Goal: Task Accomplishment & Management: Use online tool/utility

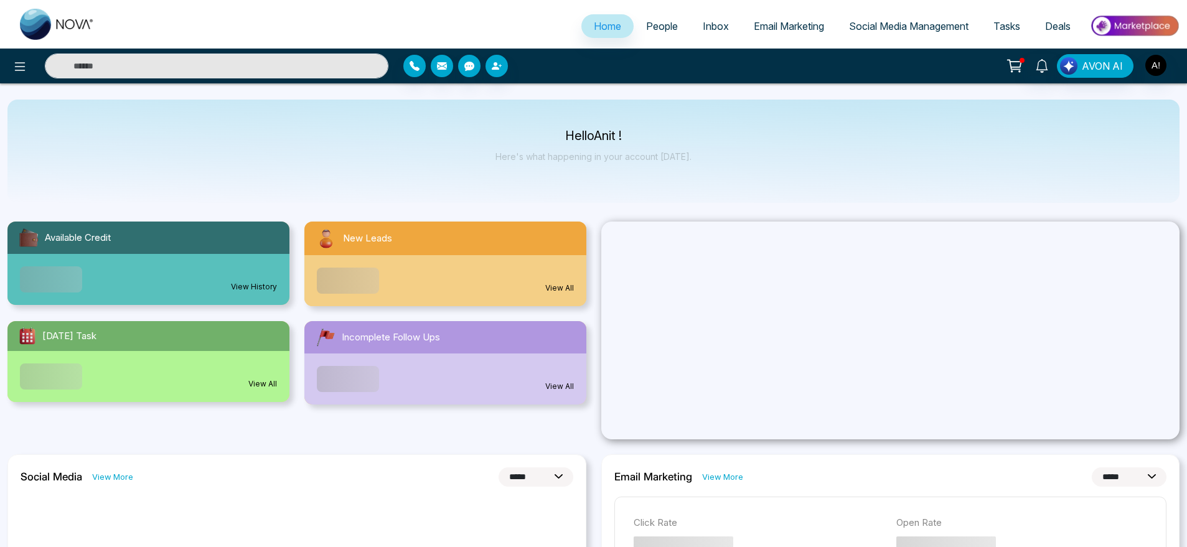
select select "*"
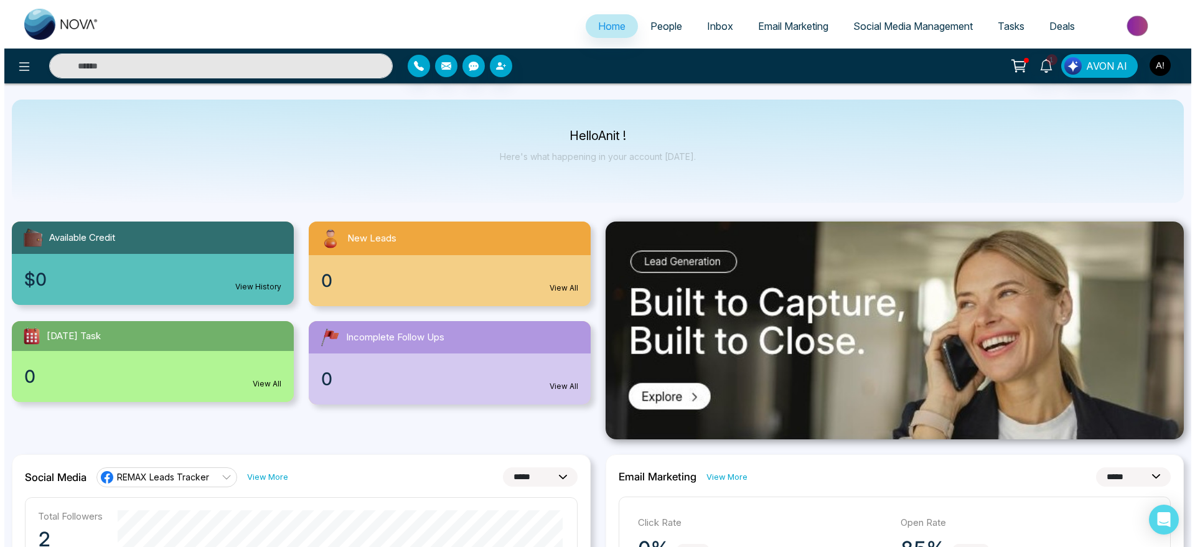
scroll to position [1, 0]
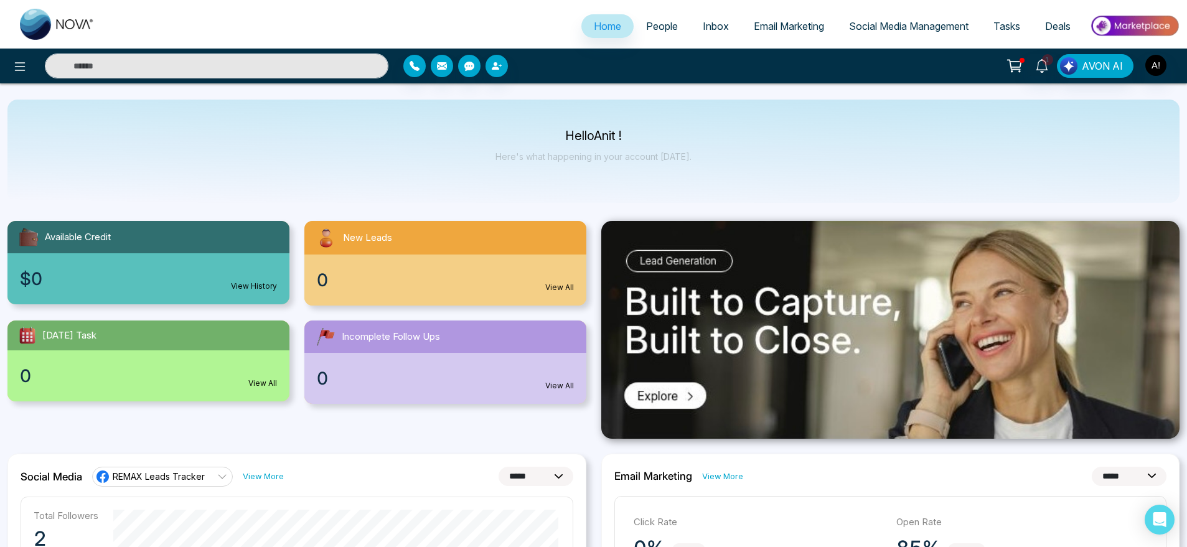
drag, startPoint x: 568, startPoint y: 131, endPoint x: 671, endPoint y: 142, distance: 104.5
click at [671, 142] on div "Hello Anit ! Here's what happening in your account [DATE]." at bounding box center [593, 151] width 196 height 41
click at [16, 73] on icon at bounding box center [19, 66] width 15 height 15
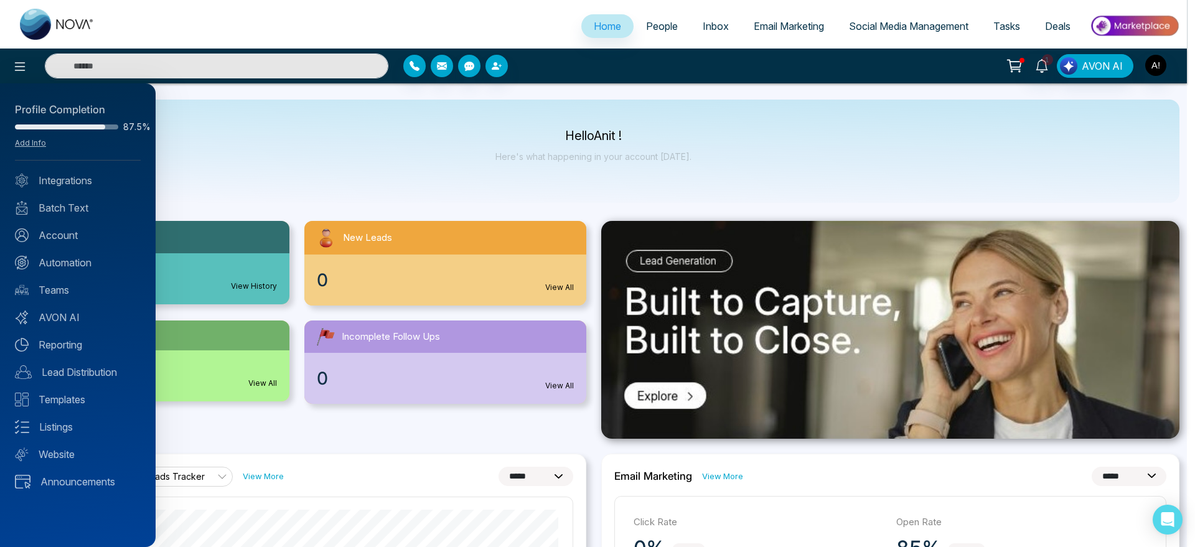
click at [71, 189] on div "Profile Completion 87.5% Add Info Integrations Batch Text Account Automation Te…" at bounding box center [78, 315] width 156 height 464
click at [75, 182] on link "Integrations" at bounding box center [78, 180] width 126 height 15
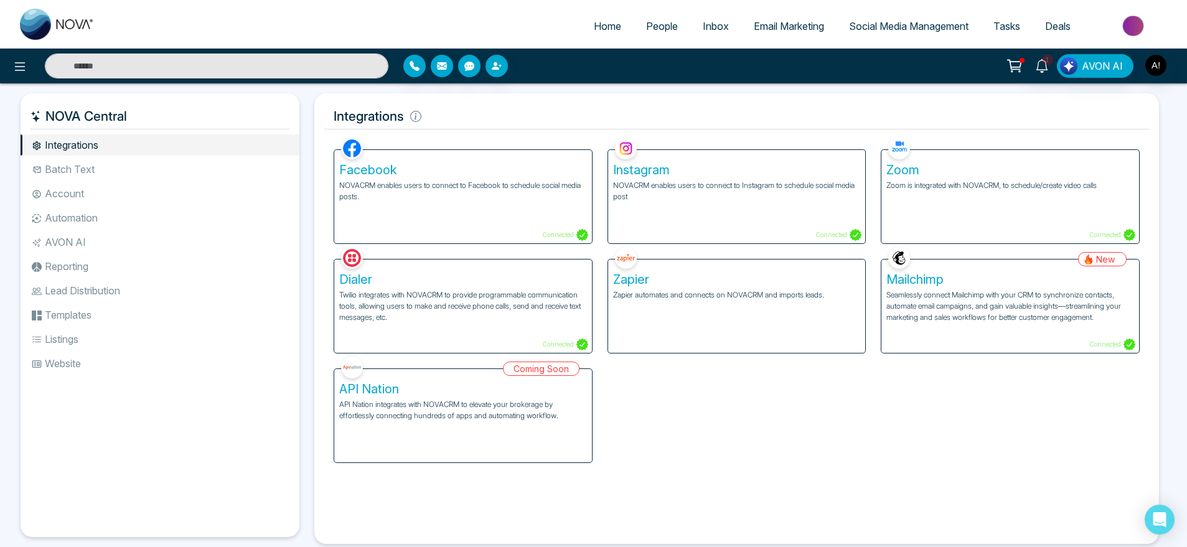
click at [503, 222] on div "Facebook NOVACRM enables users to connect to Facebook to schedule social media …" at bounding box center [463, 196] width 258 height 93
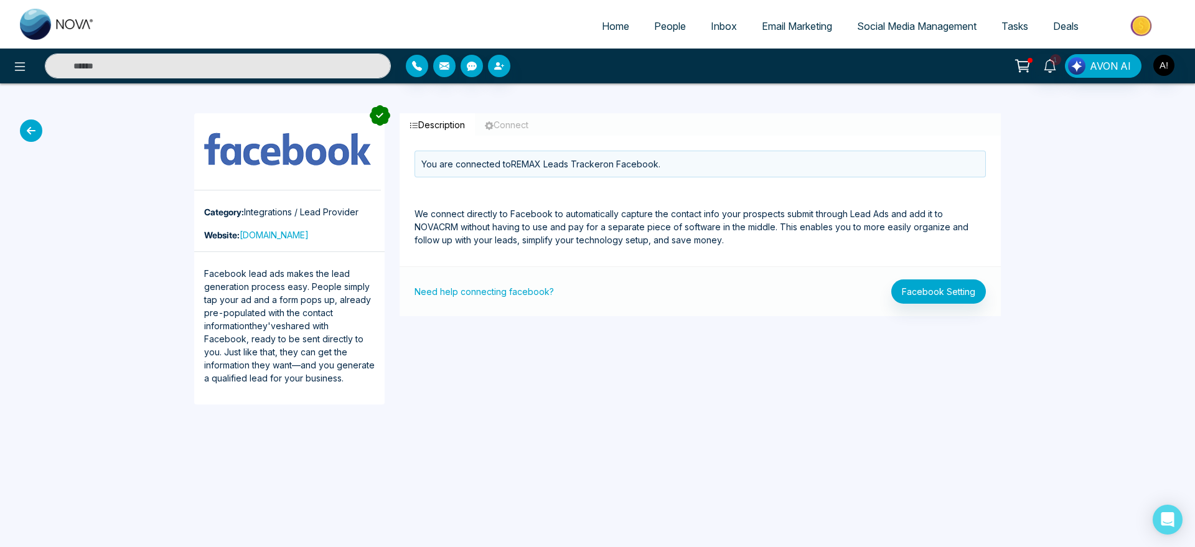
click at [416, 124] on icon "button" at bounding box center [413, 125] width 9 height 9
drag, startPoint x: 595, startPoint y: 39, endPoint x: 595, endPoint y: 29, distance: 10.0
click at [595, 29] on li "Home" at bounding box center [615, 27] width 52 height 26
click at [904, 302] on button "Facebook Setting" at bounding box center [938, 291] width 95 height 24
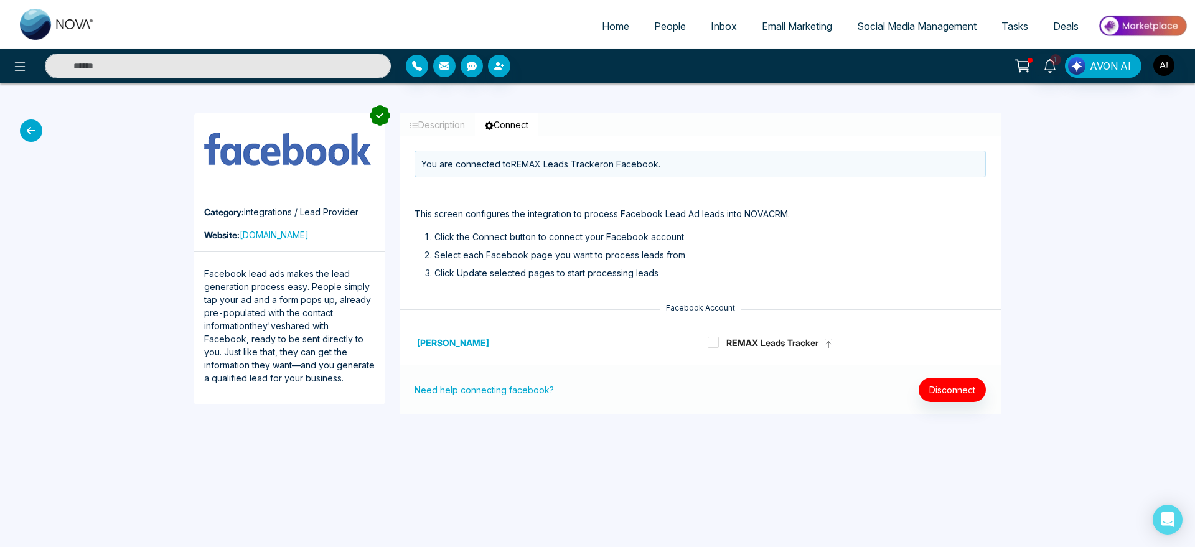
drag, startPoint x: 951, startPoint y: 402, endPoint x: 963, endPoint y: 380, distance: 25.1
click at [963, 380] on div "Need help connecting facebook? Disconnect" at bounding box center [700, 390] width 601 height 50
click at [963, 380] on button "Disconnect" at bounding box center [952, 390] width 67 height 24
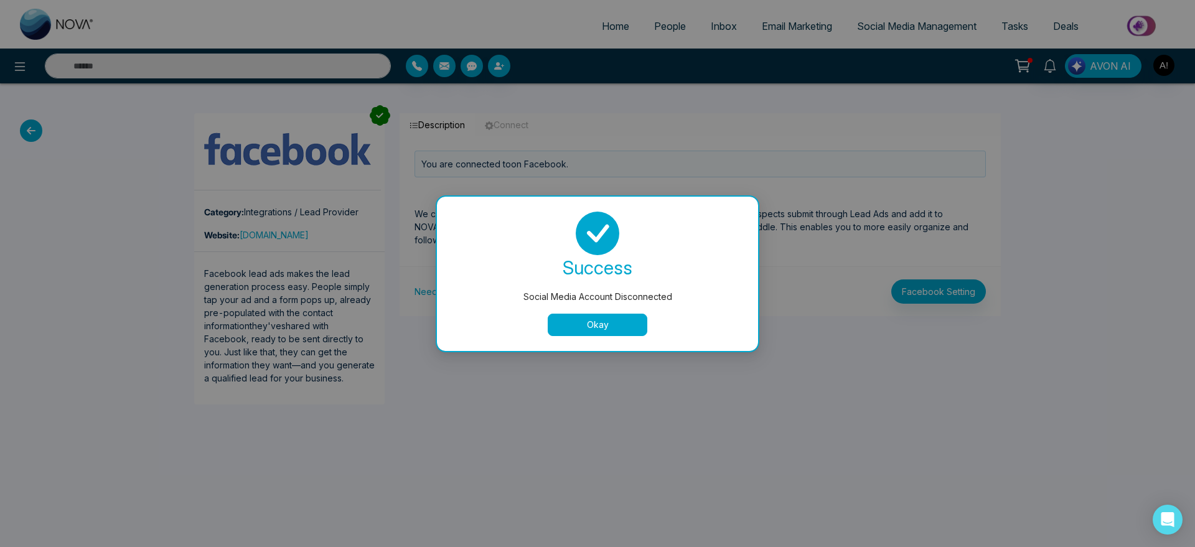
click at [632, 326] on button "Okay" at bounding box center [598, 325] width 100 height 22
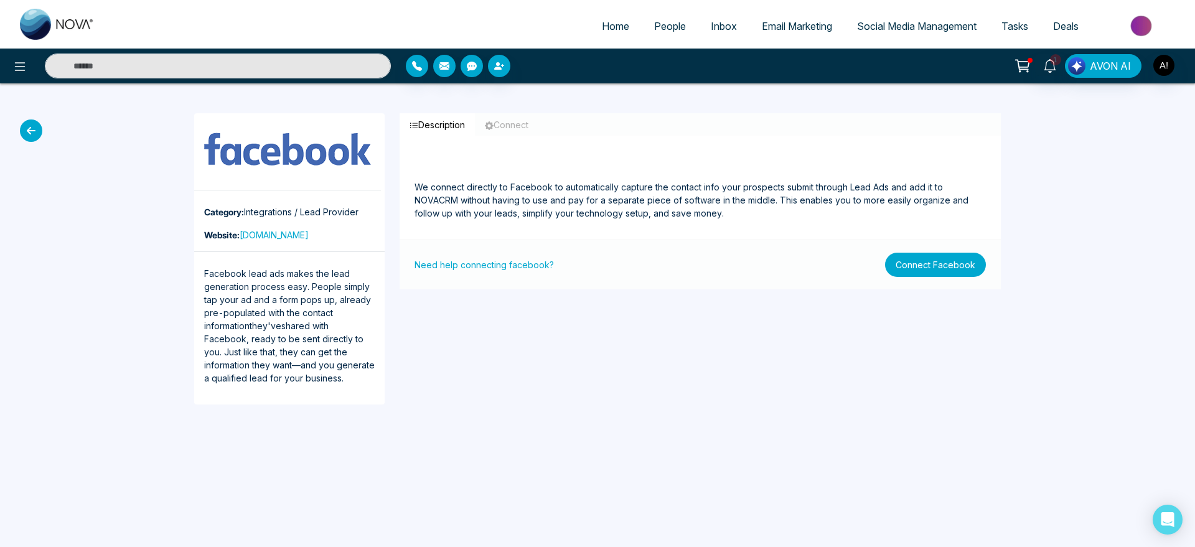
click at [918, 257] on button "Connect Facebook" at bounding box center [935, 265] width 101 height 24
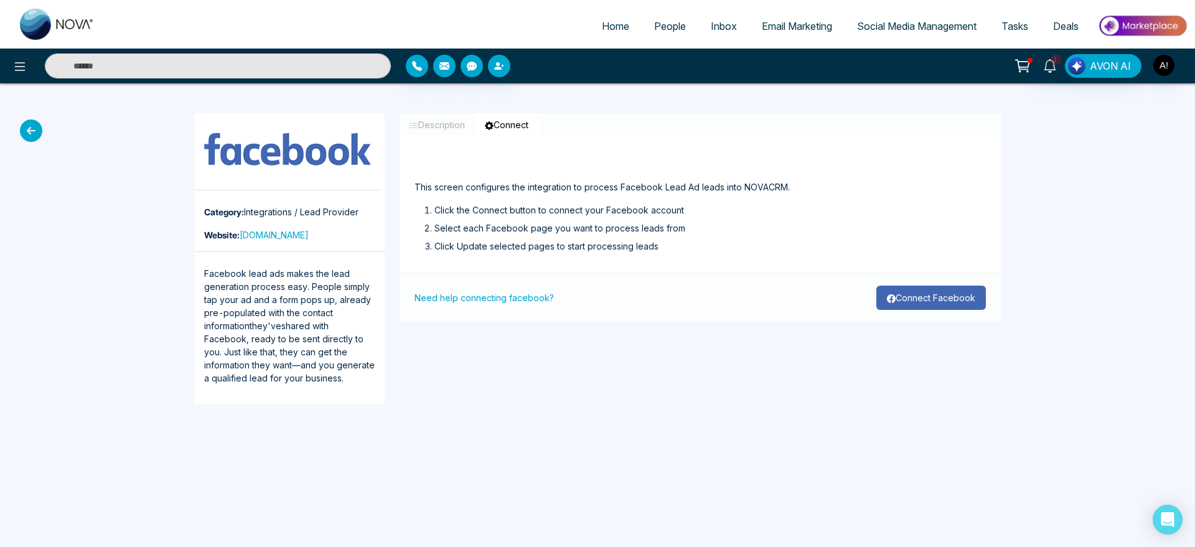
click at [910, 308] on button "Connect Facebook" at bounding box center [931, 298] width 110 height 24
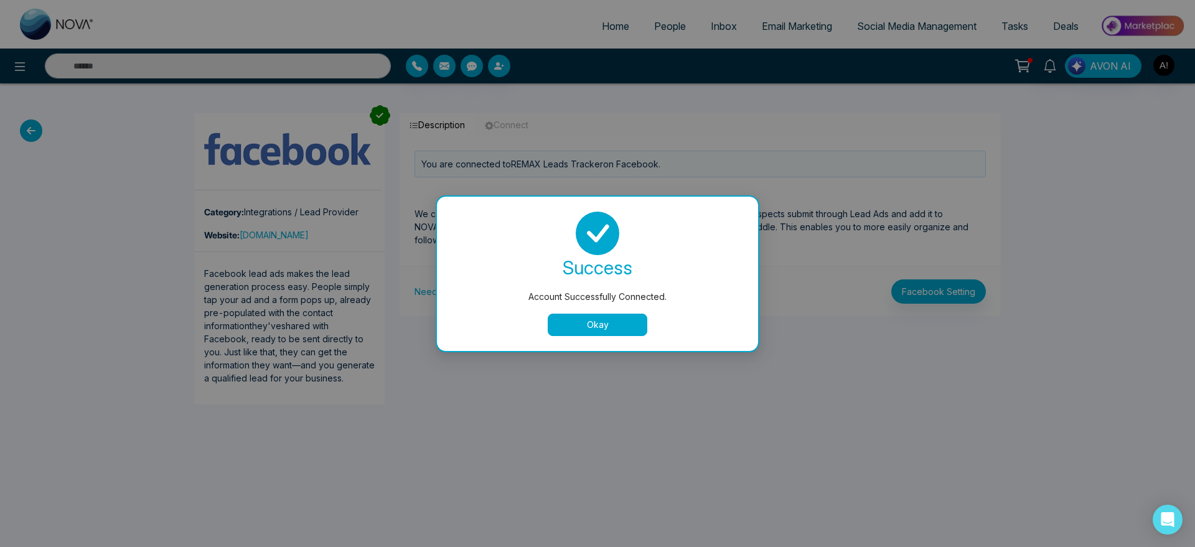
click at [627, 329] on button "Okay" at bounding box center [598, 325] width 100 height 22
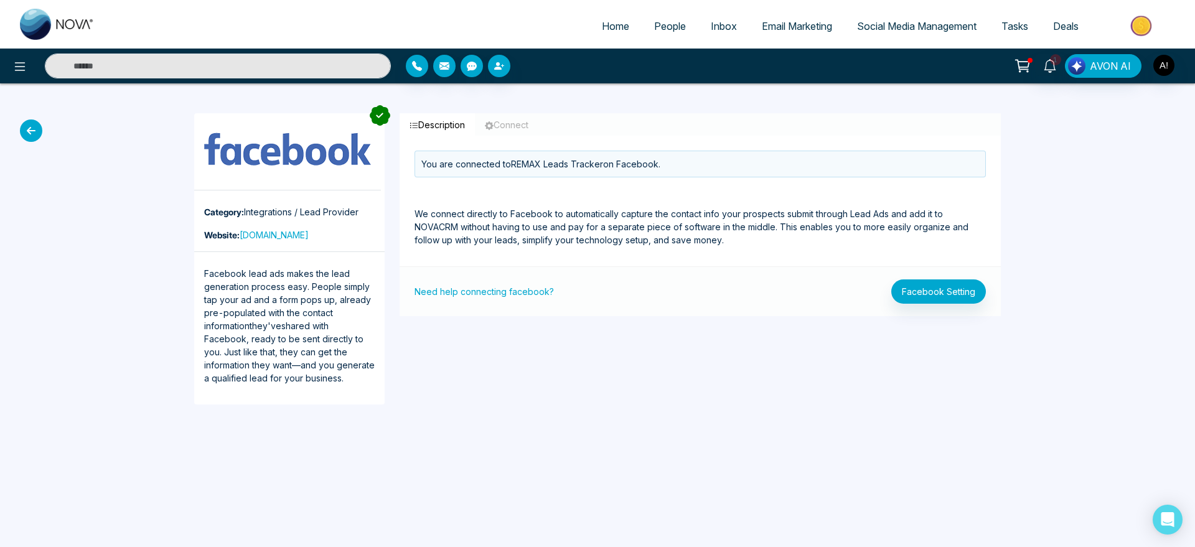
click at [27, 129] on icon at bounding box center [31, 130] width 22 height 22
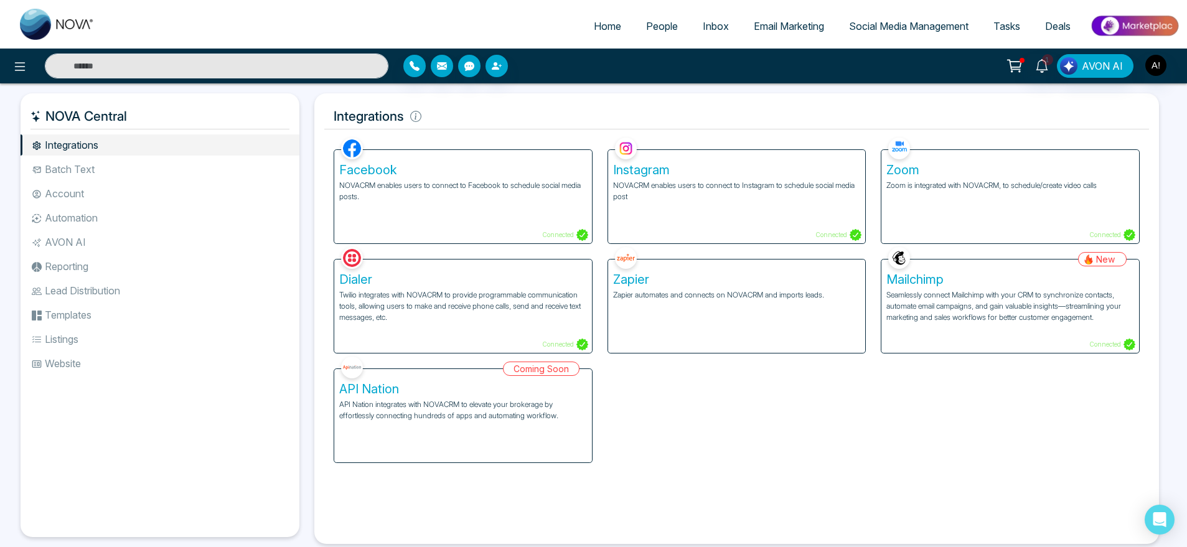
click at [966, 199] on div "Zoom Zoom is integrated with NOVACRM, to schedule/create video calls Connected" at bounding box center [1010, 196] width 258 height 93
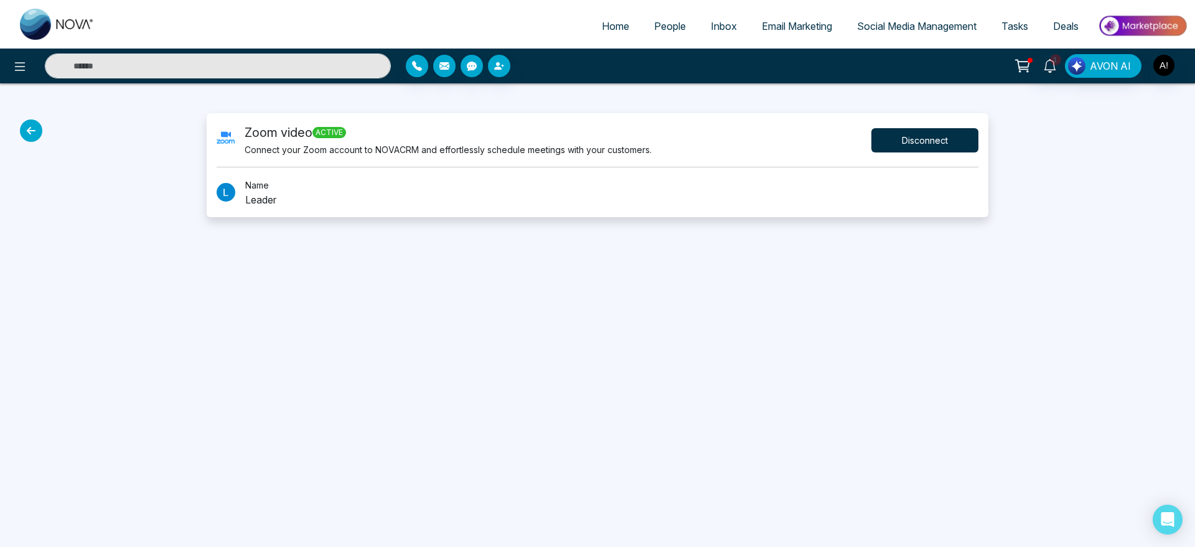
click at [933, 140] on button "Disconnect" at bounding box center [924, 140] width 107 height 24
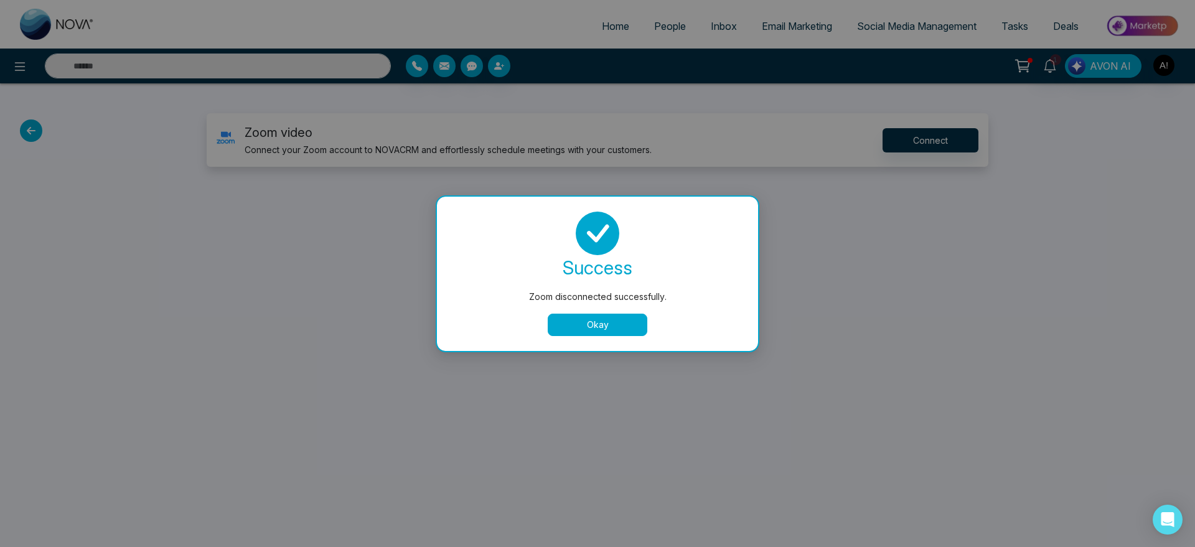
click at [592, 332] on button "Okay" at bounding box center [598, 325] width 100 height 22
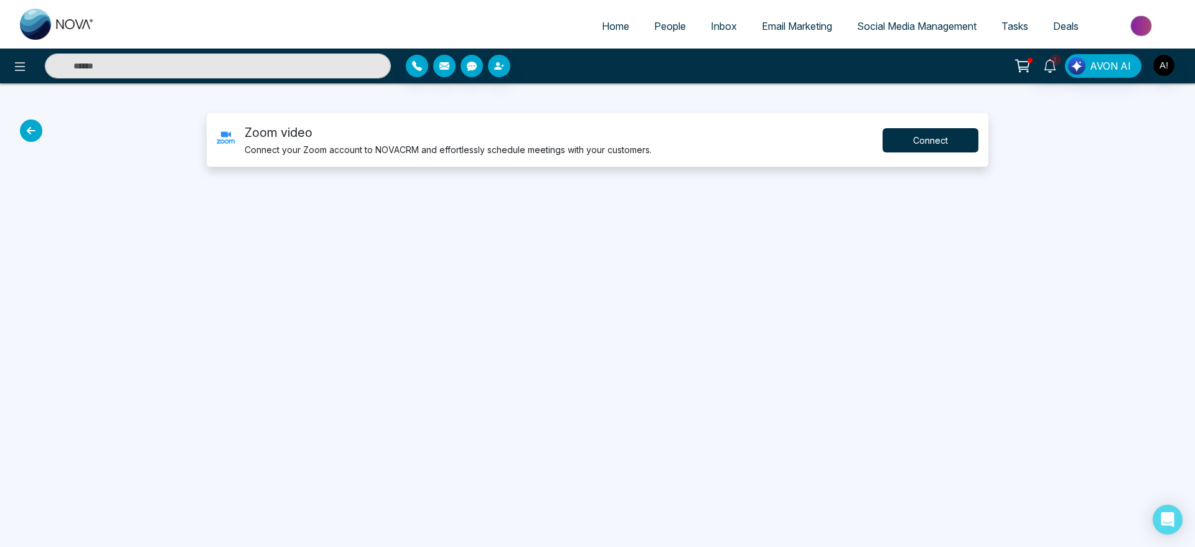
click at [938, 136] on button "Connect" at bounding box center [930, 140] width 96 height 24
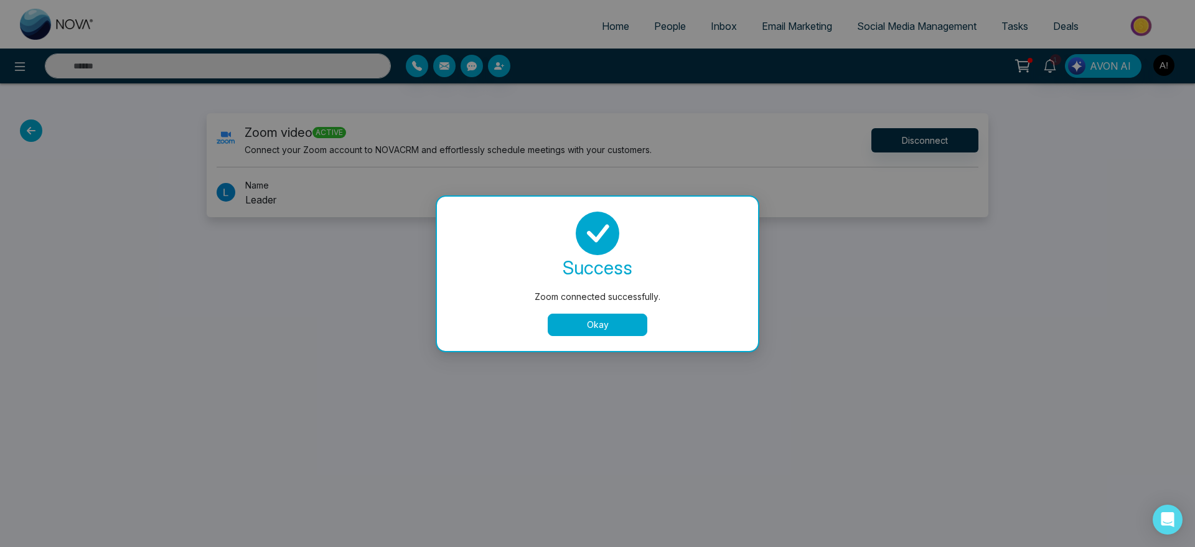
click at [626, 316] on button "Okay" at bounding box center [598, 325] width 100 height 22
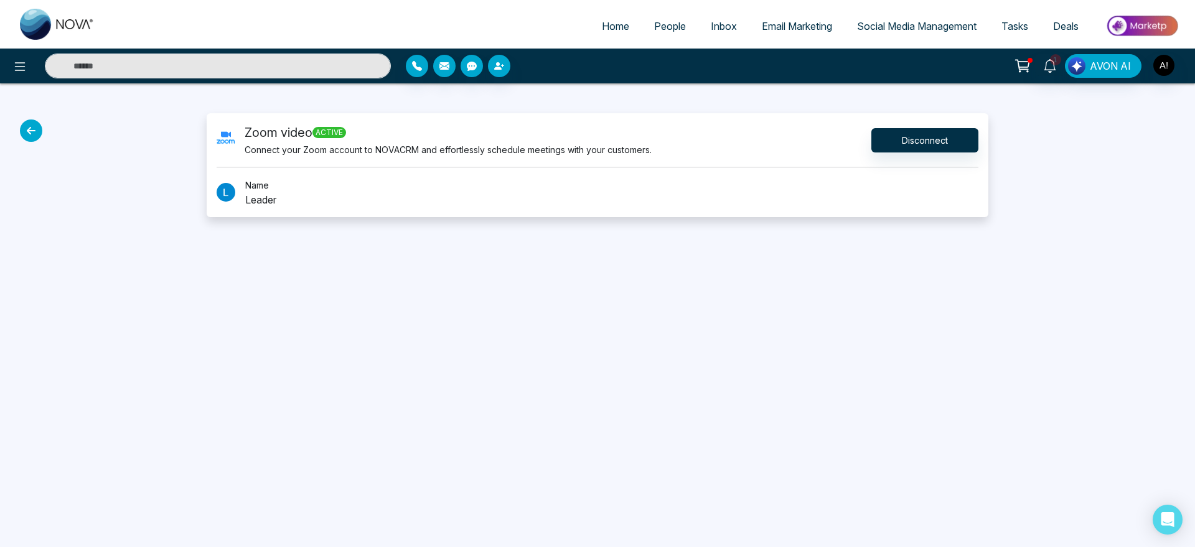
click at [34, 126] on icon at bounding box center [31, 130] width 22 height 22
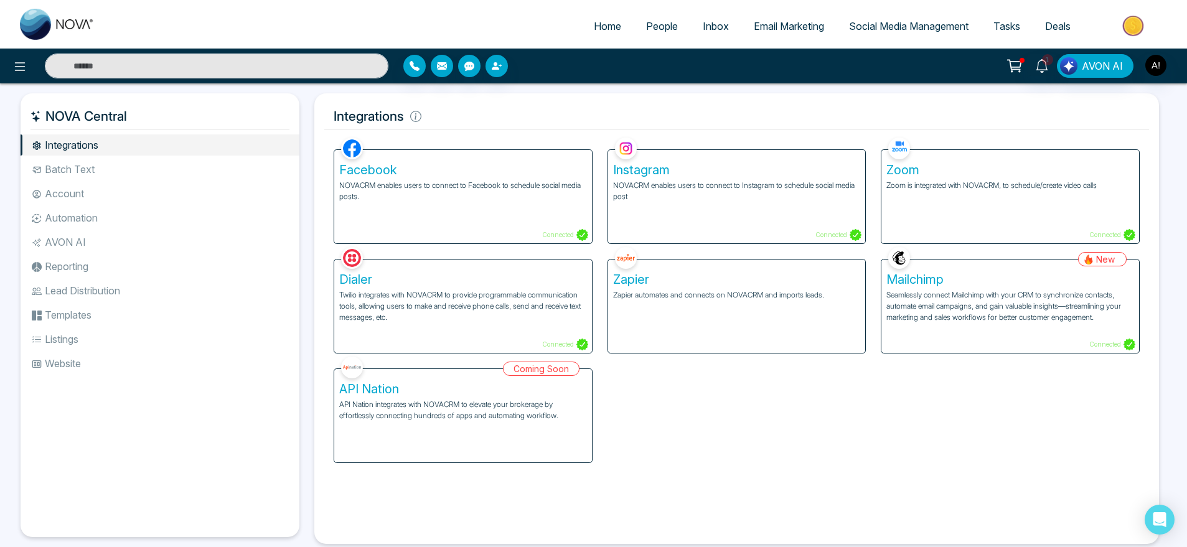
click at [503, 268] on div "Dialer Twilio integrates with NOVACRM to provide programmable communication too…" at bounding box center [463, 306] width 258 height 93
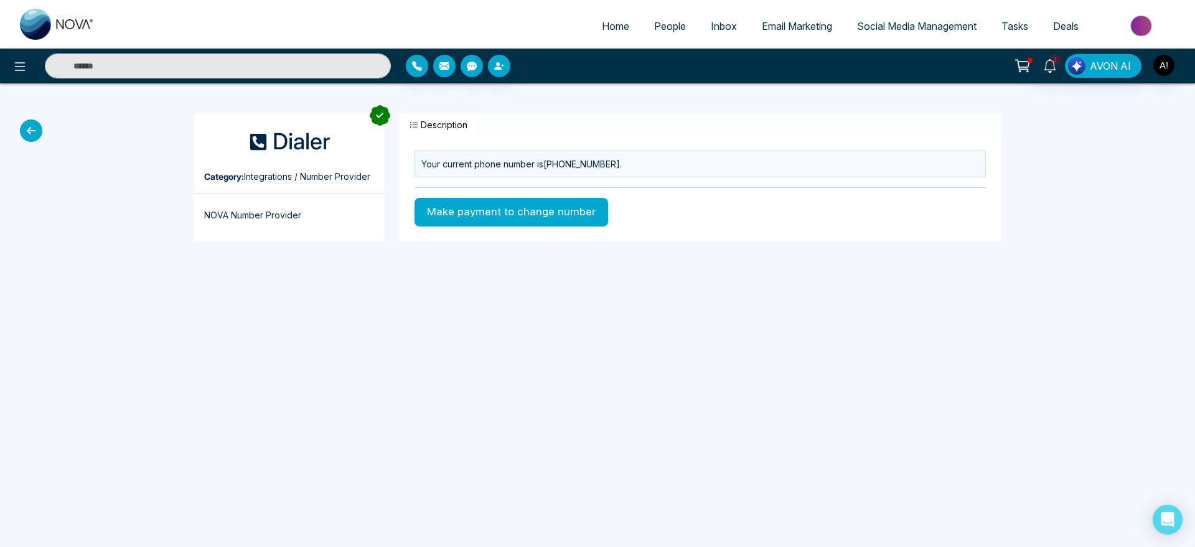
click at [31, 134] on icon at bounding box center [31, 130] width 22 height 22
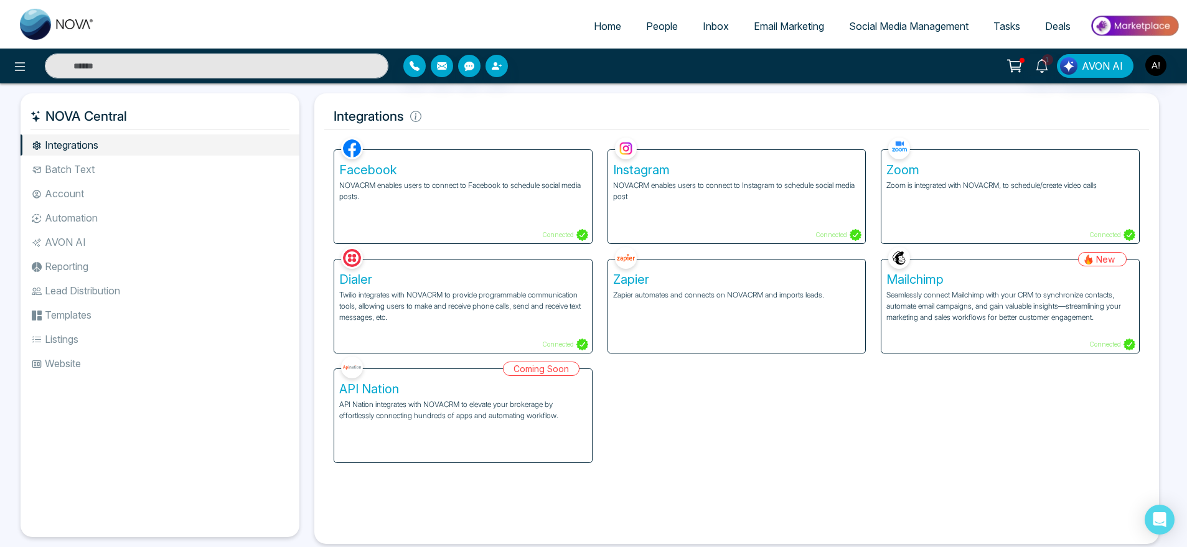
click at [1011, 301] on p "Seamlessly connect Mailchimp with your CRM to synchronize contacts, automate em…" at bounding box center [1010, 306] width 248 height 34
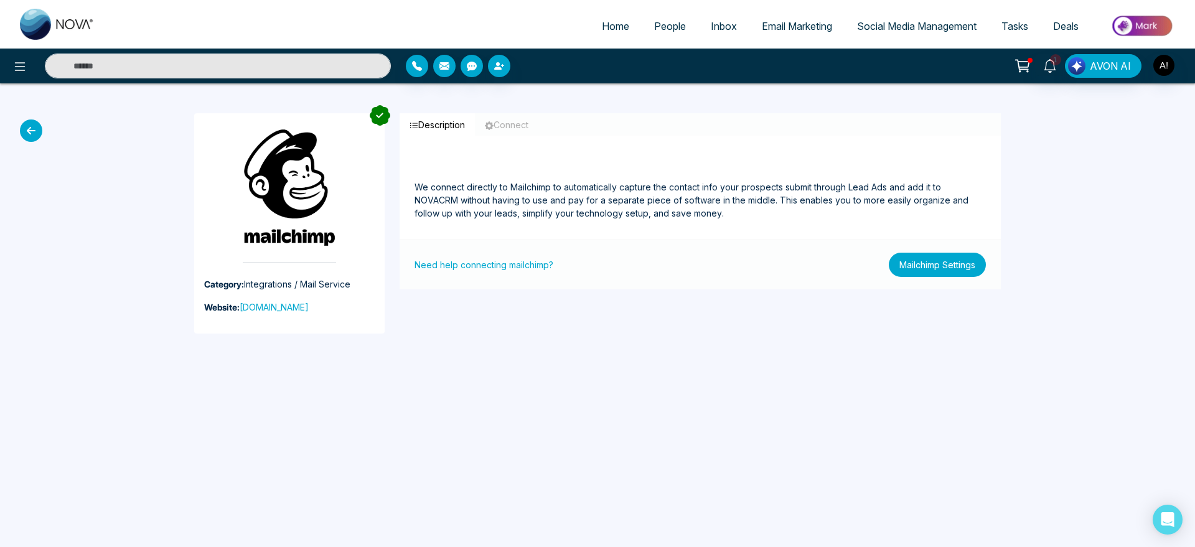
click at [955, 264] on button "Mailchimp Settings" at bounding box center [937, 265] width 97 height 24
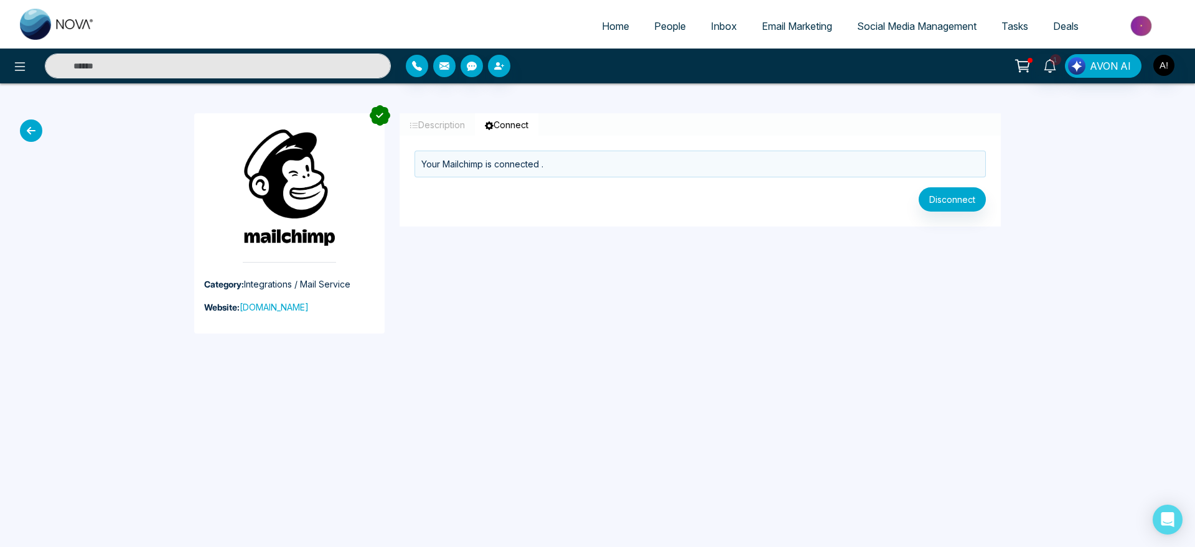
click at [492, 121] on icon "button" at bounding box center [489, 125] width 9 height 9
click at [424, 124] on button "Description" at bounding box center [437, 124] width 75 height 23
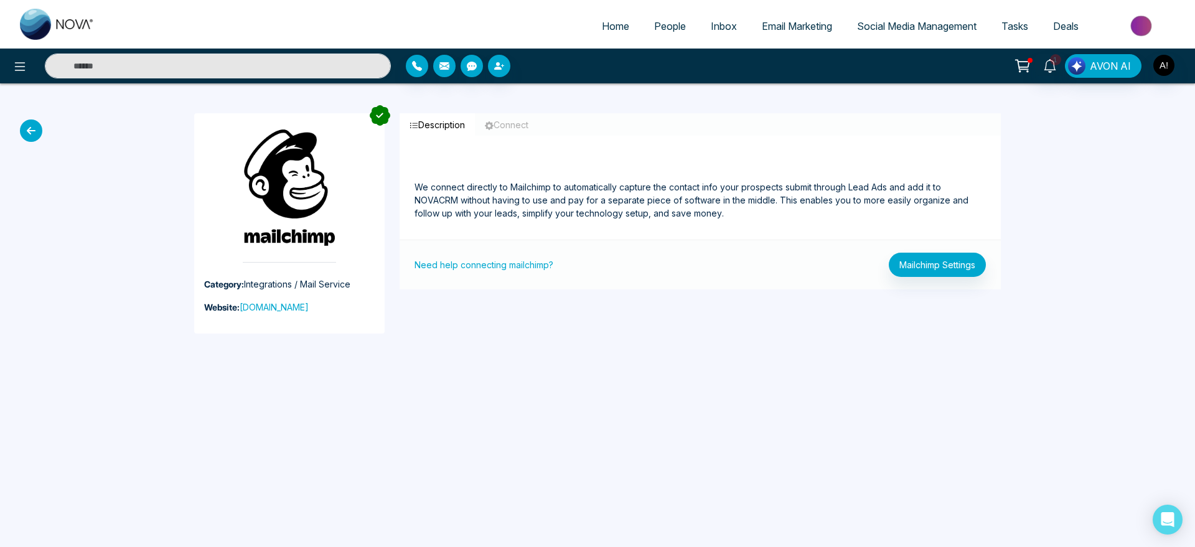
click at [520, 126] on button "Connect" at bounding box center [506, 124] width 63 height 23
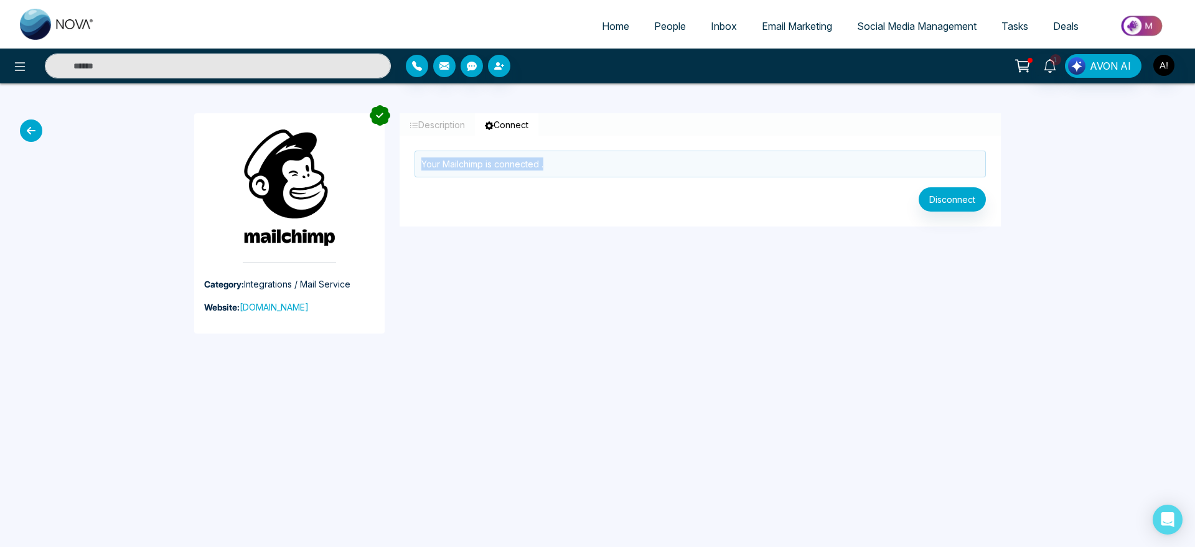
drag, startPoint x: 411, startPoint y: 165, endPoint x: 584, endPoint y: 169, distance: 172.4
click at [584, 169] on div "Your Mailchimp is connected ." at bounding box center [700, 169] width 601 height 37
click at [584, 169] on div "Your Mailchimp is connected ." at bounding box center [699, 164] width 571 height 27
click at [430, 118] on button "Description" at bounding box center [437, 124] width 75 height 23
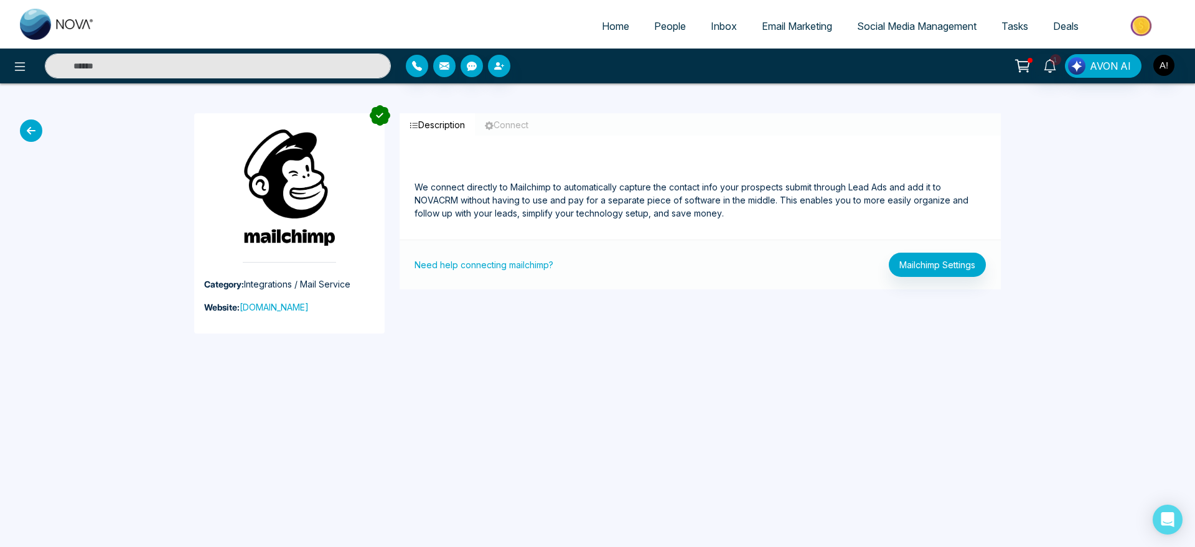
click at [37, 129] on icon at bounding box center [31, 130] width 22 height 22
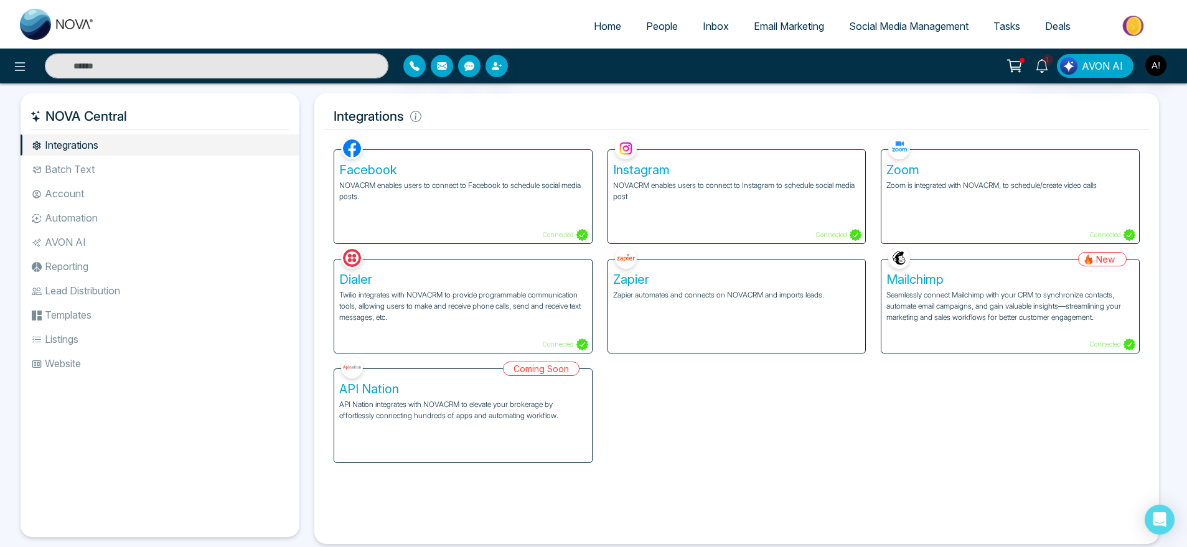
click at [132, 161] on li "Batch Text" at bounding box center [160, 169] width 279 height 21
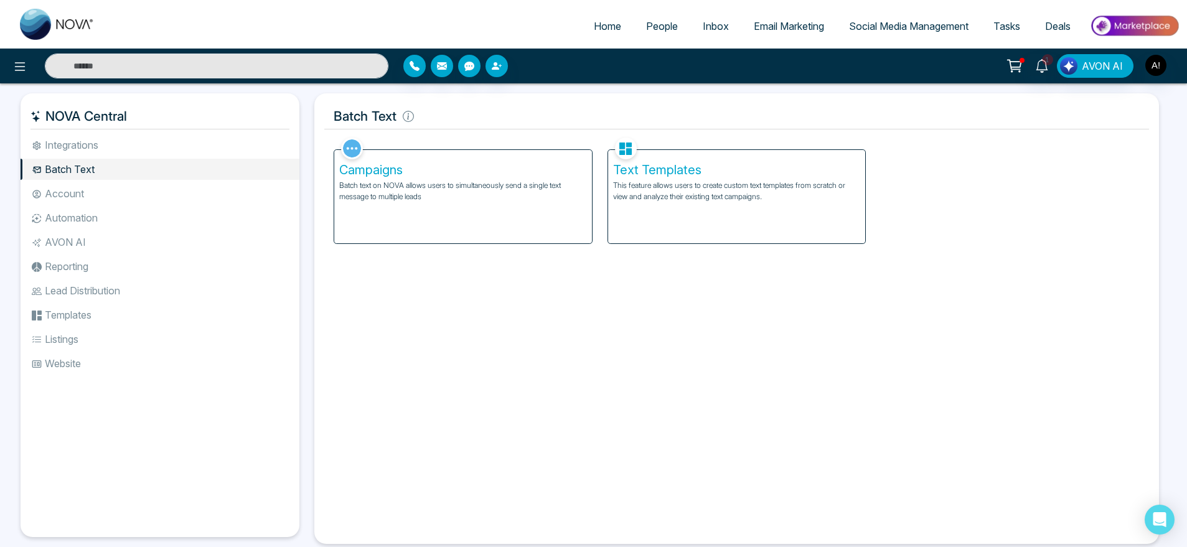
click at [402, 189] on p "Batch text on NOVA allows users to simultaneously send a single text message to…" at bounding box center [463, 191] width 248 height 22
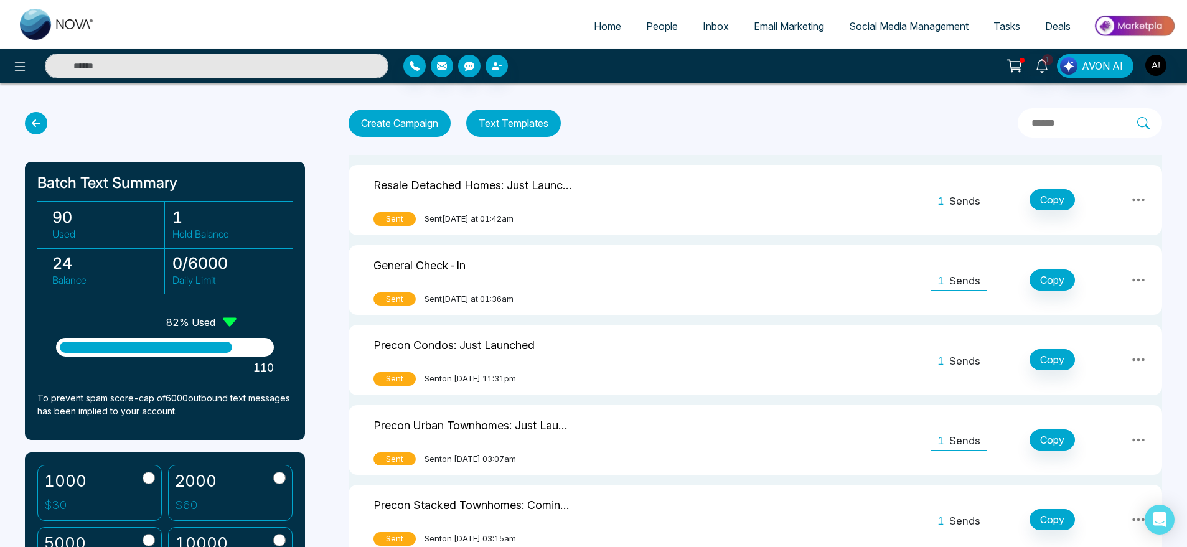
click at [494, 121] on button "Text Templates" at bounding box center [513, 123] width 95 height 27
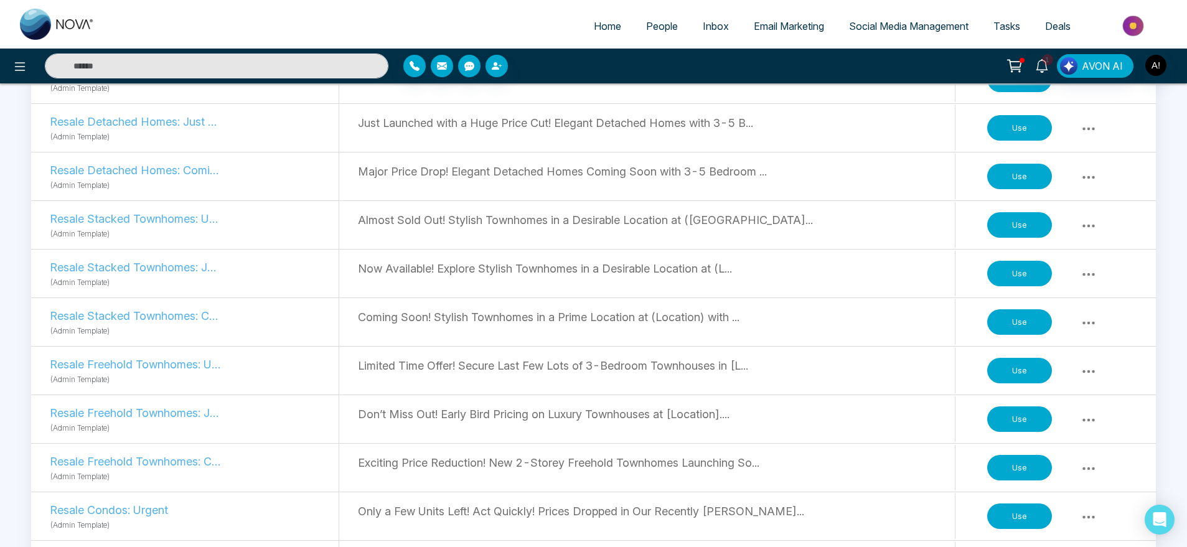
scroll to position [1096, 0]
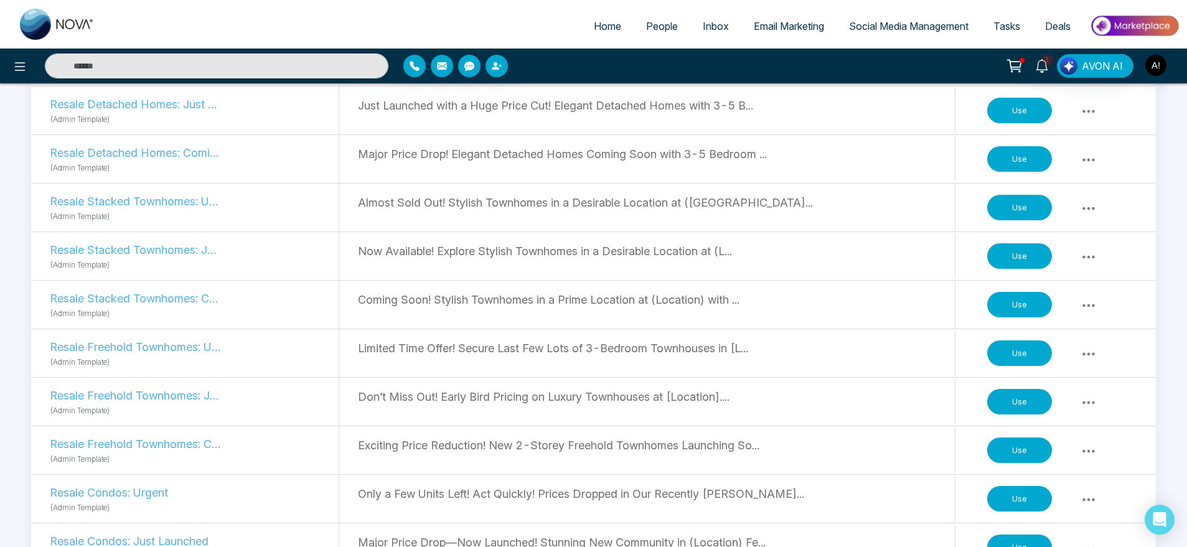
click at [1014, 401] on button "Use" at bounding box center [1019, 402] width 65 height 26
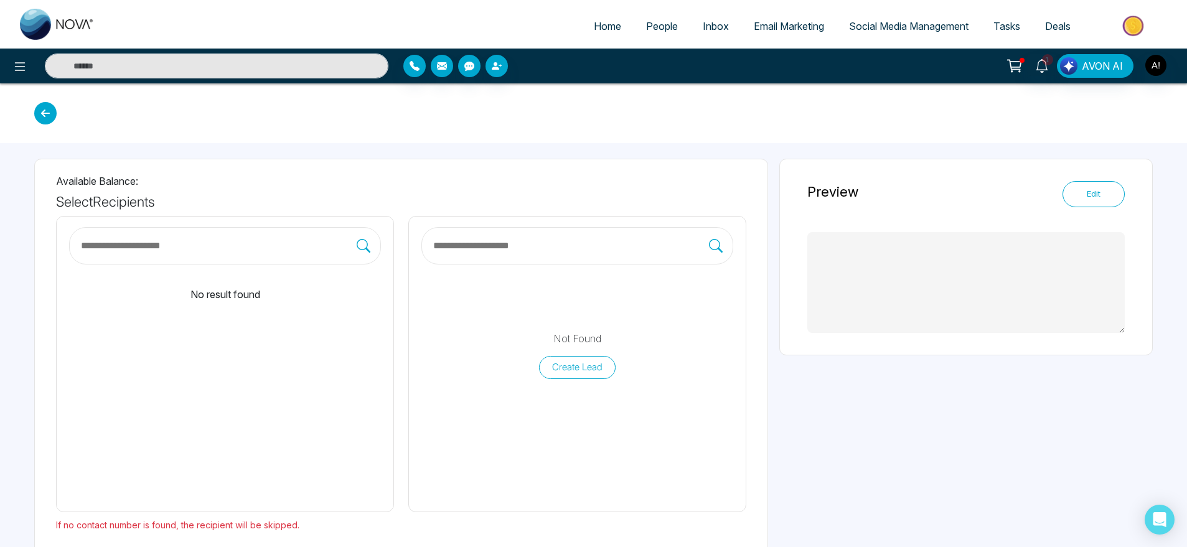
type textarea "**********"
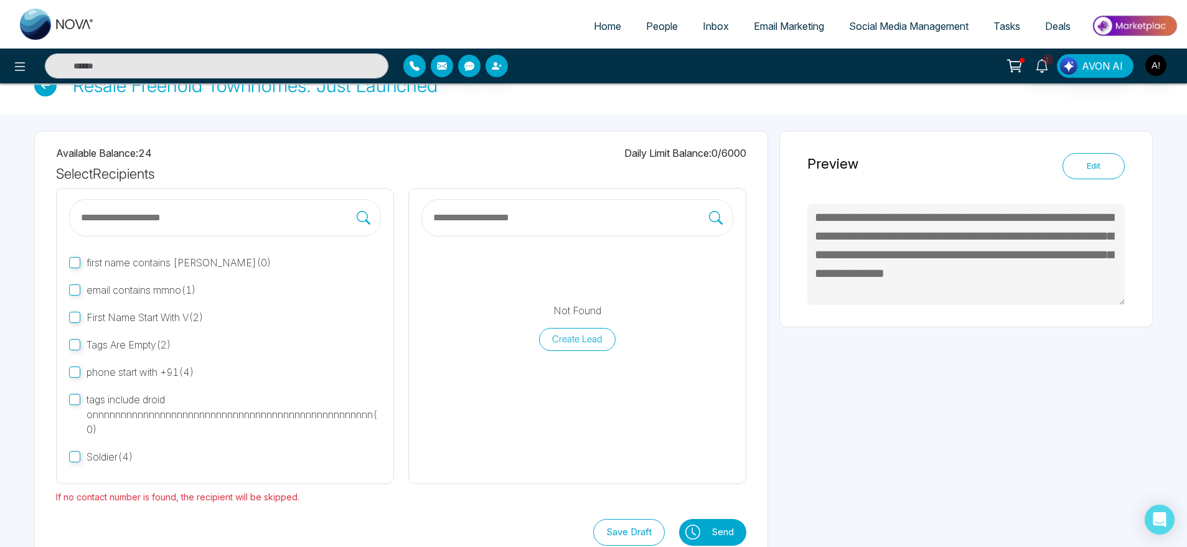
scroll to position [31, 0]
click at [103, 368] on span "phone start with +91 ( 4 )" at bounding box center [141, 368] width 108 height 12
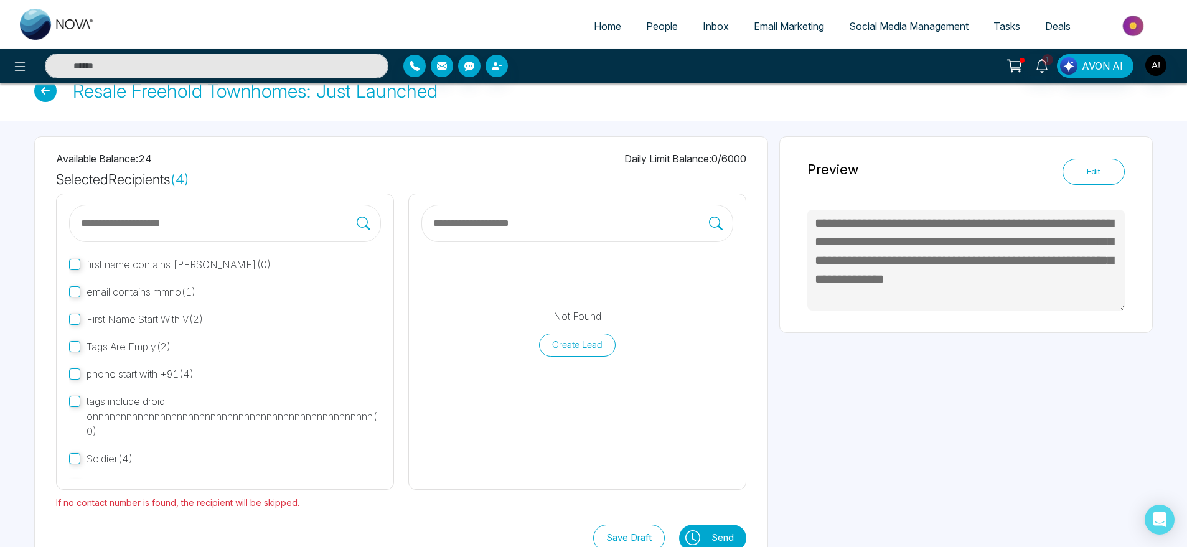
scroll to position [22, 0]
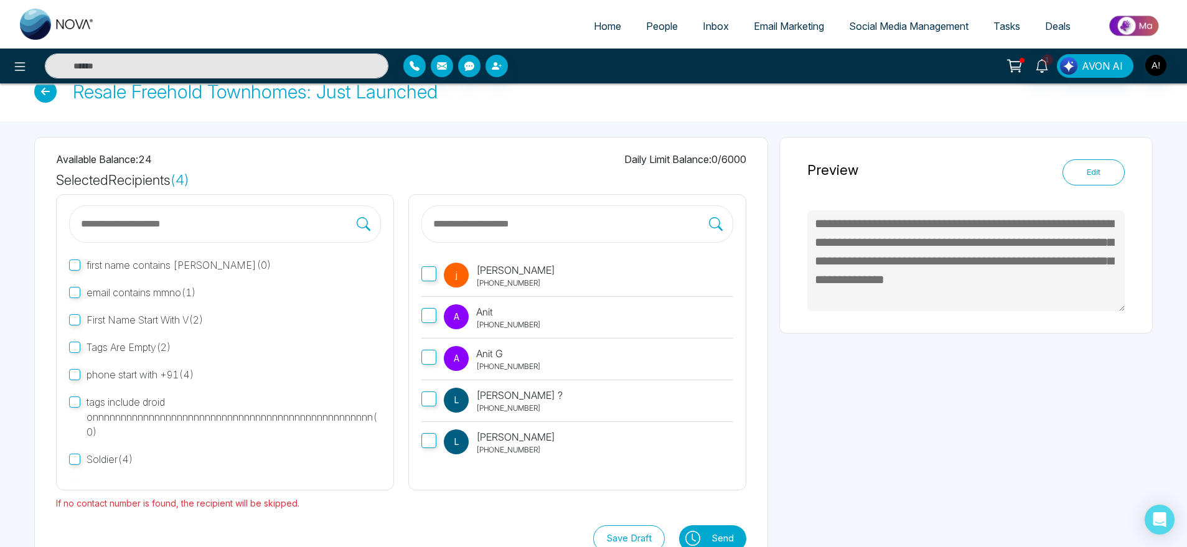
click at [438, 317] on label "A Anit +917666088573" at bounding box center [577, 318] width 312 height 42
click at [460, 347] on span "A" at bounding box center [456, 358] width 25 height 25
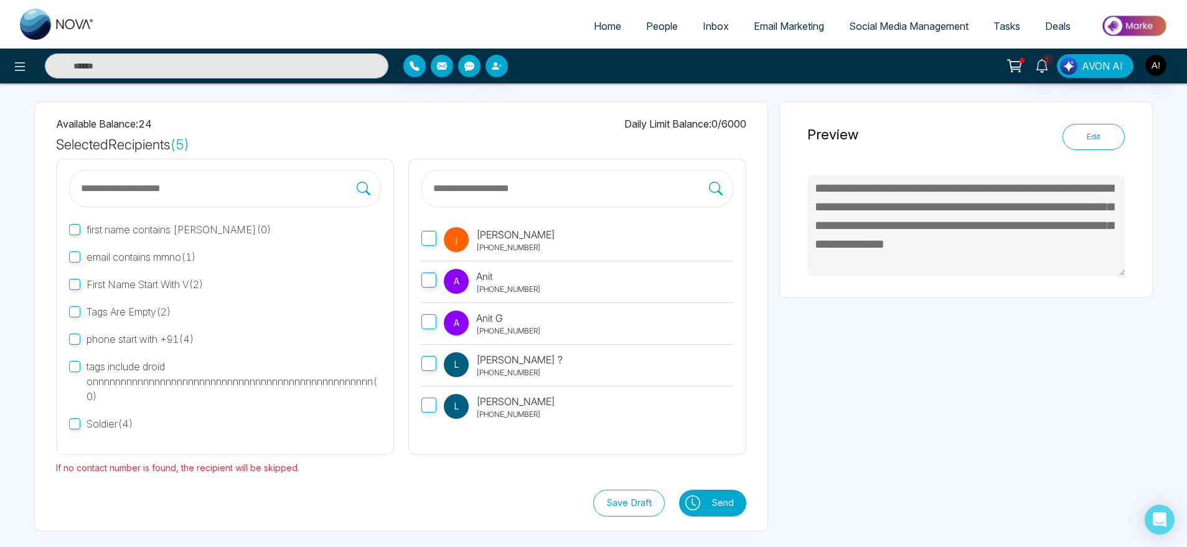
click at [719, 504] on button "Send" at bounding box center [725, 503] width 41 height 27
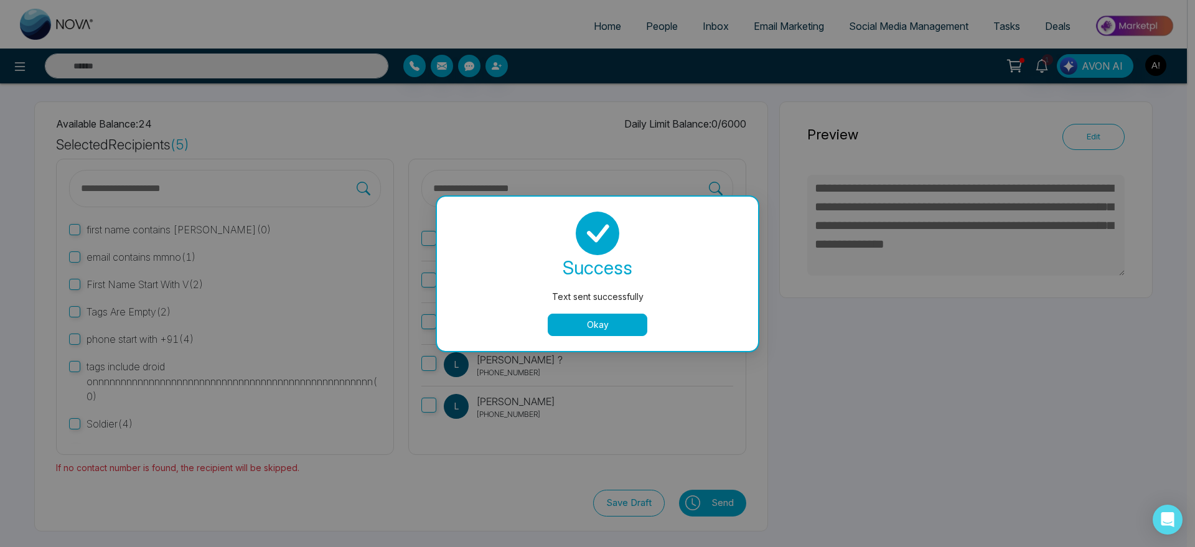
click at [608, 321] on button "Okay" at bounding box center [598, 325] width 100 height 22
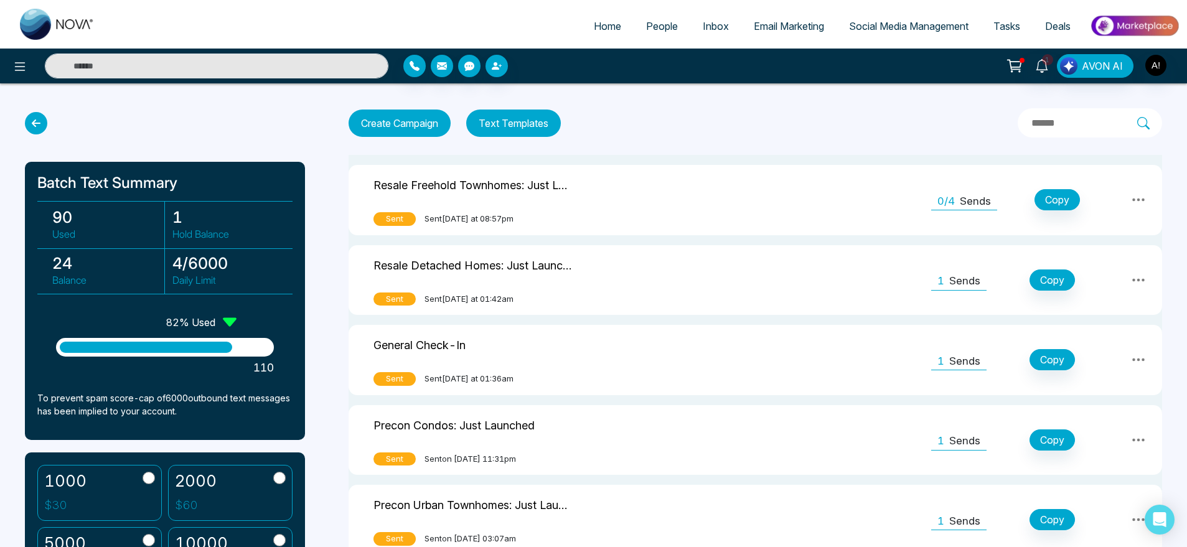
scroll to position [1, 0]
click at [963, 194] on p "Sends" at bounding box center [975, 201] width 31 height 16
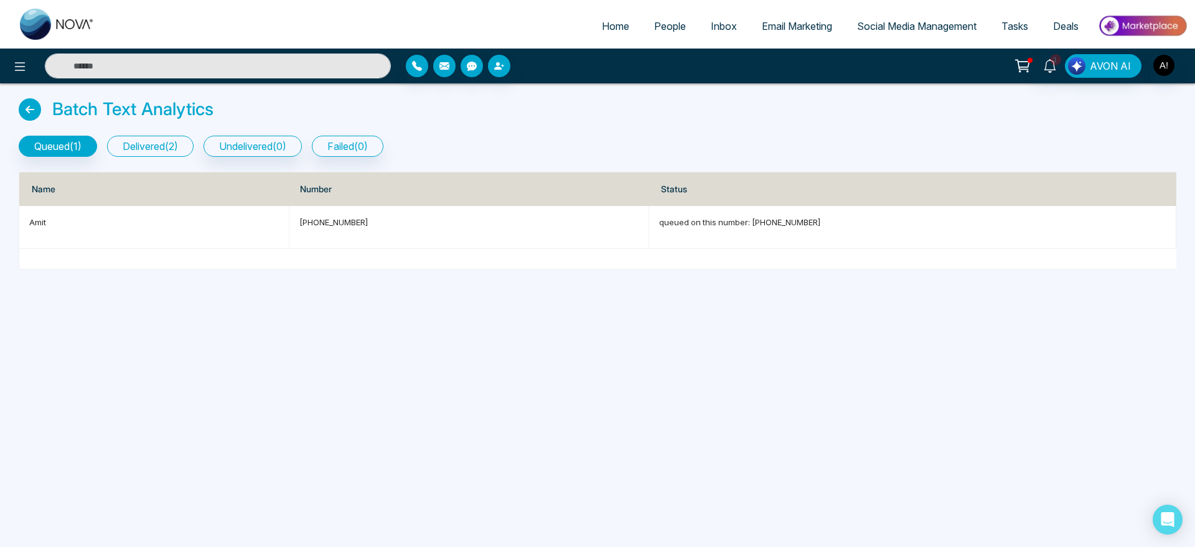
click at [158, 142] on button "delivered ( 2 )" at bounding box center [150, 146] width 87 height 21
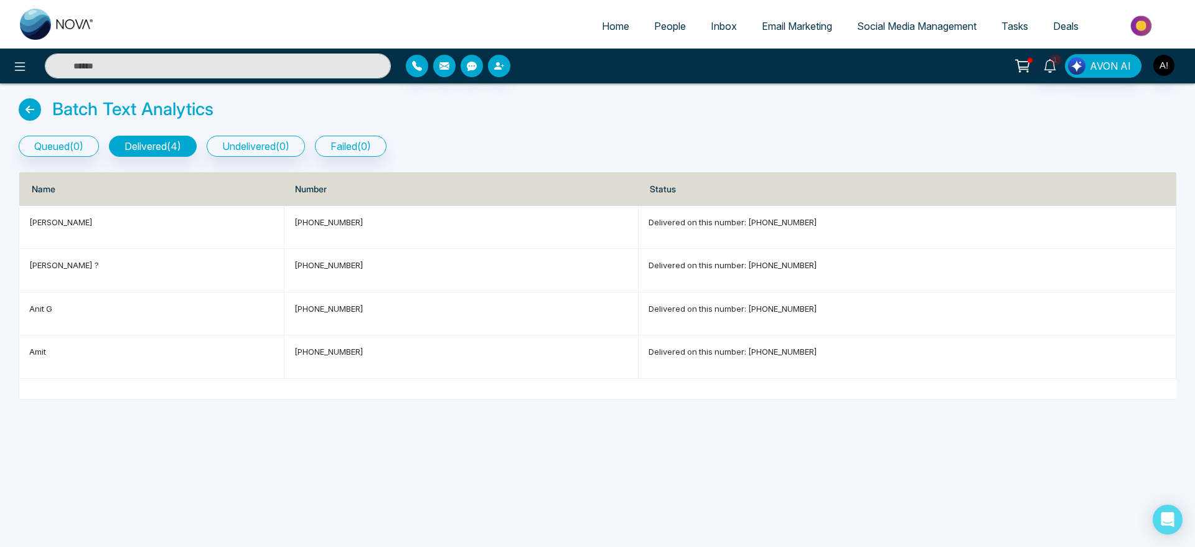
click at [30, 110] on icon at bounding box center [30, 109] width 22 height 22
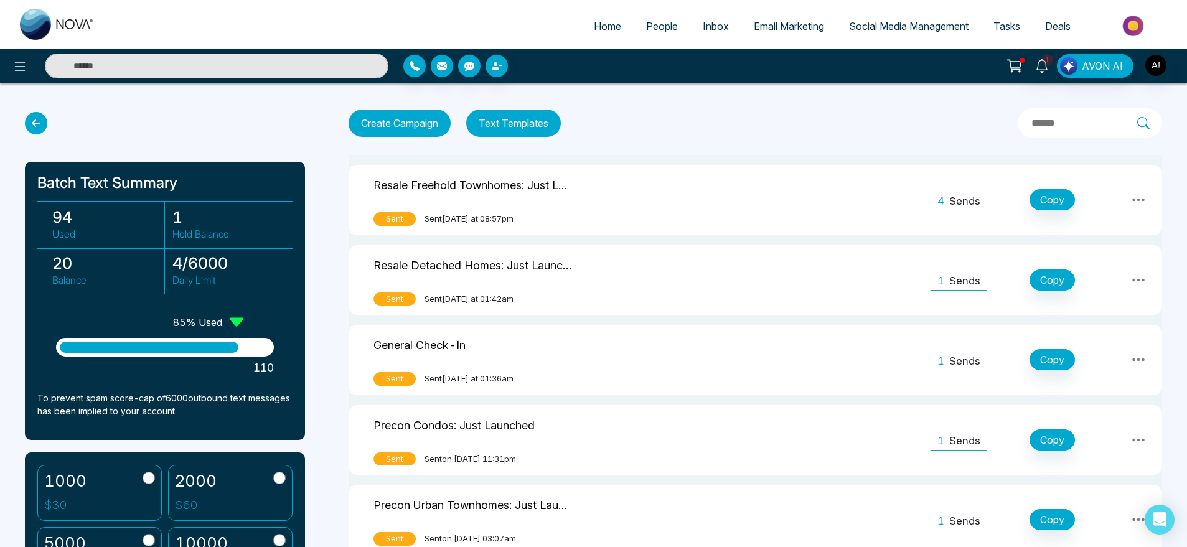
click at [523, 125] on button "Text Templates" at bounding box center [513, 123] width 95 height 27
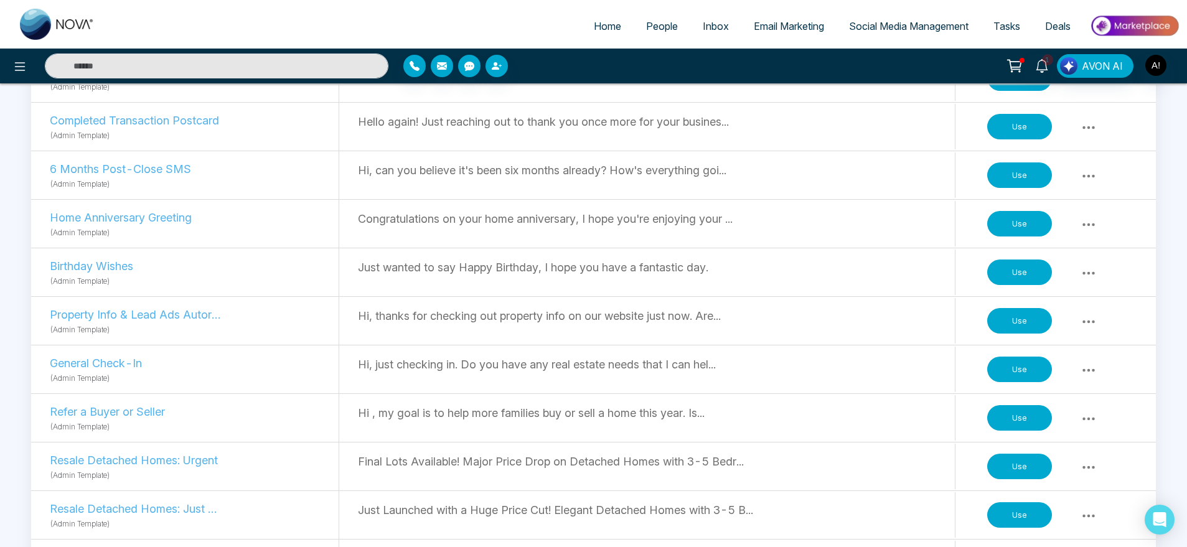
scroll to position [693, 0]
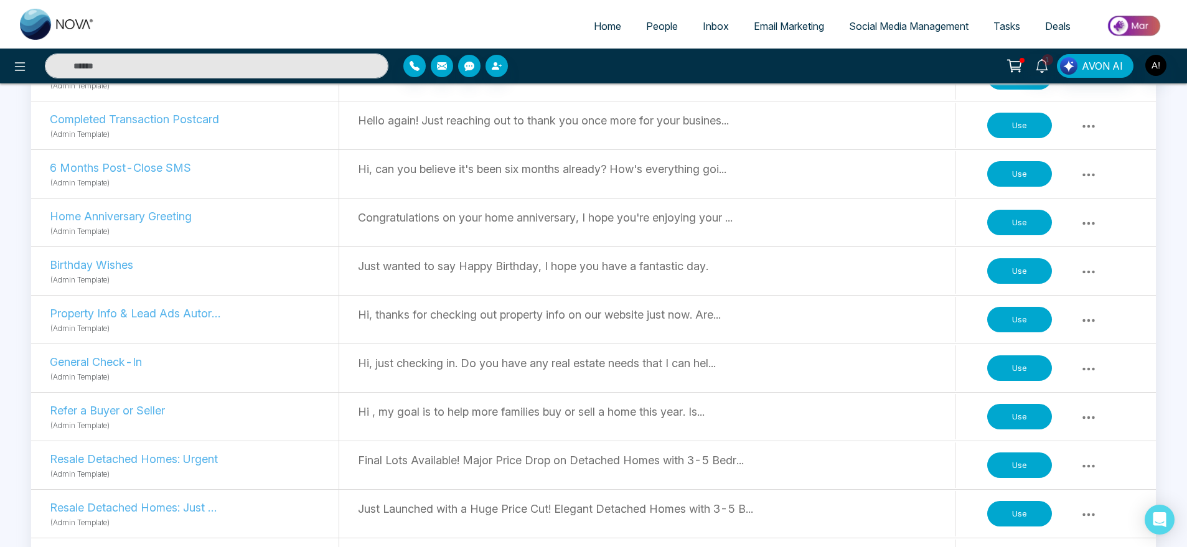
click at [1044, 314] on button "Use" at bounding box center [1019, 320] width 65 height 26
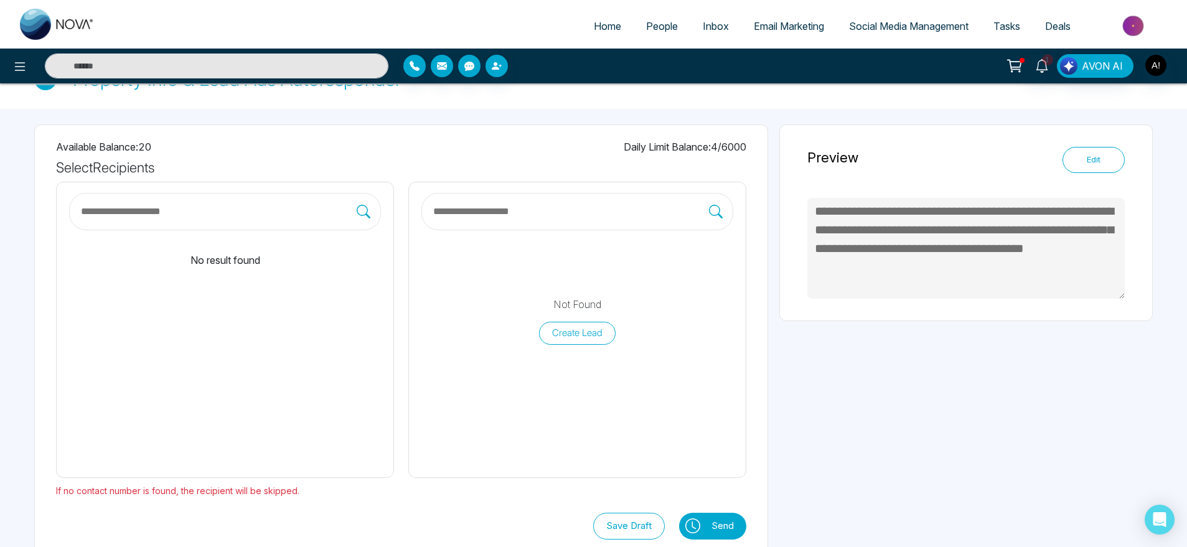
type textarea "**********"
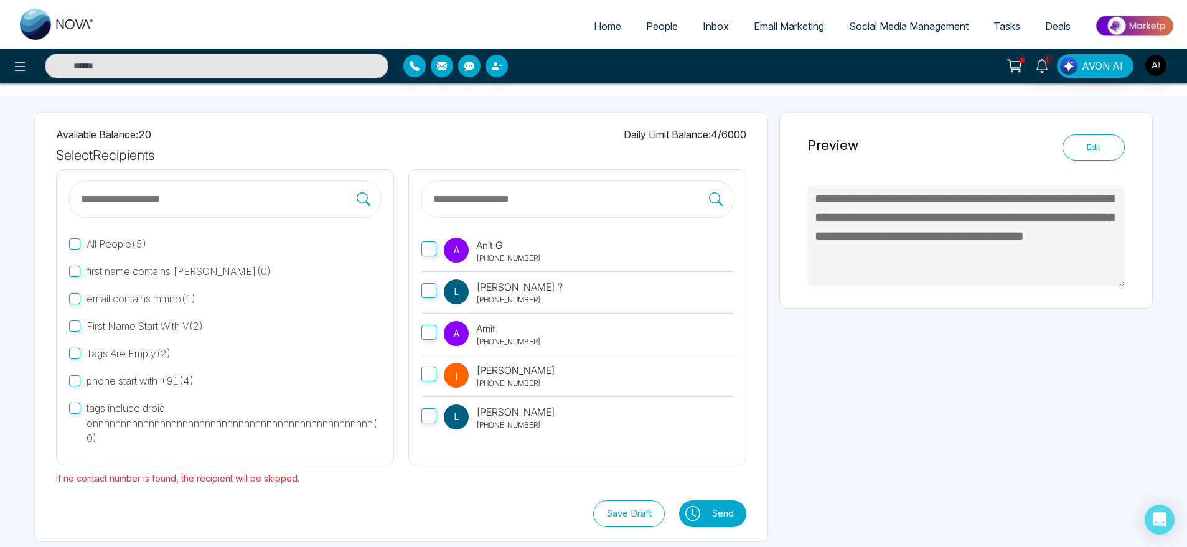
click at [461, 254] on span "A" at bounding box center [456, 250] width 25 height 25
click at [721, 508] on button "Send" at bounding box center [725, 513] width 41 height 27
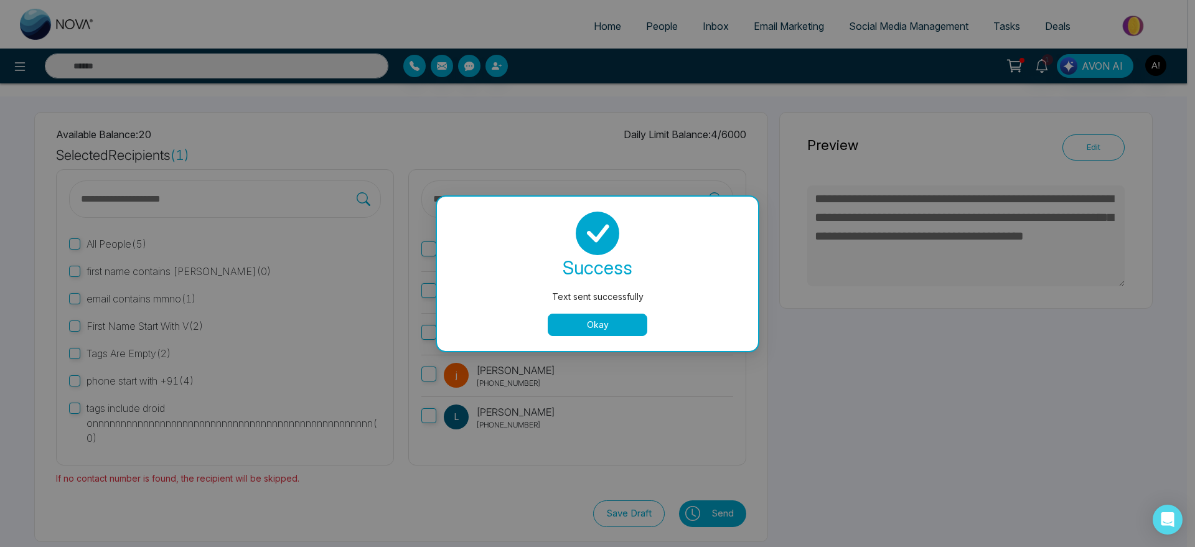
click at [574, 319] on button "Okay" at bounding box center [598, 325] width 100 height 22
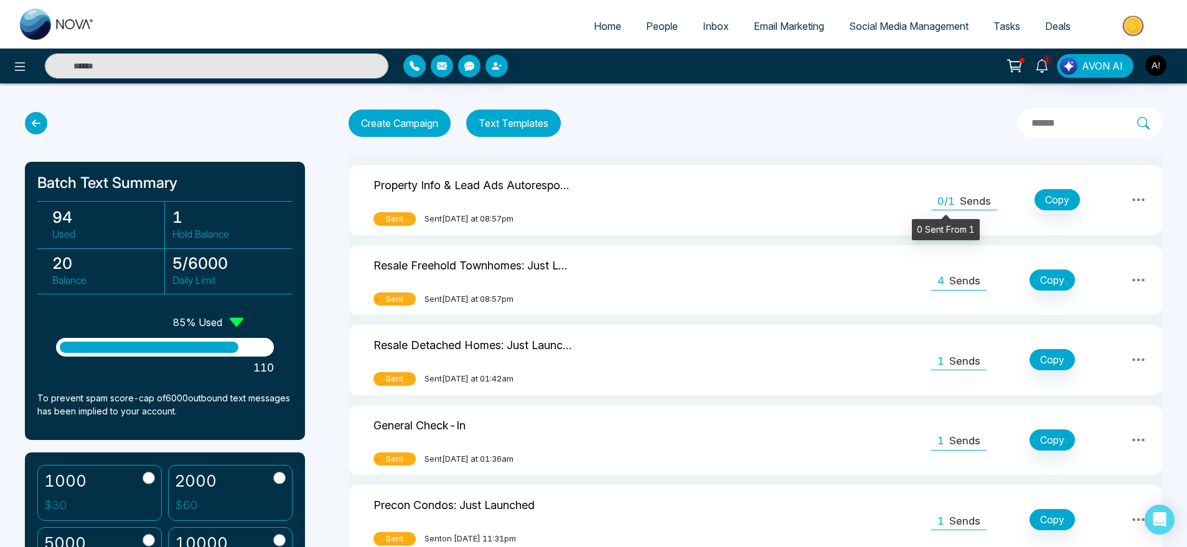
click at [938, 195] on span "0/1" at bounding box center [945, 202] width 17 height 16
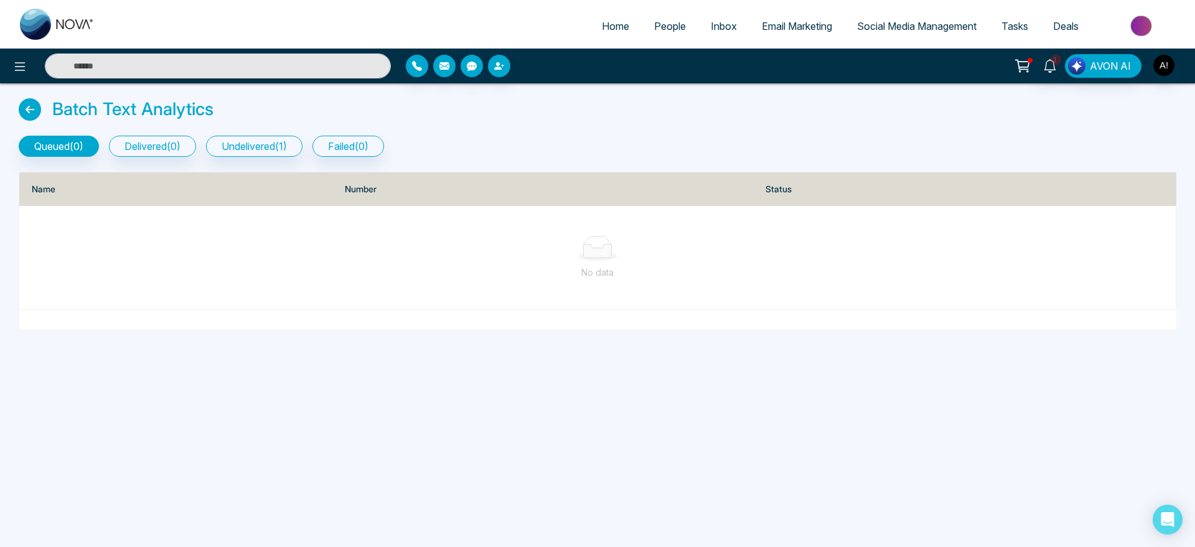
drag, startPoint x: 0, startPoint y: 139, endPoint x: 438, endPoint y: 169, distance: 439.1
click at [438, 169] on div "Batch Text Analytics queued ( 0 ) delivered ( 0 ) undelivered ( 1 ) failed ( 0 …" at bounding box center [597, 206] width 1195 height 247
click at [438, 169] on div "Name Number Status No data" at bounding box center [597, 244] width 1172 height 174
click at [177, 139] on button "delivered ( 0 )" at bounding box center [152, 146] width 87 height 21
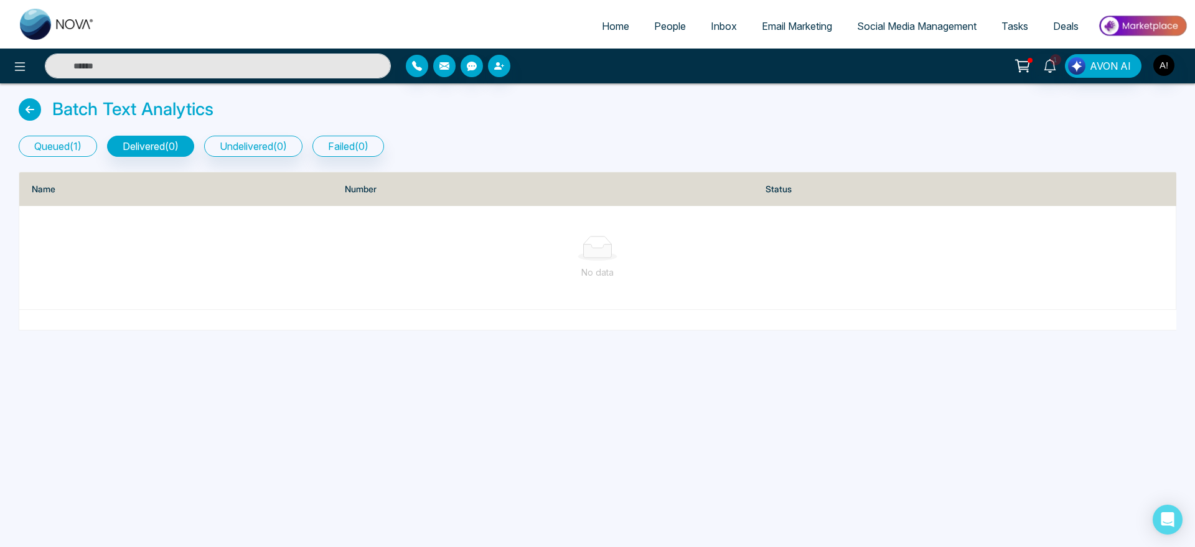
click at [67, 141] on button "queued ( 1 )" at bounding box center [58, 146] width 78 height 21
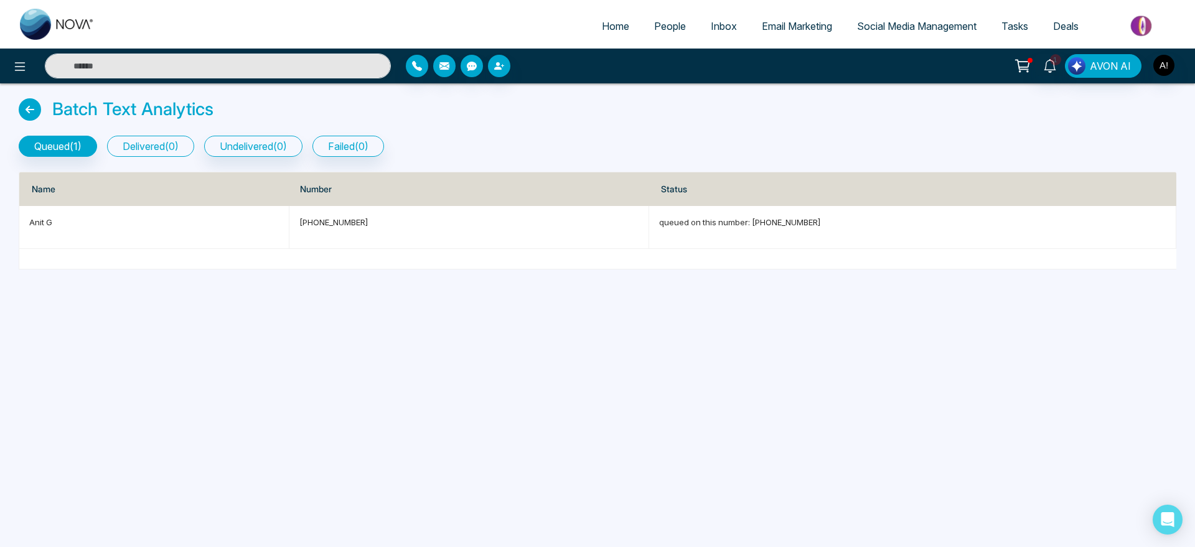
click at [171, 139] on button "delivered ( 0 )" at bounding box center [150, 146] width 87 height 21
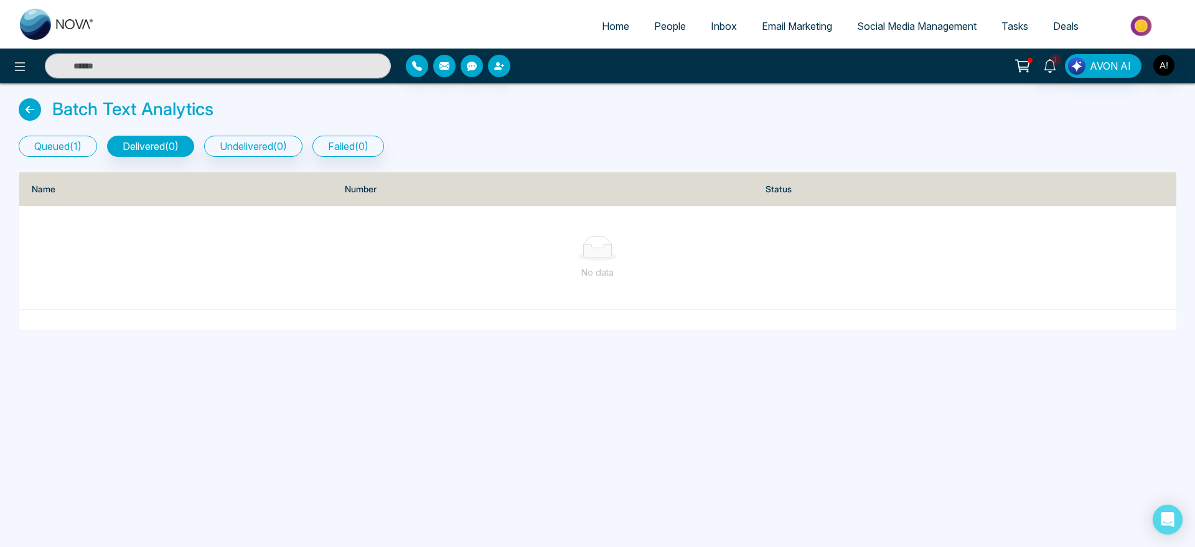
click at [63, 147] on button "queued ( 1 )" at bounding box center [58, 146] width 78 height 21
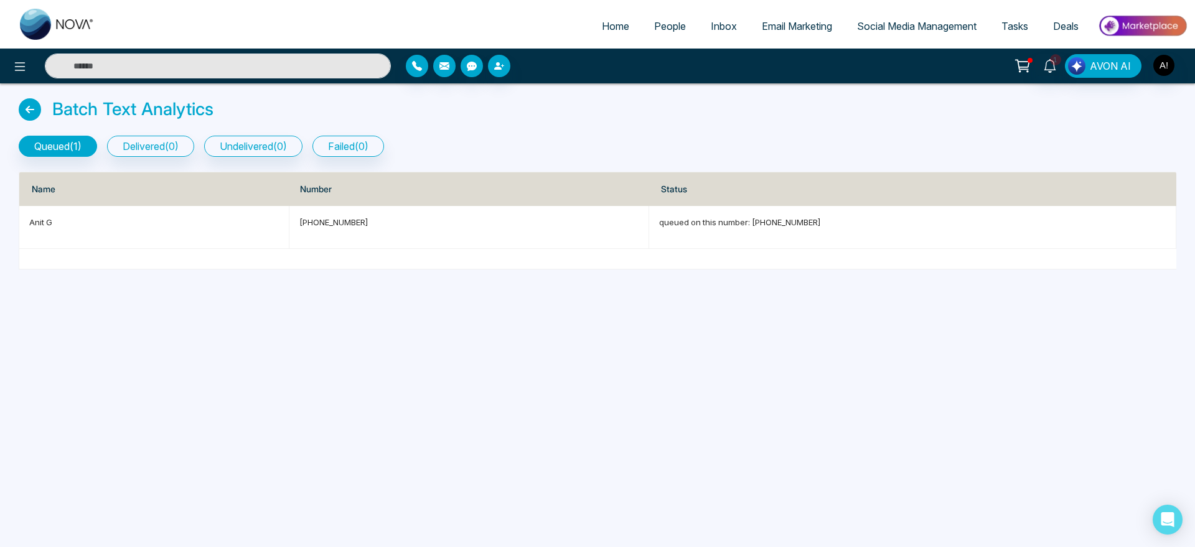
click at [27, 109] on icon at bounding box center [30, 109] width 22 height 22
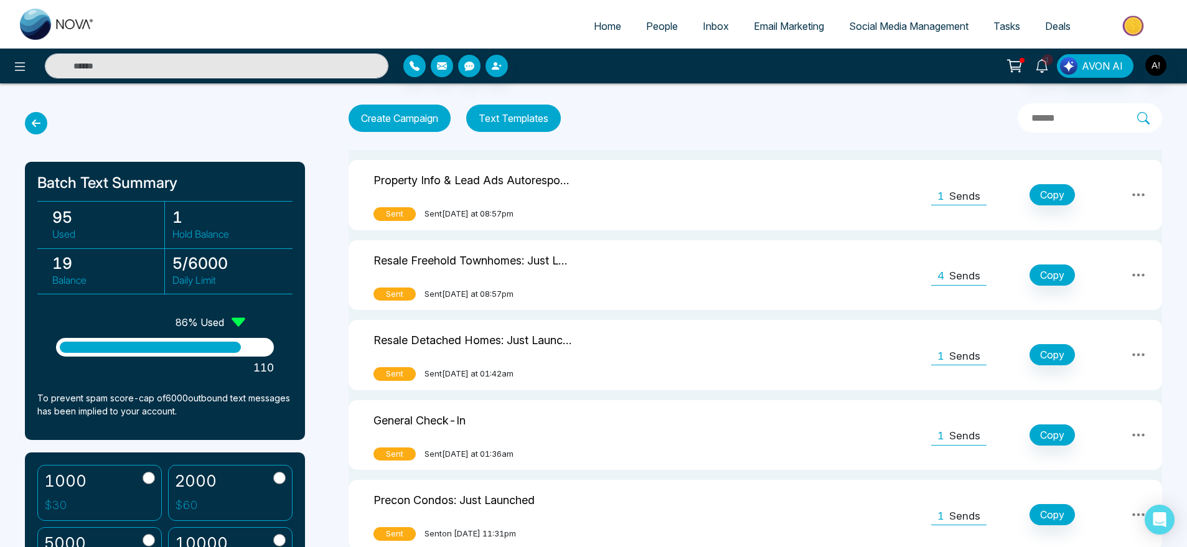
scroll to position [6, 0]
click at [1143, 268] on icon at bounding box center [1138, 274] width 15 height 15
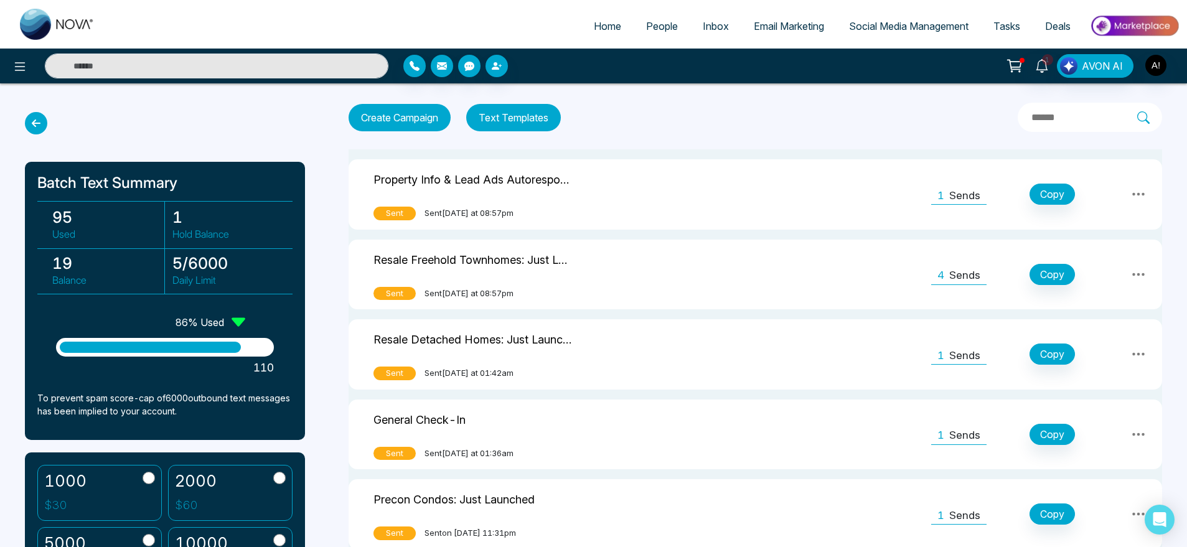
click at [35, 122] on icon at bounding box center [36, 123] width 22 height 22
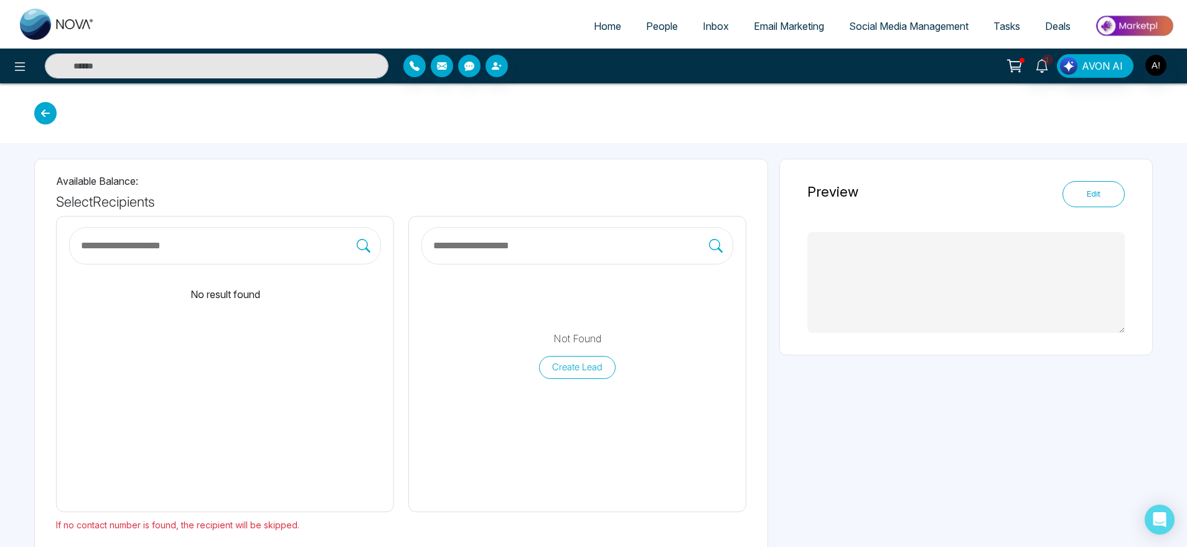
type textarea "**********"
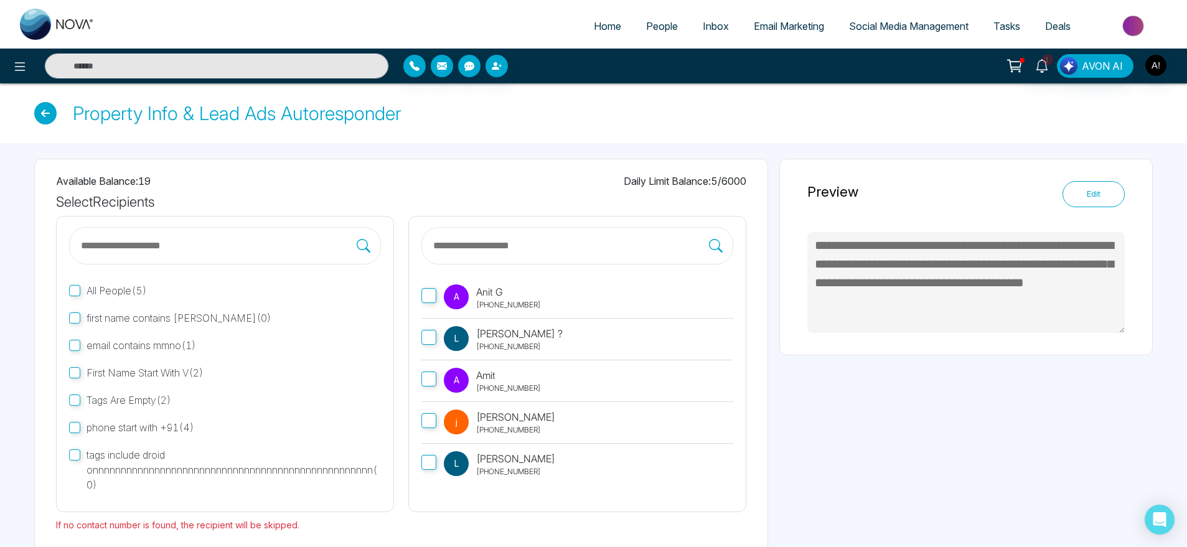
click at [38, 116] on icon at bounding box center [45, 113] width 22 height 22
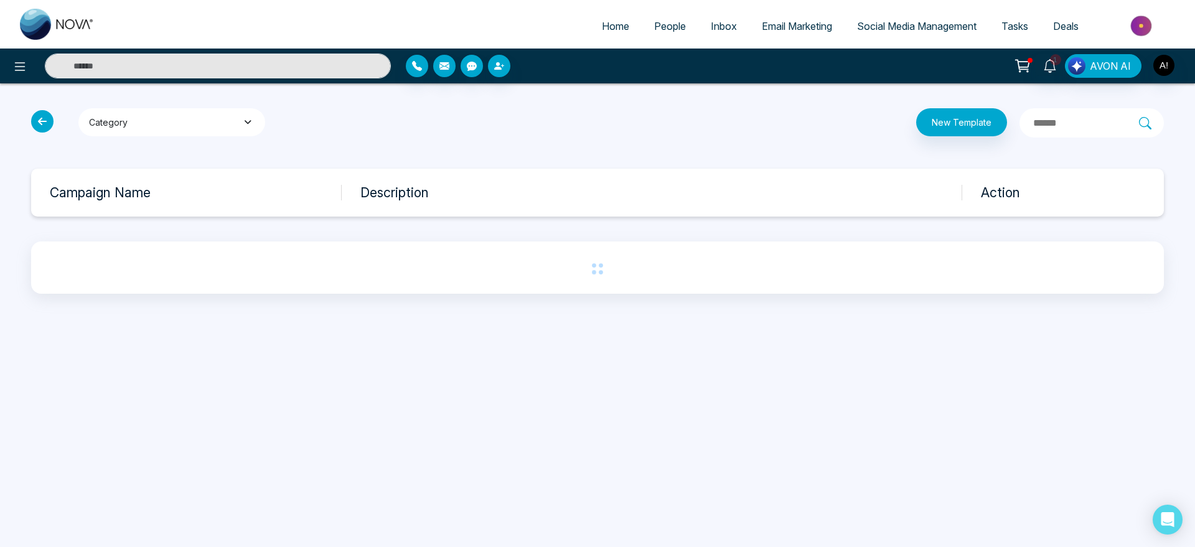
click at [184, 116] on button "Category" at bounding box center [171, 122] width 187 height 28
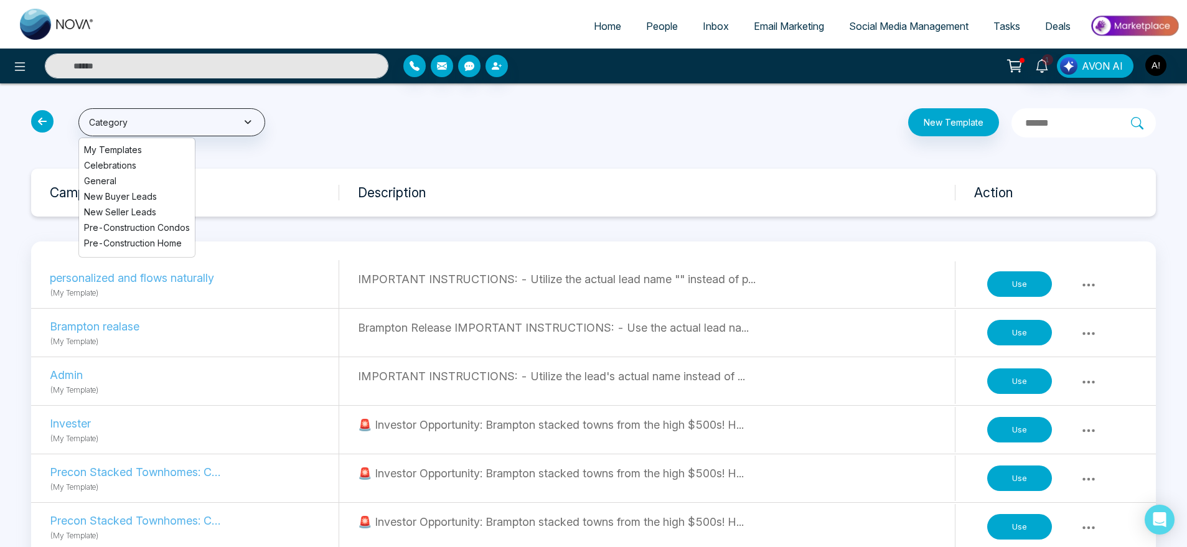
click at [152, 168] on li "Celebrations" at bounding box center [137, 165] width 116 height 13
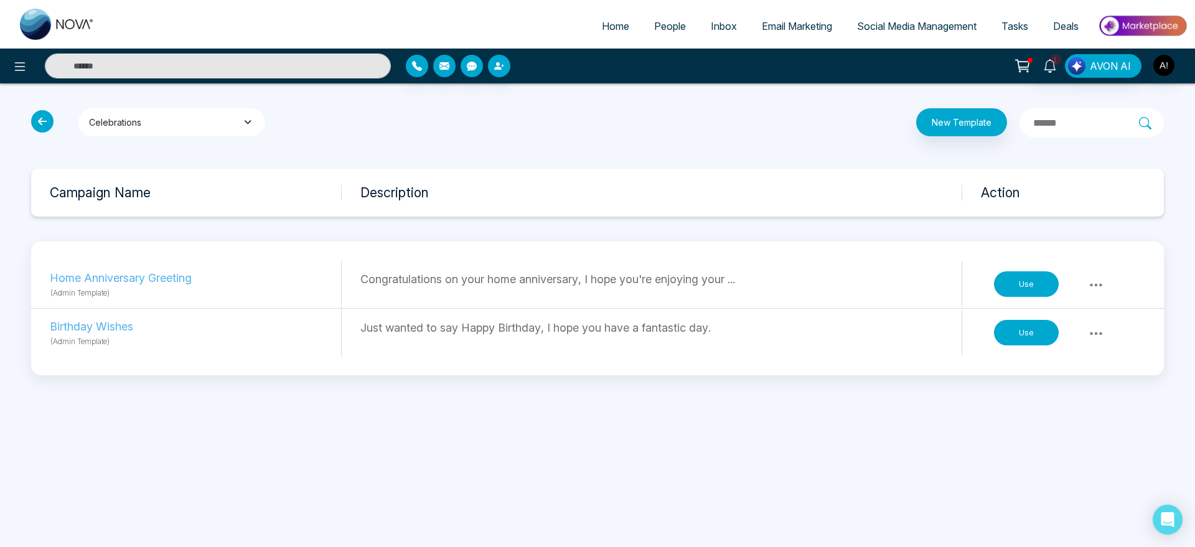
click at [218, 123] on button "Celebrations" at bounding box center [171, 122] width 187 height 28
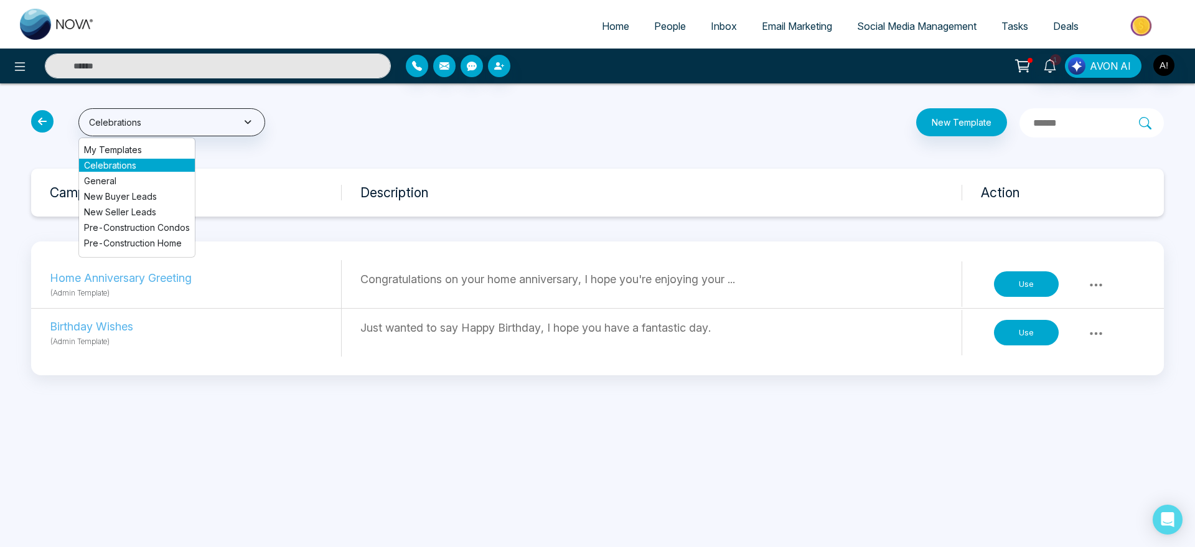
click at [143, 184] on li "General" at bounding box center [137, 180] width 116 height 13
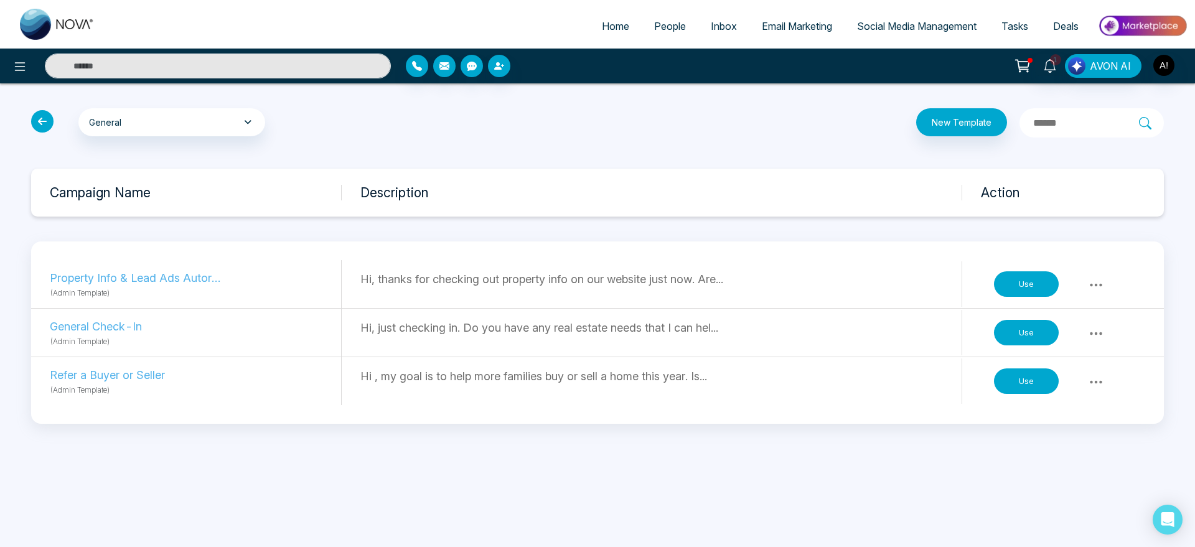
click at [1042, 104] on div "General My Templates Celebrations General New Buyer Leads New Seller Leads Pre-…" at bounding box center [597, 265] width 1195 height 365
click at [1042, 111] on label at bounding box center [1091, 122] width 144 height 29
click at [1042, 115] on input "text" at bounding box center [1085, 123] width 107 height 16
click at [1032, 130] on input "text" at bounding box center [1085, 123] width 107 height 16
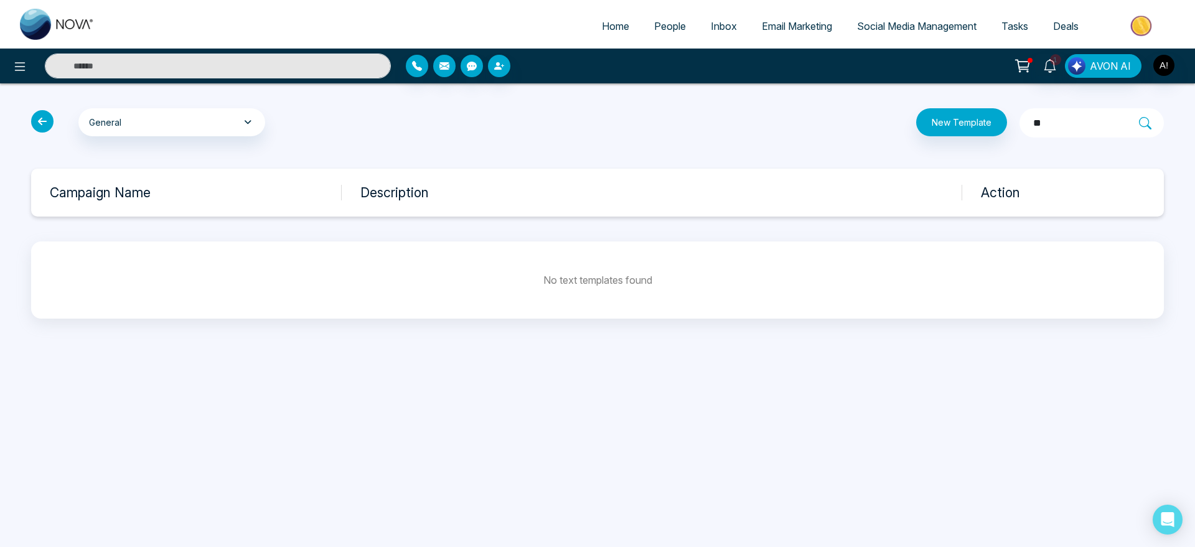
type input "*"
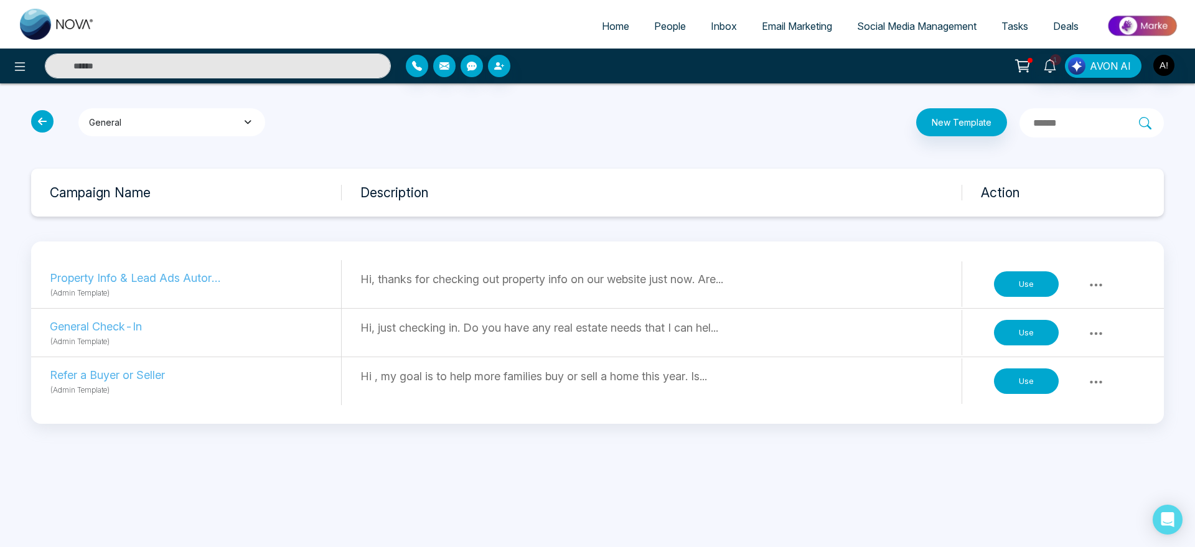
click at [230, 121] on button "General" at bounding box center [171, 122] width 187 height 28
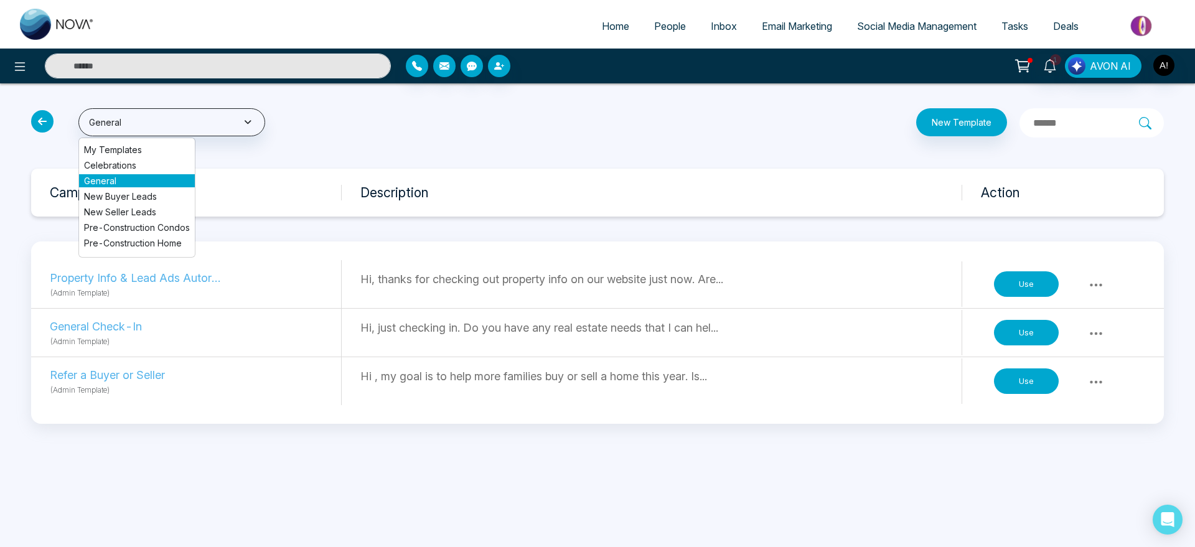
click at [147, 167] on li "Celebrations" at bounding box center [137, 165] width 116 height 13
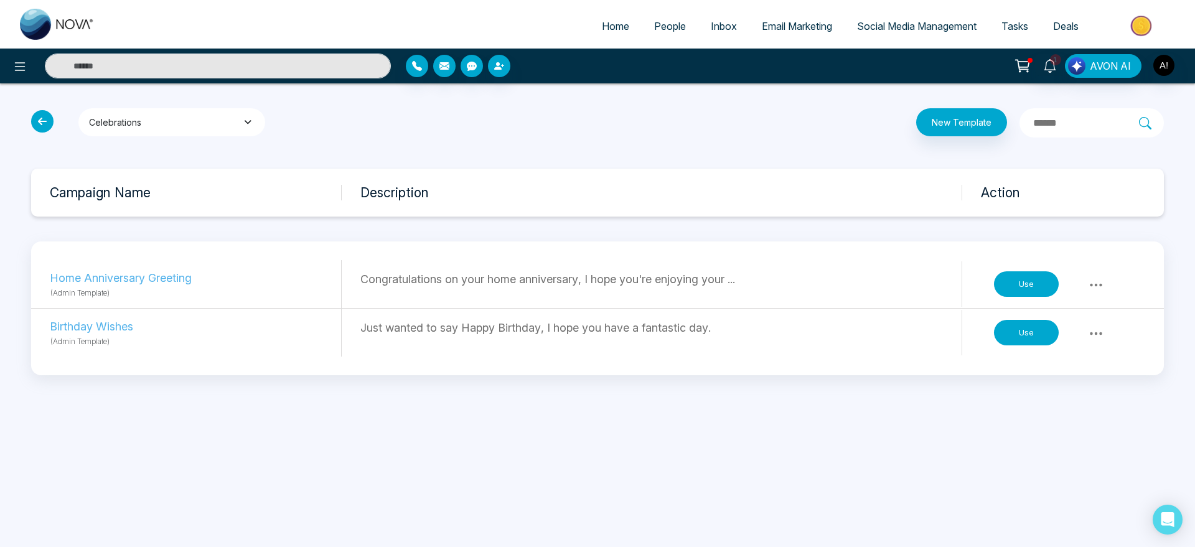
click at [190, 118] on button "Celebrations" at bounding box center [171, 122] width 187 height 28
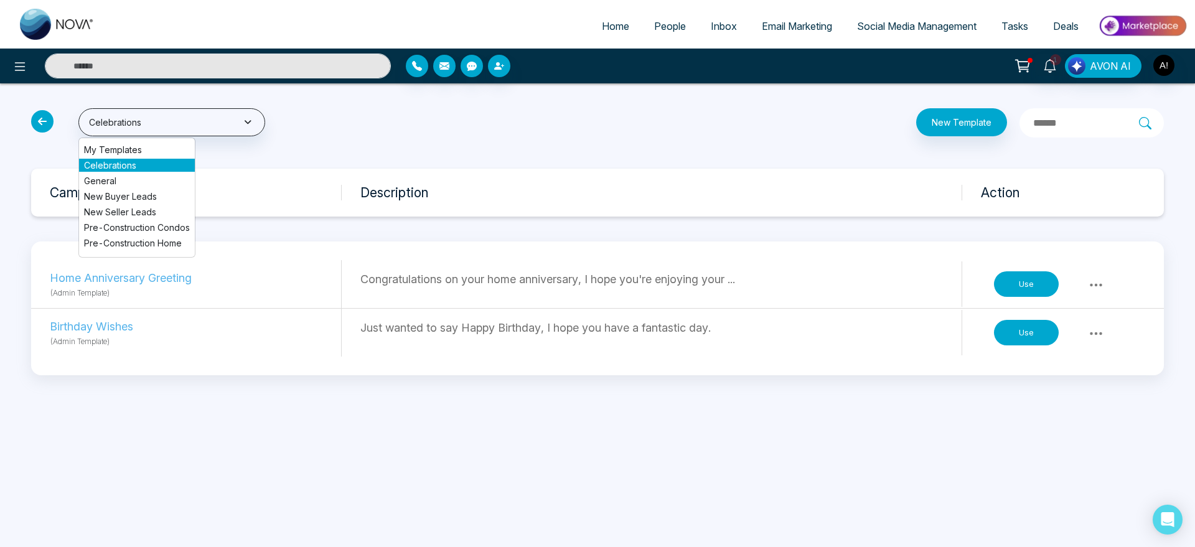
click at [128, 223] on li "Pre-Construction Condos" at bounding box center [137, 227] width 116 height 13
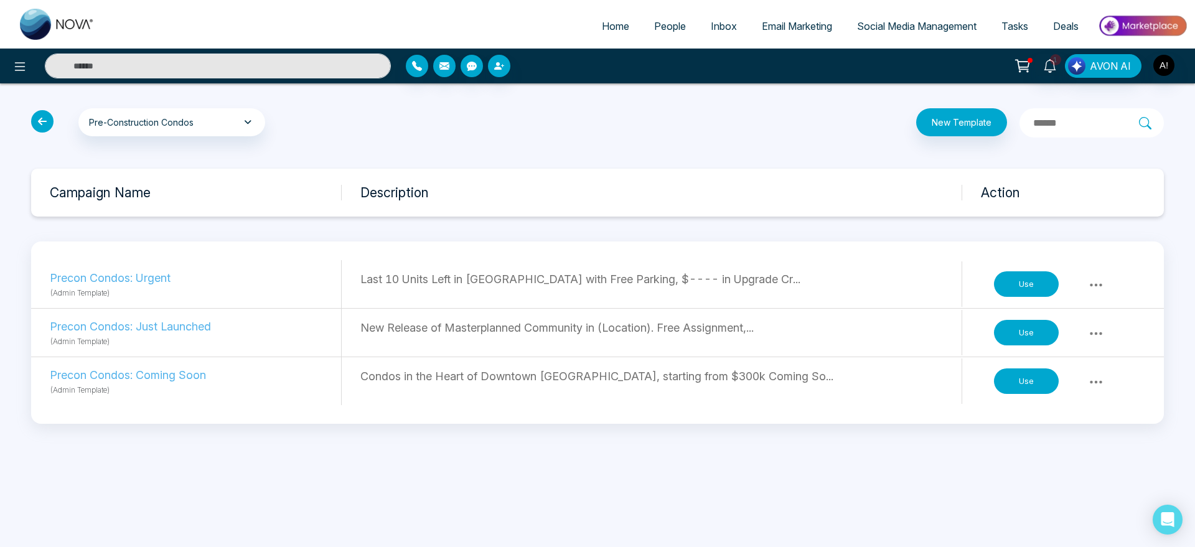
click at [1019, 113] on label at bounding box center [1091, 122] width 144 height 29
click at [1032, 115] on input "text" at bounding box center [1085, 123] width 107 height 16
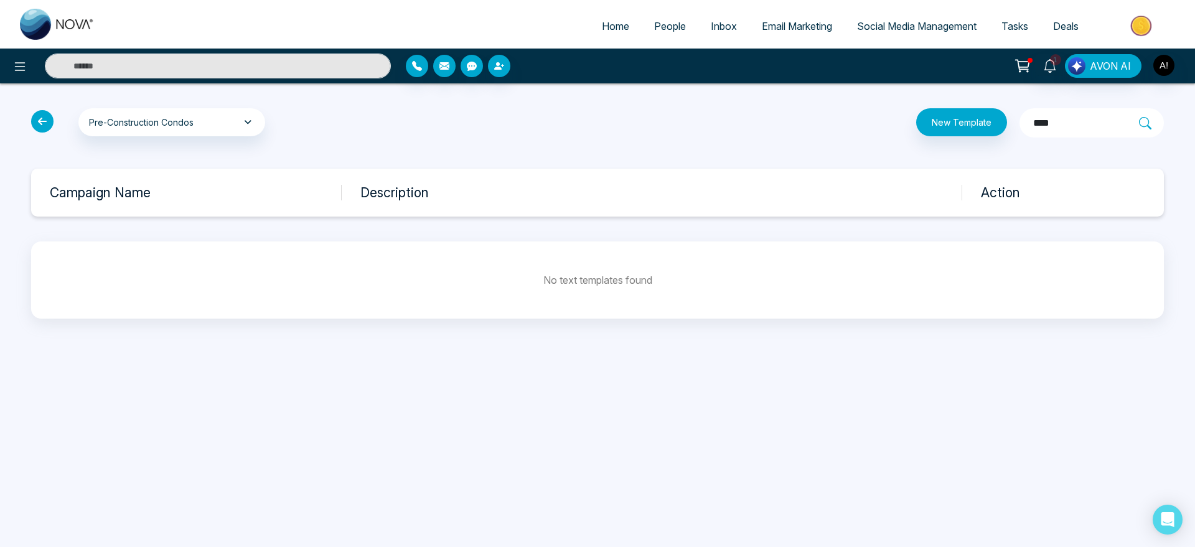
type input "****"
click at [44, 119] on icon at bounding box center [42, 121] width 22 height 22
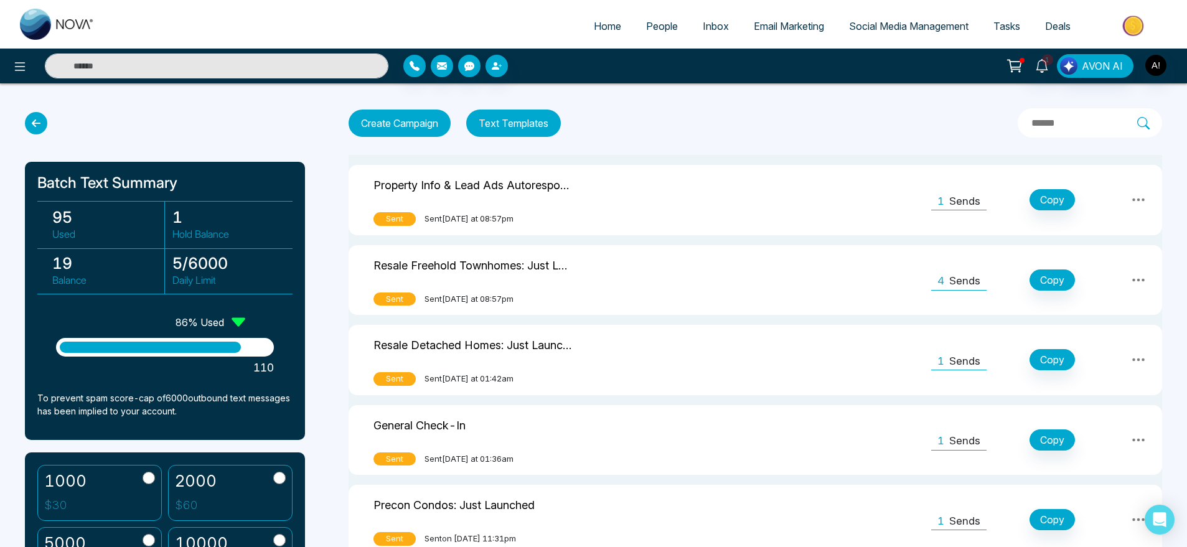
click at [1016, 65] on icon at bounding box center [1014, 65] width 17 height 17
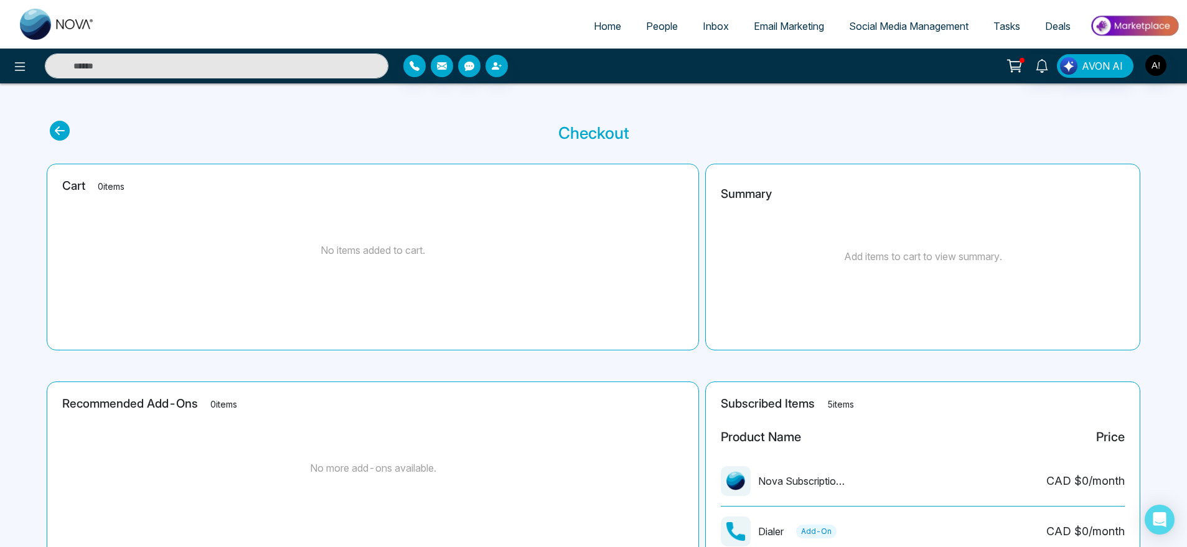
click at [566, 21] on ul "Home People Inbox Email Marketing Social Media Management Tasks Deals" at bounding box center [643, 27] width 1072 height 34
click at [45, 128] on main "Checkout Cart 0 items No items added to cart. Summary Add items to cart to view…" at bounding box center [593, 438] width 1187 height 710
click at [63, 128] on icon at bounding box center [60, 131] width 20 height 20
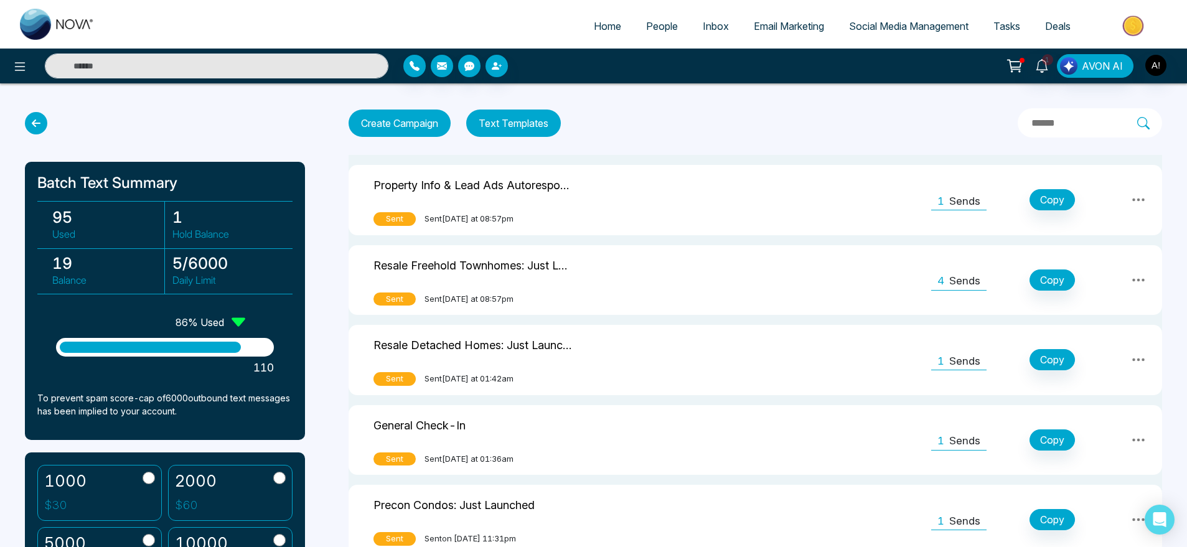
click at [40, 126] on icon at bounding box center [36, 123] width 22 height 22
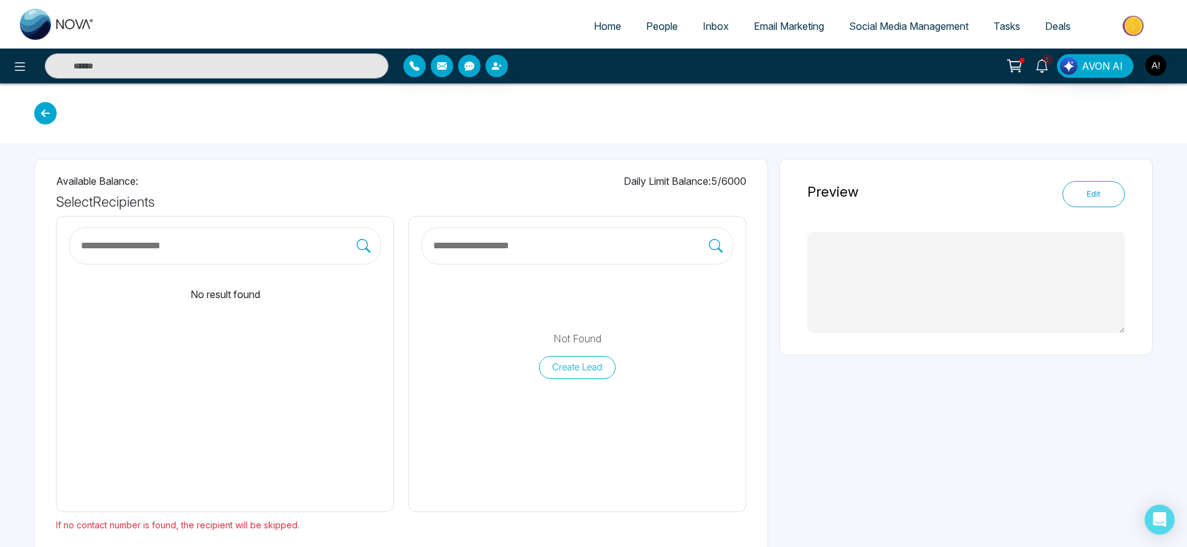
type textarea "**********"
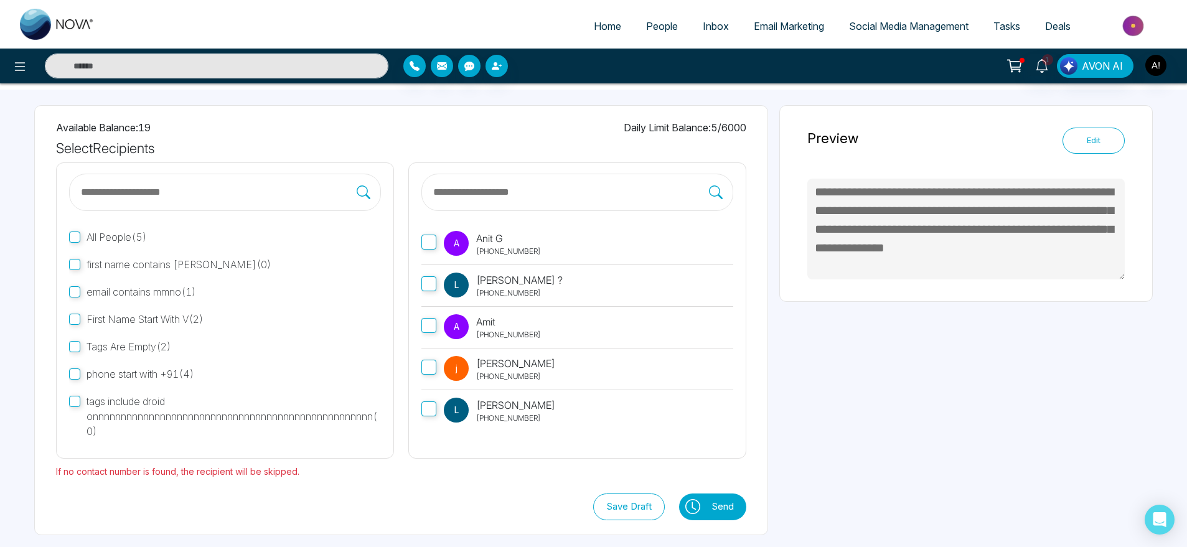
scroll to position [57, 0]
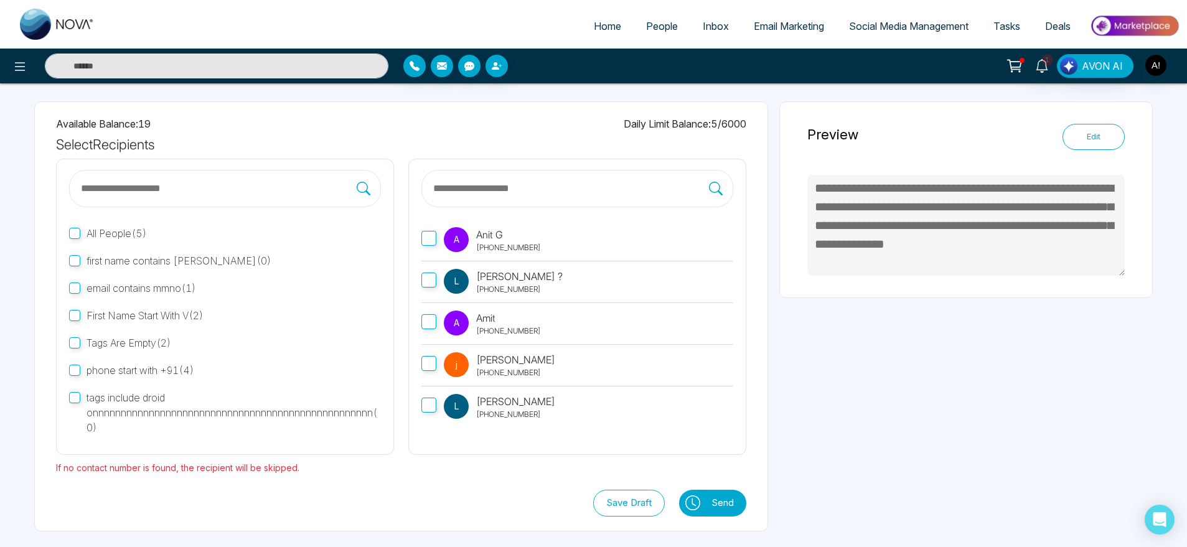
click at [469, 250] on div "A Anit G +919930053035" at bounding box center [492, 240] width 97 height 26
click at [695, 500] on icon at bounding box center [692, 502] width 15 height 15
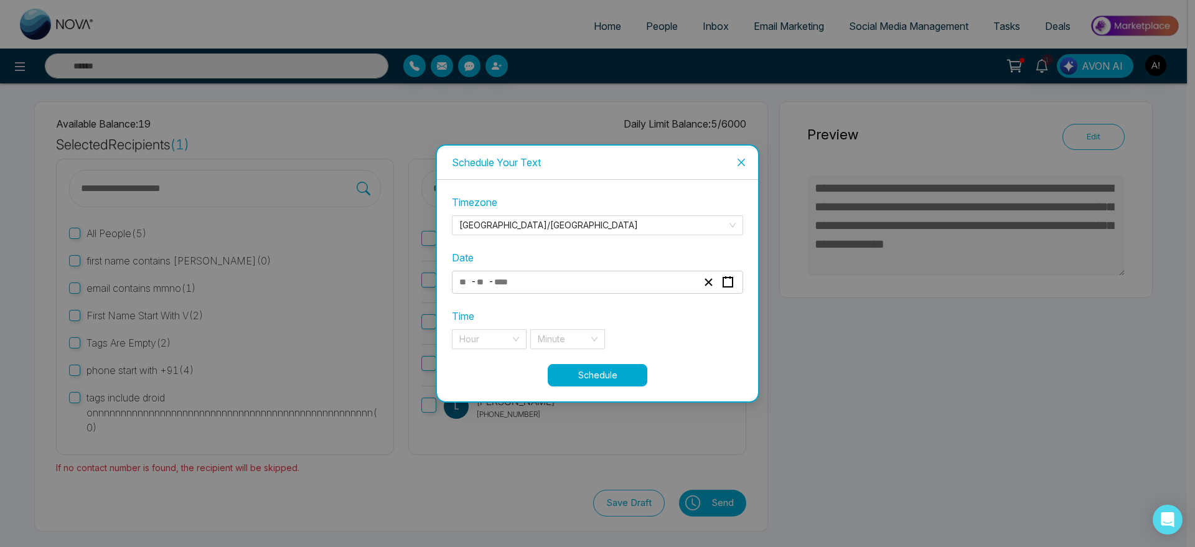
click at [592, 284] on div "- -" at bounding box center [577, 282] width 241 height 17
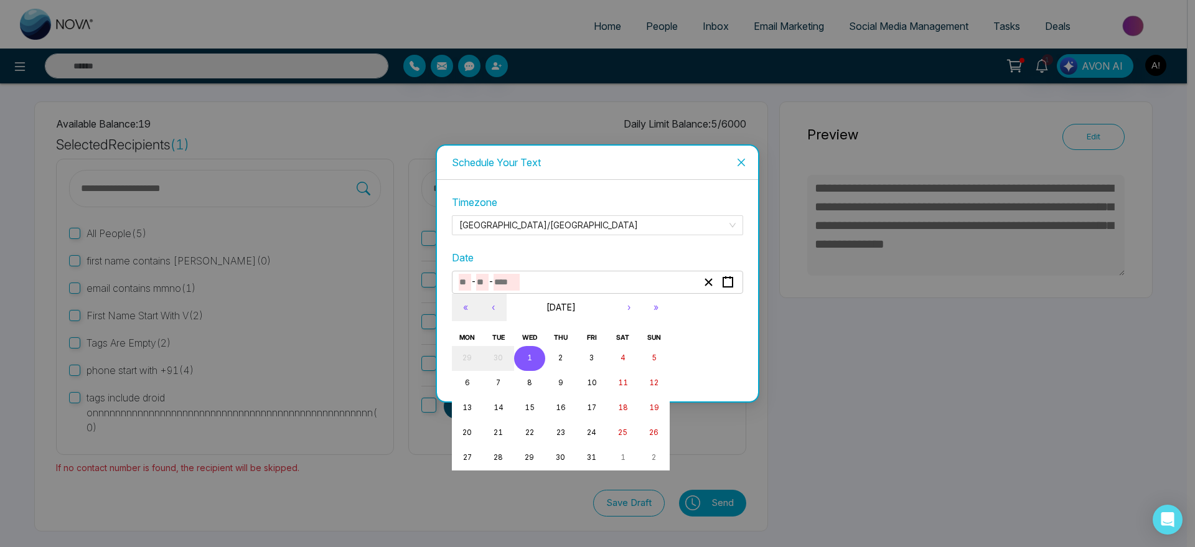
click at [525, 363] on button "1" at bounding box center [529, 358] width 31 height 25
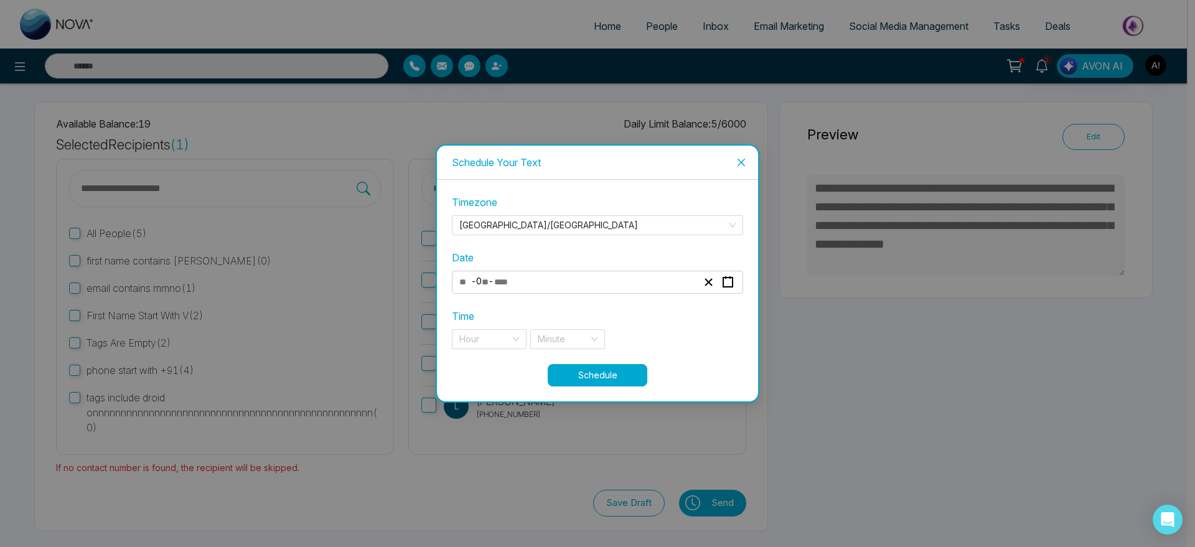
type input "**"
type input "*"
type input "****"
click at [497, 338] on input "search" at bounding box center [484, 339] width 51 height 19
click at [493, 355] on div "9 pm" at bounding box center [489, 364] width 75 height 20
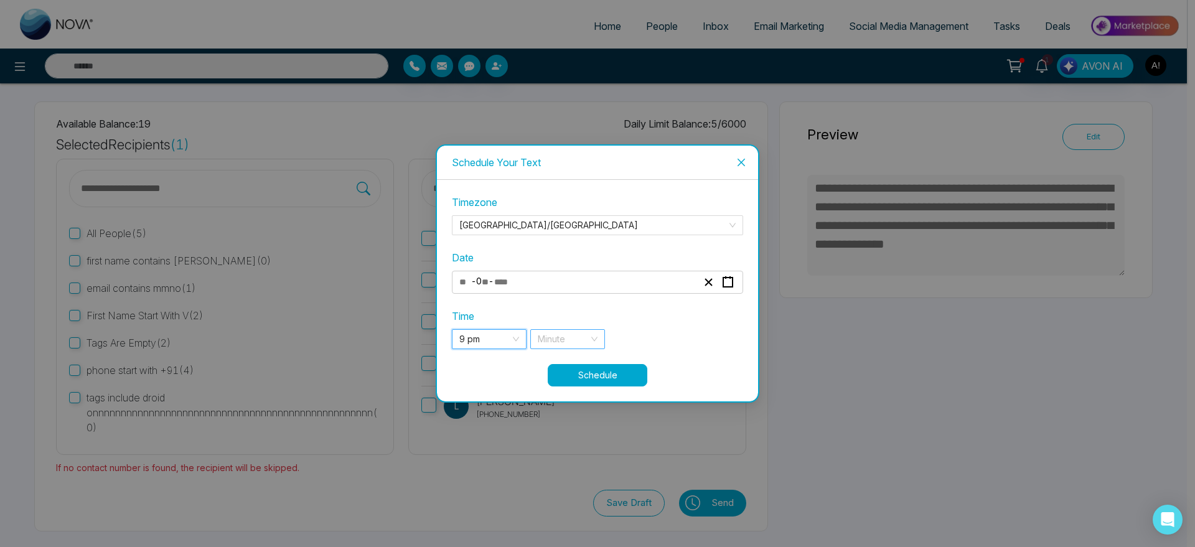
click at [563, 341] on input "search" at bounding box center [563, 339] width 51 height 19
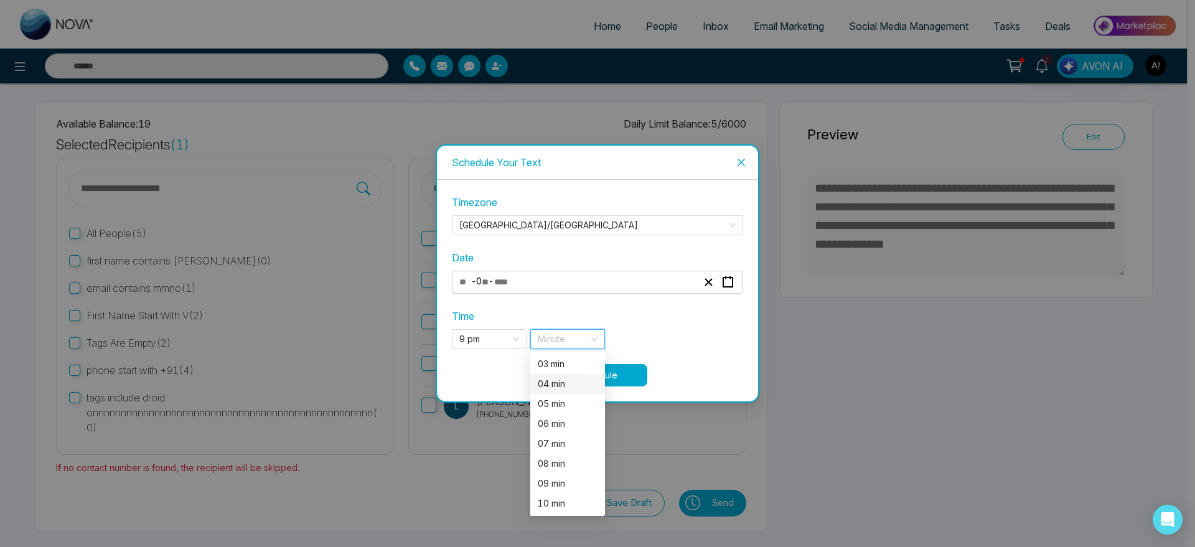
click at [559, 388] on div "04 min" at bounding box center [568, 384] width 60 height 14
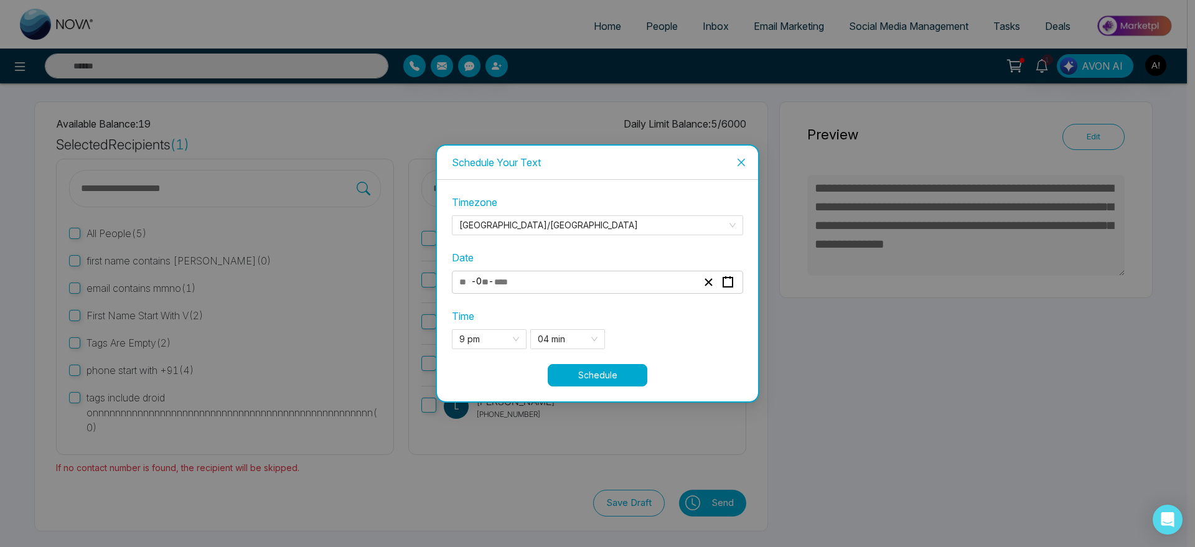
click at [614, 372] on button "Schedule" at bounding box center [598, 375] width 100 height 22
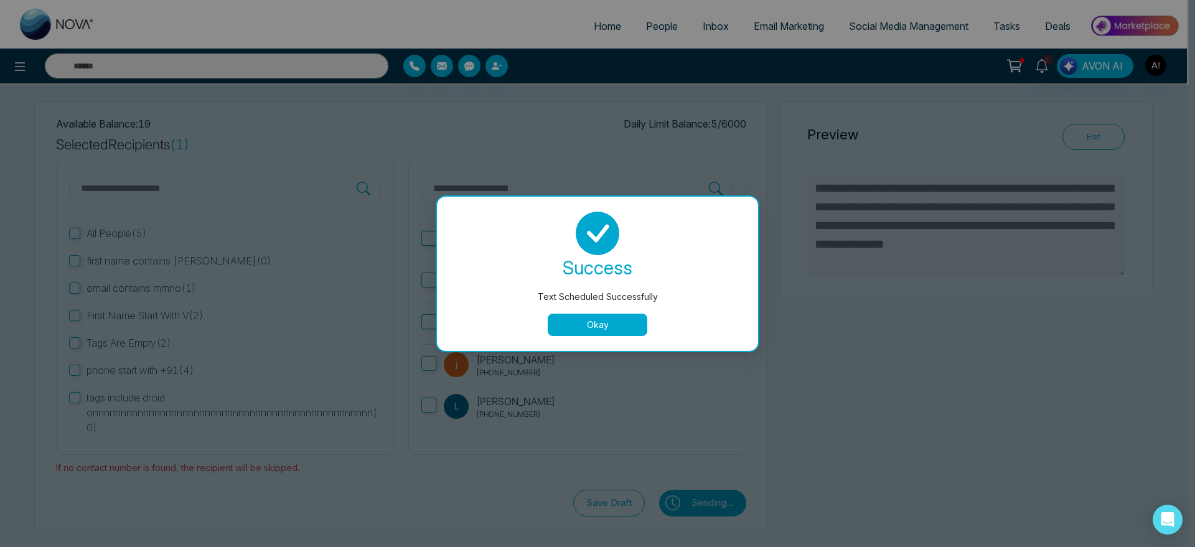
click at [605, 337] on div "success Text Scheduled Successfully Okay" at bounding box center [597, 274] width 321 height 154
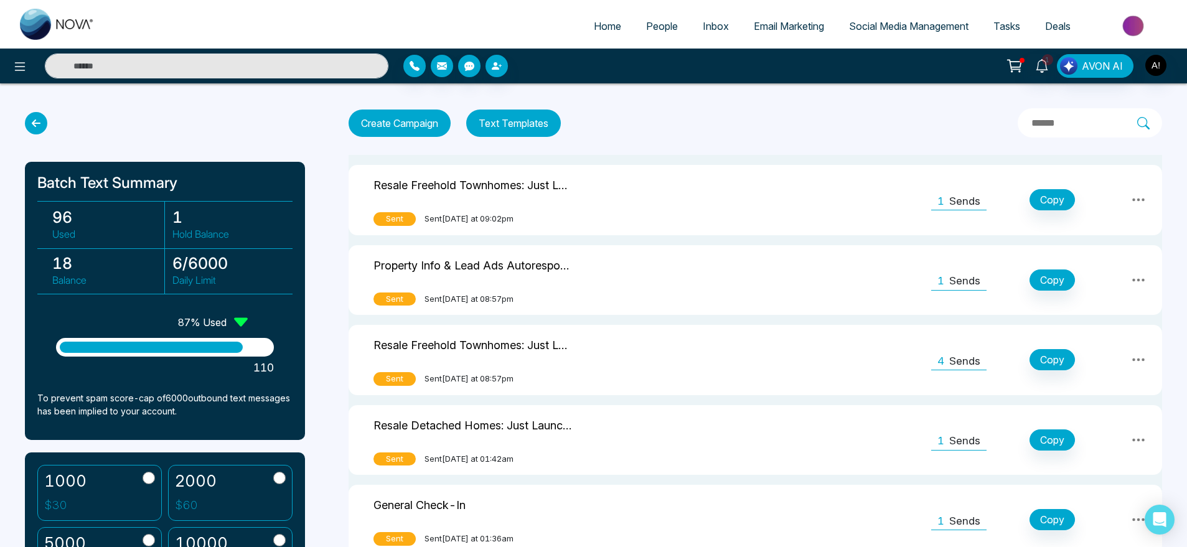
scroll to position [22, 0]
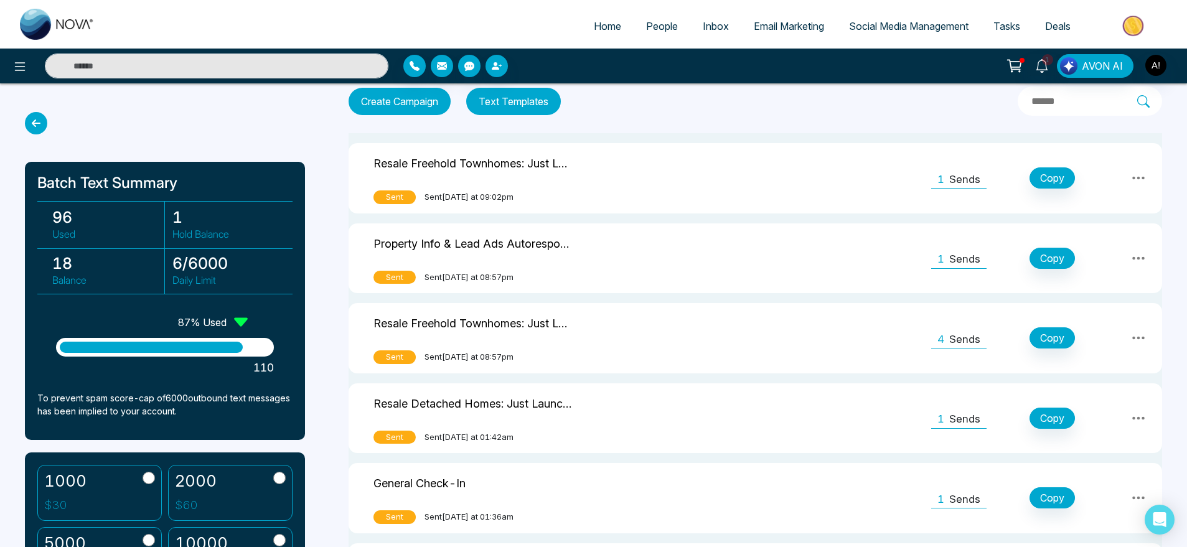
click at [1137, 173] on icon at bounding box center [1138, 178] width 15 height 15
click at [1121, 233] on link "View Analytics" at bounding box center [1111, 238] width 62 height 37
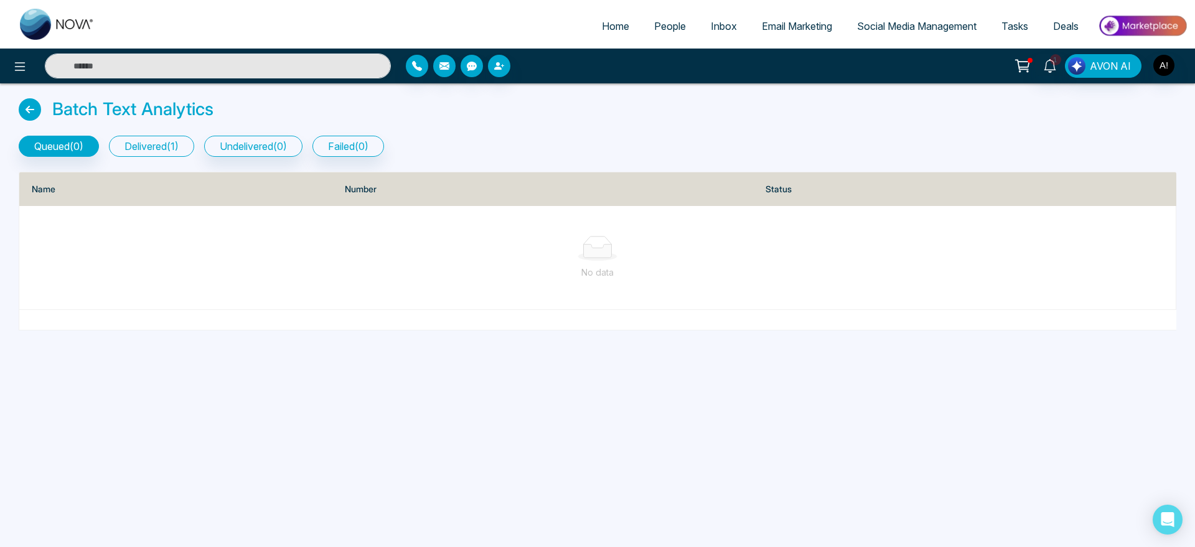
click at [161, 144] on button "delivered ( 1 )" at bounding box center [151, 146] width 85 height 21
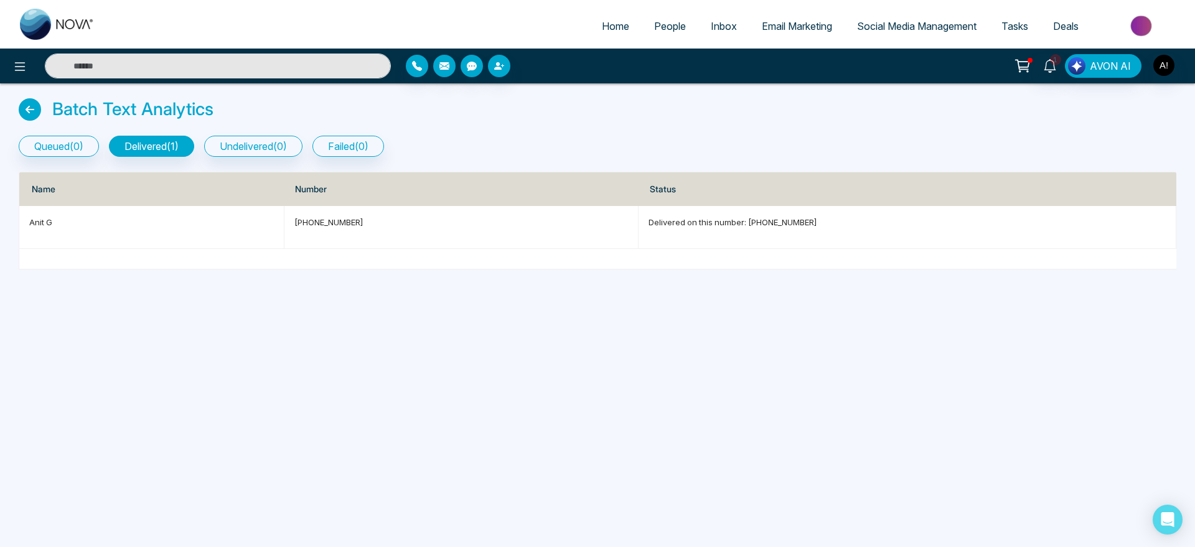
click at [28, 103] on icon at bounding box center [30, 109] width 22 height 22
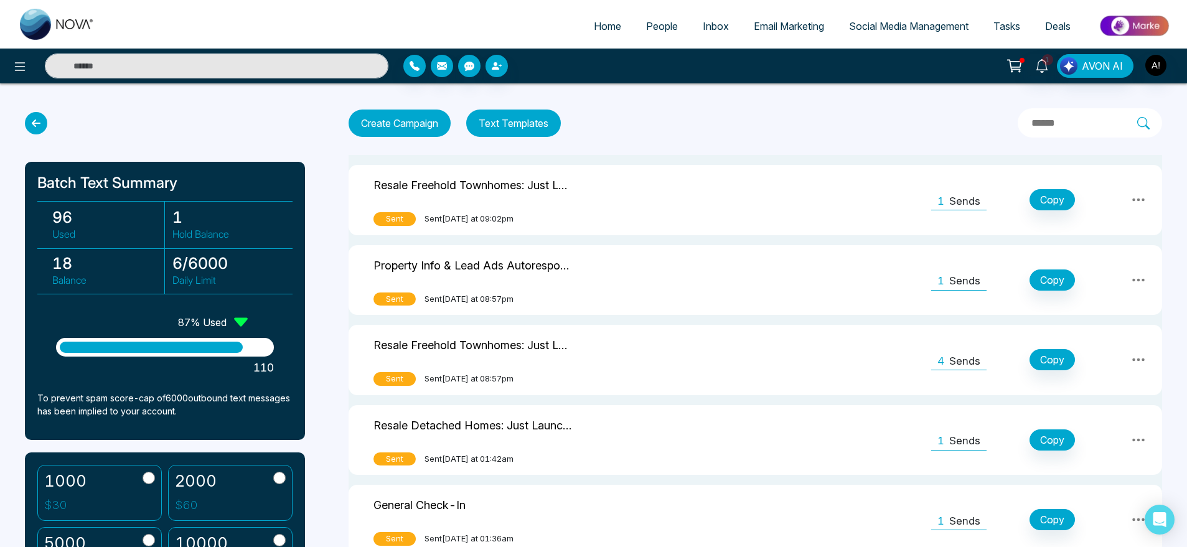
drag, startPoint x: 236, startPoint y: 319, endPoint x: 275, endPoint y: 319, distance: 38.6
click at [275, 319] on div "Batch Text Summary 96 Used 1 Hold Balance 18 Balance 6 / 6000 Daily Limit 87 % …" at bounding box center [165, 301] width 280 height 278
drag, startPoint x: 115, startPoint y: 339, endPoint x: 271, endPoint y: 367, distance: 158.7
click at [271, 367] on div "87 % Used 110" at bounding box center [165, 357] width 218 height 38
click at [271, 367] on p "110" at bounding box center [165, 367] width 218 height 17
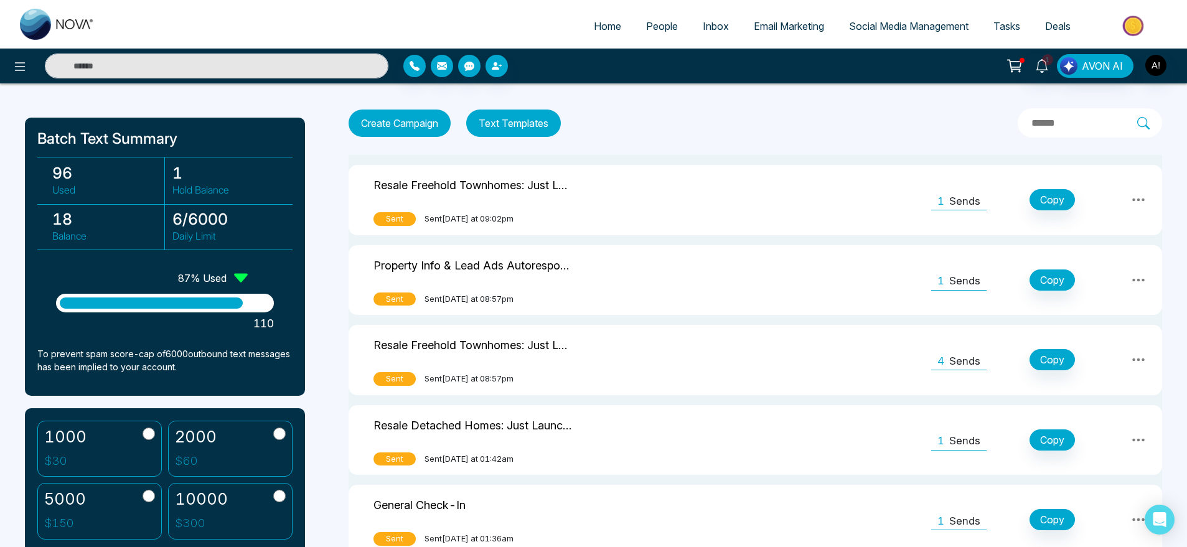
scroll to position [46, 0]
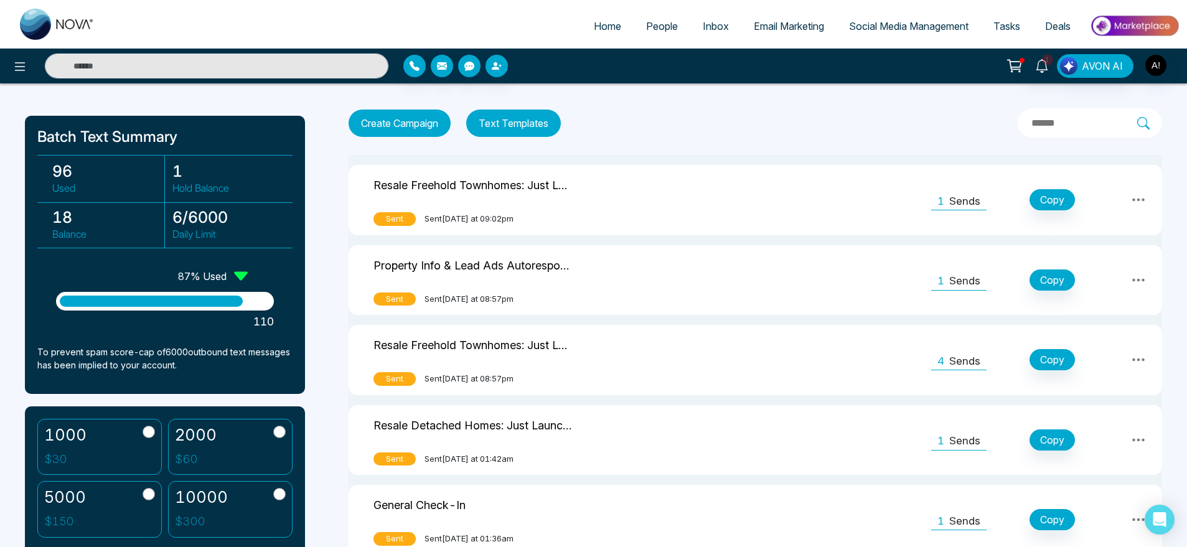
drag, startPoint x: 183, startPoint y: 377, endPoint x: 80, endPoint y: 355, distance: 105.6
click at [80, 355] on div "Batch Text Summary 96 Used 1 Hold Balance 18 Balance 6 / 6000 Daily Limit 87 % …" at bounding box center [165, 255] width 280 height 278
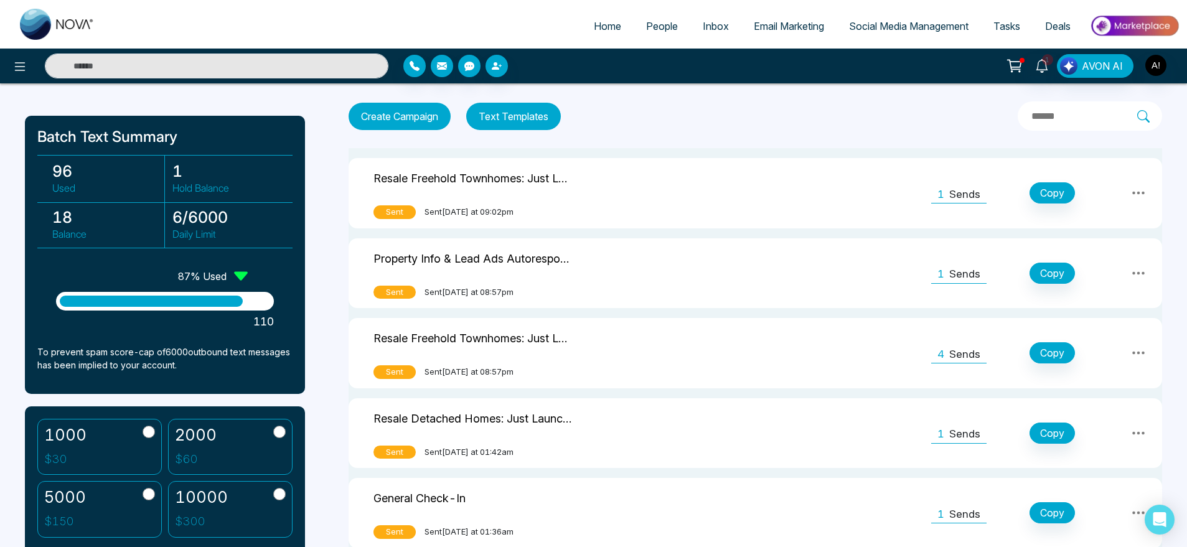
scroll to position [0, 0]
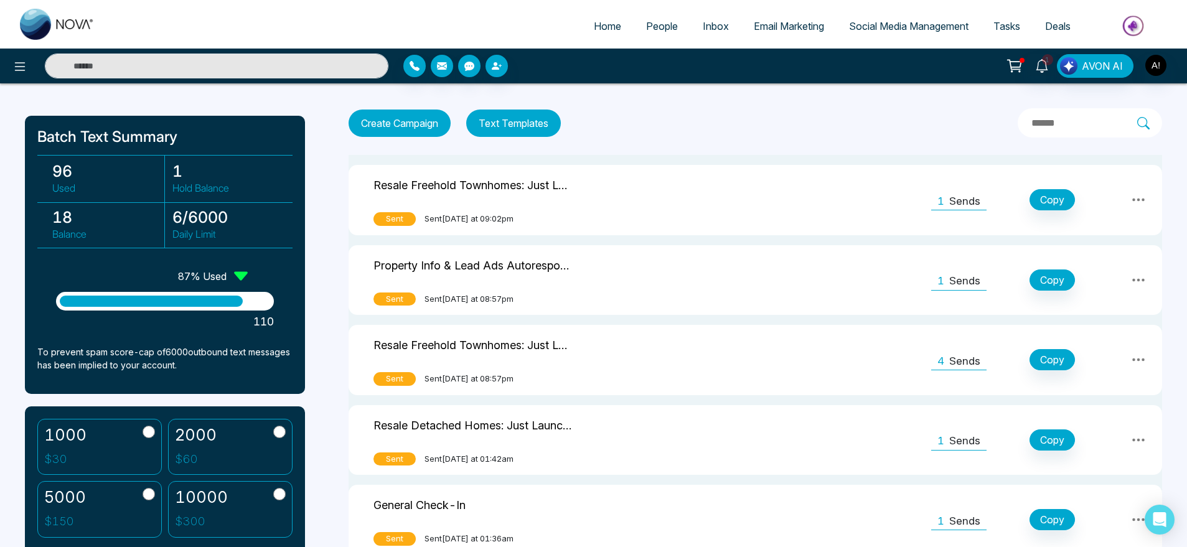
click at [39, 338] on div "Batch Text Summary 96 Used 1 Hold Balance 18 Balance 6 / 6000 Daily Limit 87 % …" at bounding box center [165, 255] width 280 height 278
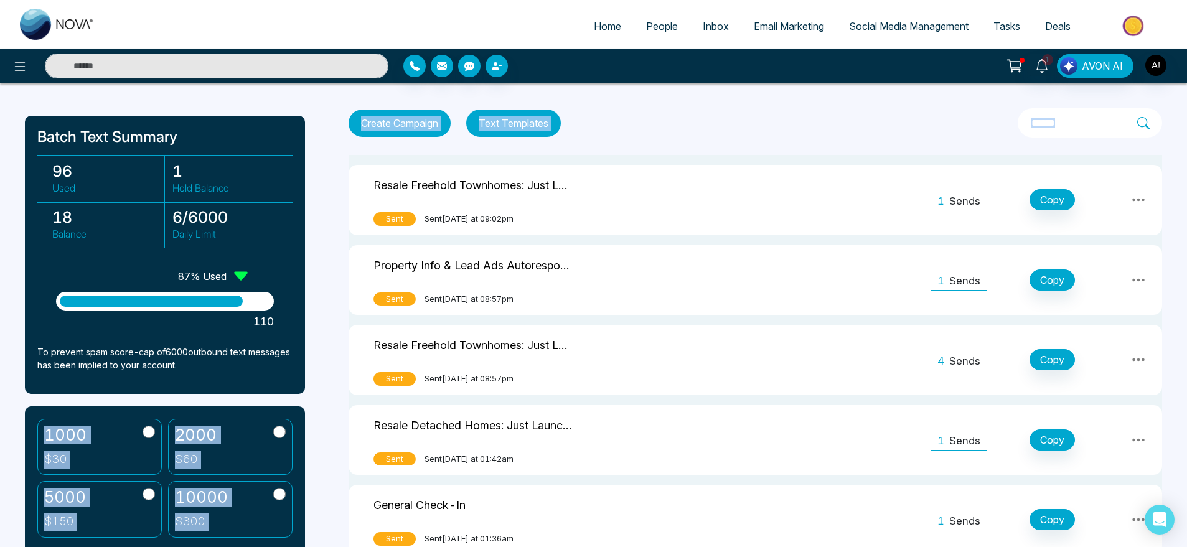
drag, startPoint x: 12, startPoint y: 349, endPoint x: 188, endPoint y: 369, distance: 177.2
click at [188, 369] on p "To prevent spam score-cap of 6000 outbound text messages has been implied to yo…" at bounding box center [164, 358] width 255 height 26
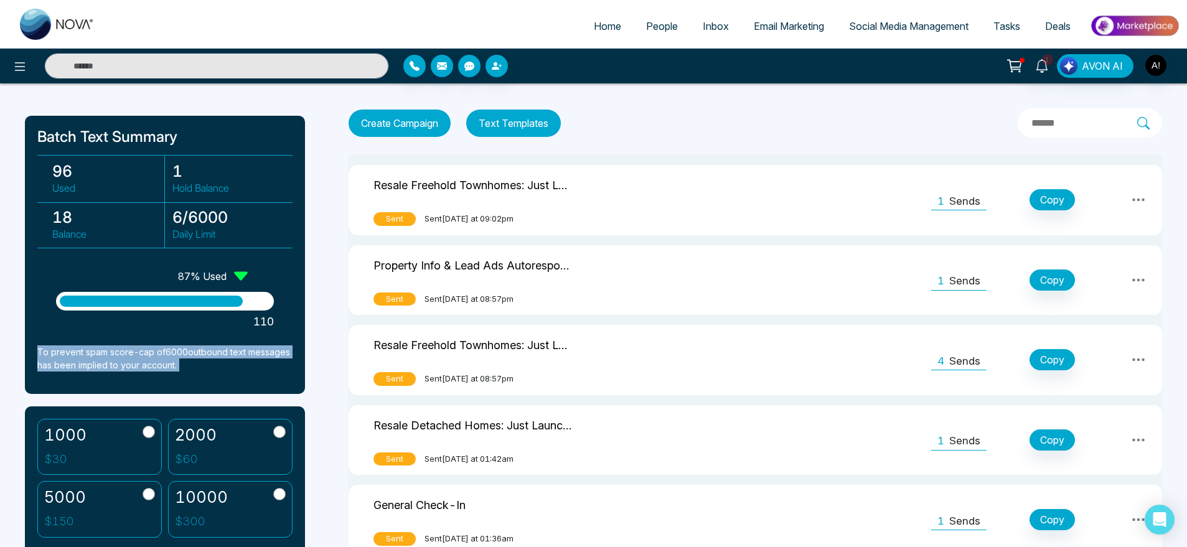
drag, startPoint x: 188, startPoint y: 369, endPoint x: 29, endPoint y: 348, distance: 160.7
click at [29, 348] on div "Batch Text Summary 96 Used 1 Hold Balance 18 Balance 6 / 6000 Daily Limit 87 % …" at bounding box center [165, 255] width 280 height 278
drag, startPoint x: 29, startPoint y: 348, endPoint x: 190, endPoint y: 371, distance: 162.8
click at [190, 371] on div "Batch Text Summary 96 Used 1 Hold Balance 18 Balance 6 / 6000 Daily Limit 87 % …" at bounding box center [165, 255] width 280 height 278
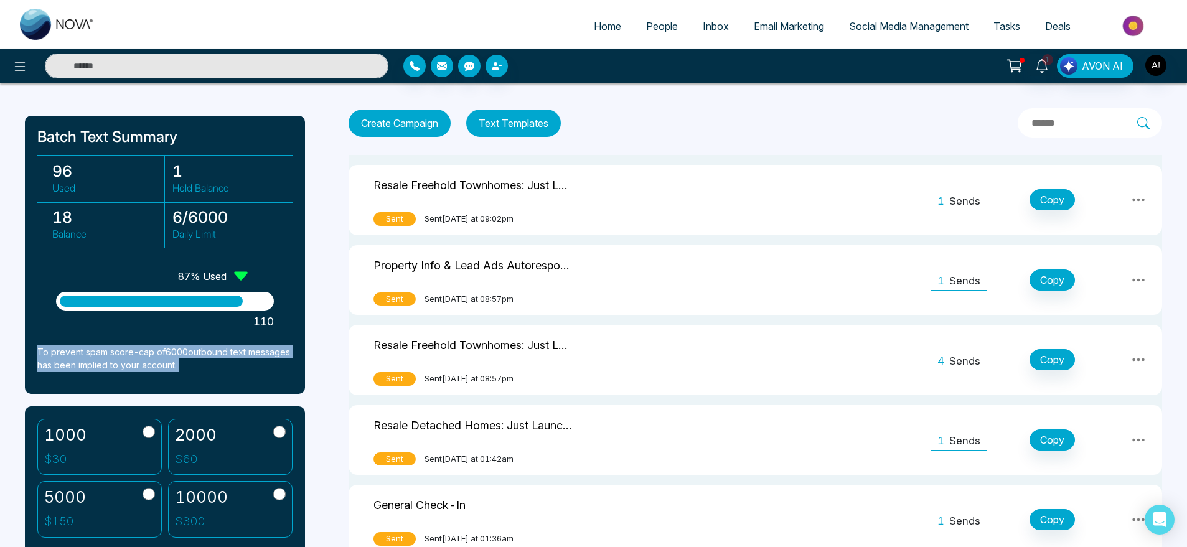
click at [190, 371] on p "To prevent spam score-cap of 6000 outbound text messages has been implied to yo…" at bounding box center [164, 358] width 255 height 26
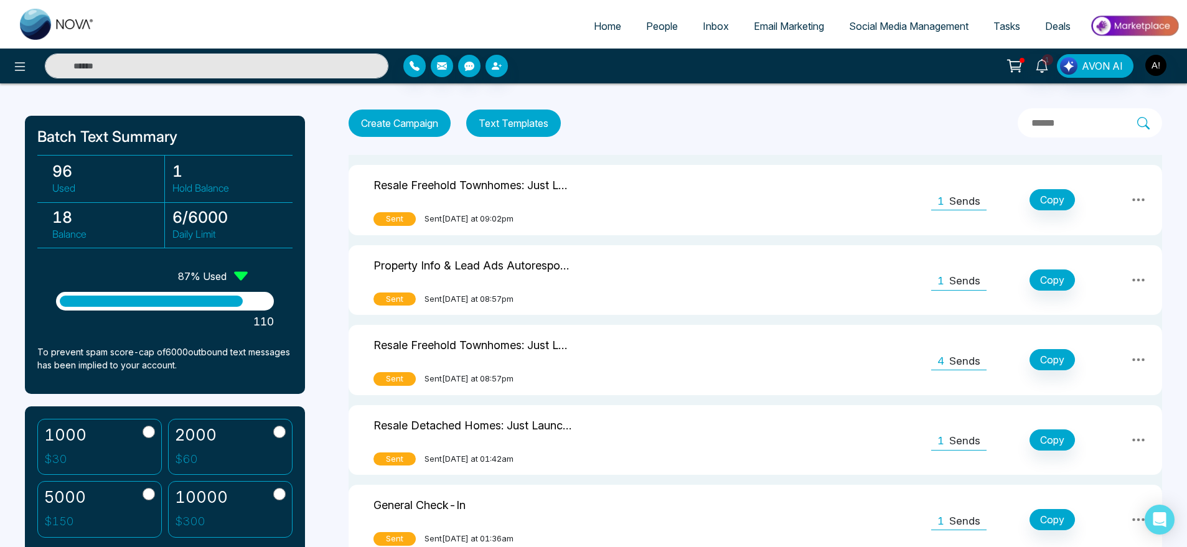
drag, startPoint x: 190, startPoint y: 371, endPoint x: 21, endPoint y: 346, distance: 170.5
click at [30, 346] on div "Batch Text Summary 96 Used 1 Hold Balance 18 Balance 6 / 6000 Daily Limit 87 % …" at bounding box center [165, 255] width 280 height 278
drag, startPoint x: 30, startPoint y: 346, endPoint x: 177, endPoint y: 372, distance: 148.6
click at [177, 372] on div "Batch Text Summary 96 Used 1 Hold Balance 18 Balance 6 / 6000 Daily Limit 87 % …" at bounding box center [165, 255] width 280 height 278
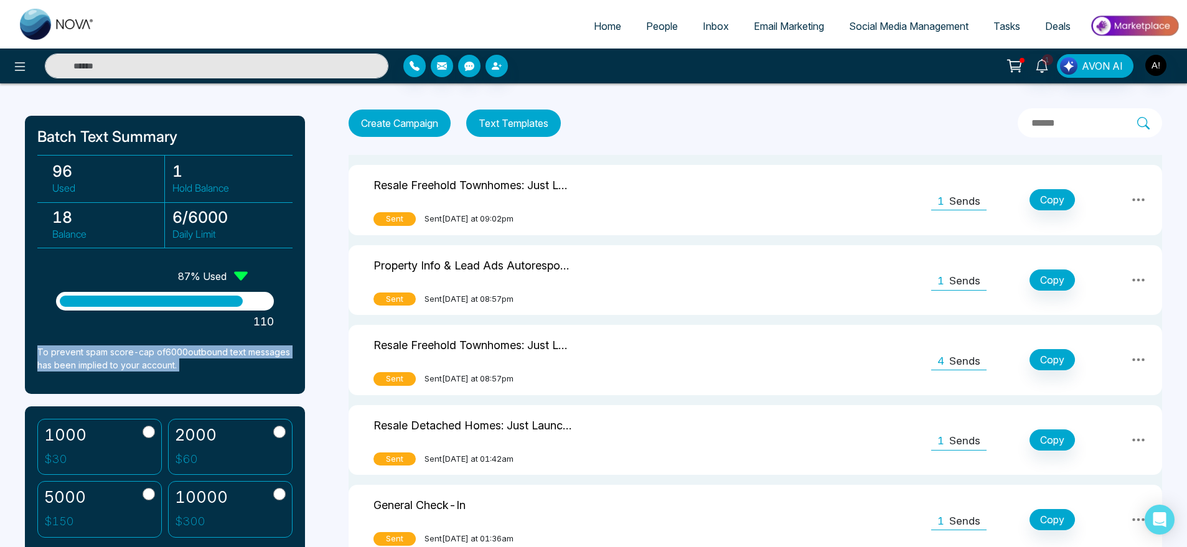
click at [177, 372] on div "Batch Text Summary 96 Used 1 Hold Balance 18 Balance 6 / 6000 Daily Limit 87 % …" at bounding box center [165, 255] width 280 height 278
drag, startPoint x: 177, startPoint y: 372, endPoint x: 33, endPoint y: 347, distance: 145.9
click at [33, 347] on div "Batch Text Summary 96 Used 1 Hold Balance 18 Balance 6 / 6000 Daily Limit 87 % …" at bounding box center [165, 255] width 280 height 278
drag, startPoint x: 33, startPoint y: 347, endPoint x: 172, endPoint y: 376, distance: 141.8
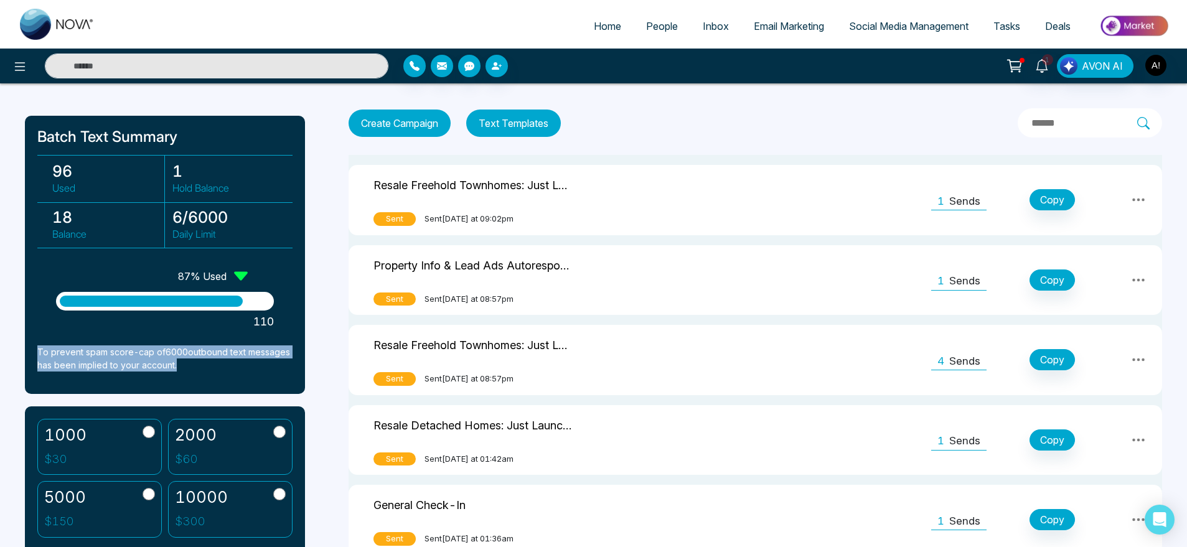
click at [172, 376] on div "Batch Text Summary 96 Used 1 Hold Balance 18 Balance 6 / 6000 Daily Limit 87 % …" at bounding box center [165, 255] width 280 height 278
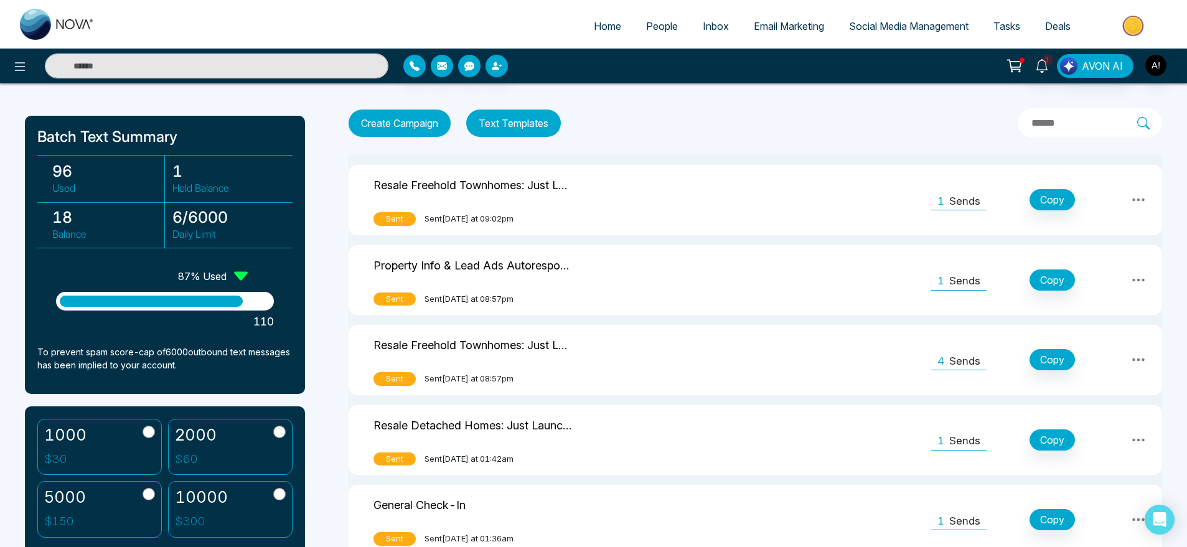
click at [598, 19] on link "Home" at bounding box center [607, 26] width 52 height 24
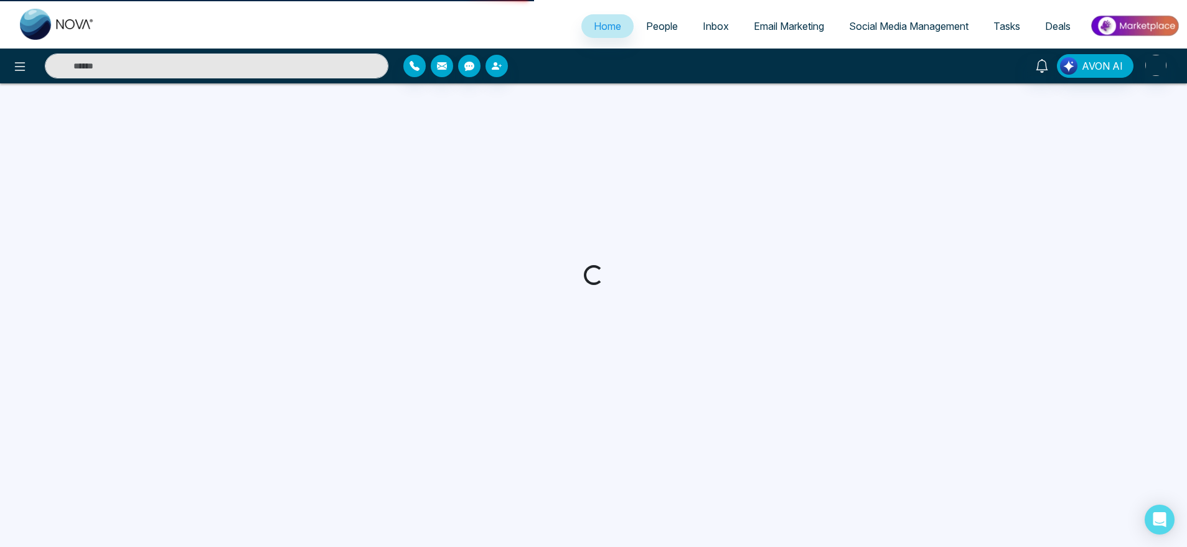
select select "*"
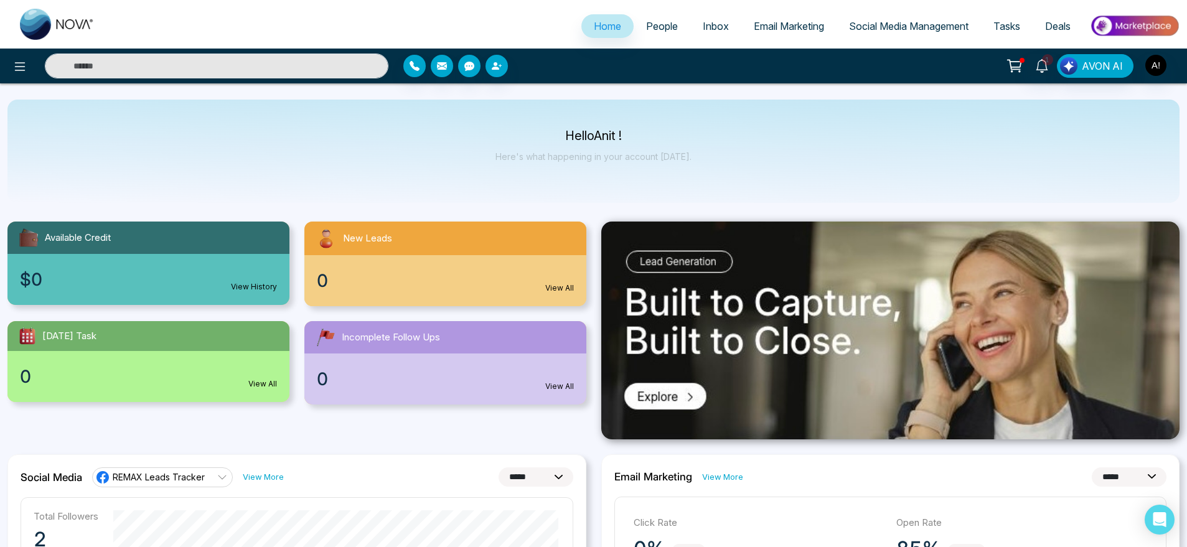
click at [645, 34] on link "People" at bounding box center [662, 26] width 57 height 24
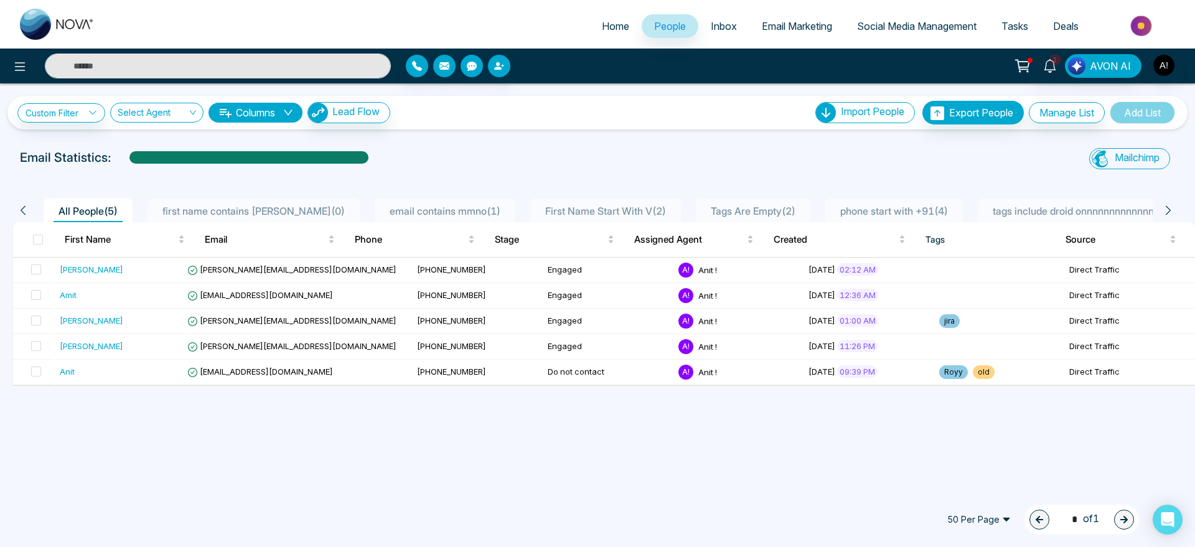
click at [607, 29] on span "Home" at bounding box center [615, 26] width 27 height 12
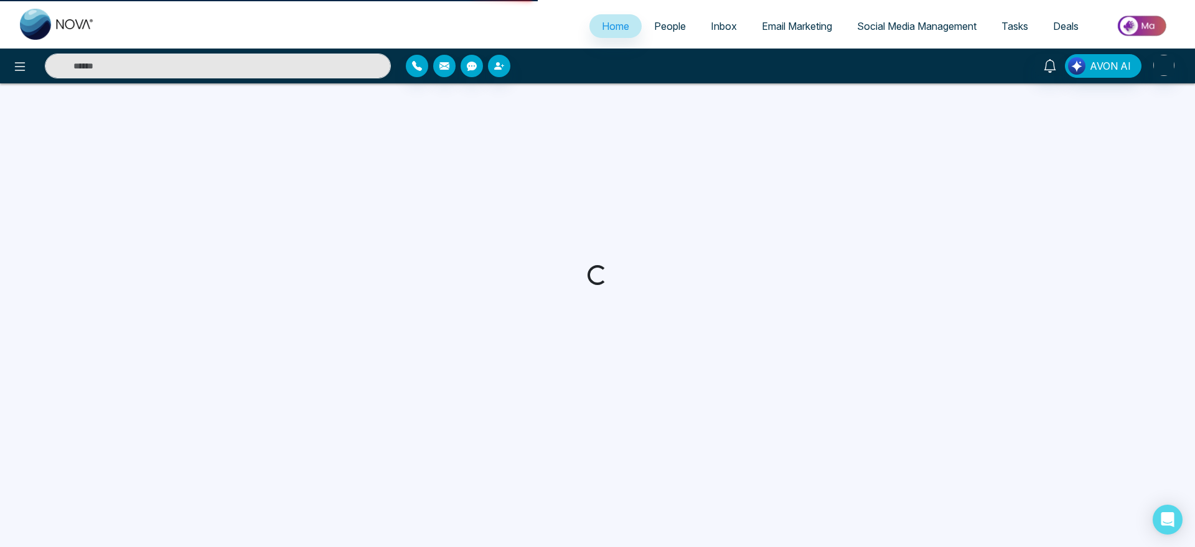
select select "*"
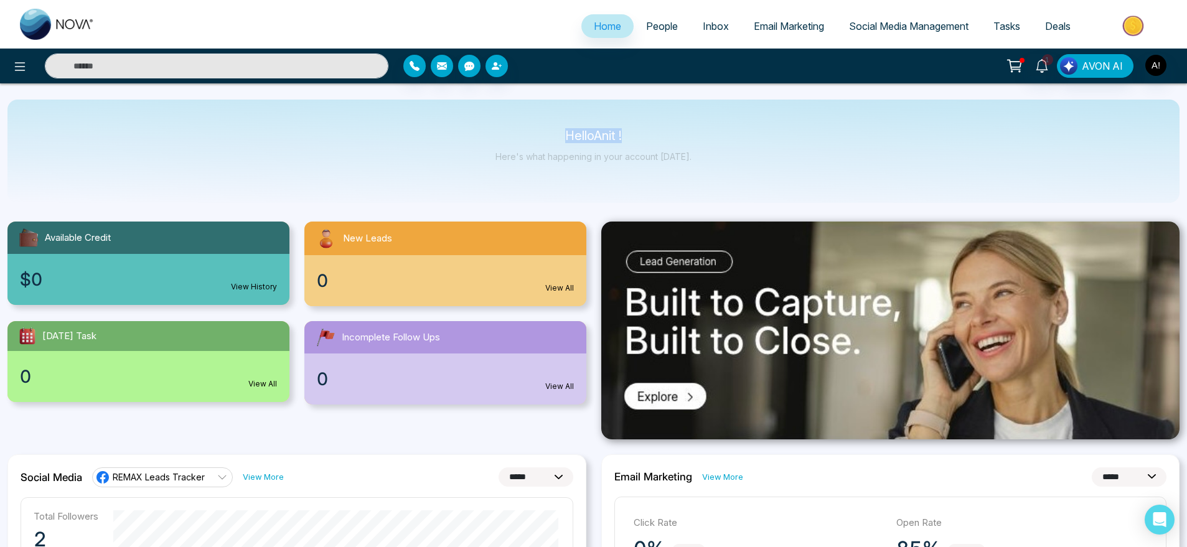
drag, startPoint x: 535, startPoint y: 138, endPoint x: 708, endPoint y: 134, distance: 173.0
click at [708, 134] on div "Hello Anit ! Here's what happening in your account [DATE]." at bounding box center [593, 151] width 1172 height 103
drag, startPoint x: 709, startPoint y: 172, endPoint x: 496, endPoint y: 105, distance: 223.4
click at [496, 105] on div "Hello Anit ! Here's what happening in your account [DATE]." at bounding box center [593, 151] width 1172 height 103
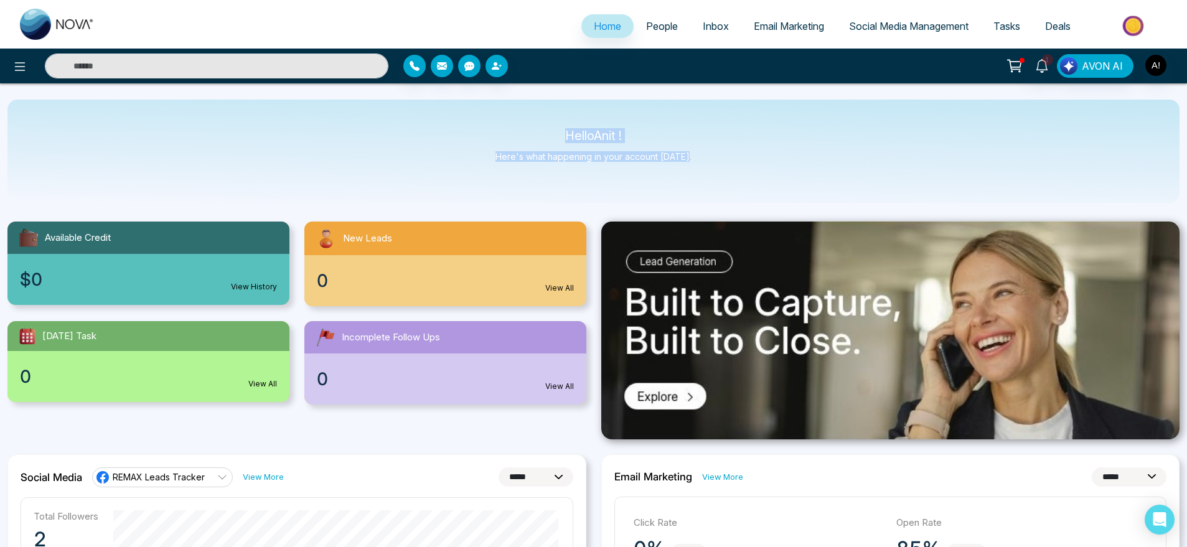
click at [496, 105] on div "Hello Anit ! Here's what happening in your account [DATE]." at bounding box center [593, 151] width 1172 height 103
click at [1148, 60] on img "button" at bounding box center [1155, 65] width 21 height 21
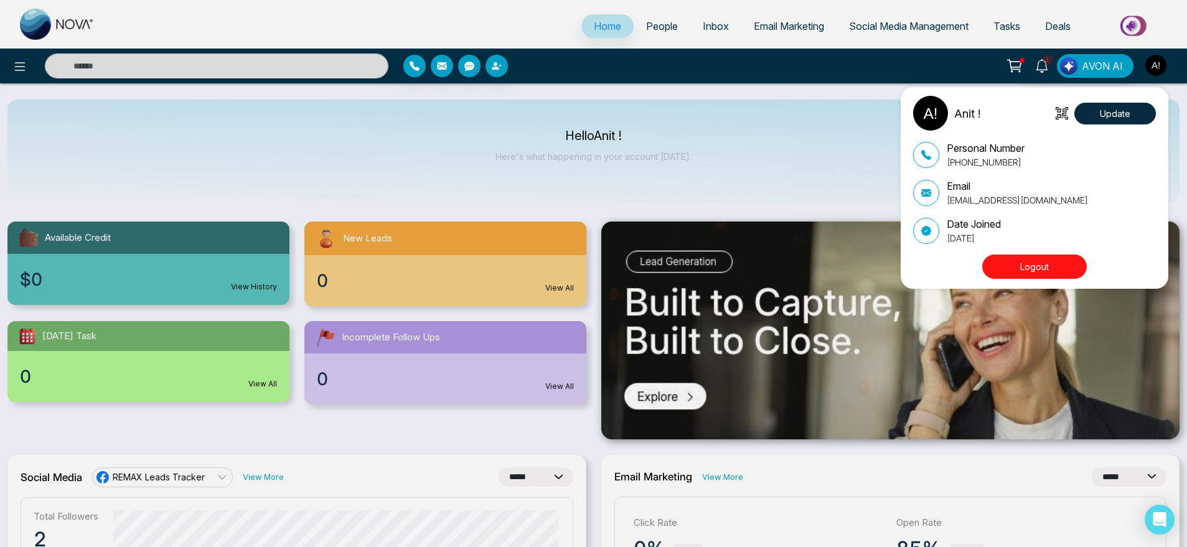
scroll to position [4, 0]
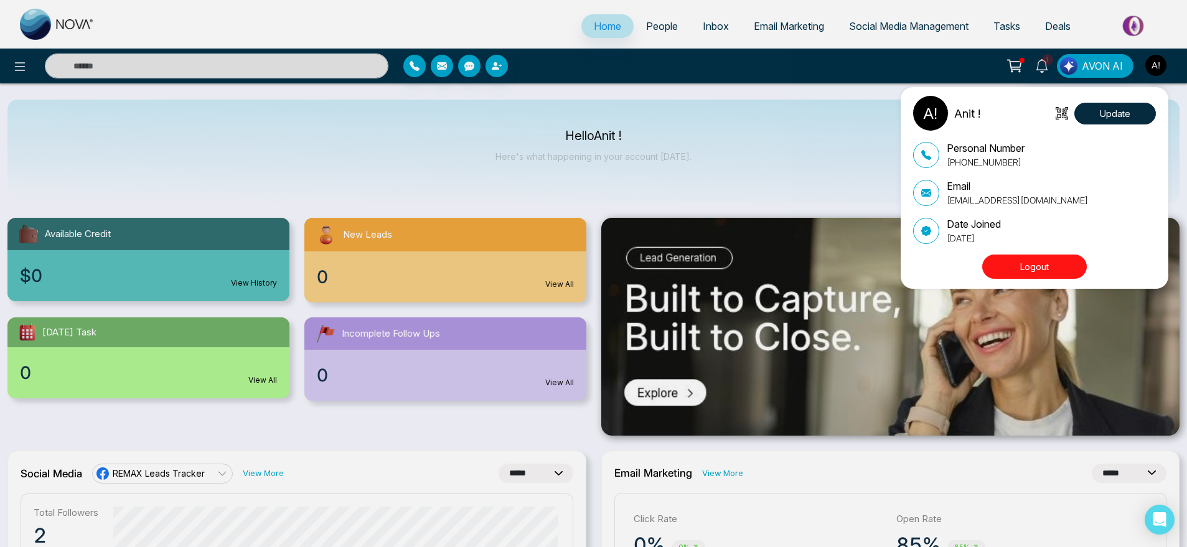
click at [759, 147] on div "Anit ! Update Personal Number +919930053035 Email anit@mmnovatech.com Date Join…" at bounding box center [593, 273] width 1187 height 547
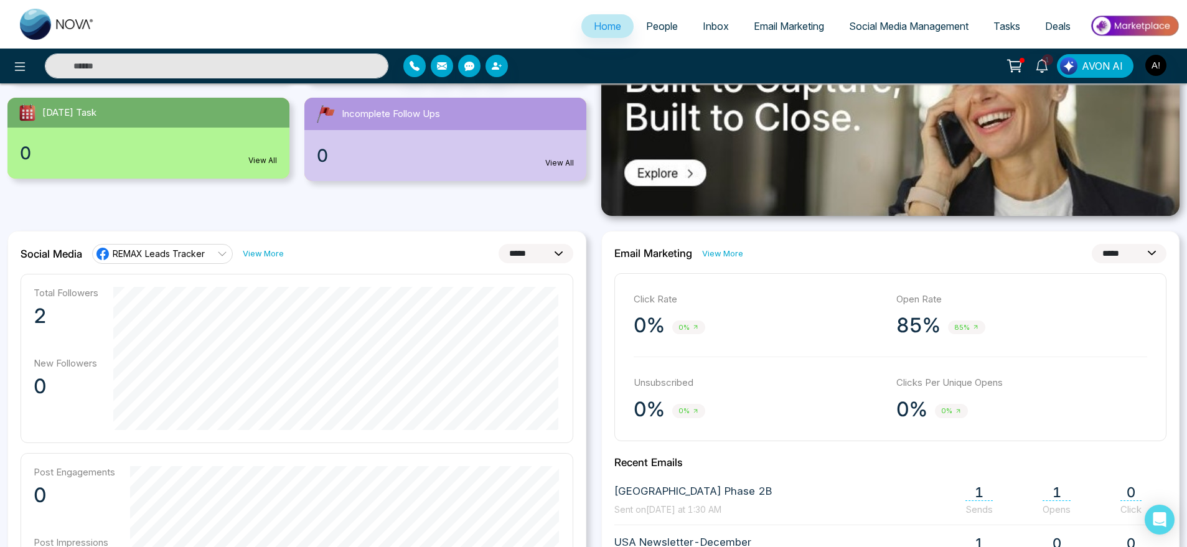
scroll to position [115, 0]
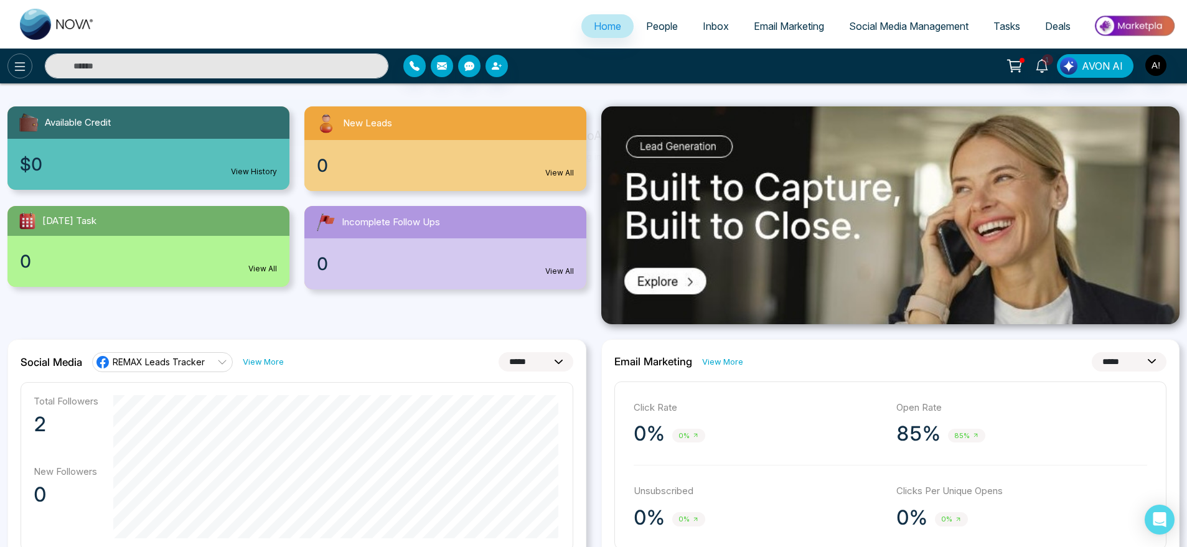
click at [9, 69] on button at bounding box center [19, 66] width 25 height 25
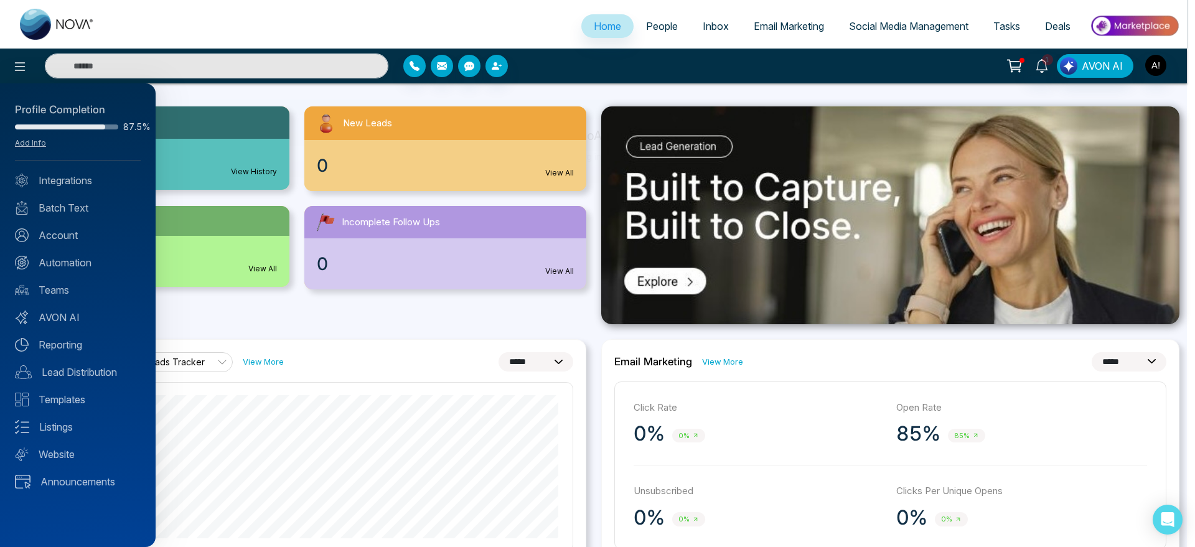
click at [656, 29] on div at bounding box center [597, 273] width 1195 height 547
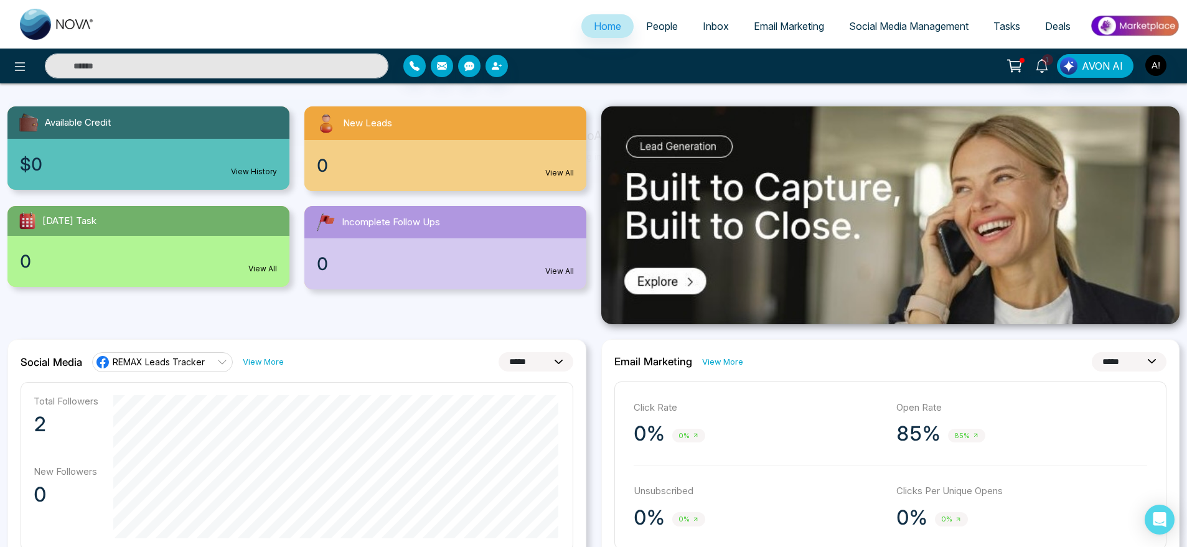
click at [646, 30] on span "People" at bounding box center [662, 26] width 32 height 12
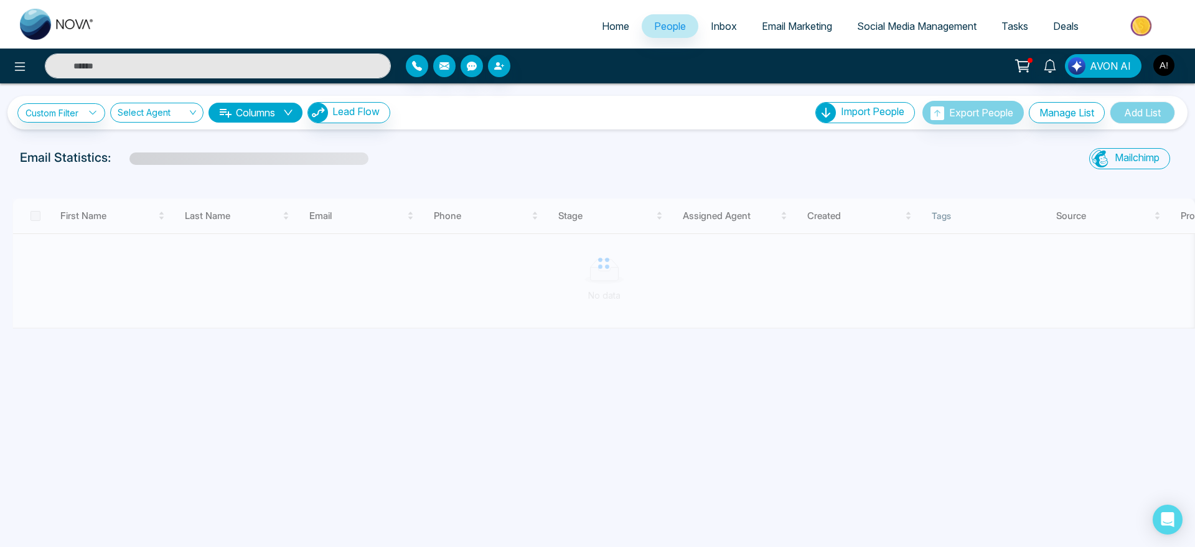
click at [602, 29] on span "Home" at bounding box center [615, 26] width 27 height 12
select select "*"
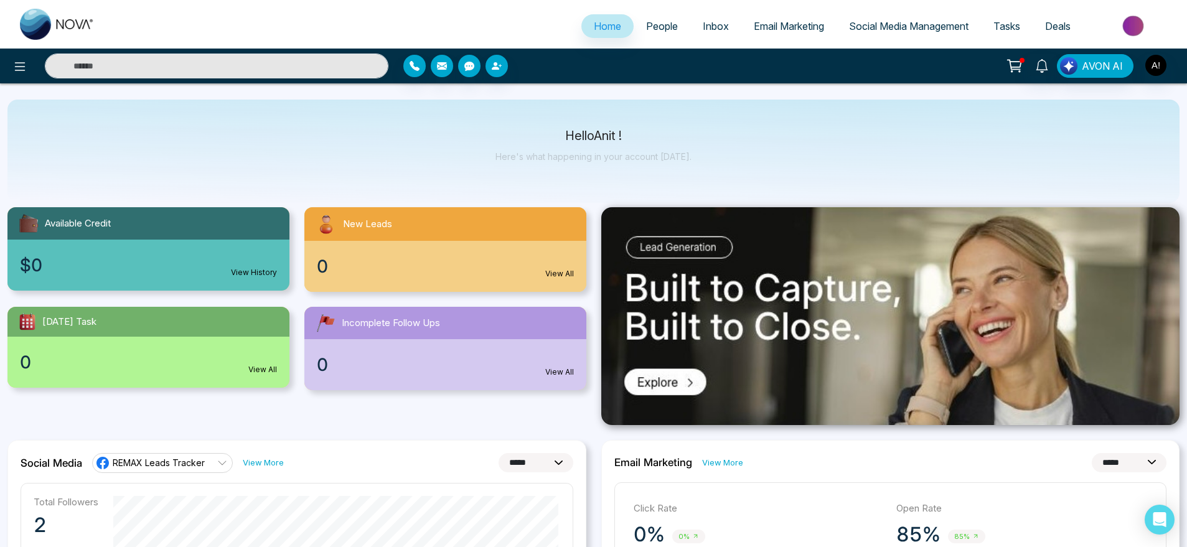
scroll to position [16, 0]
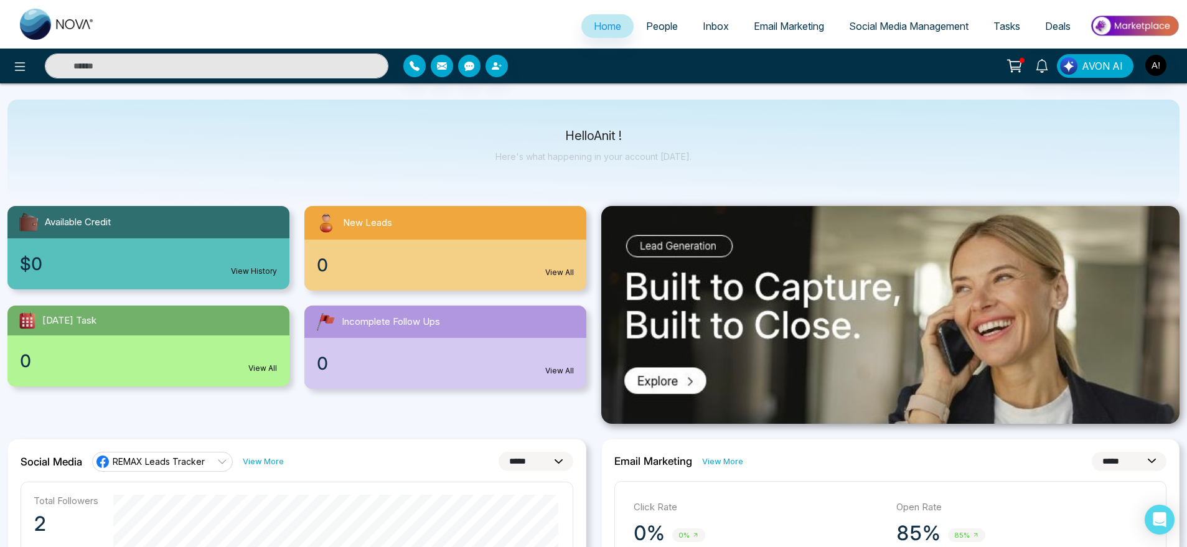
click at [548, 138] on p "Hello Anit !" at bounding box center [593, 136] width 196 height 11
drag, startPoint x: 548, startPoint y: 138, endPoint x: 689, endPoint y: 167, distance: 144.4
click at [689, 167] on div "Hello Anit ! Here's what happening in your account [DATE]." at bounding box center [593, 151] width 1172 height 103
drag, startPoint x: 689, startPoint y: 167, endPoint x: 544, endPoint y: 126, distance: 150.7
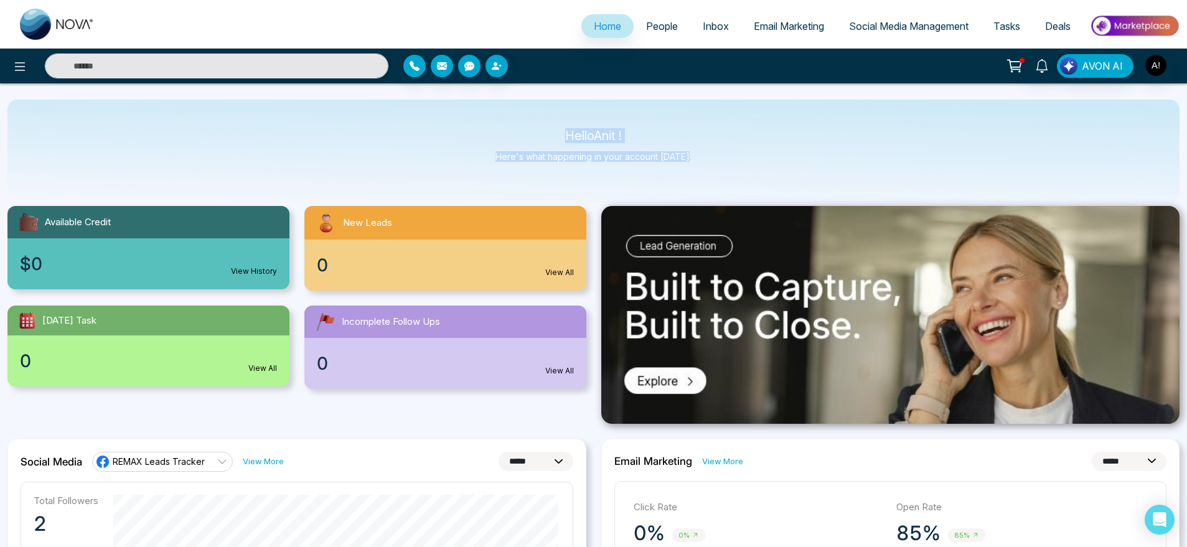
click at [544, 126] on div "Hello Anit ! Here's what happening in your account [DATE]." at bounding box center [593, 151] width 1172 height 103
drag, startPoint x: 544, startPoint y: 126, endPoint x: 706, endPoint y: 151, distance: 163.7
click at [706, 151] on div "Hello Anit ! Here's what happening in your account [DATE]." at bounding box center [593, 151] width 1172 height 103
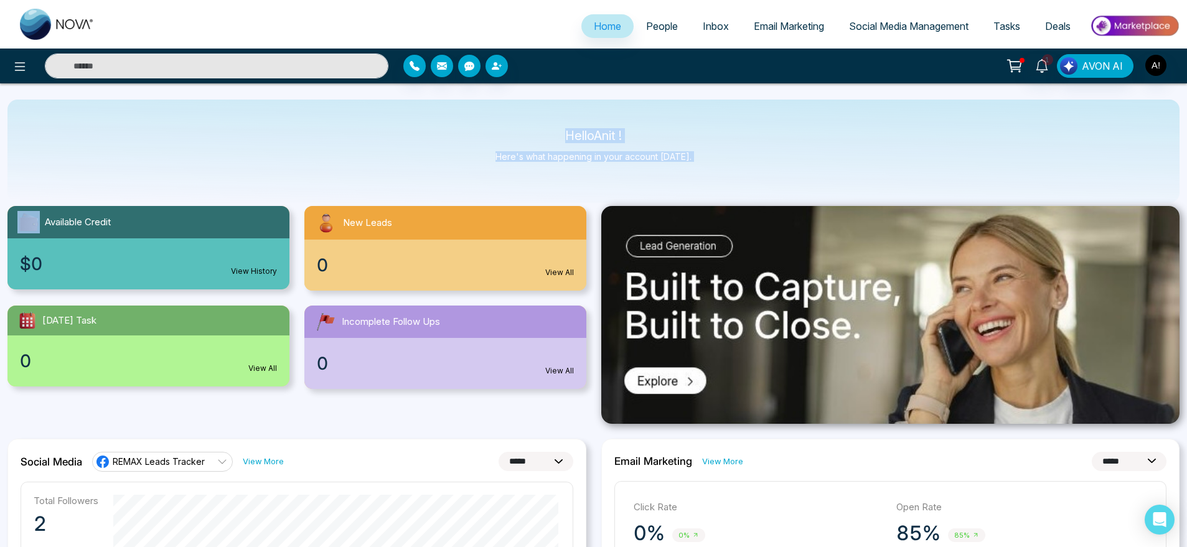
drag, startPoint x: 706, startPoint y: 151, endPoint x: 540, endPoint y: 119, distance: 168.6
click at [540, 119] on div "Hello Anit ! Here's what happening in your account [DATE]." at bounding box center [593, 151] width 1172 height 103
drag, startPoint x: 540, startPoint y: 119, endPoint x: 677, endPoint y: 159, distance: 142.6
click at [677, 159] on div "Hello Anit ! Here's what happening in your account [DATE]." at bounding box center [593, 151] width 1172 height 103
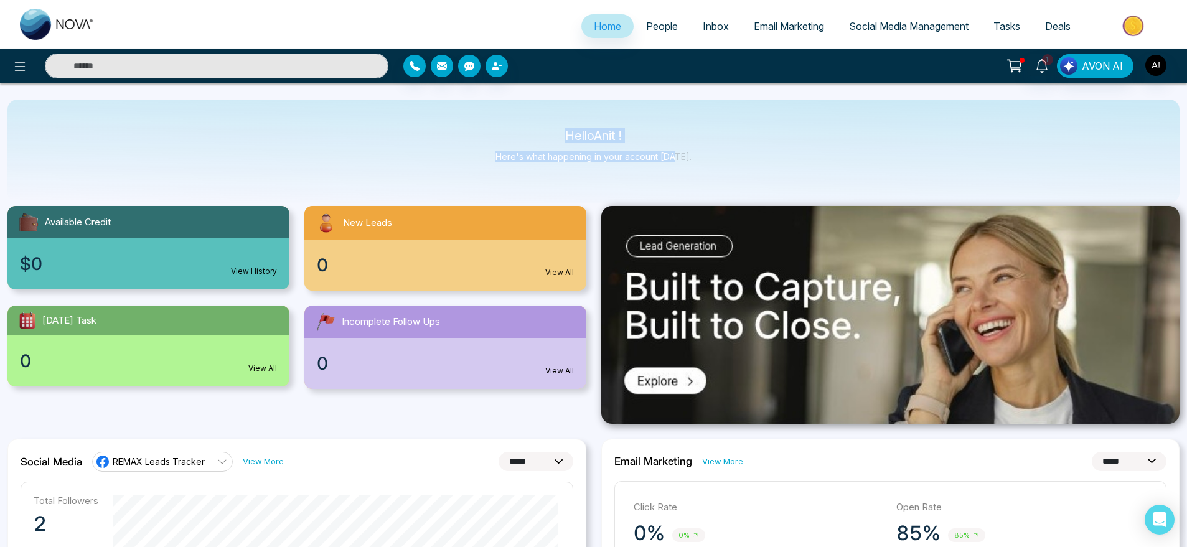
click at [677, 159] on p "Here's what happening in your account [DATE]." at bounding box center [593, 156] width 196 height 11
drag, startPoint x: 677, startPoint y: 159, endPoint x: 525, endPoint y: 141, distance: 153.5
click at [525, 141] on div "Hello Anit ! Here's what happening in your account [DATE]." at bounding box center [593, 151] width 196 height 41
drag, startPoint x: 550, startPoint y: 130, endPoint x: 701, endPoint y: 171, distance: 156.5
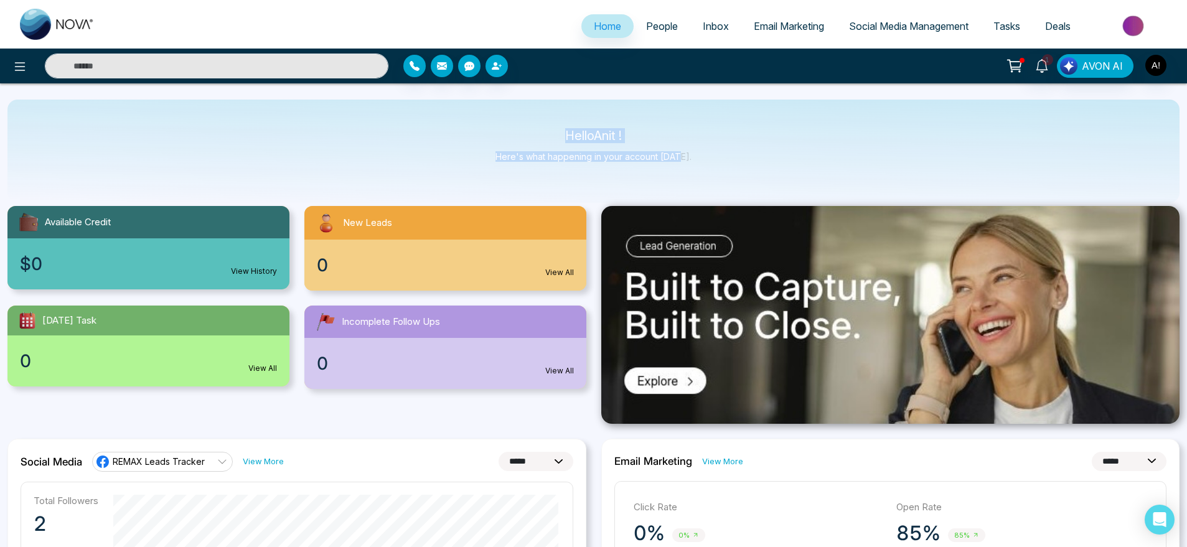
click at [701, 171] on div "Hello Anit ! Here's what happening in your account [DATE]." at bounding box center [593, 151] width 1172 height 103
drag, startPoint x: 701, startPoint y: 171, endPoint x: 526, endPoint y: 141, distance: 177.9
click at [526, 141] on div "Hello Anit ! Here's what happening in your account [DATE]." at bounding box center [593, 151] width 1172 height 103
click at [526, 141] on div "Hello Anit ! Here's what happening in your account [DATE]." at bounding box center [593, 151] width 196 height 41
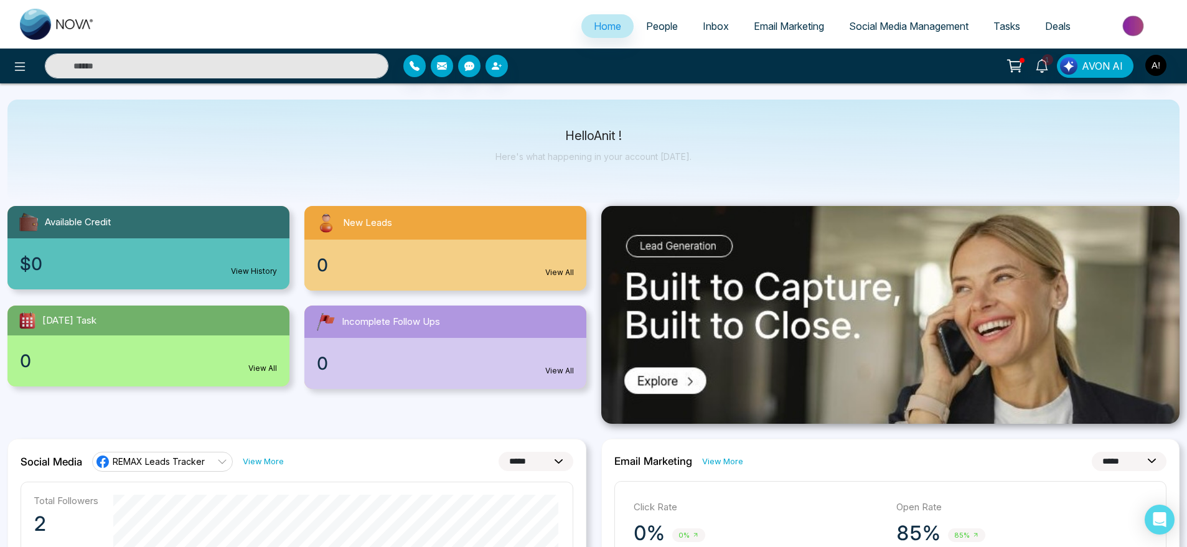
click at [554, 100] on div "Hello Anit ! Here's what happening in your account [DATE]." at bounding box center [593, 151] width 1172 height 103
drag, startPoint x: 554, startPoint y: 100, endPoint x: 697, endPoint y: 152, distance: 151.6
click at [697, 152] on div "Hello Anit ! Here's what happening in your account [DATE]." at bounding box center [593, 151] width 1172 height 103
drag, startPoint x: 697, startPoint y: 152, endPoint x: 529, endPoint y: 118, distance: 171.5
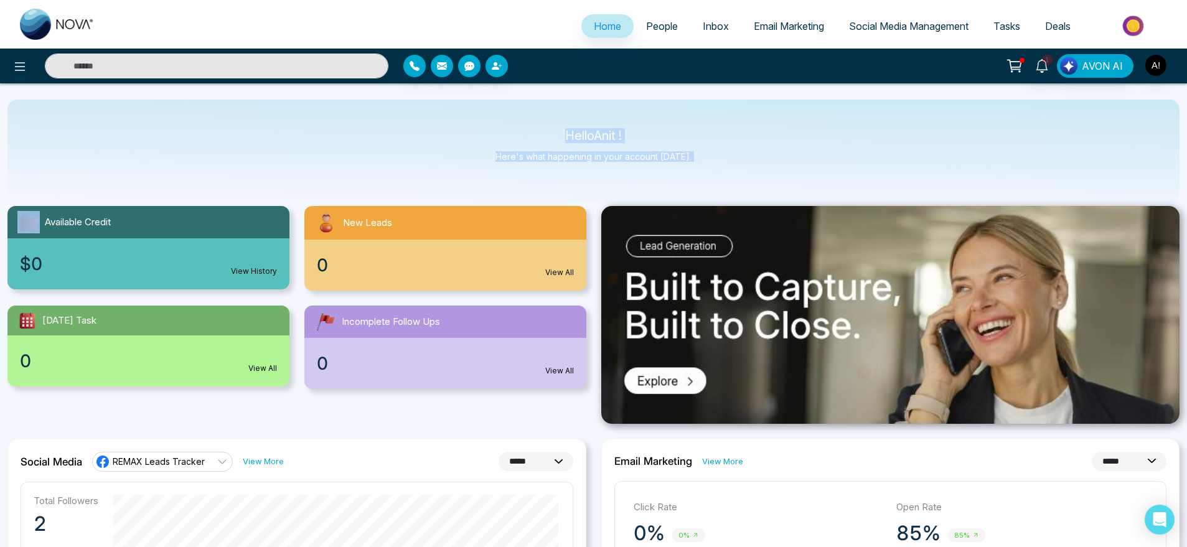
click at [529, 118] on div "Hello Anit ! Here's what happening in your account [DATE]." at bounding box center [593, 151] width 1172 height 103
drag, startPoint x: 529, startPoint y: 118, endPoint x: 719, endPoint y: 155, distance: 193.4
click at [719, 155] on div "Hello Anit ! Here's what happening in your account [DATE]." at bounding box center [593, 151] width 1172 height 103
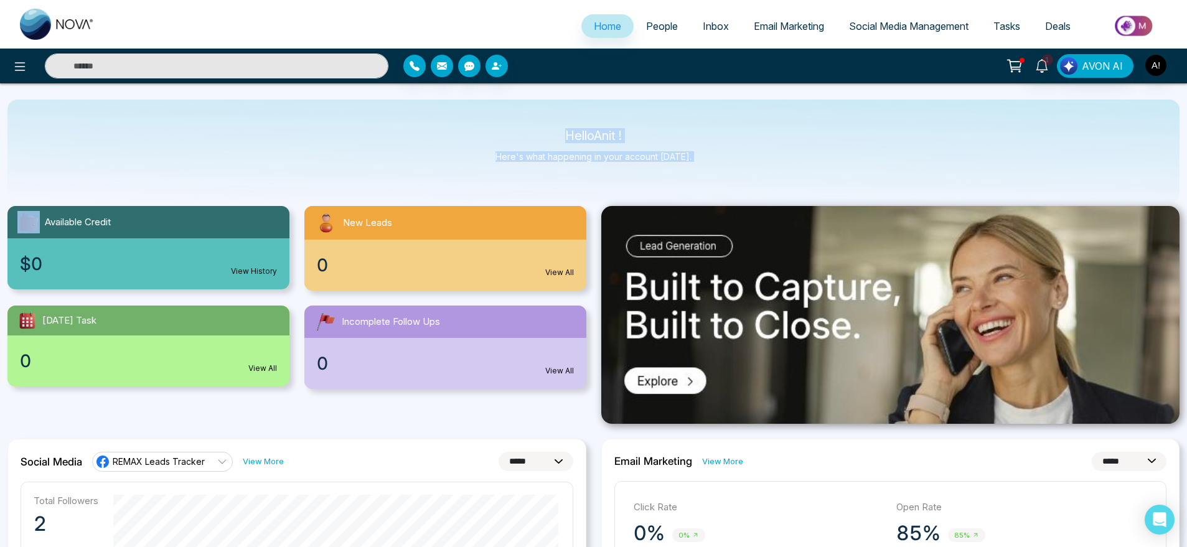
click at [719, 155] on div "Hello Anit ! Here's what happening in your account [DATE]." at bounding box center [593, 151] width 1172 height 103
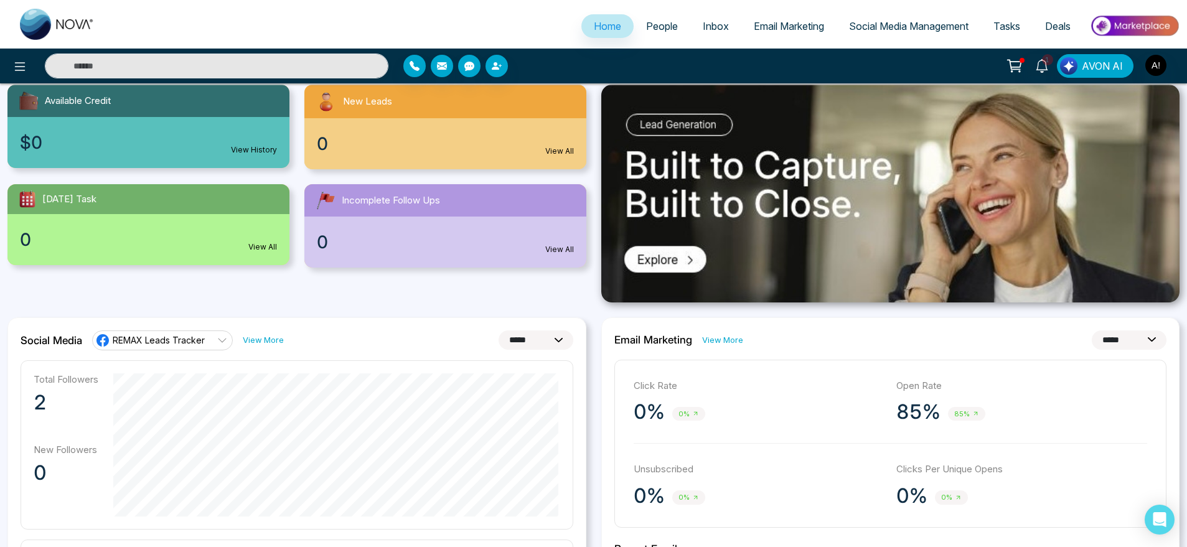
scroll to position [0, 0]
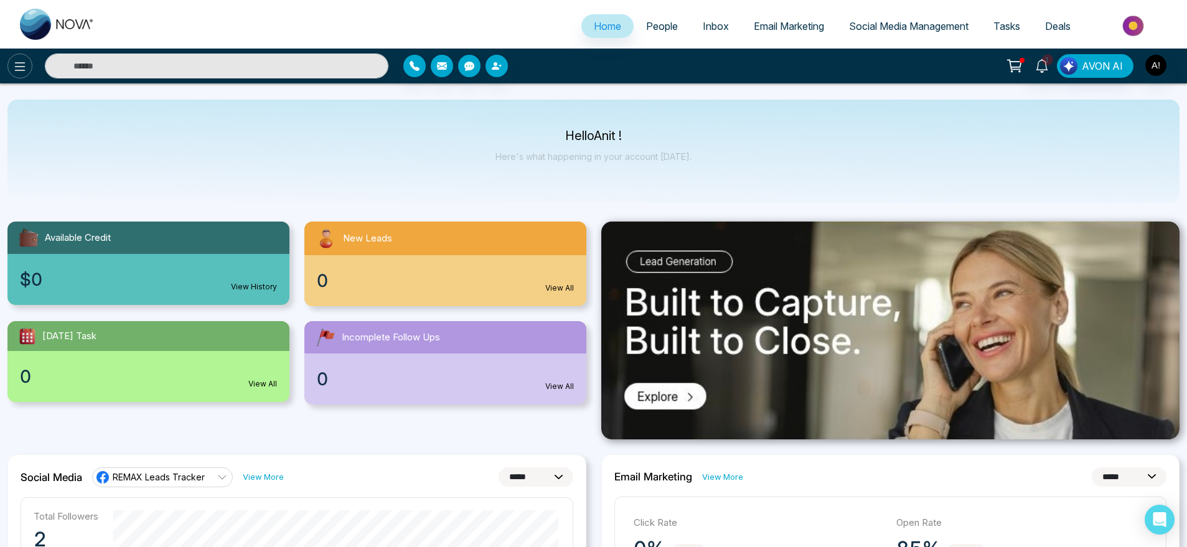
click at [17, 70] on icon at bounding box center [20, 66] width 11 height 9
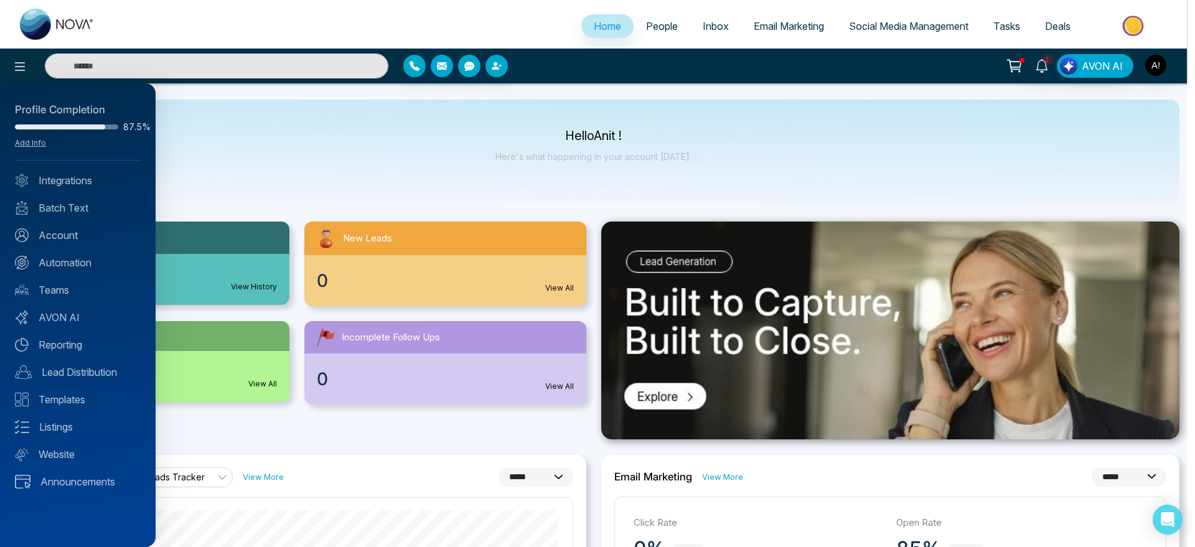
click at [281, 181] on div at bounding box center [597, 273] width 1195 height 547
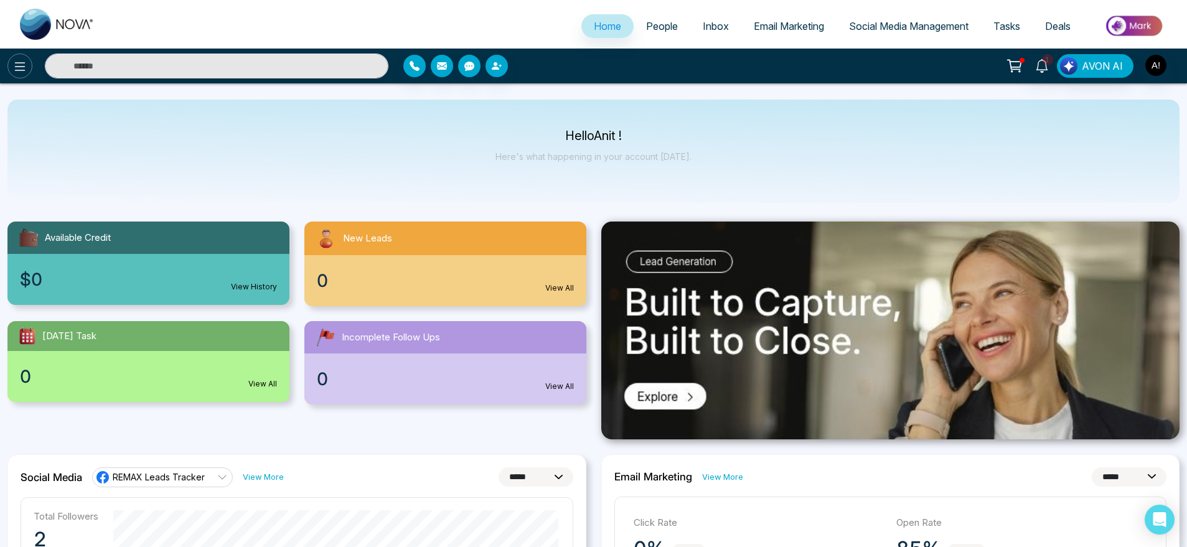
click at [21, 61] on icon at bounding box center [19, 66] width 15 height 15
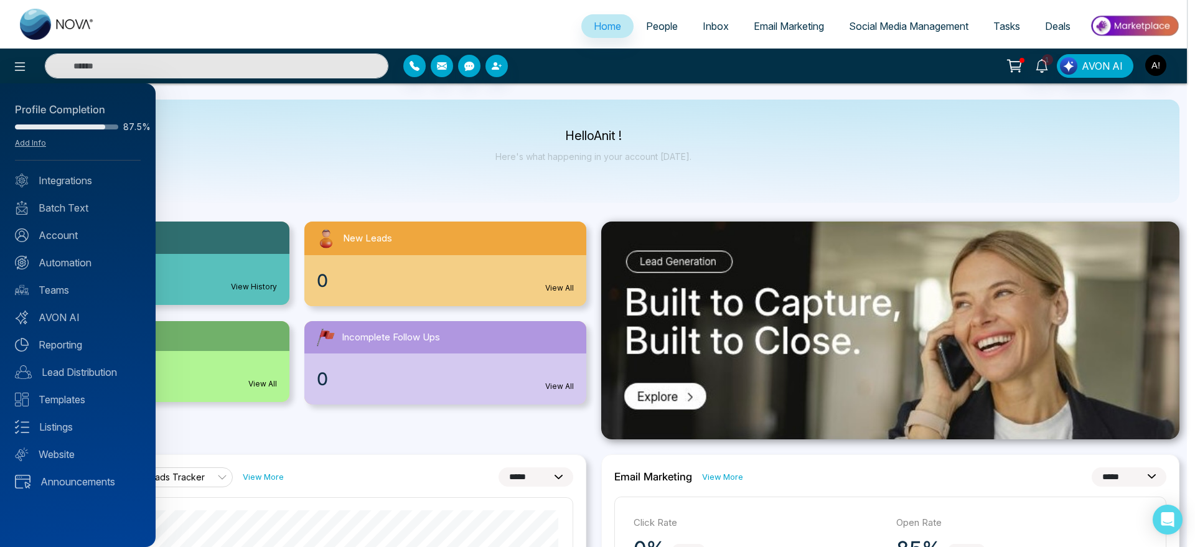
click at [409, 68] on div at bounding box center [597, 273] width 1195 height 547
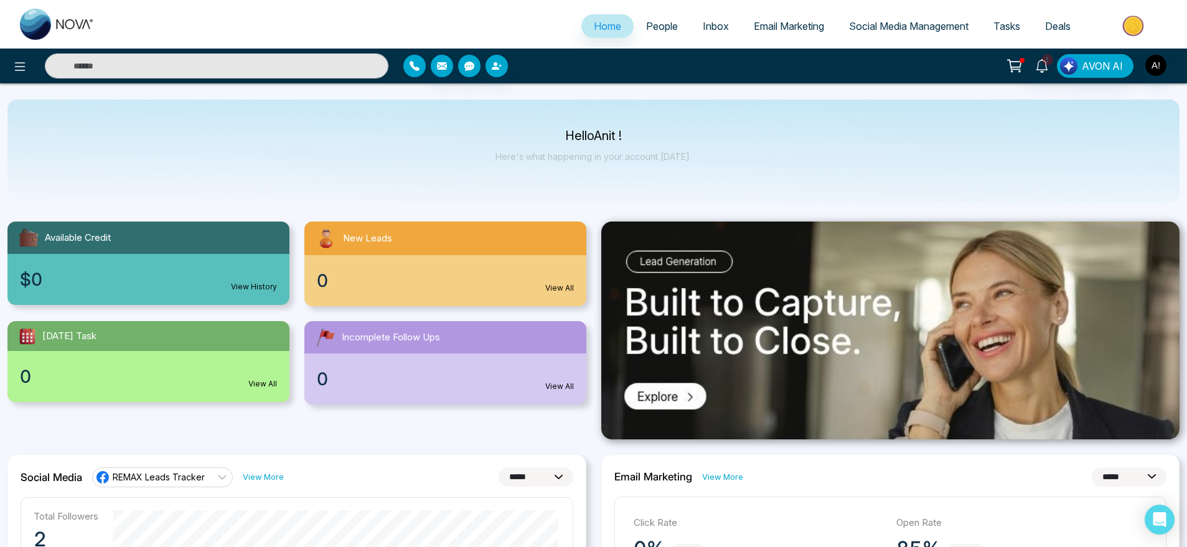
click at [416, 63] on icon "button" at bounding box center [414, 66] width 10 height 10
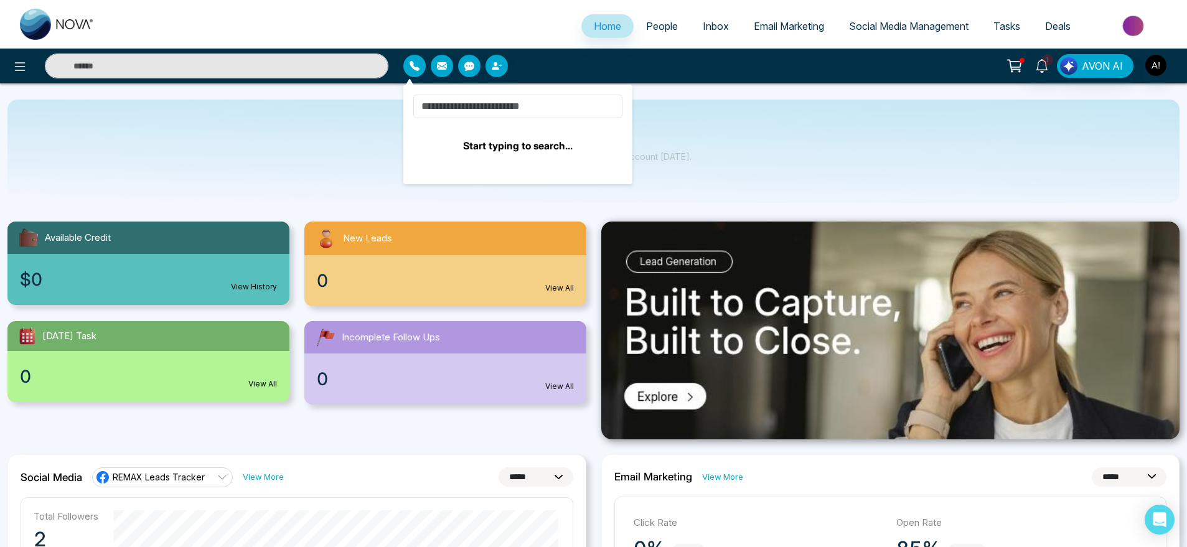
drag, startPoint x: 485, startPoint y: 123, endPoint x: 488, endPoint y: 111, distance: 12.1
click at [488, 111] on span "Start typing to search..." at bounding box center [517, 124] width 209 height 58
click at [488, 111] on input at bounding box center [517, 107] width 209 height 24
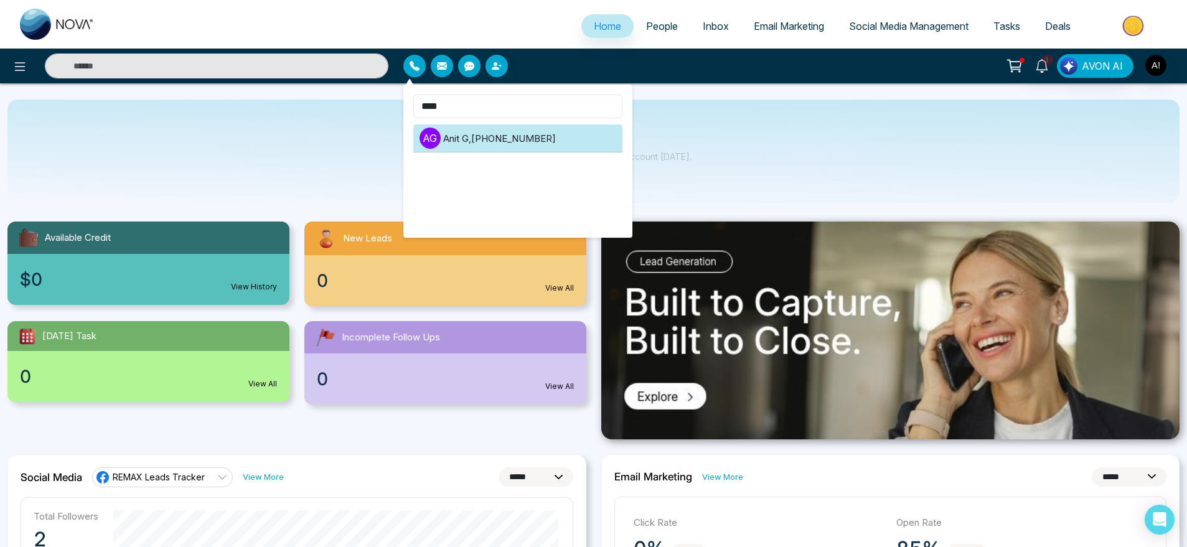
type input "****"
click at [530, 141] on li "A G Anit G , +919930053035" at bounding box center [517, 138] width 209 height 28
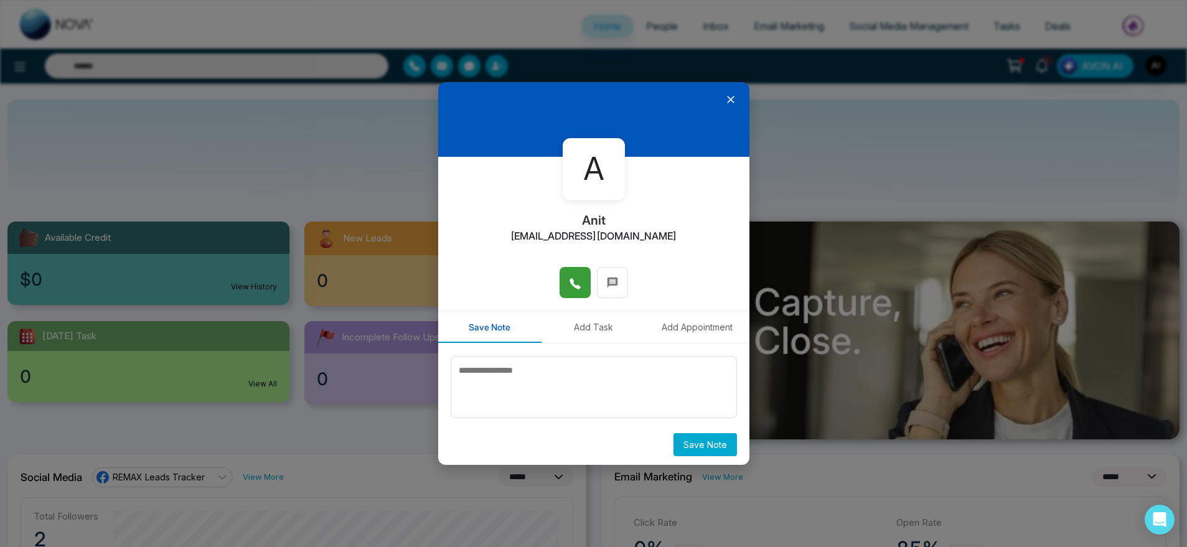
click at [581, 274] on button at bounding box center [574, 282] width 31 height 31
click at [660, 19] on div "A Anit anit@mmnovatech.com Save Note Add Task Add Appointment Save Note" at bounding box center [593, 273] width 1187 height 547
click at [727, 102] on icon at bounding box center [730, 99] width 12 height 12
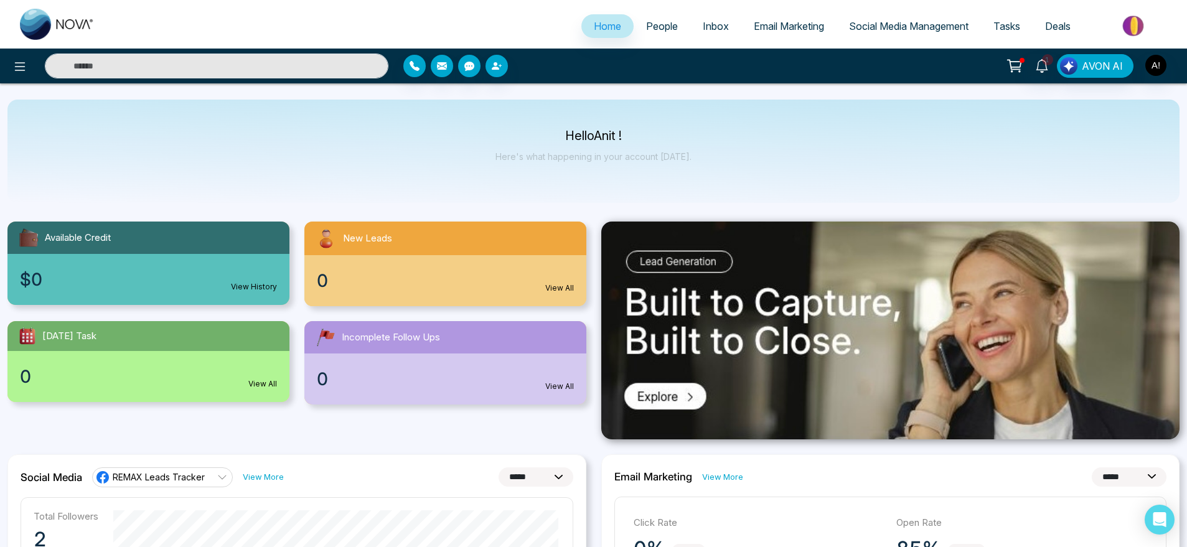
click at [648, 35] on link "People" at bounding box center [662, 26] width 57 height 24
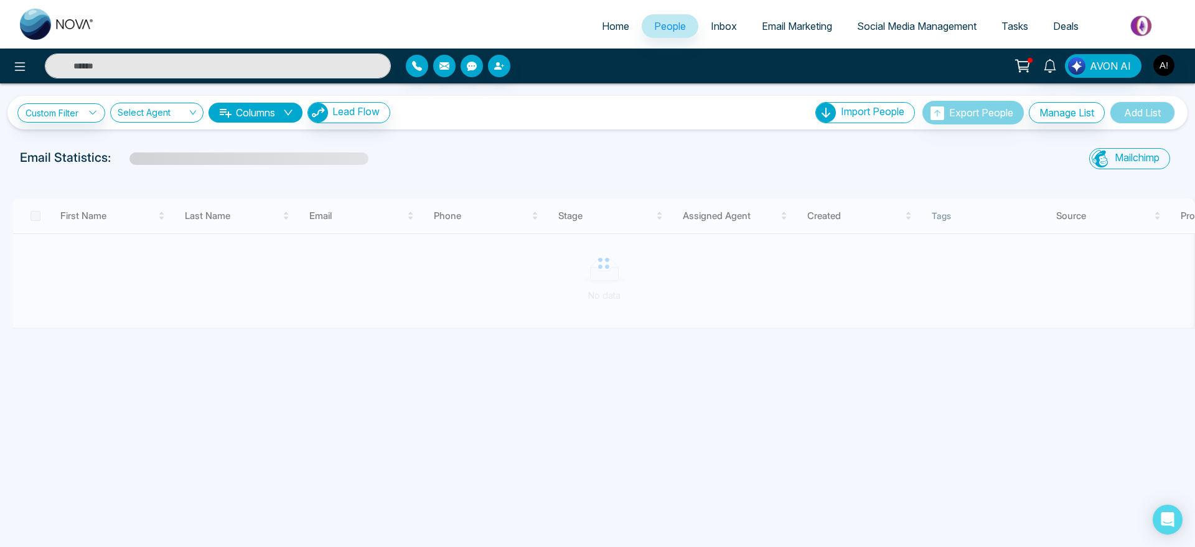
click at [604, 35] on link "Home" at bounding box center [615, 26] width 52 height 24
select select "*"
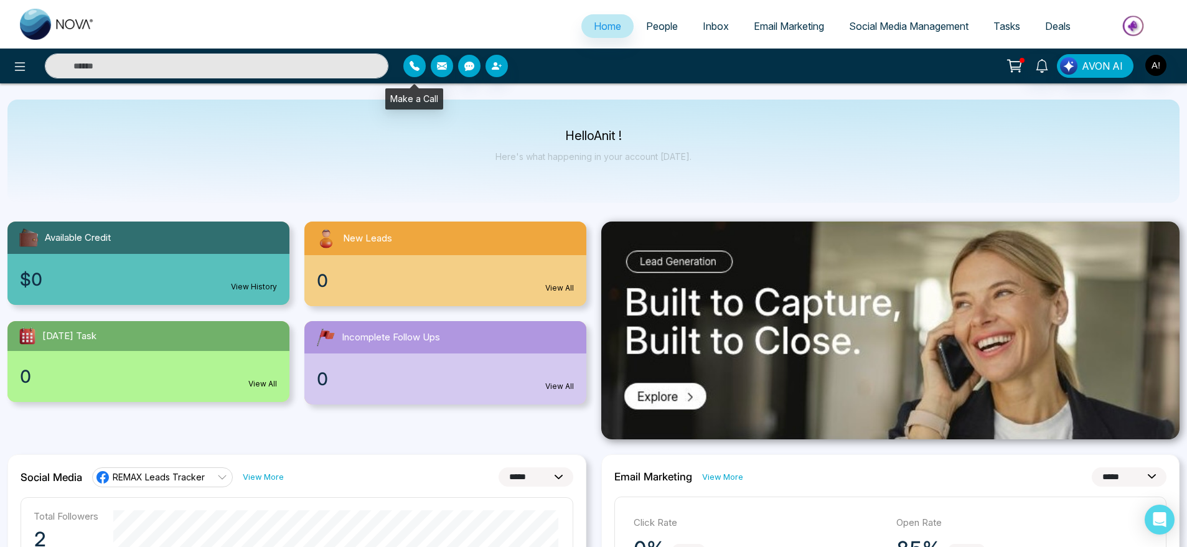
click at [412, 73] on button "button" at bounding box center [414, 66] width 22 height 22
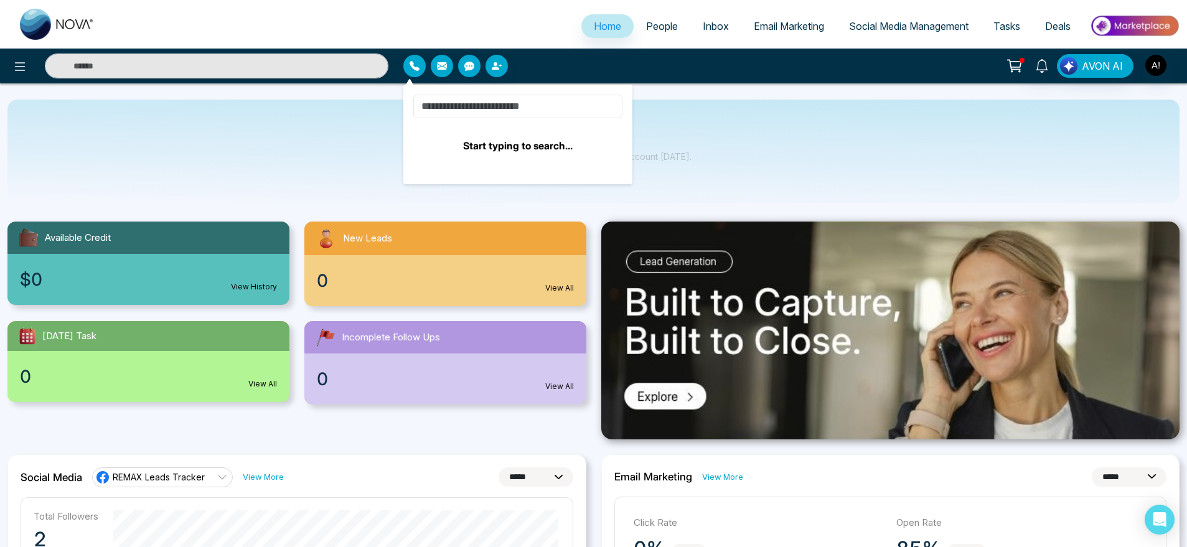
click at [485, 105] on input at bounding box center [517, 107] width 209 height 24
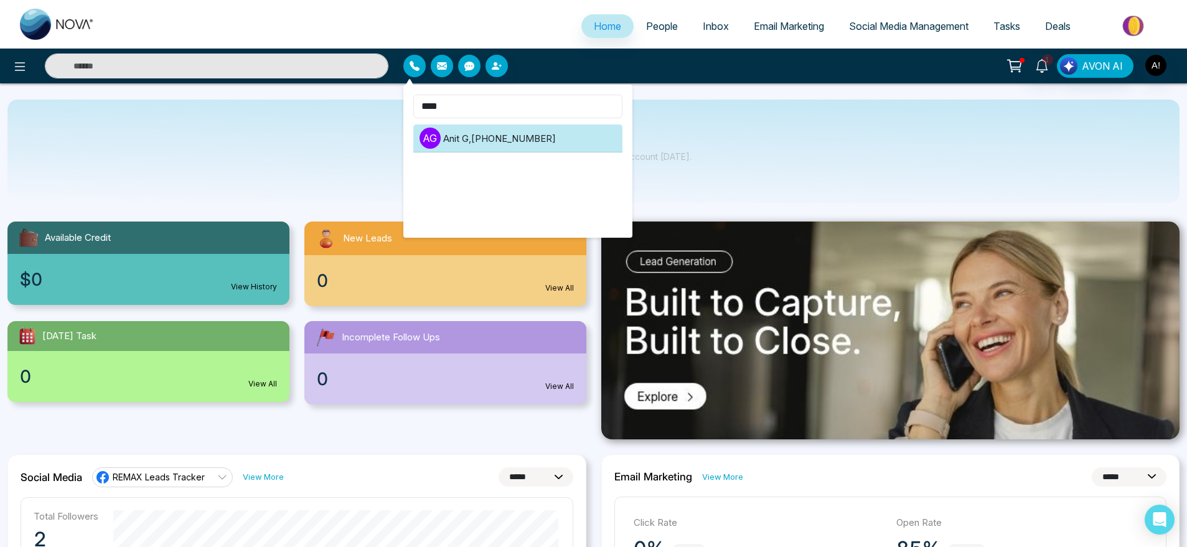
type input "****"
click at [514, 134] on li "A G Anit G , +919930053035" at bounding box center [517, 138] width 209 height 28
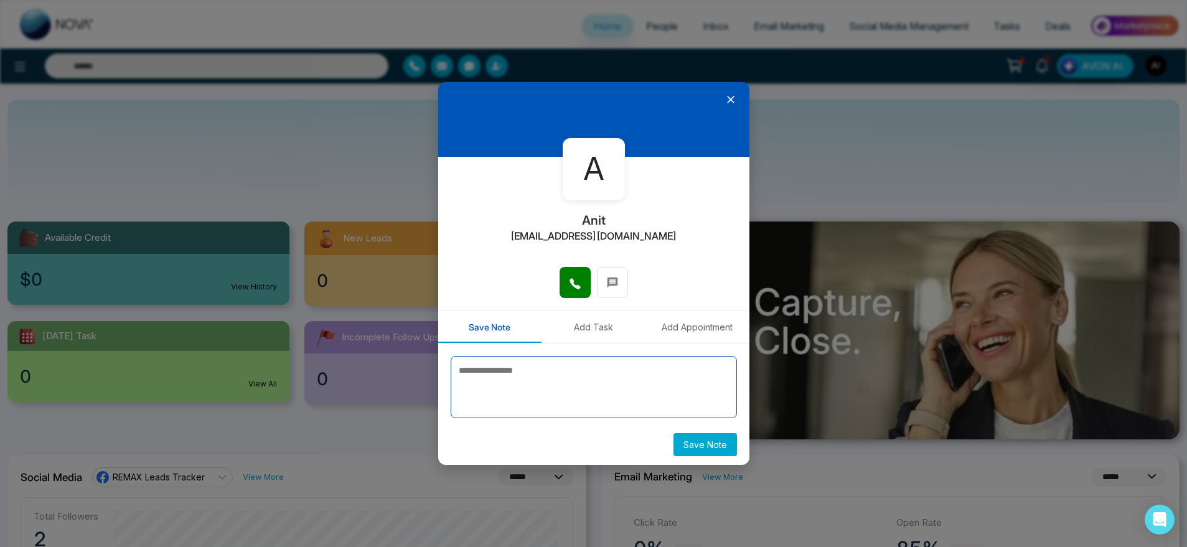
click at [507, 395] on textarea at bounding box center [594, 387] width 286 height 62
type textarea "*"
type textarea "**********"
click at [688, 446] on button "Save Note" at bounding box center [704, 444] width 63 height 23
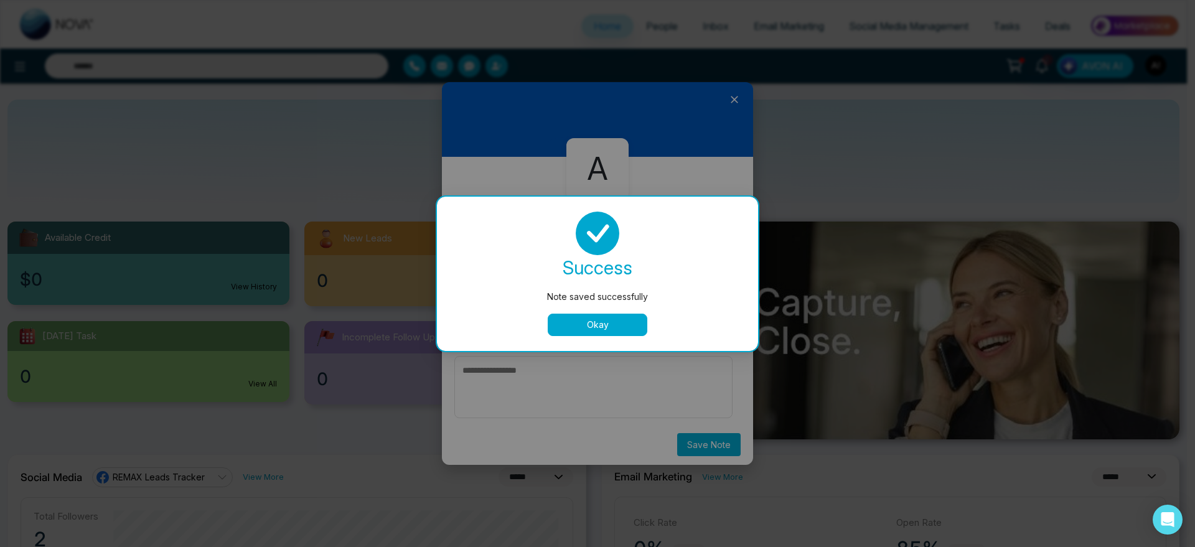
click at [615, 329] on button "Okay" at bounding box center [598, 325] width 100 height 22
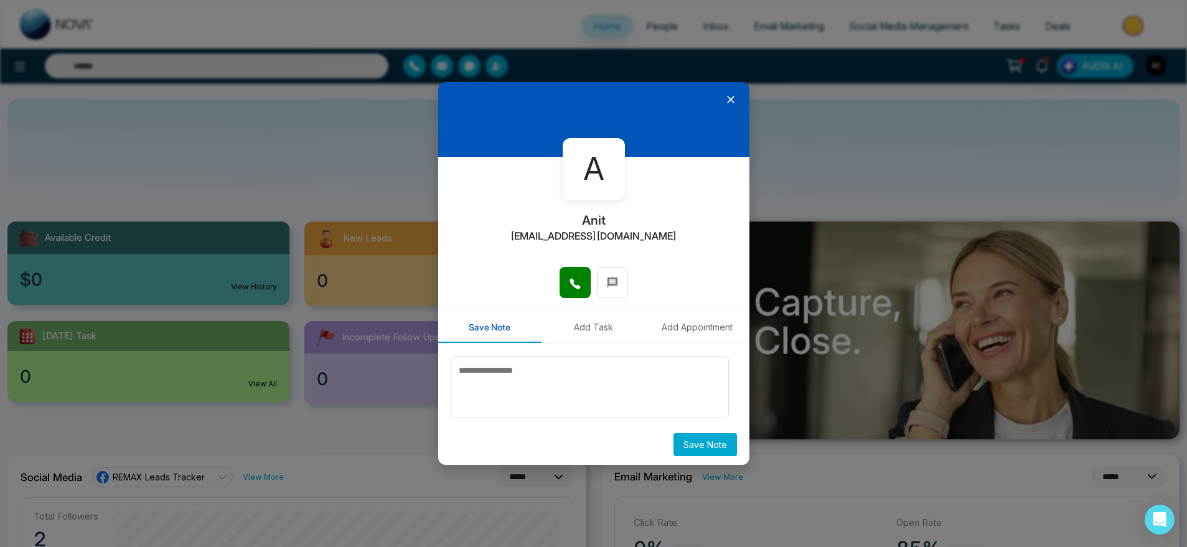
click at [571, 327] on button "Add Task" at bounding box center [593, 327] width 104 height 32
type input "**********"
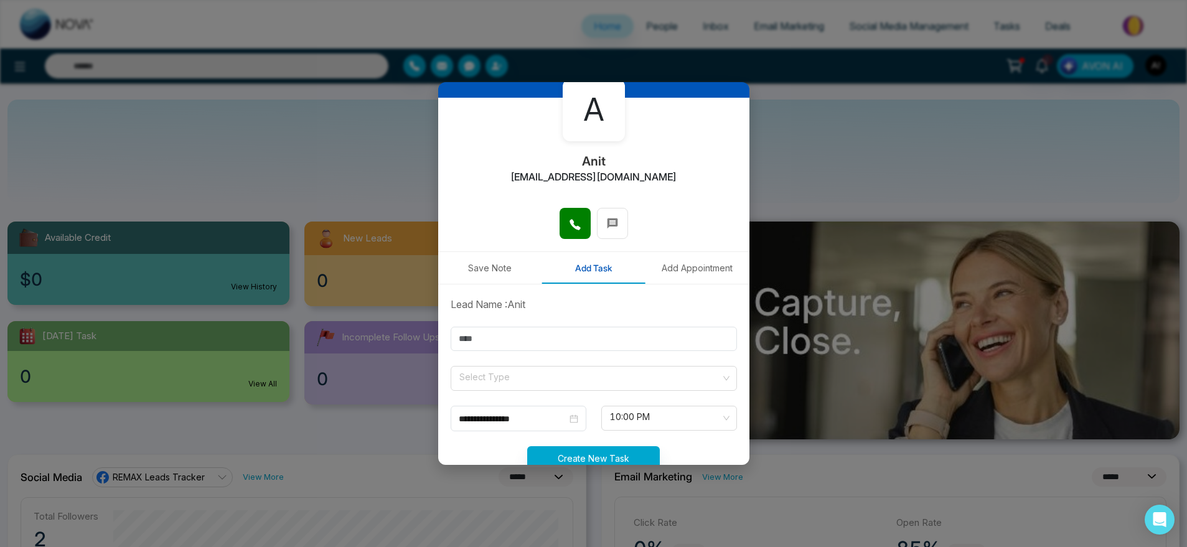
scroll to position [91, 0]
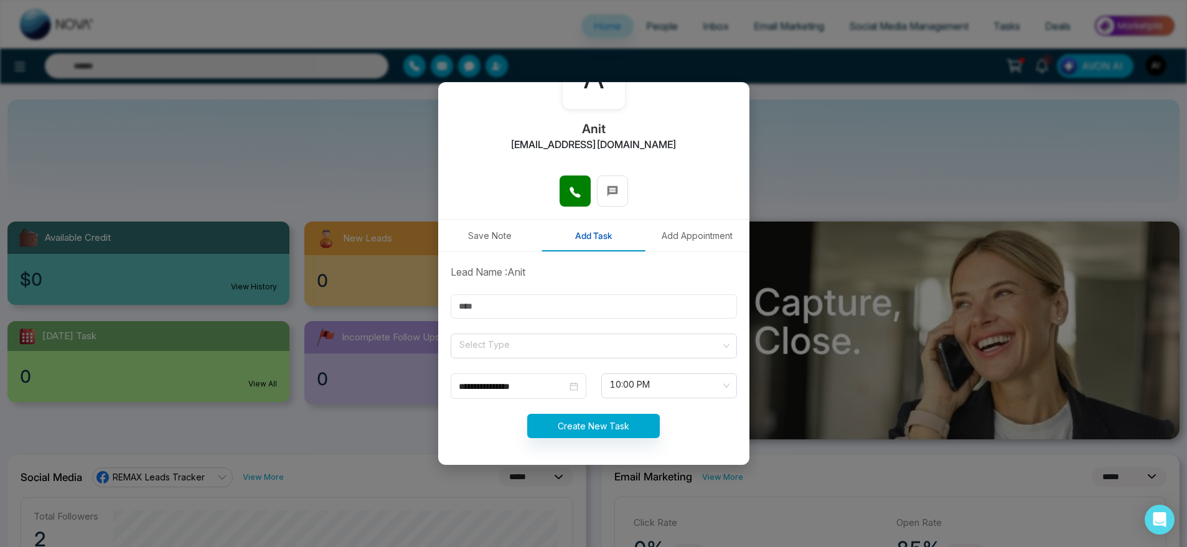
click at [633, 309] on input "text" at bounding box center [594, 306] width 286 height 24
click at [579, 307] on input "text" at bounding box center [594, 306] width 286 height 24
type input "**********"
click at [591, 344] on input "search" at bounding box center [589, 343] width 263 height 19
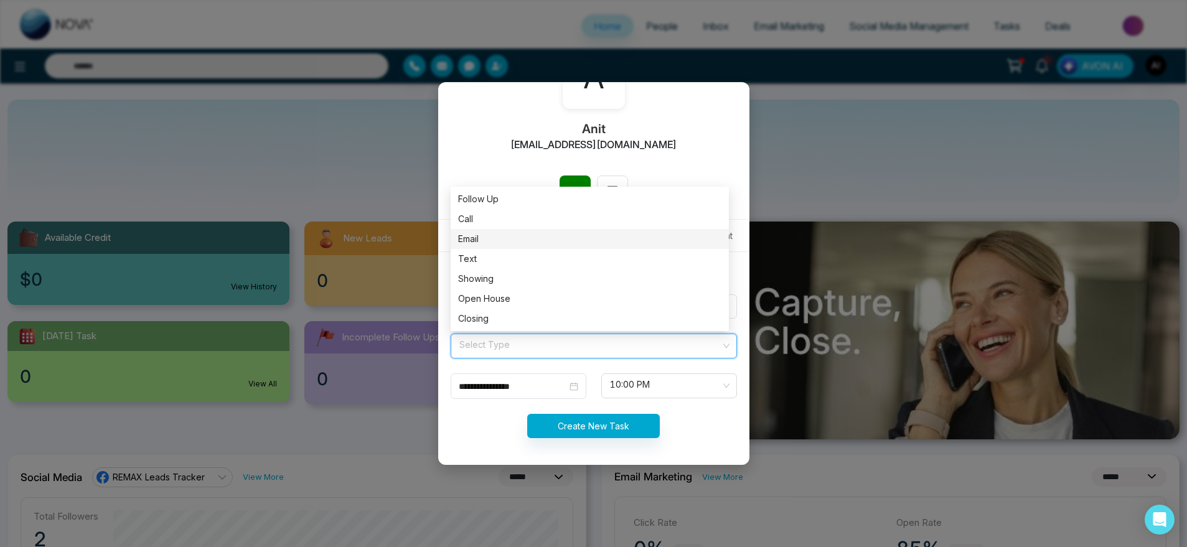
click at [523, 240] on div "Email" at bounding box center [589, 239] width 263 height 14
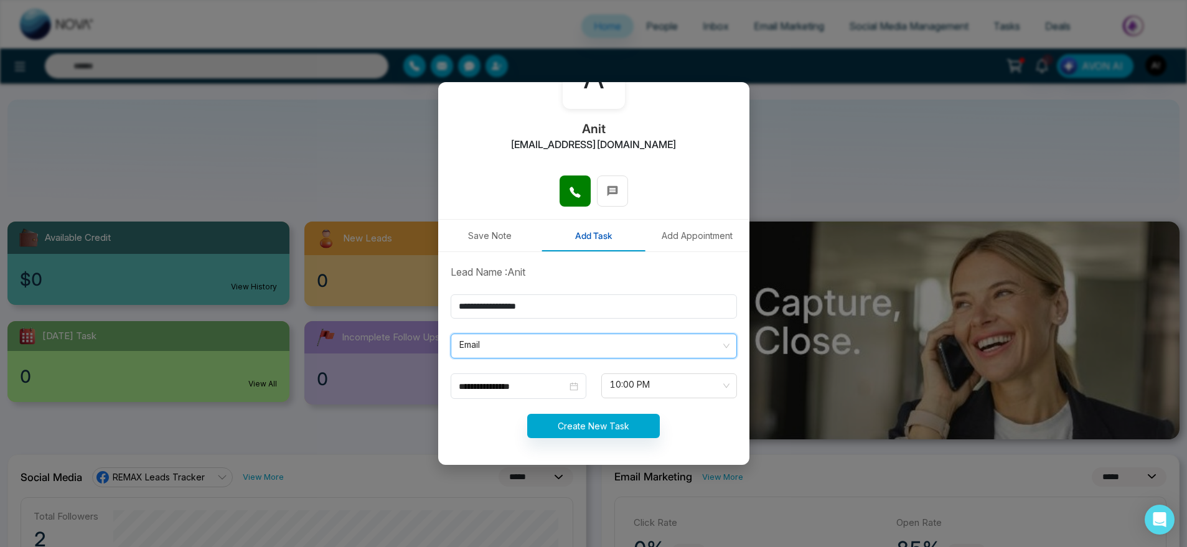
scroll to position [117, 0]
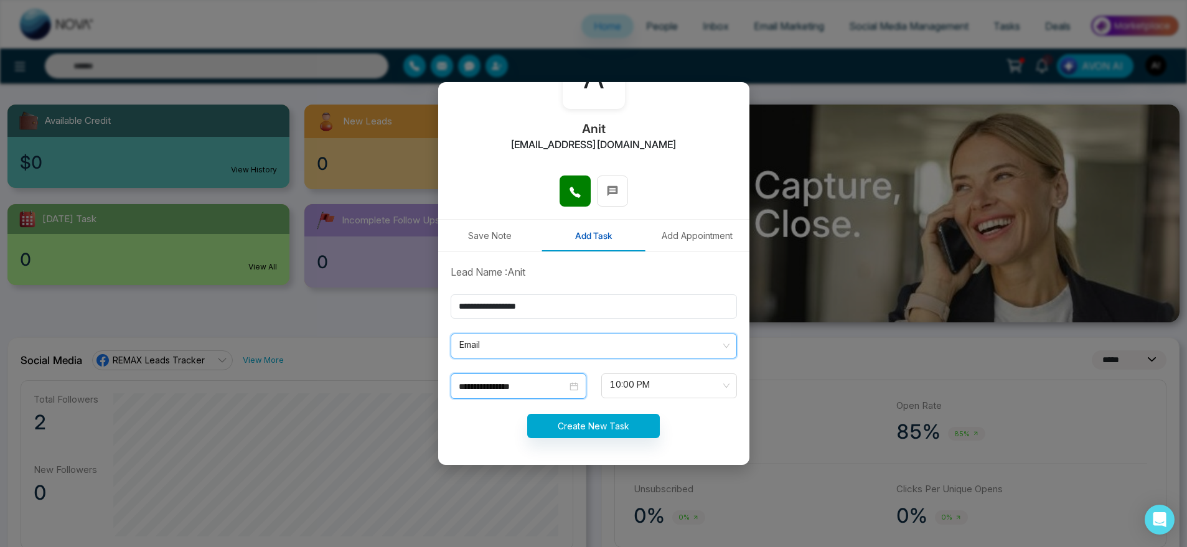
click at [531, 385] on input "**********" at bounding box center [513, 387] width 108 height 14
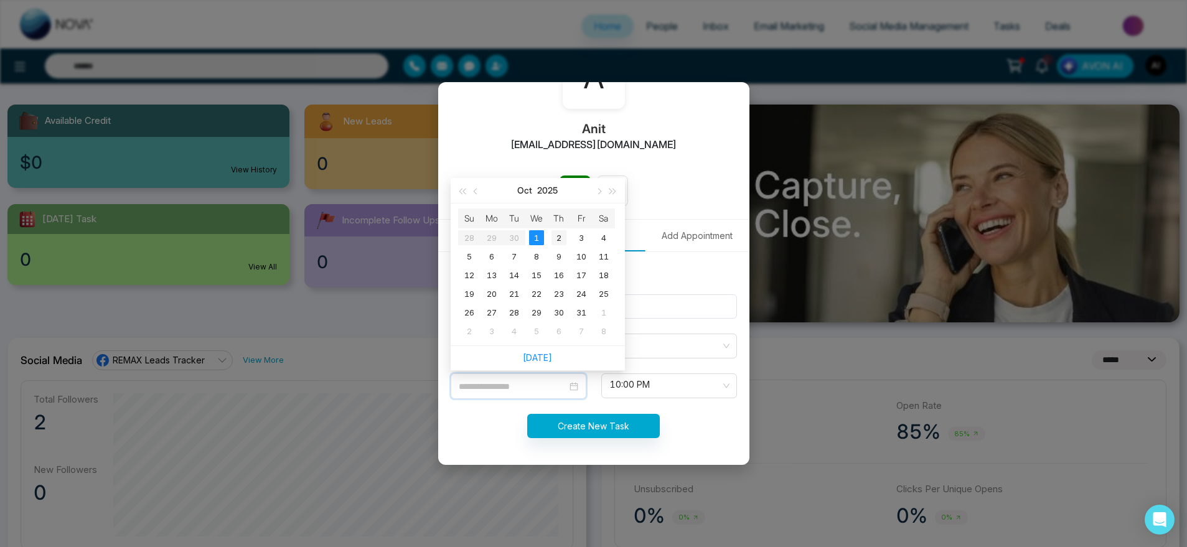
type input "**********"
click at [553, 236] on div "2" at bounding box center [558, 237] width 15 height 15
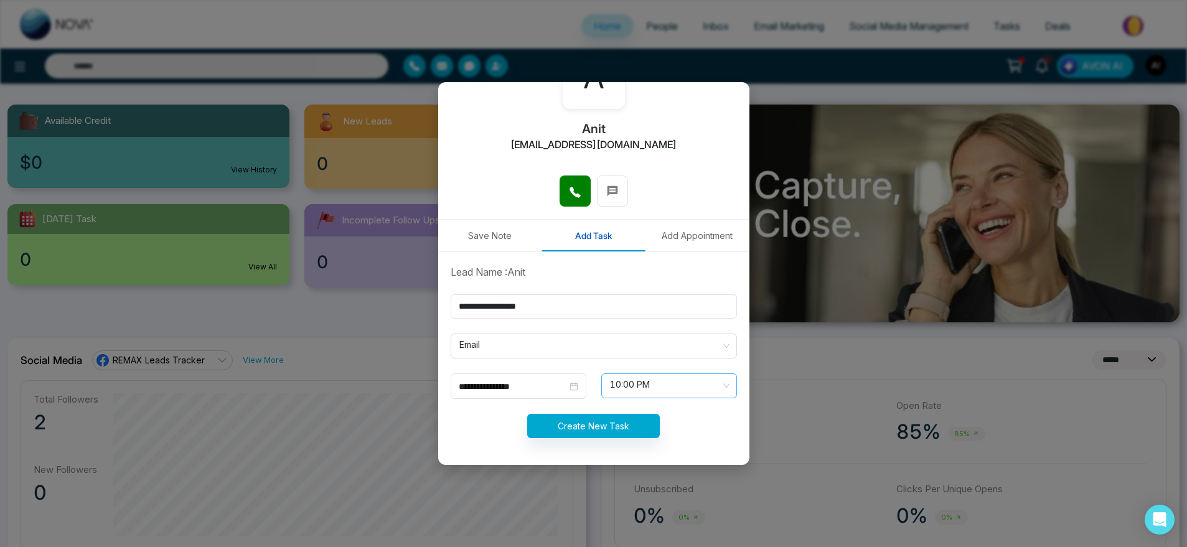
click at [640, 393] on span "10:00 PM" at bounding box center [669, 385] width 118 height 21
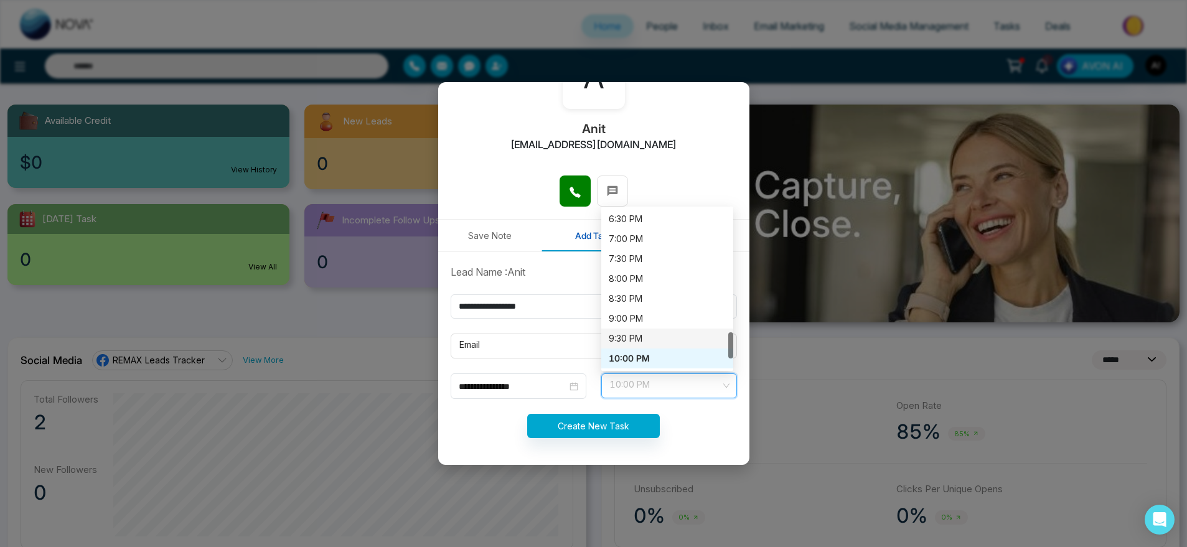
click at [640, 329] on div "9:30 PM" at bounding box center [667, 339] width 132 height 20
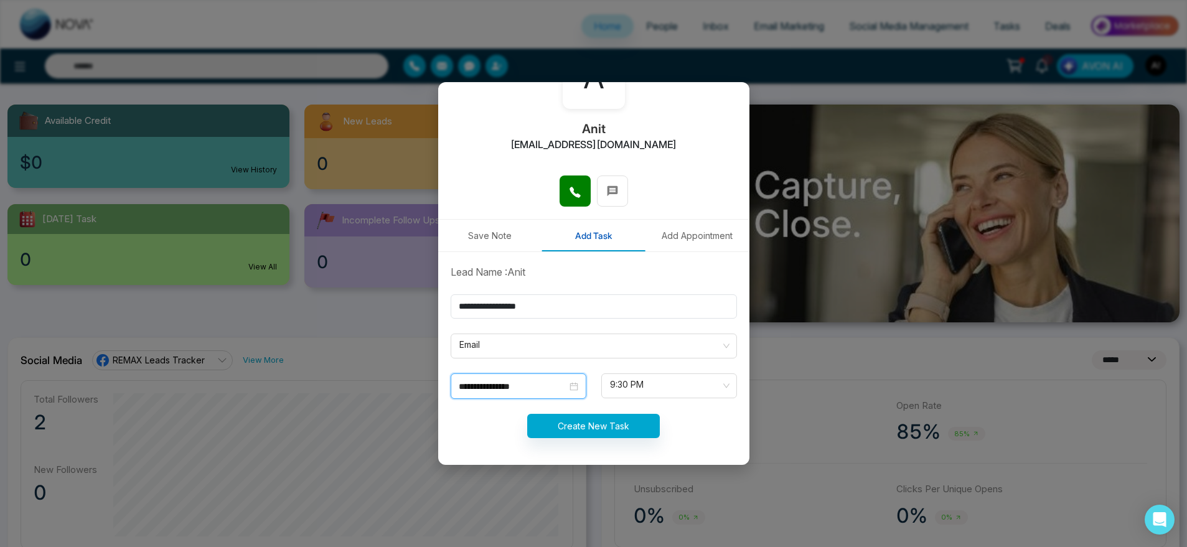
click at [548, 385] on input "**********" at bounding box center [513, 387] width 108 height 14
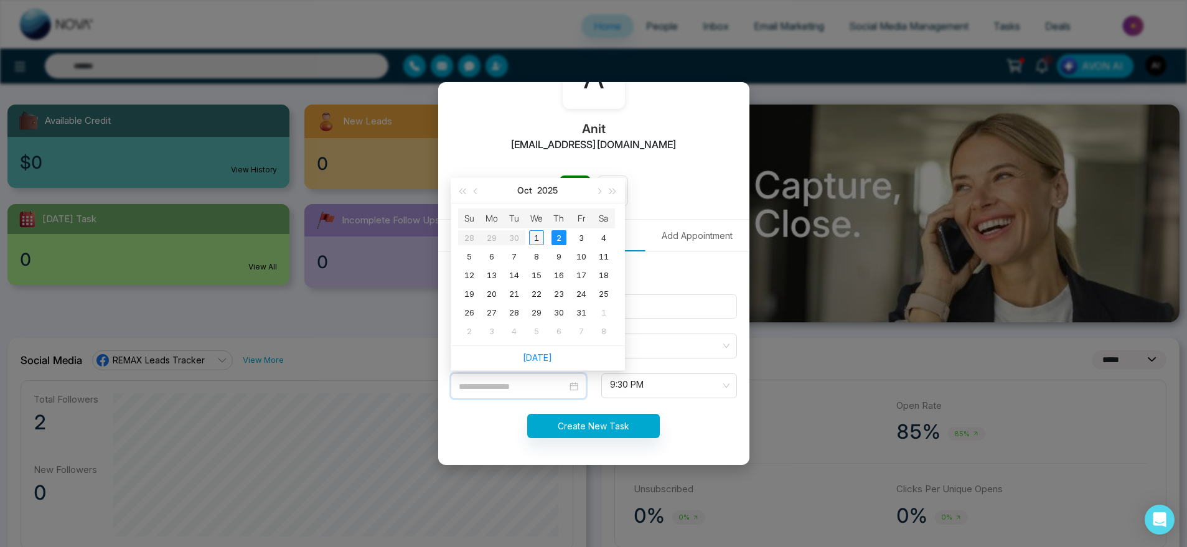
type input "**********"
click at [535, 235] on div "1" at bounding box center [536, 237] width 15 height 15
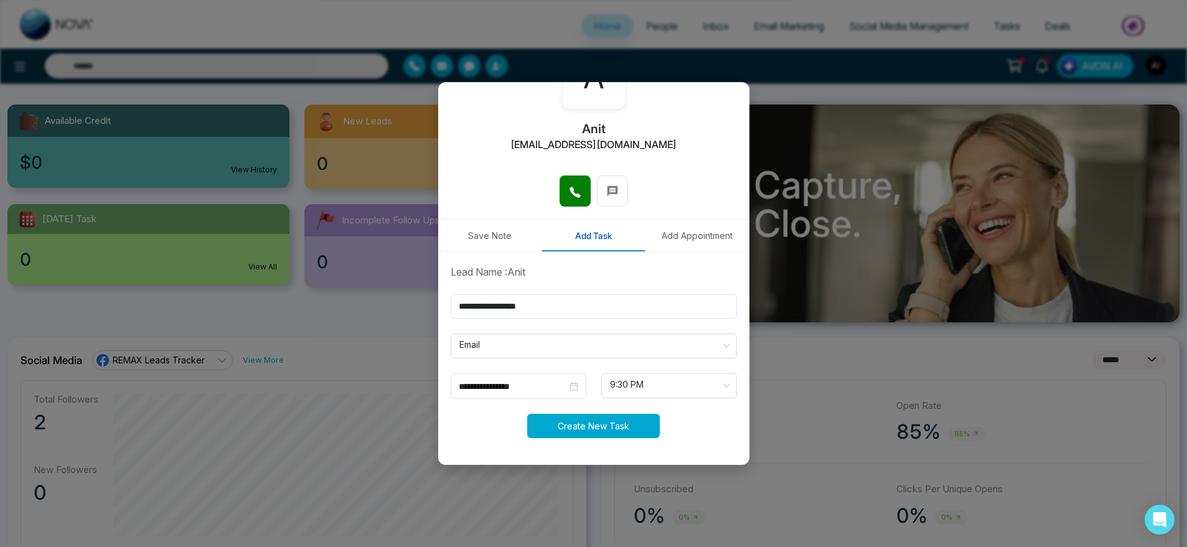
click at [604, 437] on button "Create New Task" at bounding box center [593, 426] width 133 height 24
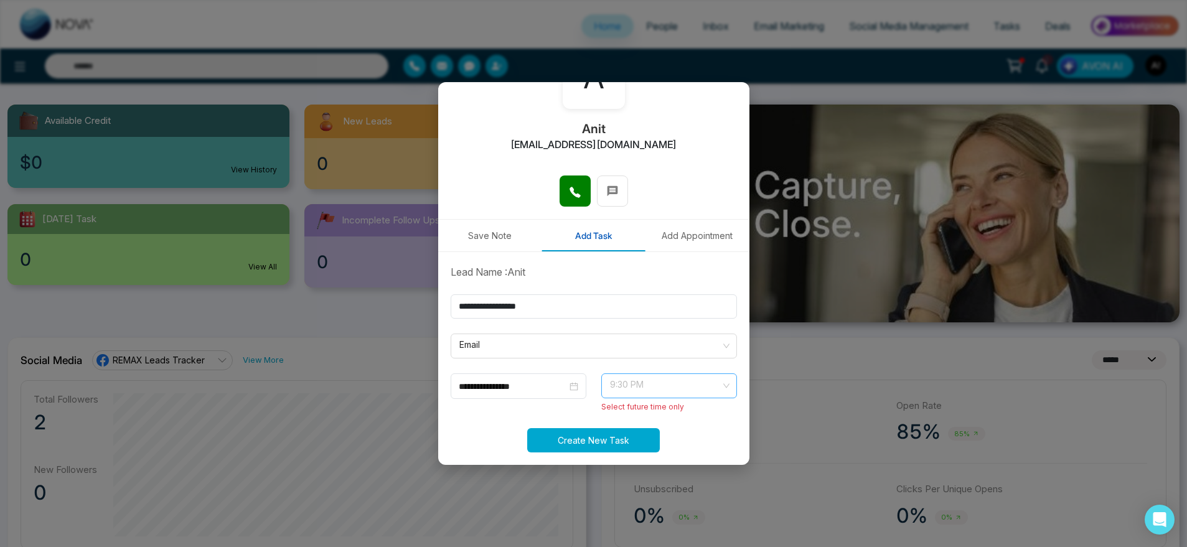
scroll to position [0, 0]
click at [615, 380] on span "9:30 PM" at bounding box center [669, 385] width 118 height 21
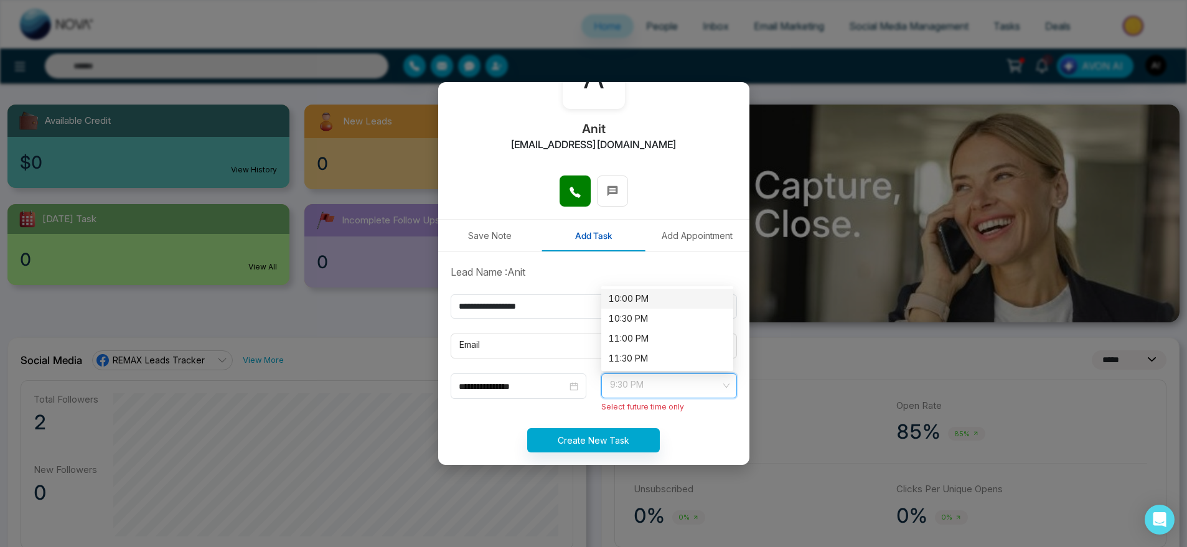
click at [612, 305] on div "10:00 PM" at bounding box center [667, 299] width 117 height 14
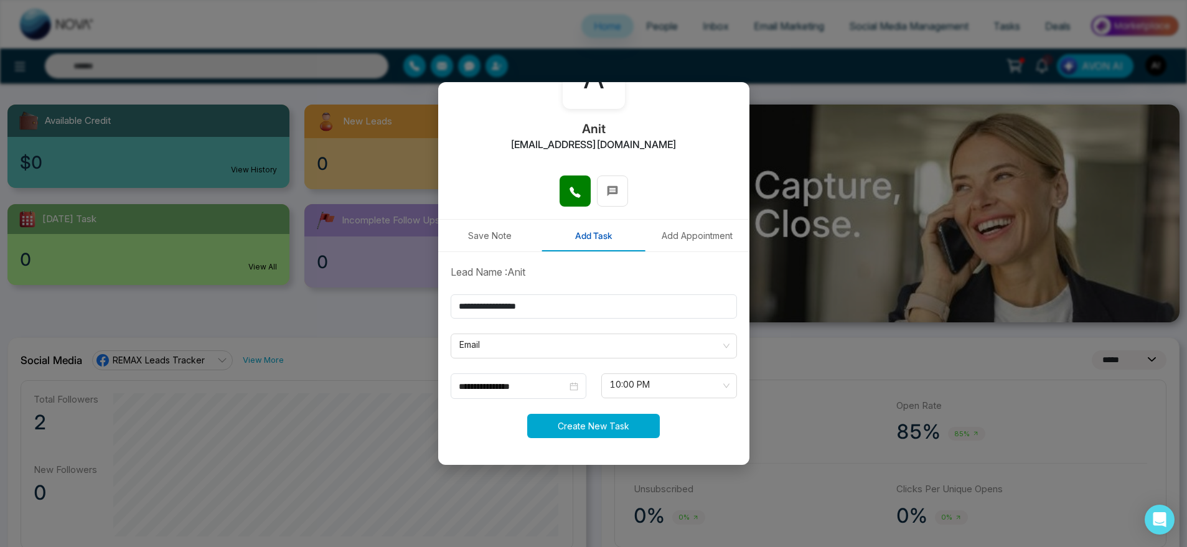
click at [618, 426] on button "Create New Task" at bounding box center [593, 426] width 133 height 24
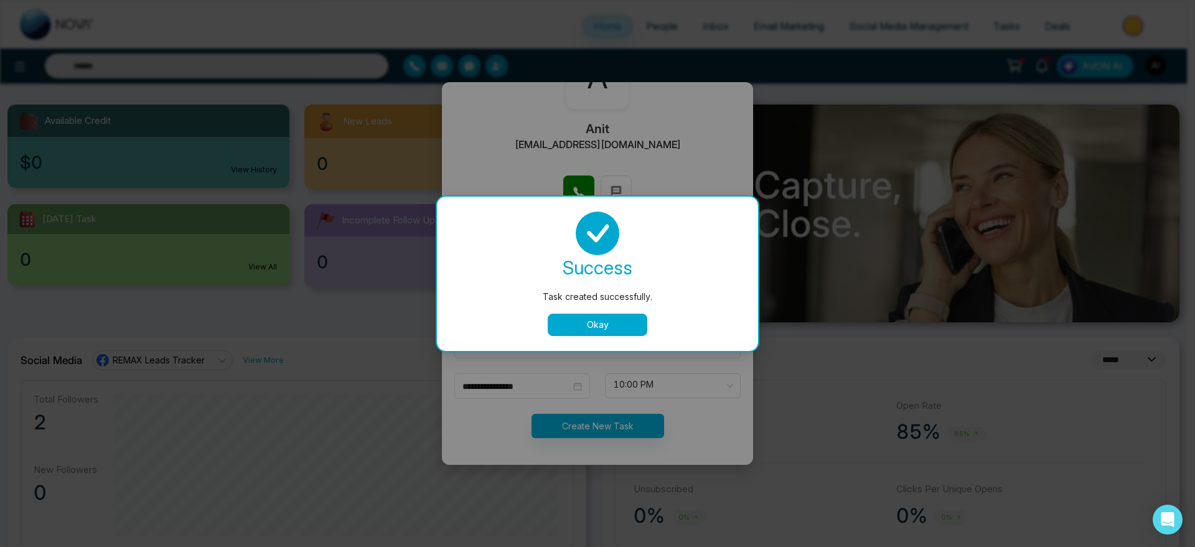
click at [600, 327] on button "Okay" at bounding box center [598, 325] width 100 height 22
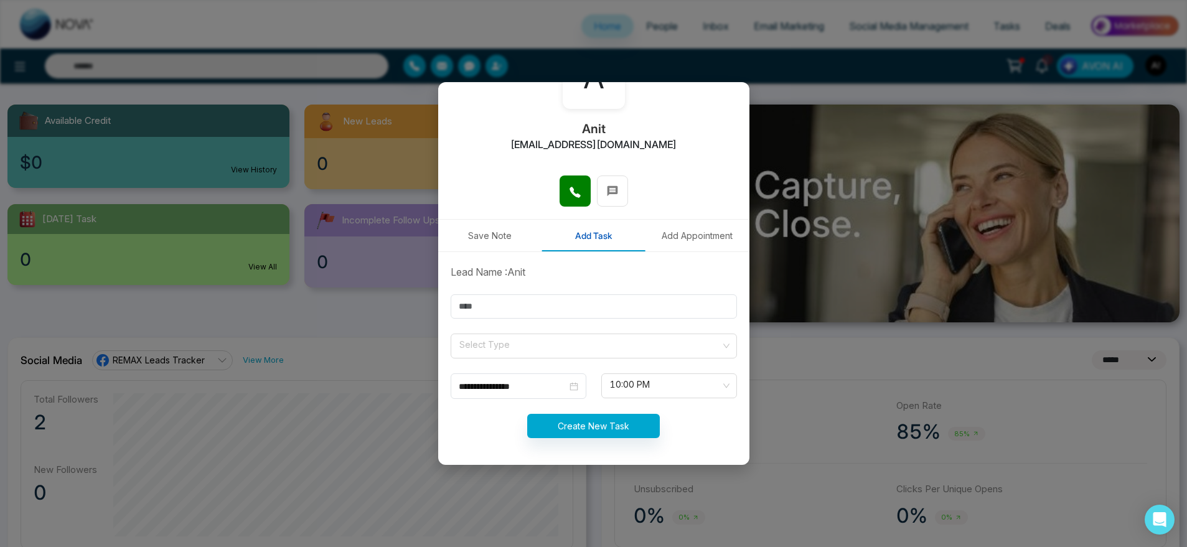
click at [699, 220] on button "Add Appointment" at bounding box center [697, 236] width 104 height 32
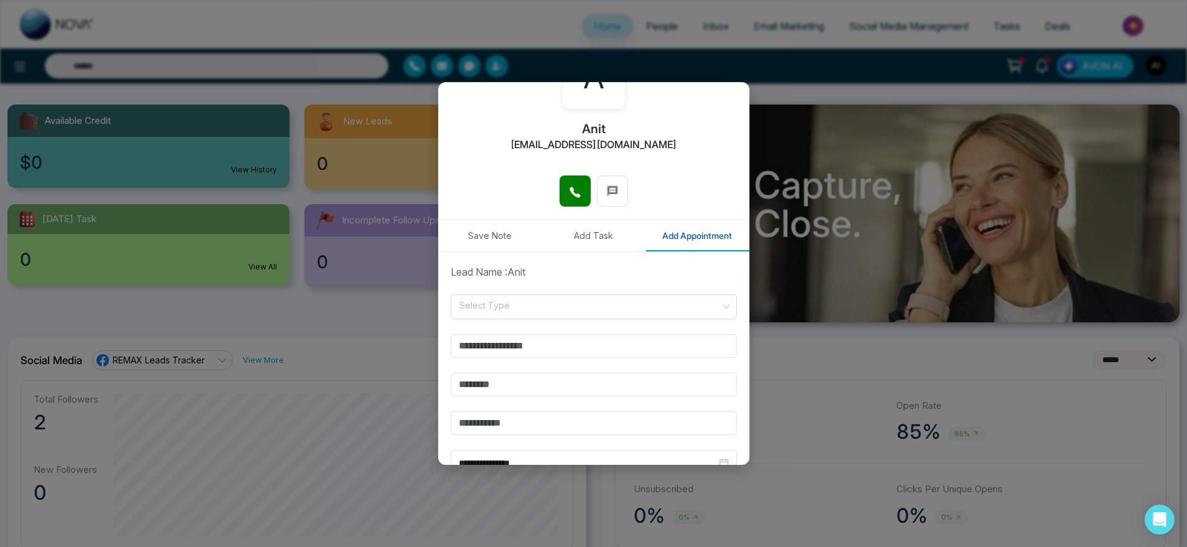
click at [701, 228] on button "Add Appointment" at bounding box center [697, 236] width 104 height 32
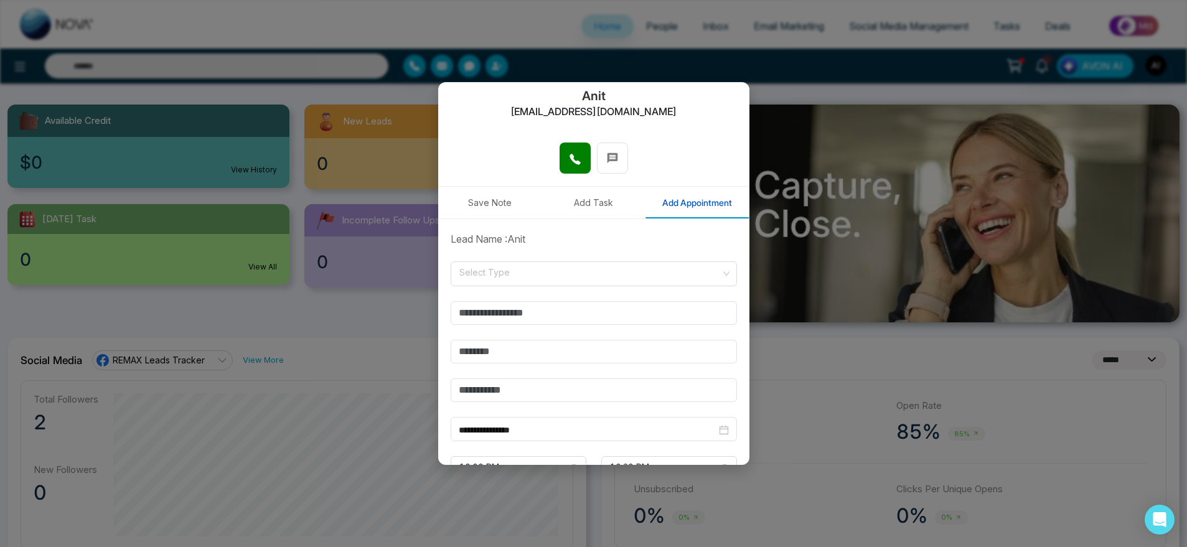
click at [593, 259] on form "**********" at bounding box center [593, 384] width 301 height 304
click at [598, 280] on input "search" at bounding box center [589, 271] width 263 height 19
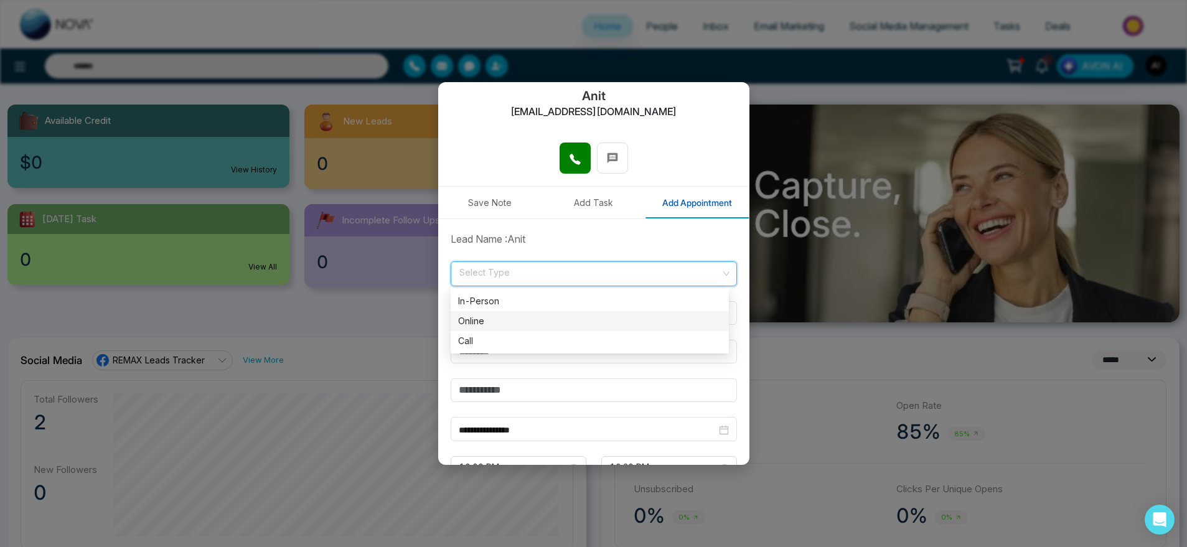
click at [495, 321] on div "Online" at bounding box center [589, 321] width 263 height 14
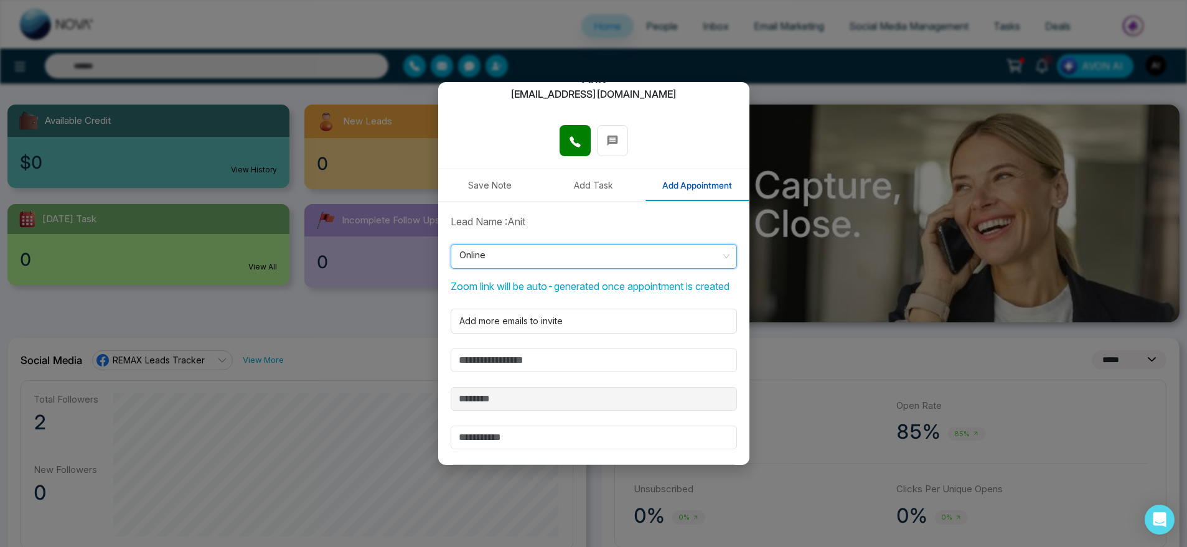
scroll to position [149, 0]
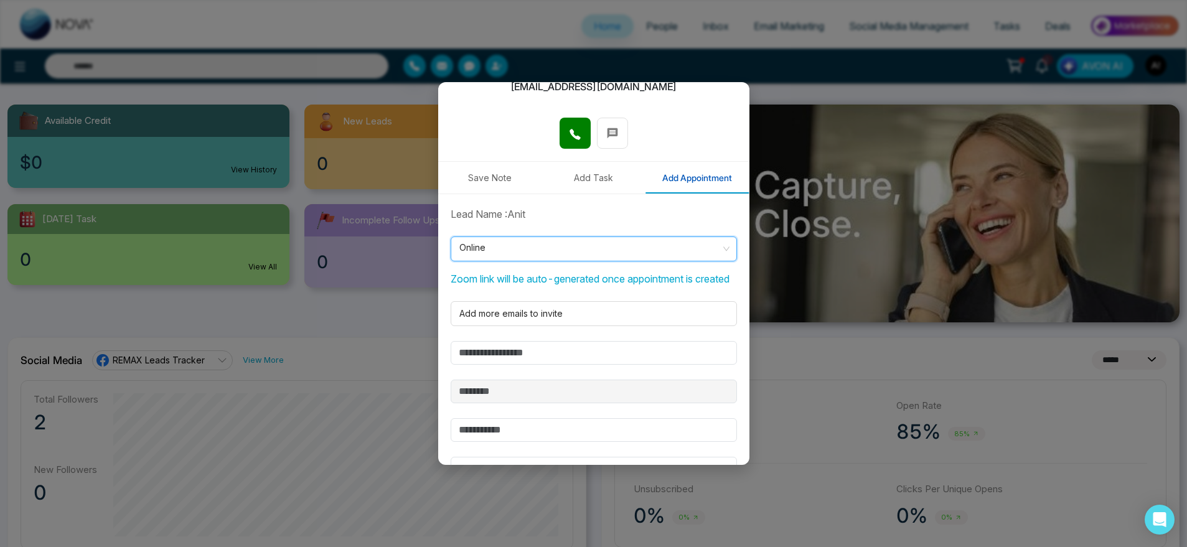
drag, startPoint x: 561, startPoint y: 327, endPoint x: 555, endPoint y: 360, distance: 34.1
click at [555, 360] on form "**********" at bounding box center [593, 391] width 301 height 368
click at [555, 360] on input "text" at bounding box center [594, 353] width 286 height 24
click at [466, 365] on input "text" at bounding box center [594, 353] width 286 height 24
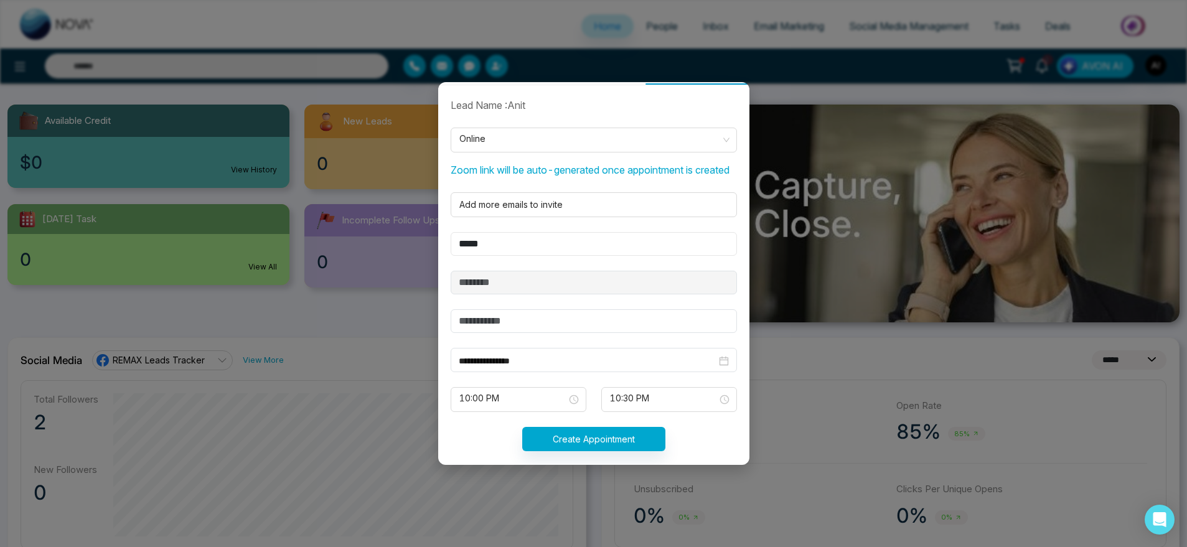
scroll to position [261, 0]
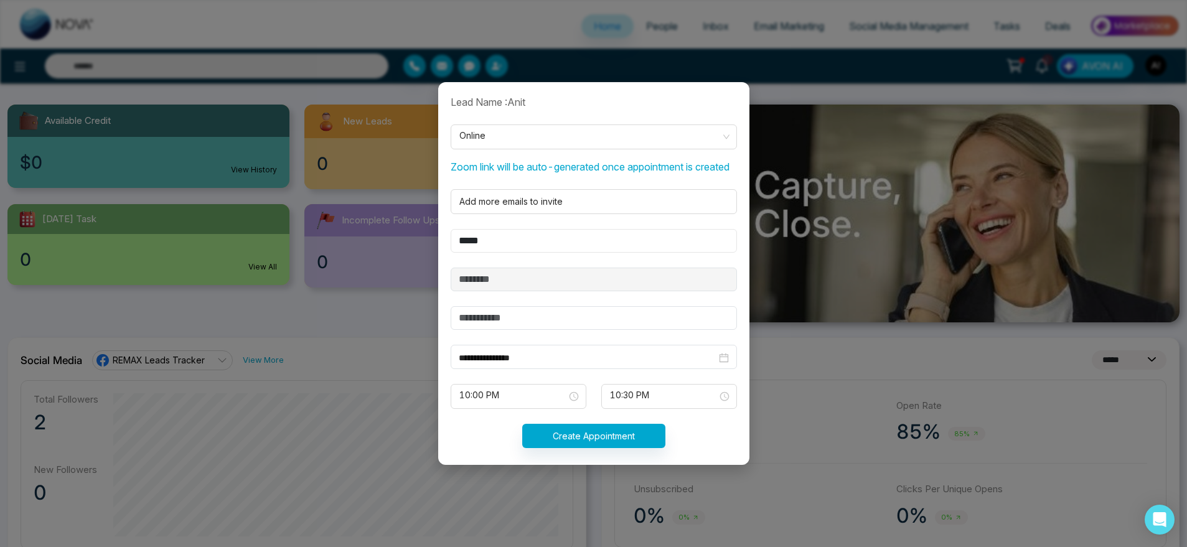
type input "*****"
click at [571, 330] on input "text" at bounding box center [594, 318] width 286 height 24
type input "***"
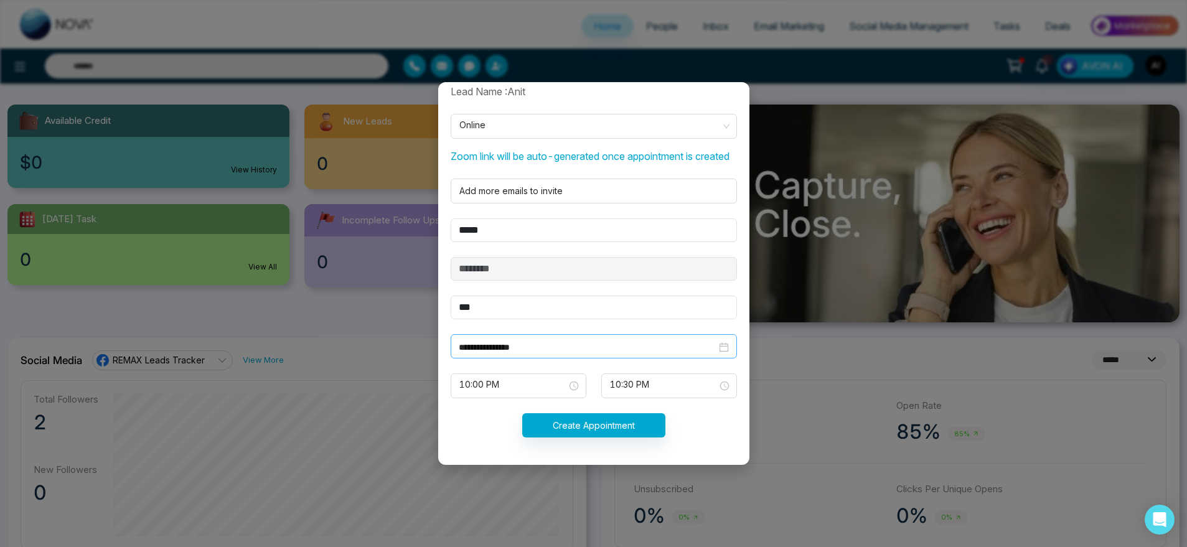
click at [554, 339] on div "**********" at bounding box center [594, 346] width 286 height 24
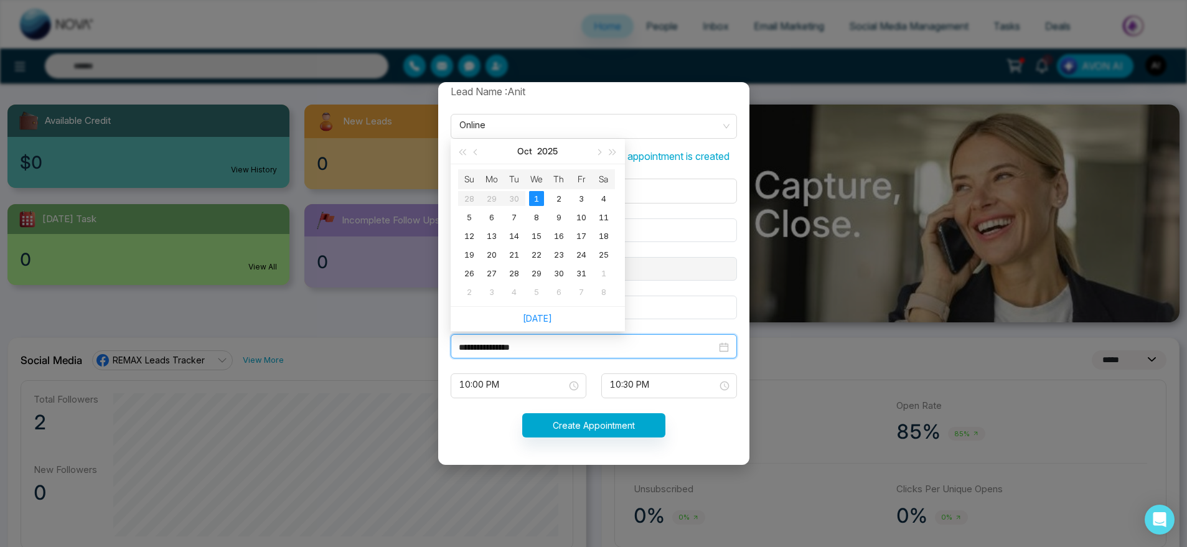
click at [552, 345] on input "**********" at bounding box center [588, 347] width 258 height 14
type input "**********"
click at [557, 207] on td "2" at bounding box center [559, 198] width 22 height 19
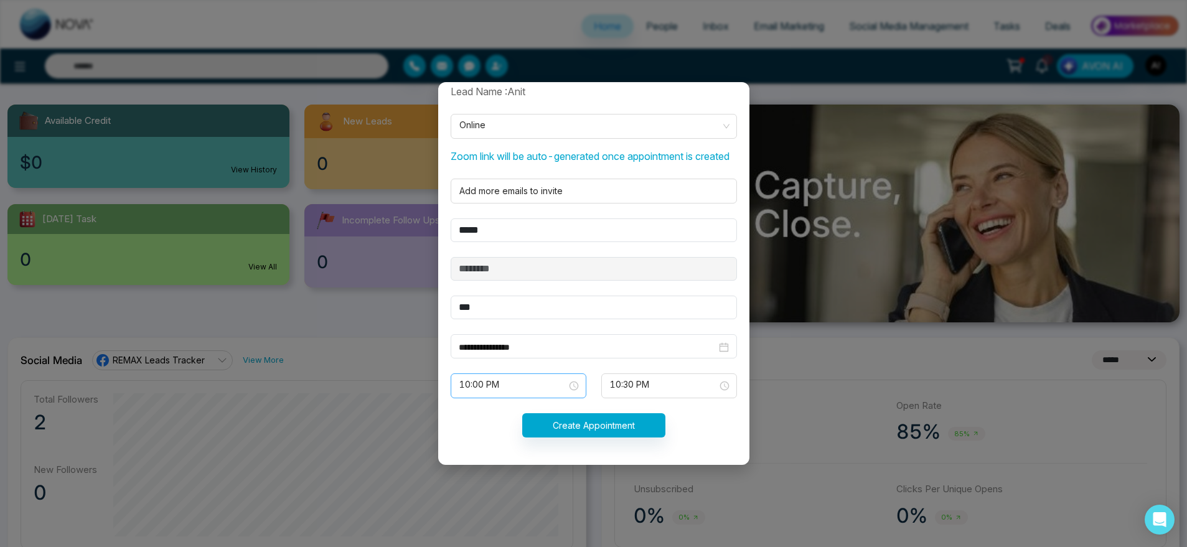
click at [518, 395] on span "10:00 PM" at bounding box center [518, 385] width 118 height 21
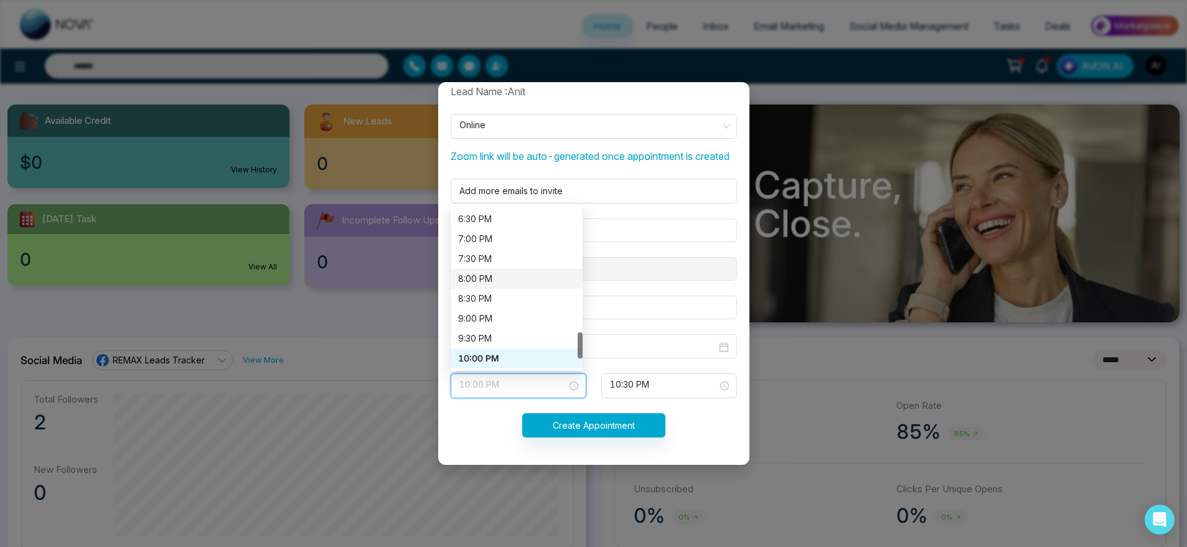
click at [498, 269] on div "8:00 PM" at bounding box center [517, 279] width 132 height 20
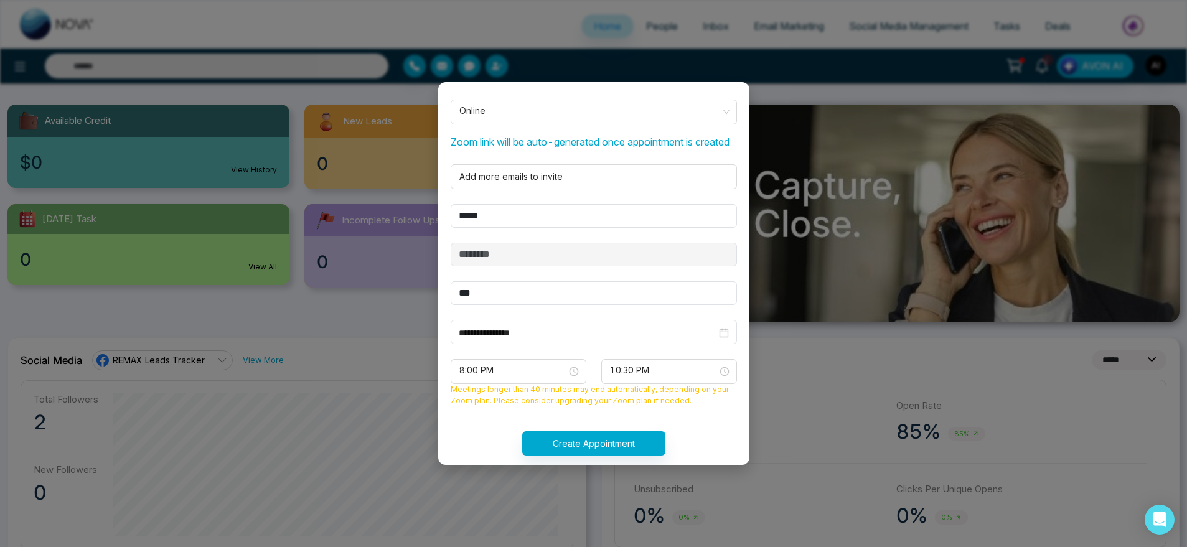
click at [686, 371] on form "**********" at bounding box center [593, 270] width 301 height 401
click at [676, 380] on span "10:30 PM" at bounding box center [669, 371] width 118 height 21
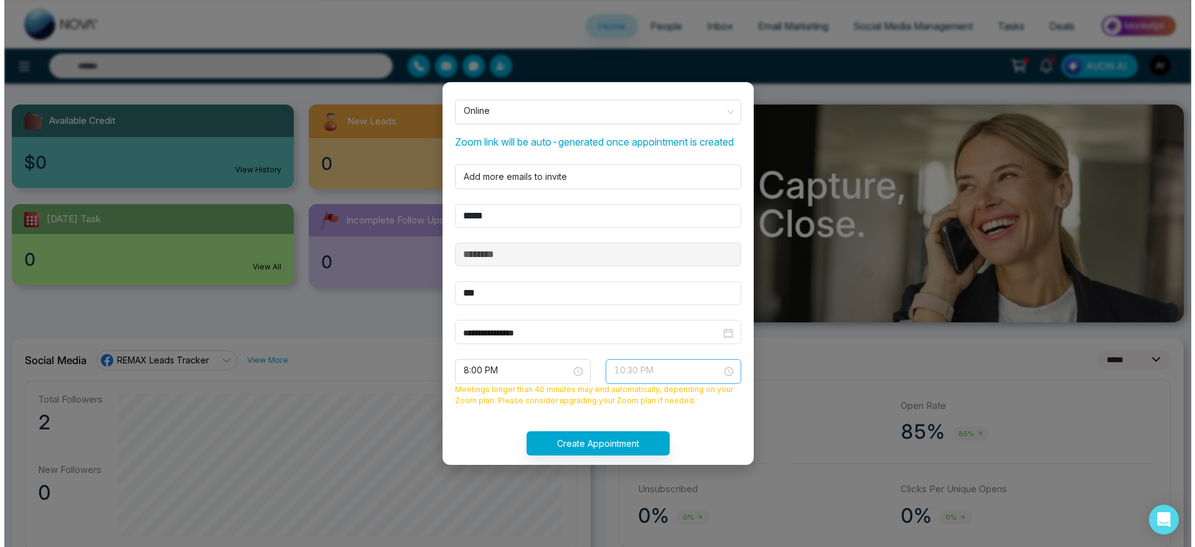
scroll to position [757, 0]
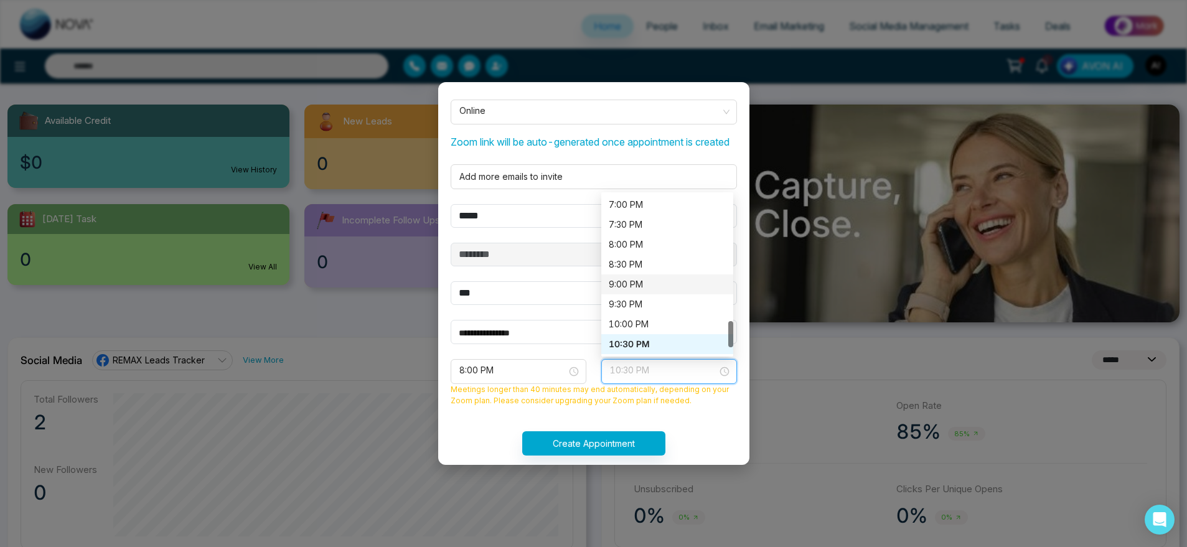
click at [645, 291] on div "9:00 PM" at bounding box center [667, 285] width 117 height 14
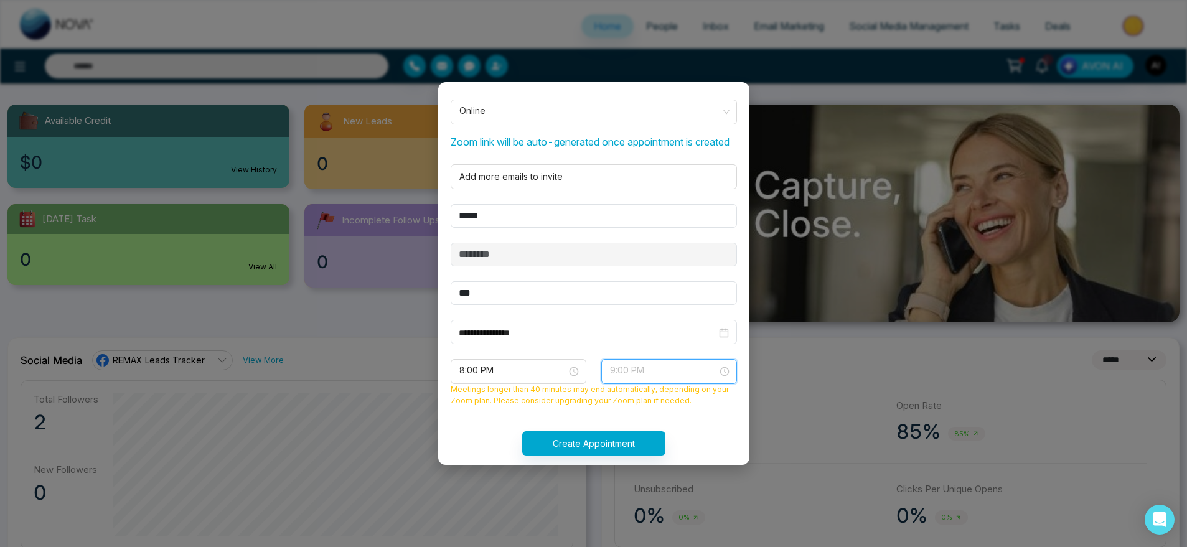
click at [651, 378] on span "9:00 PM" at bounding box center [669, 371] width 118 height 21
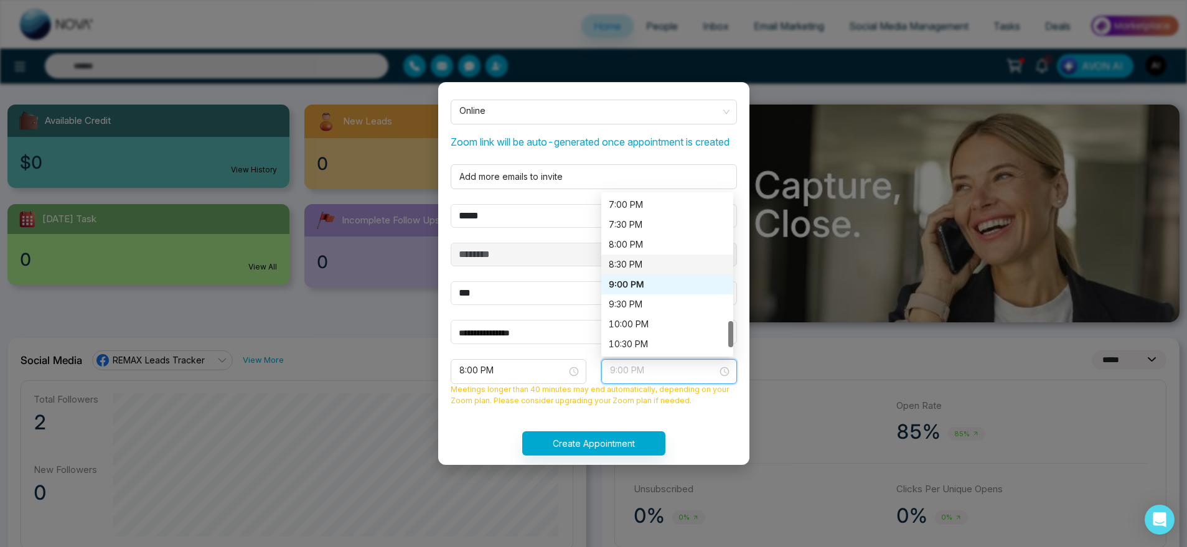
click at [629, 269] on div "8:30 PM" at bounding box center [667, 265] width 132 height 20
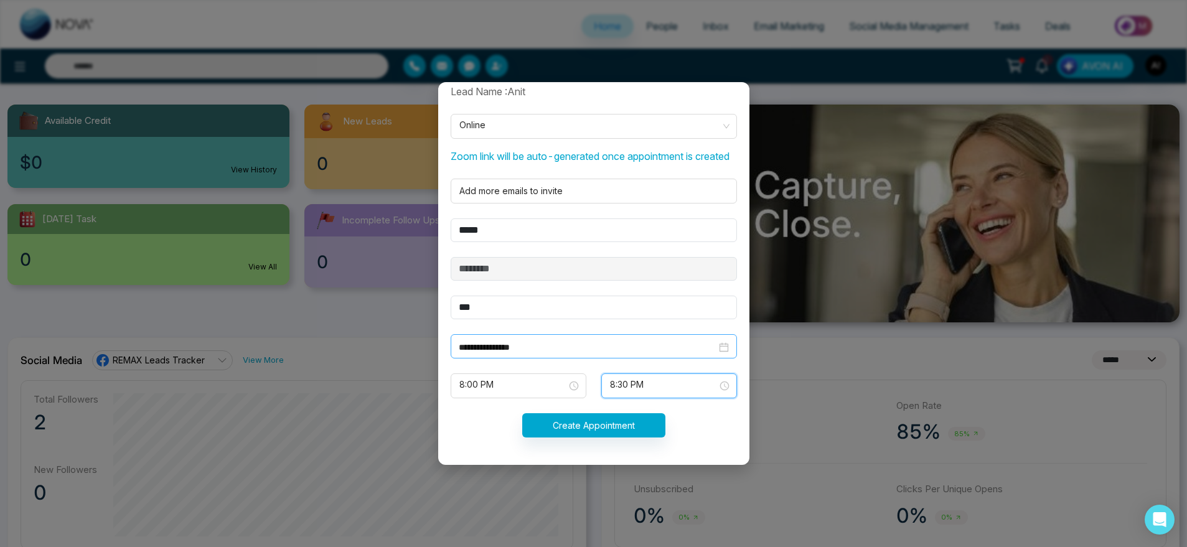
click at [534, 349] on input "**********" at bounding box center [588, 347] width 258 height 14
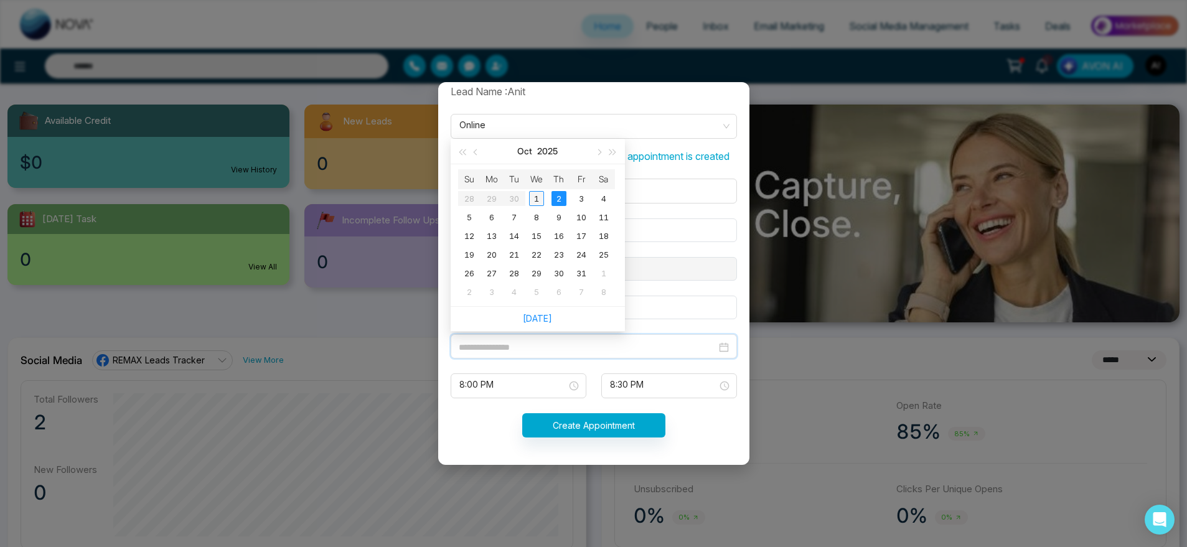
type input "**********"
click at [536, 198] on div "1" at bounding box center [536, 198] width 15 height 15
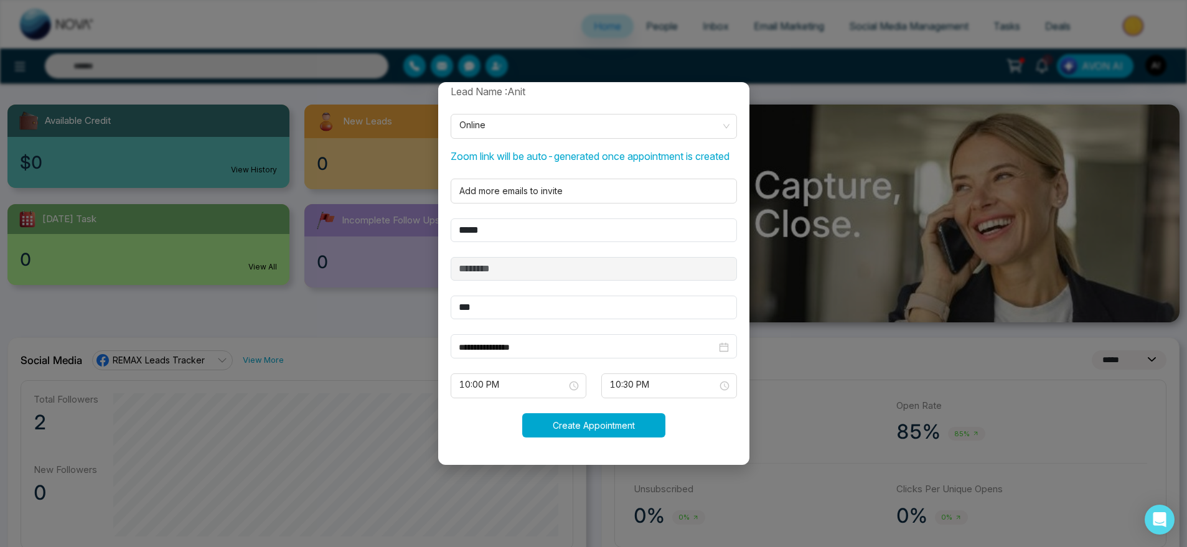
click at [602, 424] on button "Create Appointment" at bounding box center [593, 425] width 143 height 24
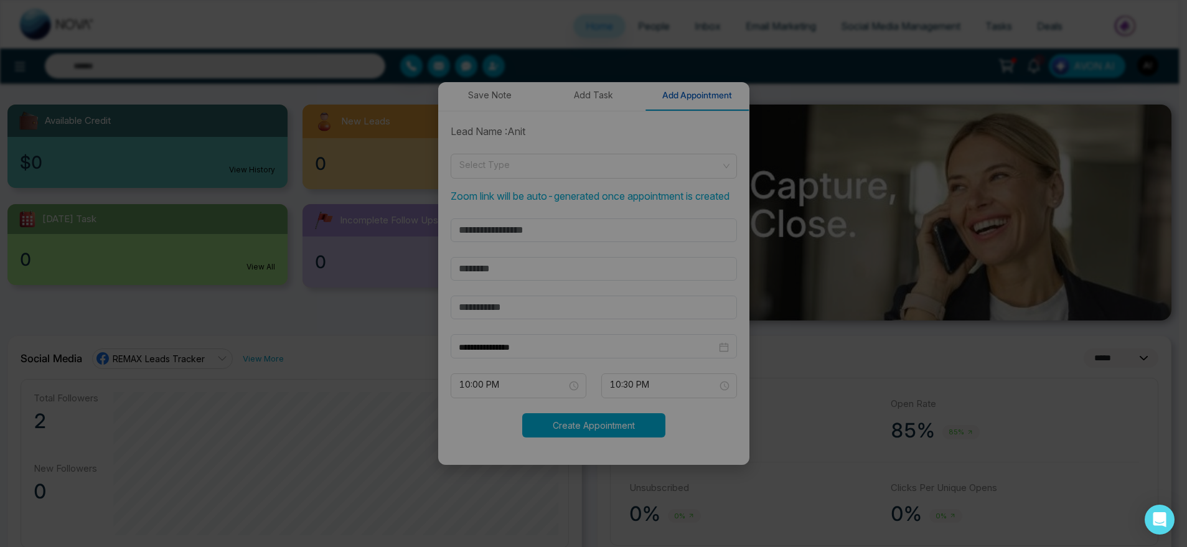
scroll to position [246, 0]
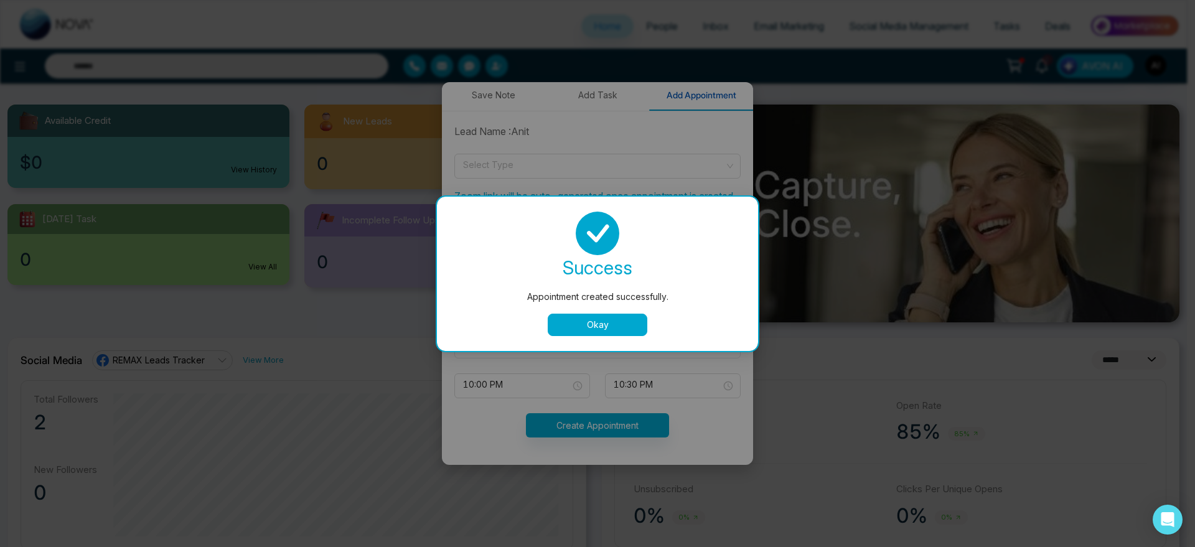
click at [607, 325] on button "Okay" at bounding box center [598, 325] width 100 height 22
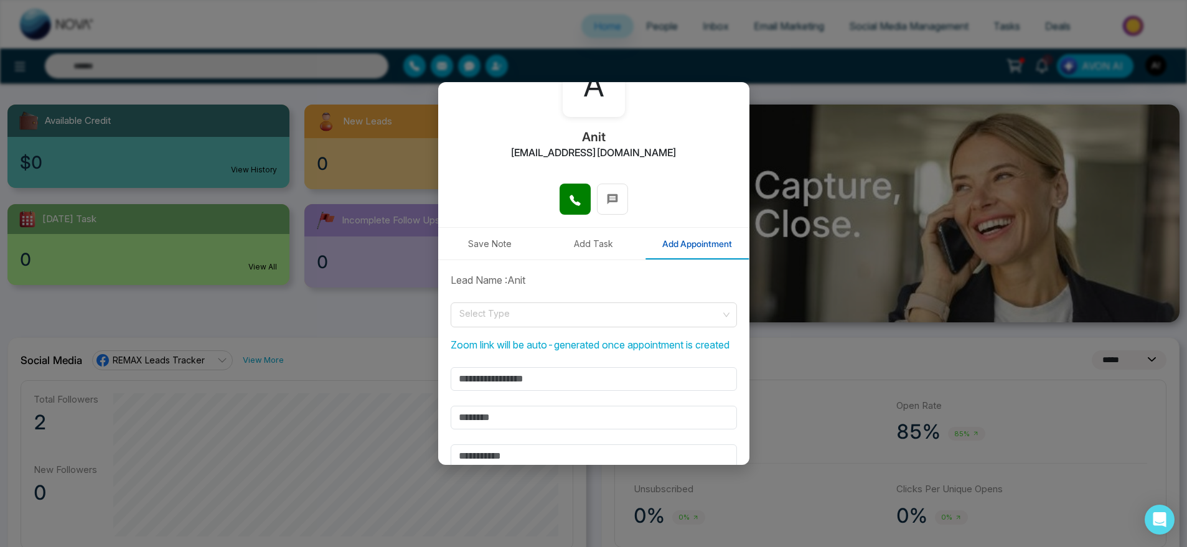
scroll to position [0, 0]
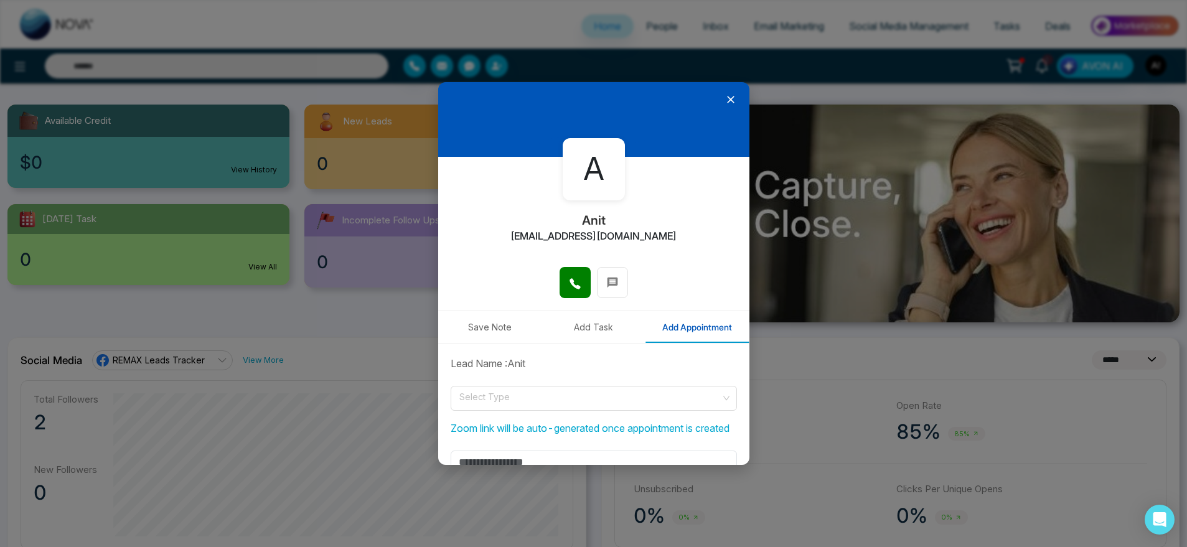
click at [724, 94] on icon at bounding box center [730, 99] width 12 height 12
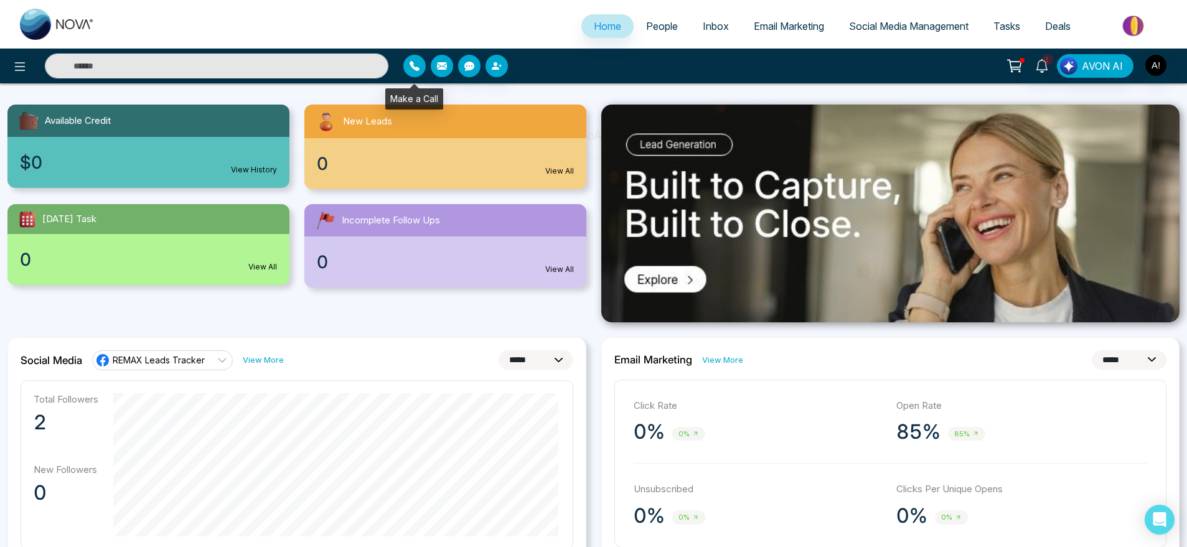
click at [414, 65] on icon "button" at bounding box center [414, 66] width 10 height 10
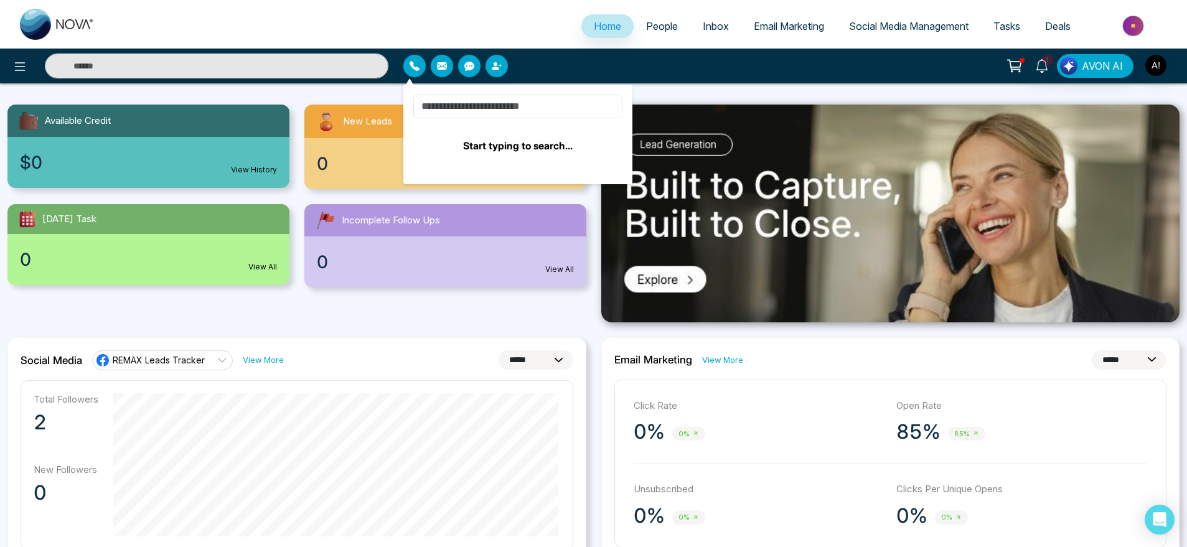
click at [472, 113] on input at bounding box center [517, 107] width 209 height 24
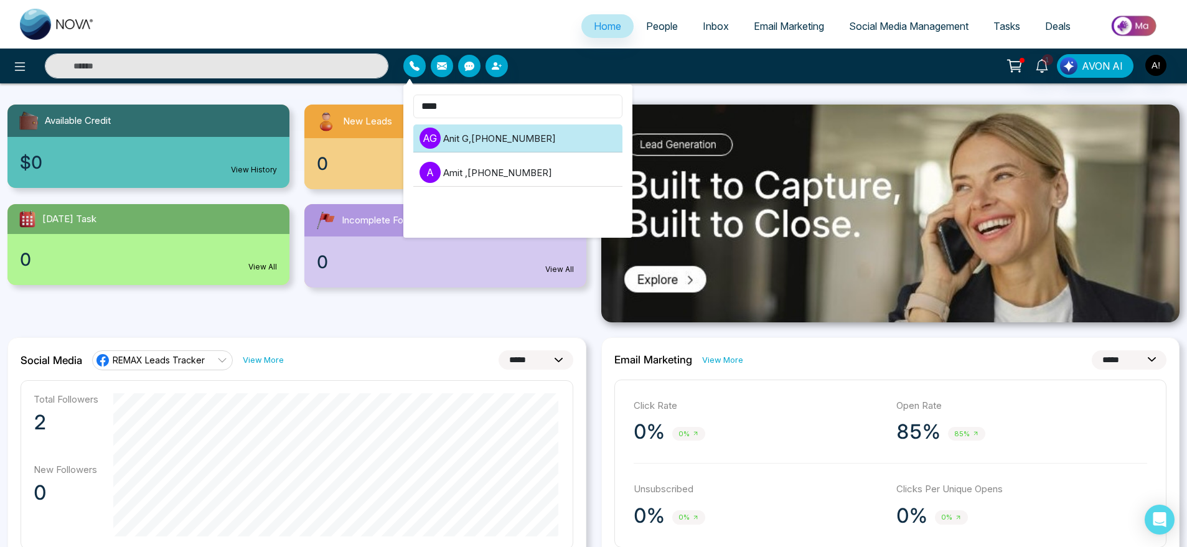
type input "****"
click at [498, 139] on li "A G Anit G , +919930053035" at bounding box center [517, 138] width 209 height 28
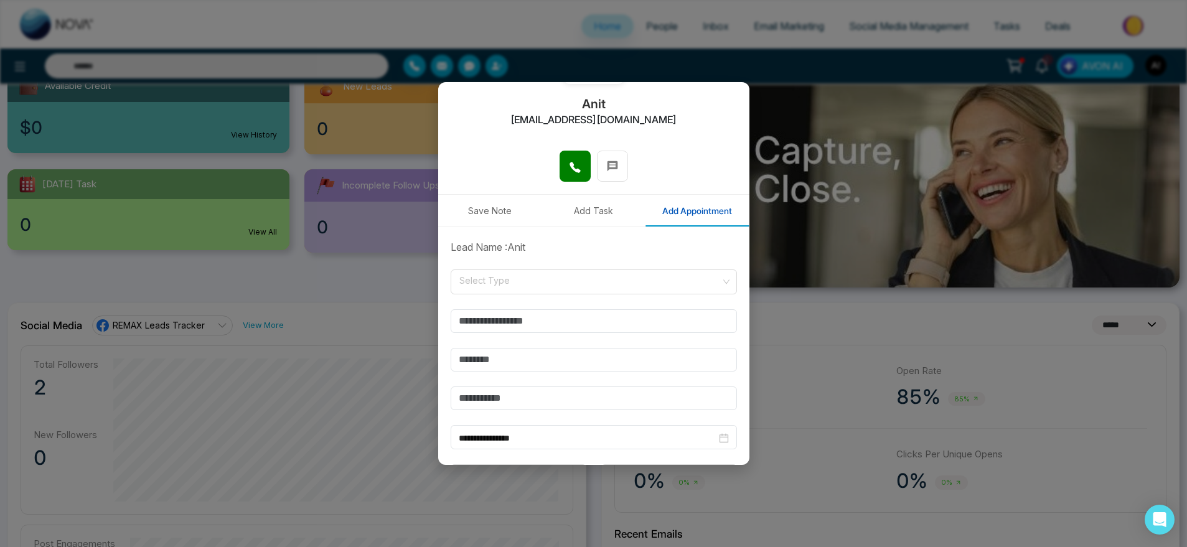
scroll to position [115, 0]
click at [546, 272] on input "search" at bounding box center [589, 280] width 263 height 19
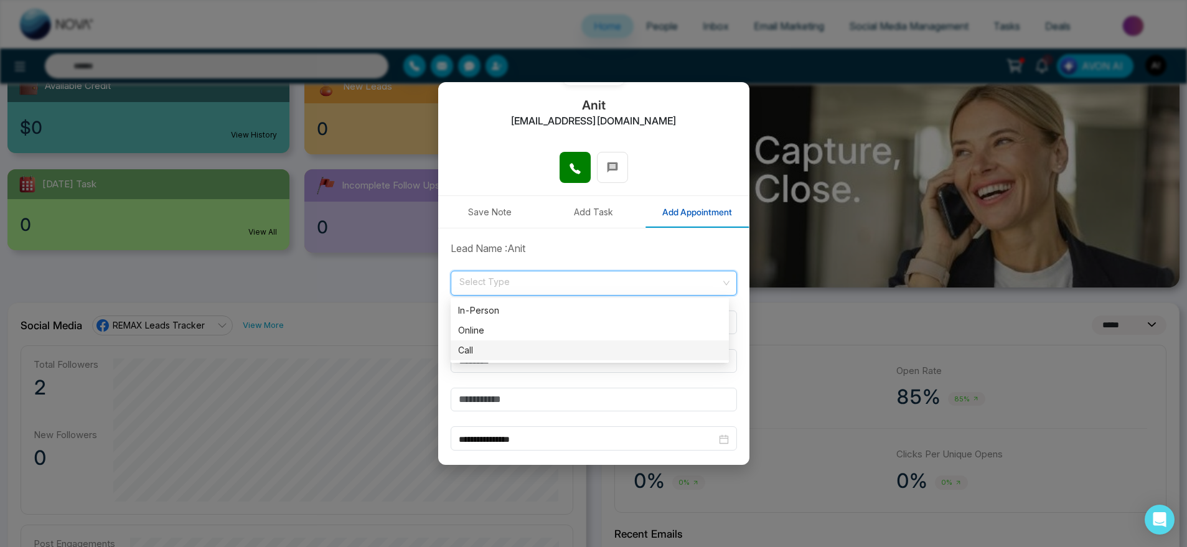
click at [535, 342] on div "Call" at bounding box center [590, 350] width 278 height 20
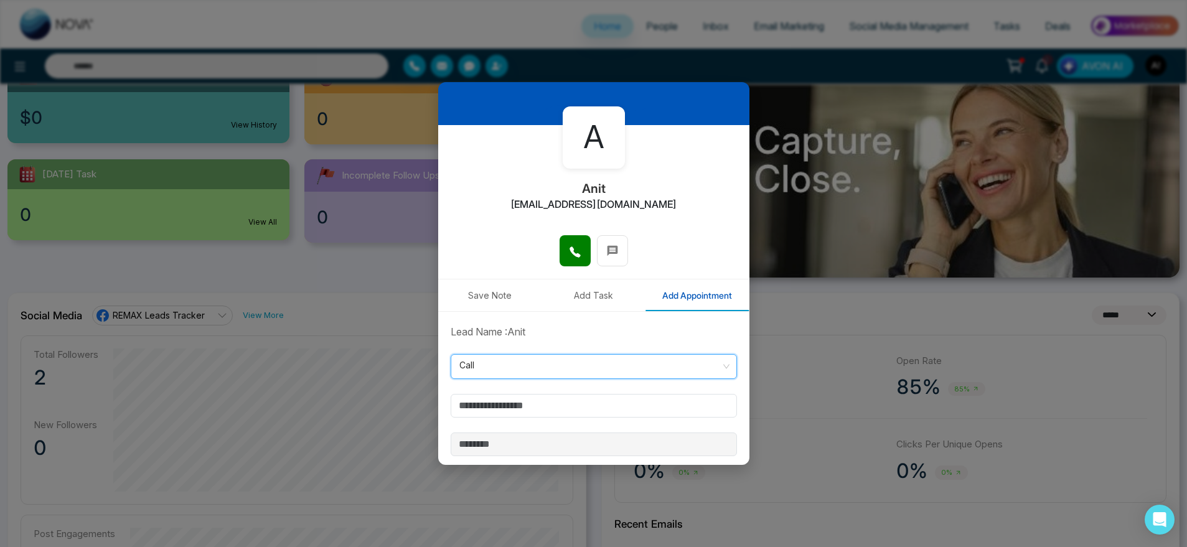
scroll to position [0, 0]
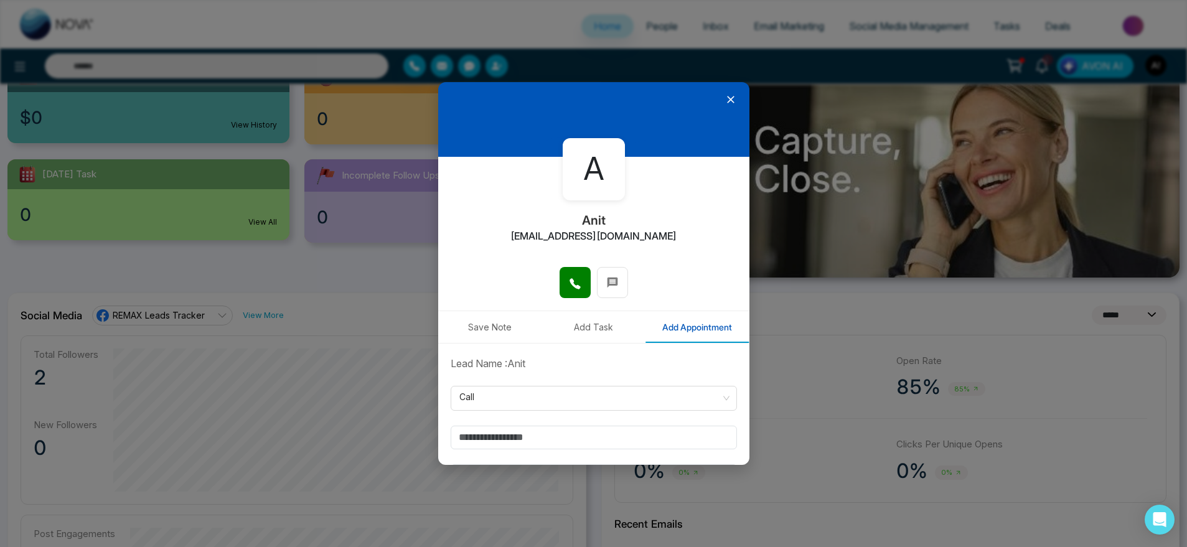
click at [724, 95] on icon at bounding box center [730, 99] width 12 height 12
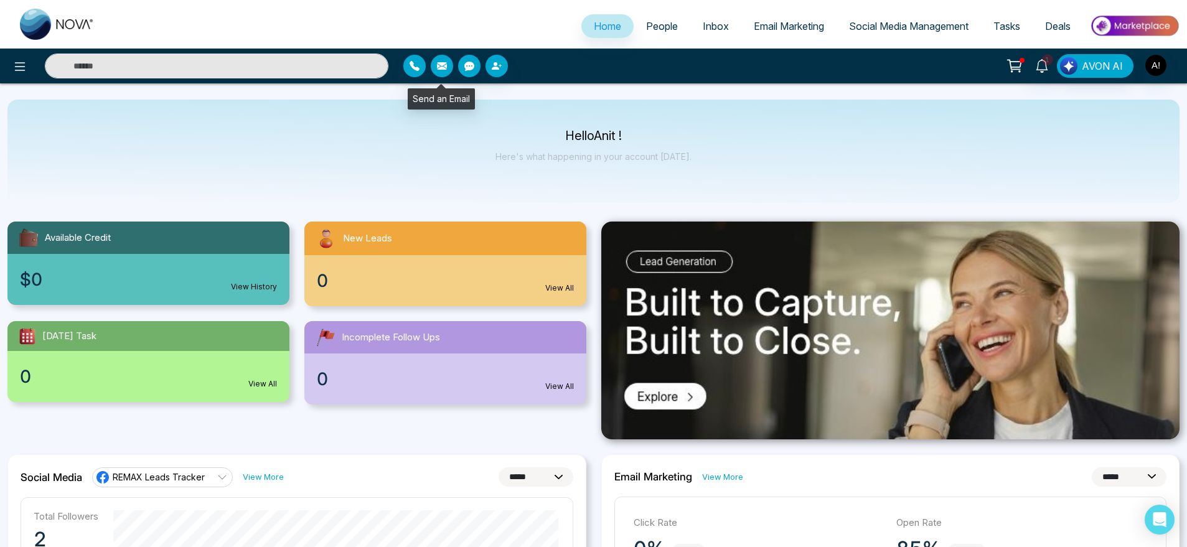
click at [441, 66] on icon "button" at bounding box center [442, 66] width 10 height 10
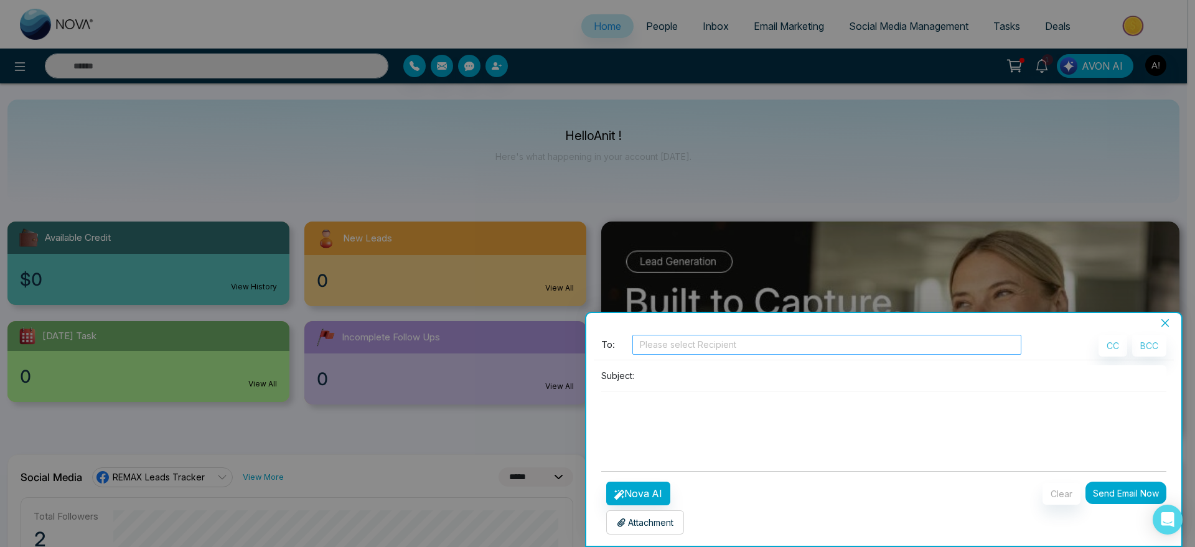
click at [668, 343] on div at bounding box center [826, 344] width 383 height 15
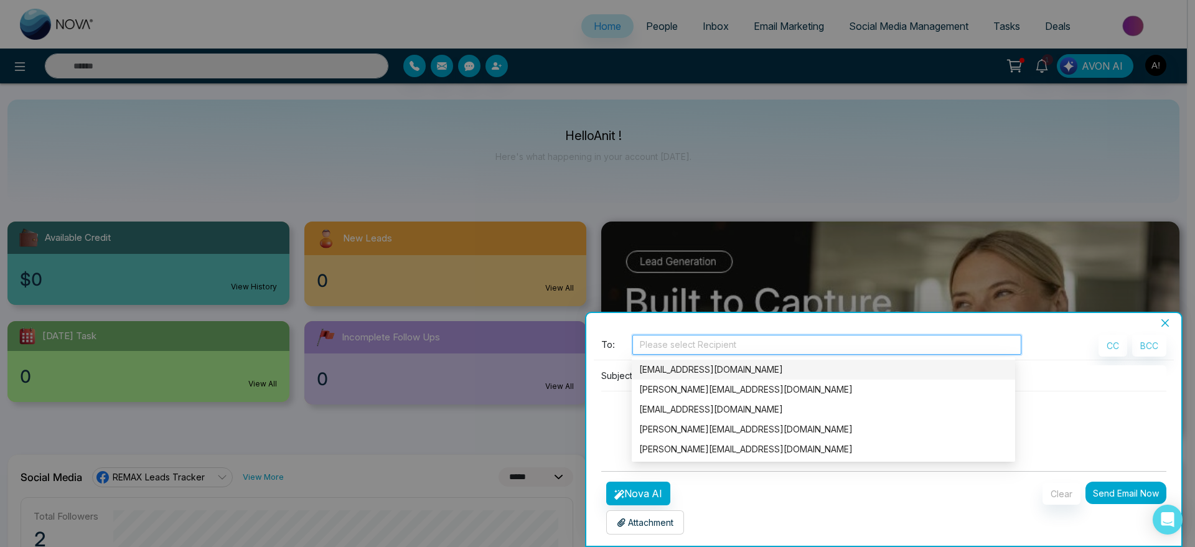
click at [703, 378] on div "anit@mmnovatech.com" at bounding box center [823, 370] width 383 height 20
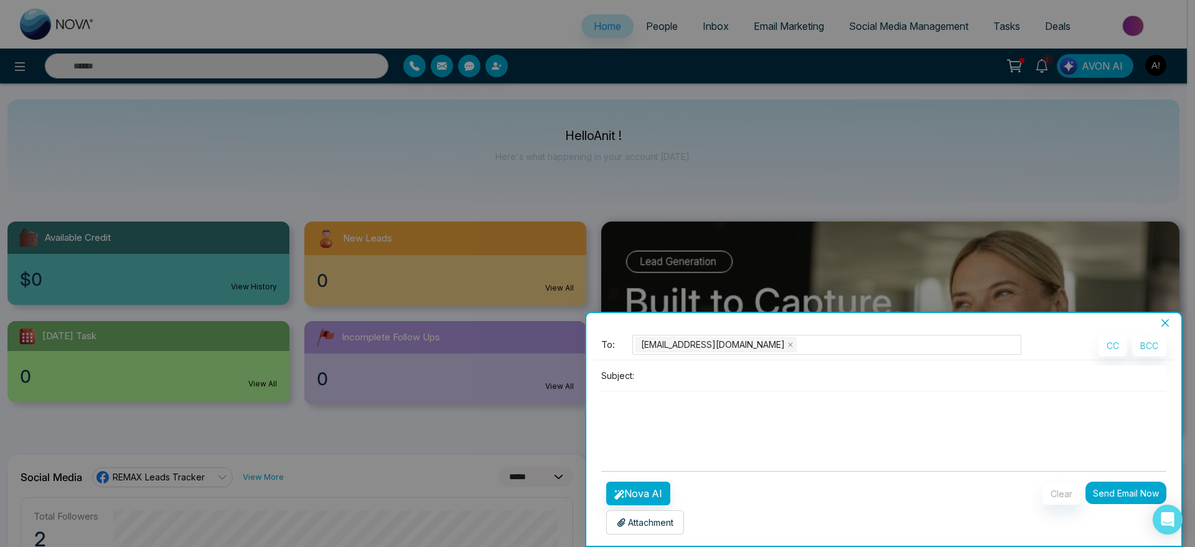
click at [601, 421] on div "Subject:" at bounding box center [884, 413] width 580 height 96
click at [704, 365] on input at bounding box center [902, 375] width 527 height 21
click at [671, 383] on input at bounding box center [902, 375] width 527 height 21
click at [676, 383] on input at bounding box center [902, 375] width 527 height 21
click at [698, 380] on input at bounding box center [902, 375] width 527 height 21
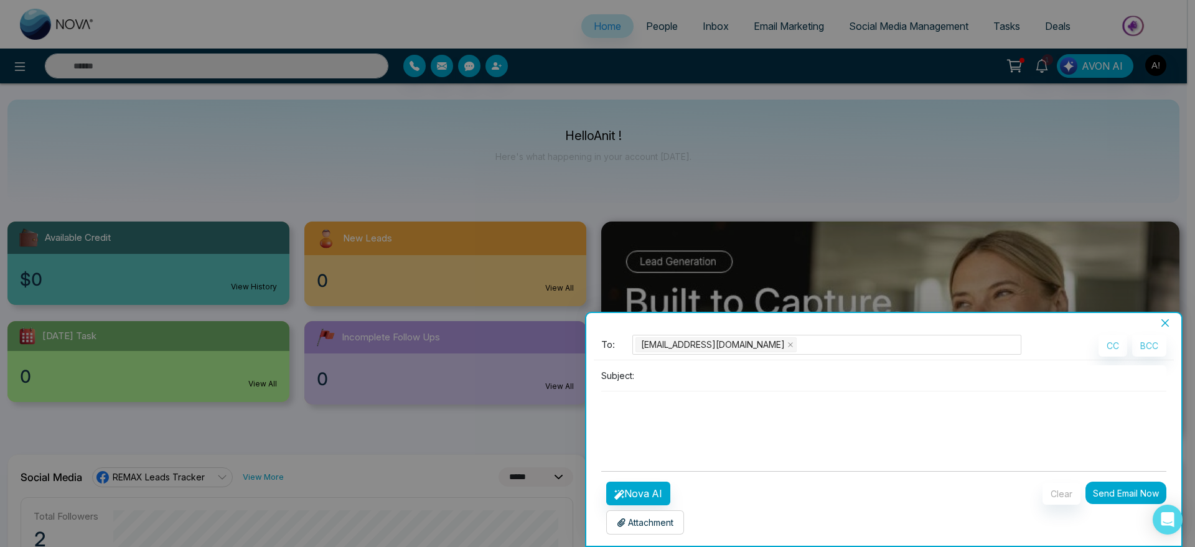
click at [674, 375] on input at bounding box center [902, 375] width 527 height 21
type input "*****"
click at [634, 482] on button "Nova AI" at bounding box center [638, 494] width 64 height 24
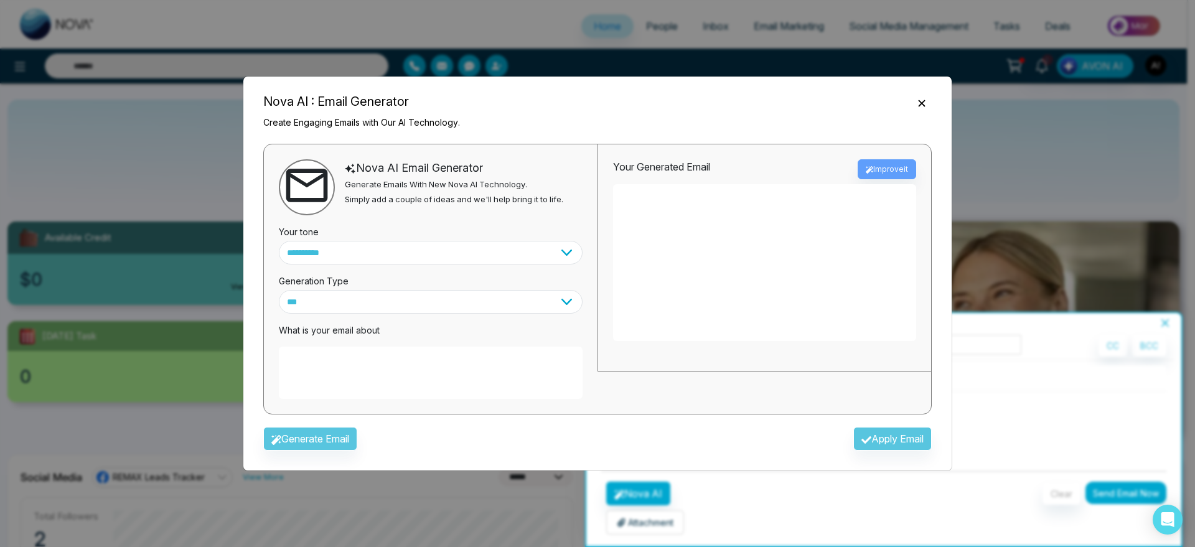
click at [414, 391] on textarea at bounding box center [431, 373] width 304 height 52
type textarea "**********"
click at [331, 435] on button "Generate Email" at bounding box center [310, 439] width 94 height 24
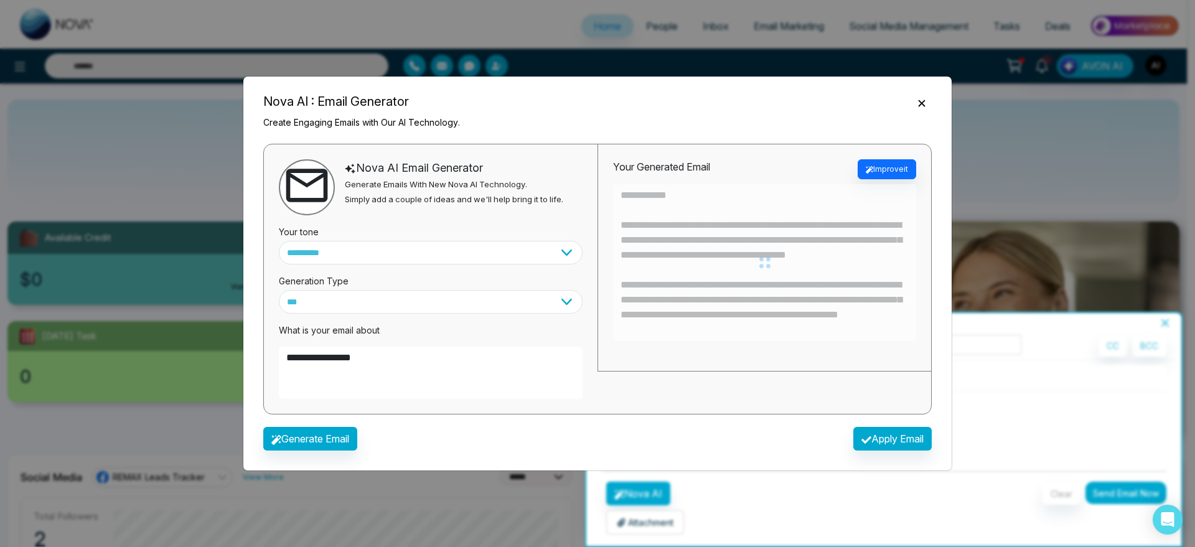
type textarea "**********"
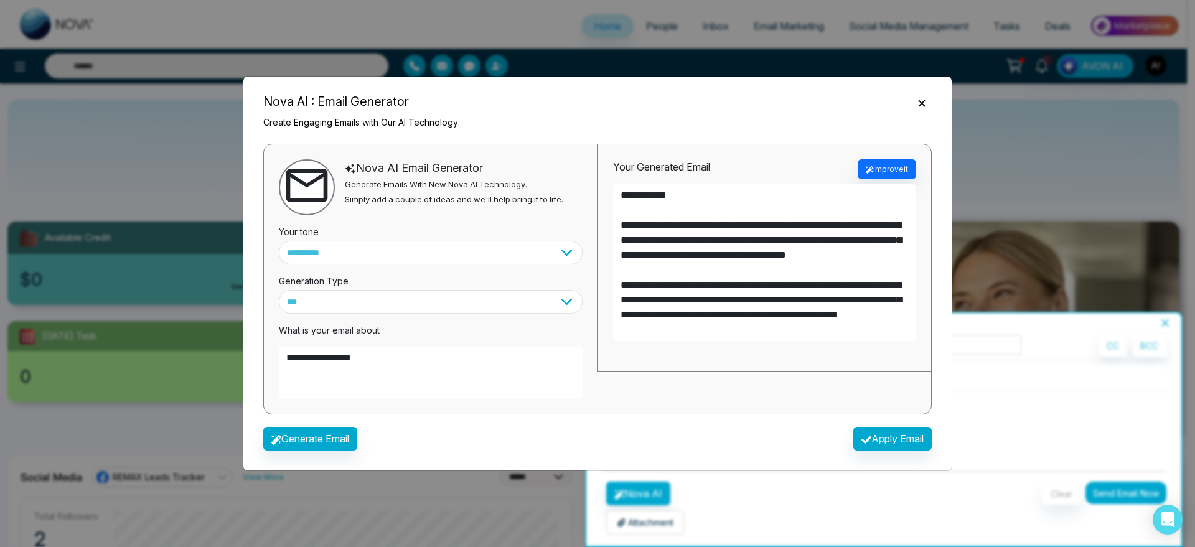
click at [882, 437] on div "Nova AI has improved your content. success Nova AI has improved your content. O…" at bounding box center [597, 273] width 1195 height 547
click at [887, 441] on button "Apply Email" at bounding box center [892, 439] width 78 height 24
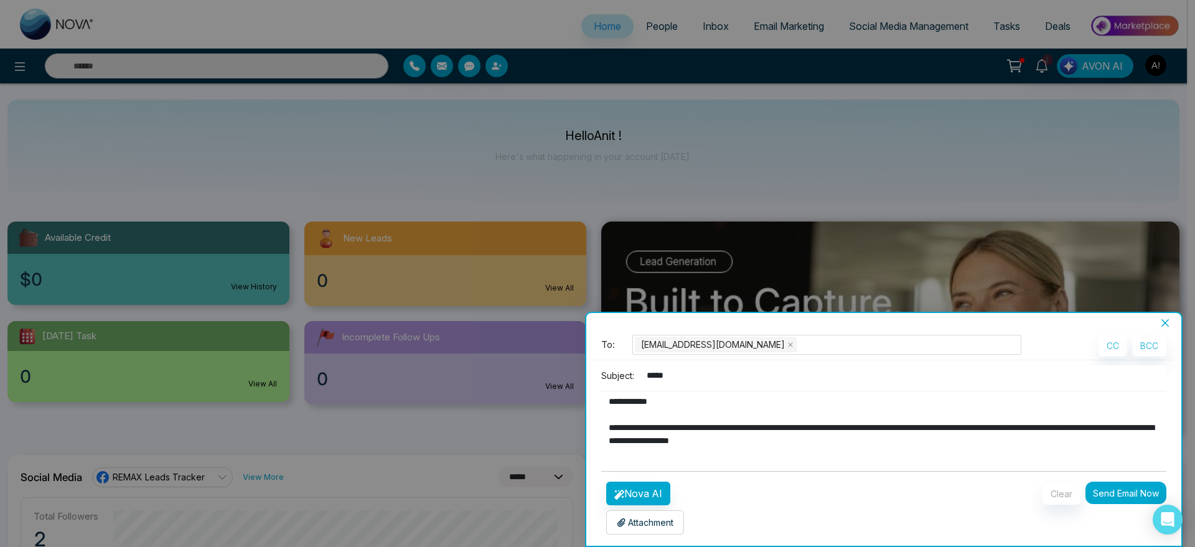
type textarea "**********"
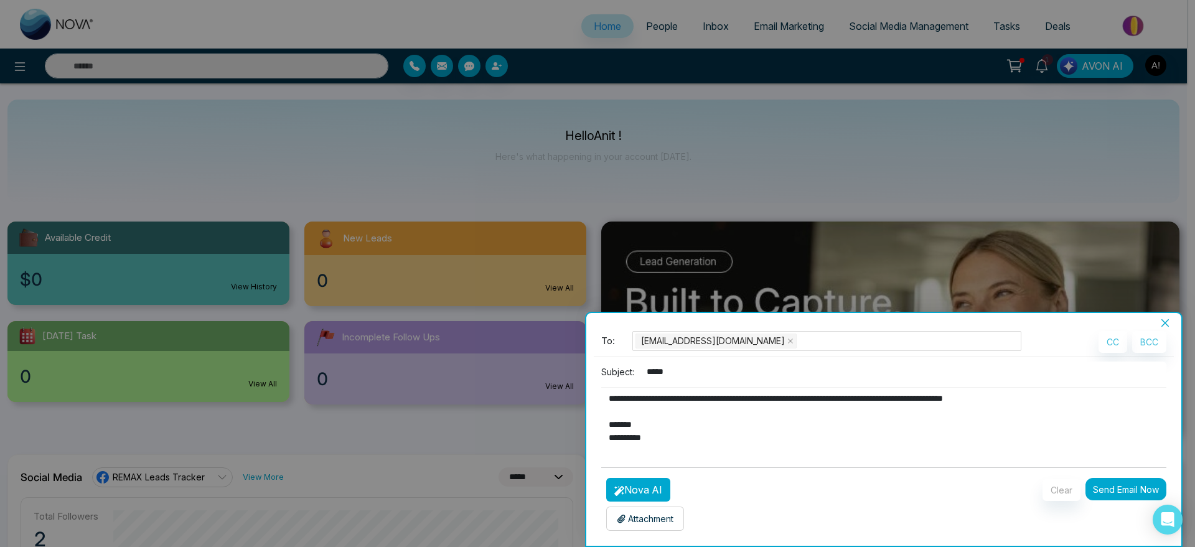
scroll to position [157, 0]
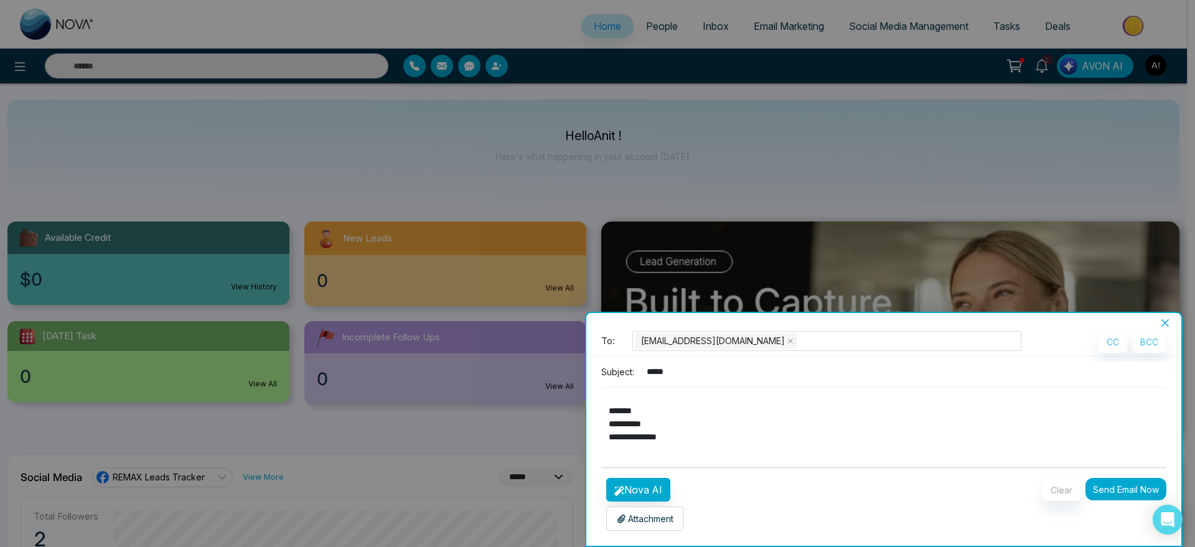
click at [657, 518] on p "Attachment" at bounding box center [645, 518] width 57 height 13
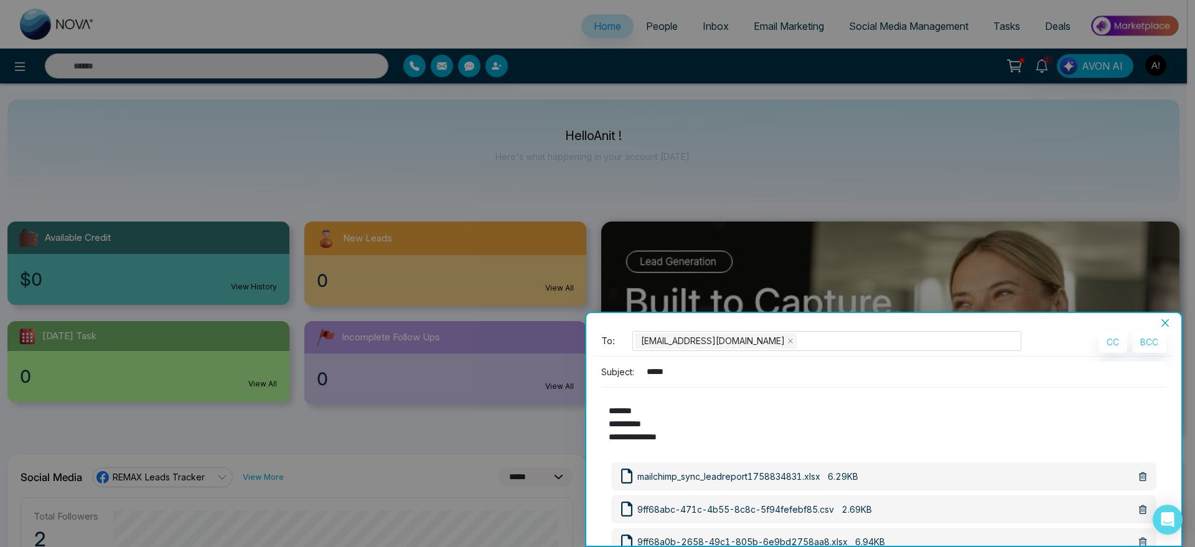
scroll to position [135, 0]
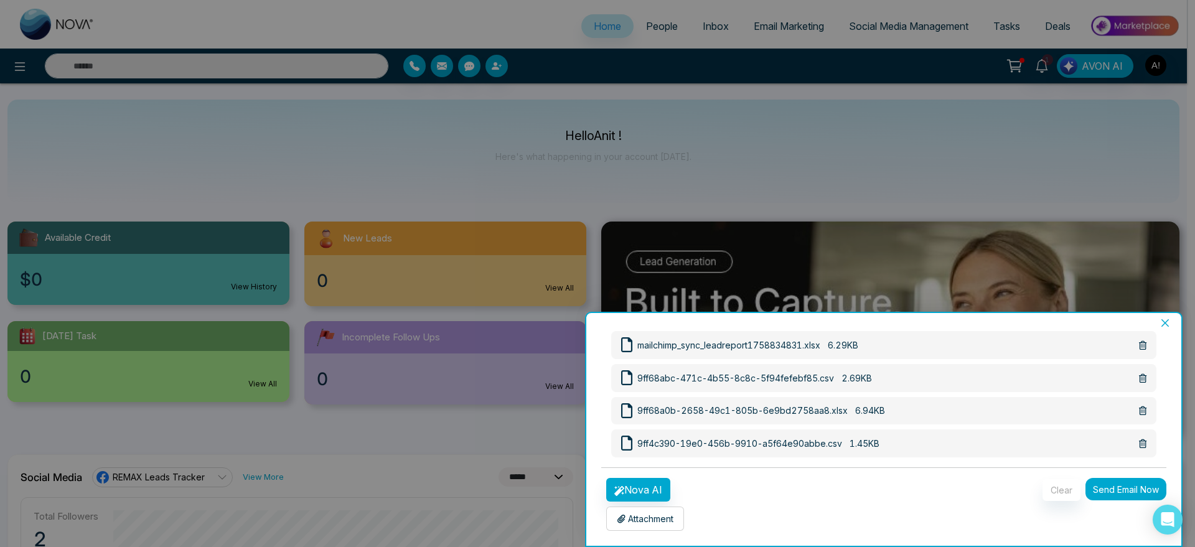
click at [1134, 479] on button "Send Email Now" at bounding box center [1125, 489] width 81 height 22
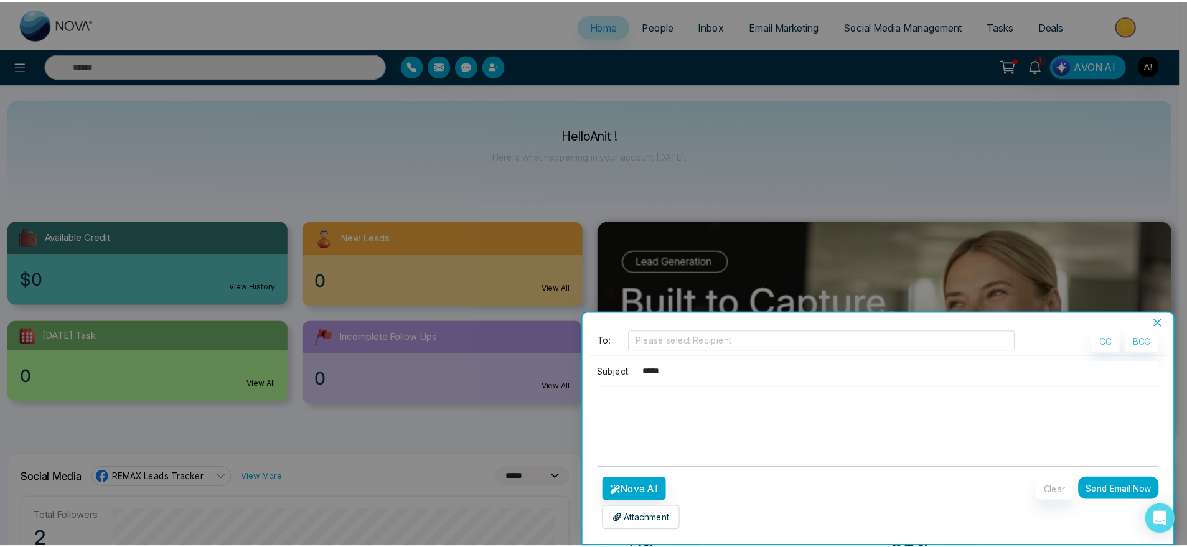
scroll to position [4, 0]
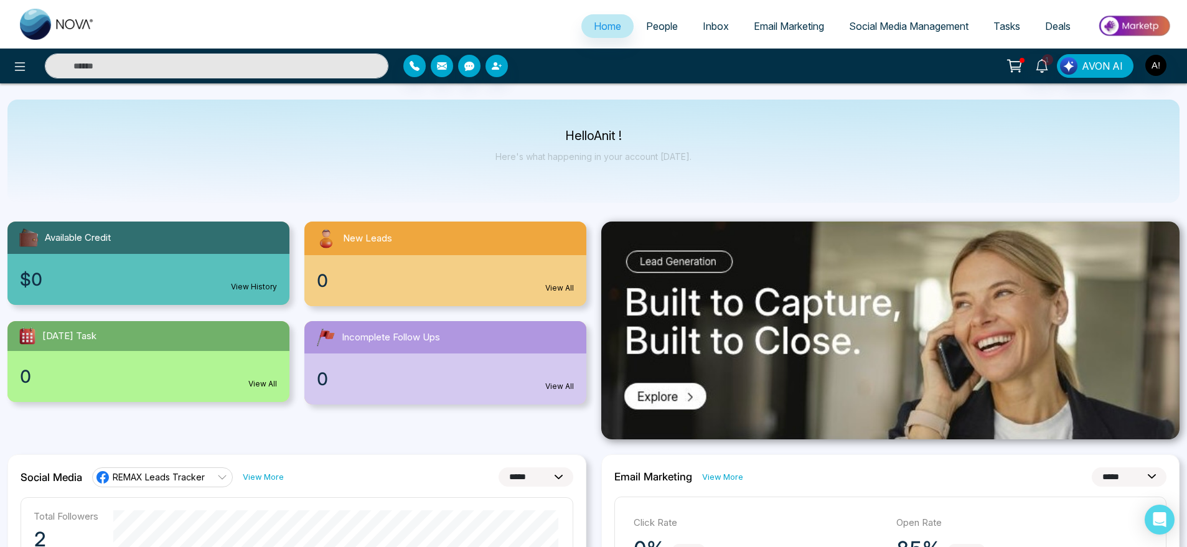
click at [606, 327] on img at bounding box center [890, 331] width 579 height 218
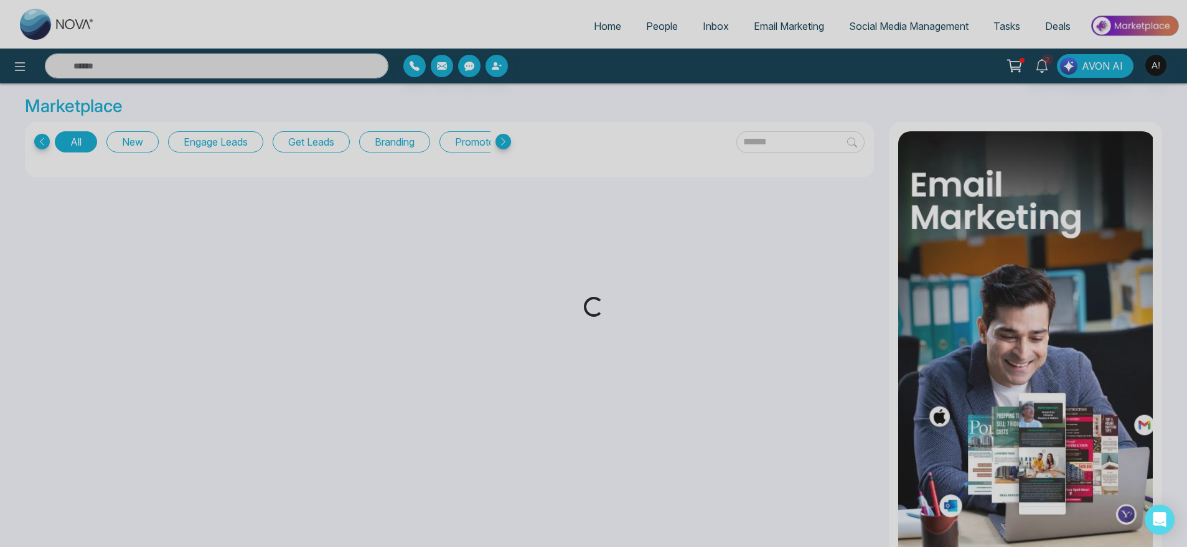
click at [602, 29] on div "Loading..." at bounding box center [593, 273] width 1187 height 547
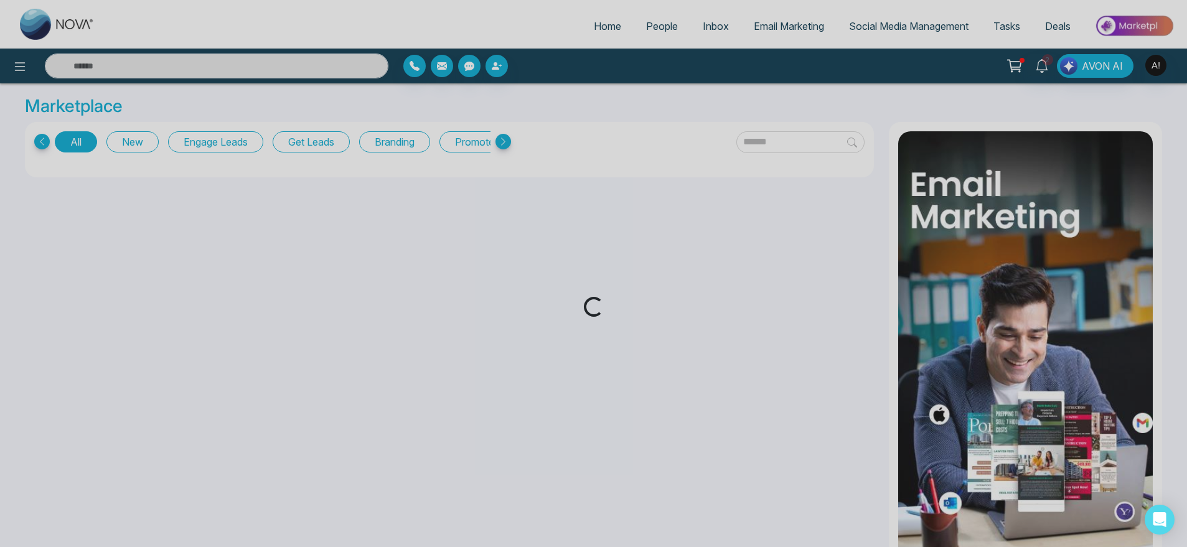
click at [601, 27] on div "Loading..." at bounding box center [593, 273] width 1187 height 547
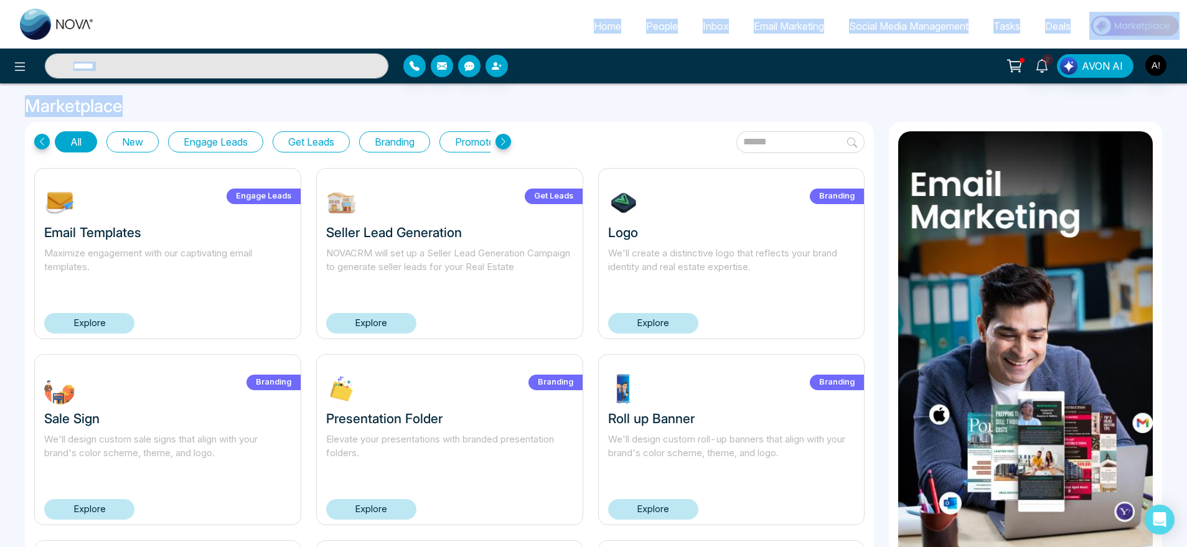
click at [601, 27] on span "Home" at bounding box center [607, 26] width 27 height 12
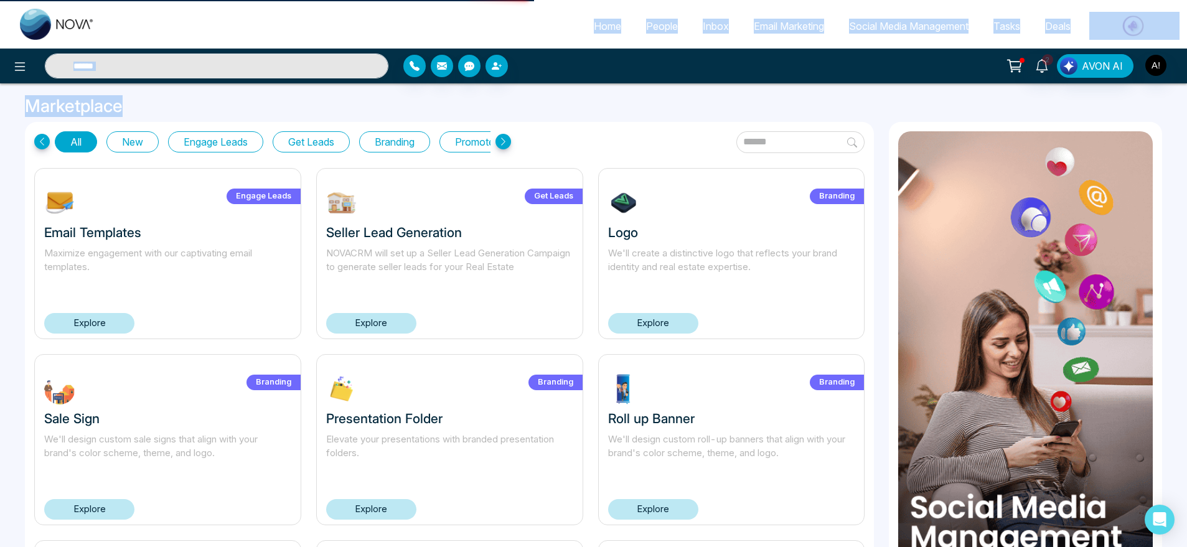
select select "*"
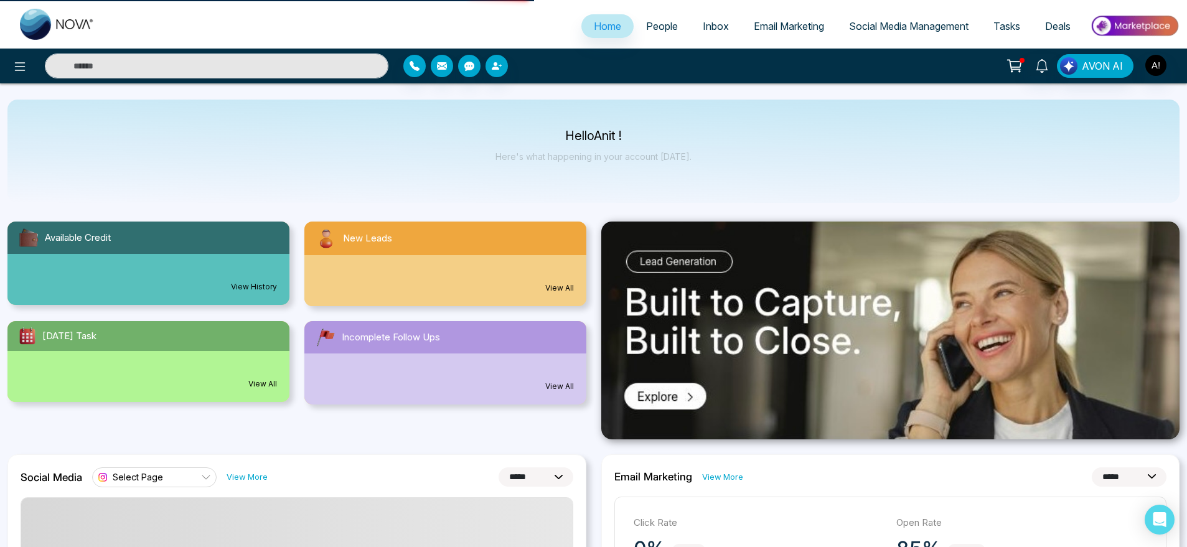
click at [601, 27] on span "Home" at bounding box center [607, 26] width 27 height 12
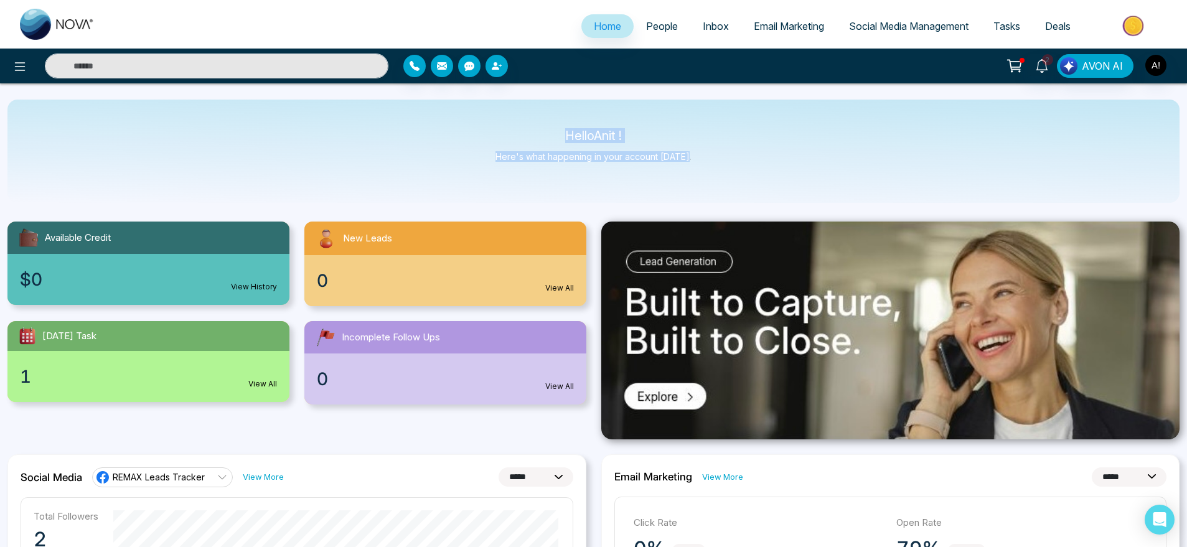
drag, startPoint x: 531, startPoint y: 115, endPoint x: 712, endPoint y: 187, distance: 194.6
click at [712, 187] on div "Hello Anit ! Here's what happening in your account [DATE]." at bounding box center [593, 151] width 1172 height 103
drag, startPoint x: 712, startPoint y: 187, endPoint x: 485, endPoint y: 108, distance: 239.9
click at [485, 108] on div "Hello Anit ! Here's what happening in your account [DATE]." at bounding box center [593, 151] width 1172 height 103
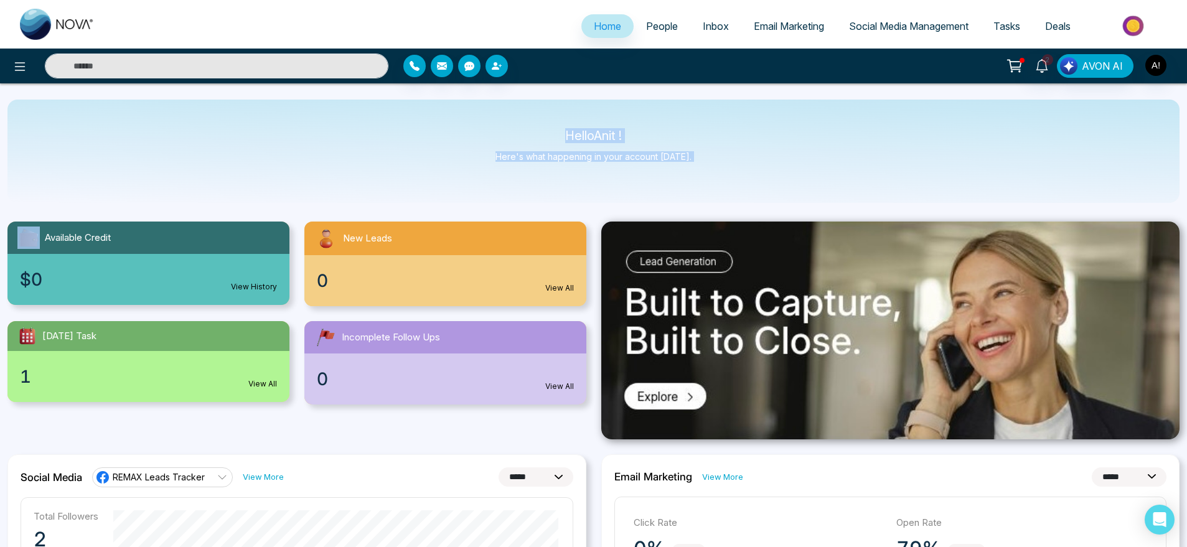
click at [485, 108] on div "Hello Anit ! Here's what happening in your account [DATE]." at bounding box center [593, 151] width 1172 height 103
drag, startPoint x: 548, startPoint y: 124, endPoint x: 711, endPoint y: 148, distance: 165.5
click at [711, 148] on div "Hello Anit ! Here's what happening in your account [DATE]." at bounding box center [593, 151] width 1172 height 103
drag, startPoint x: 730, startPoint y: 178, endPoint x: 509, endPoint y: 126, distance: 227.0
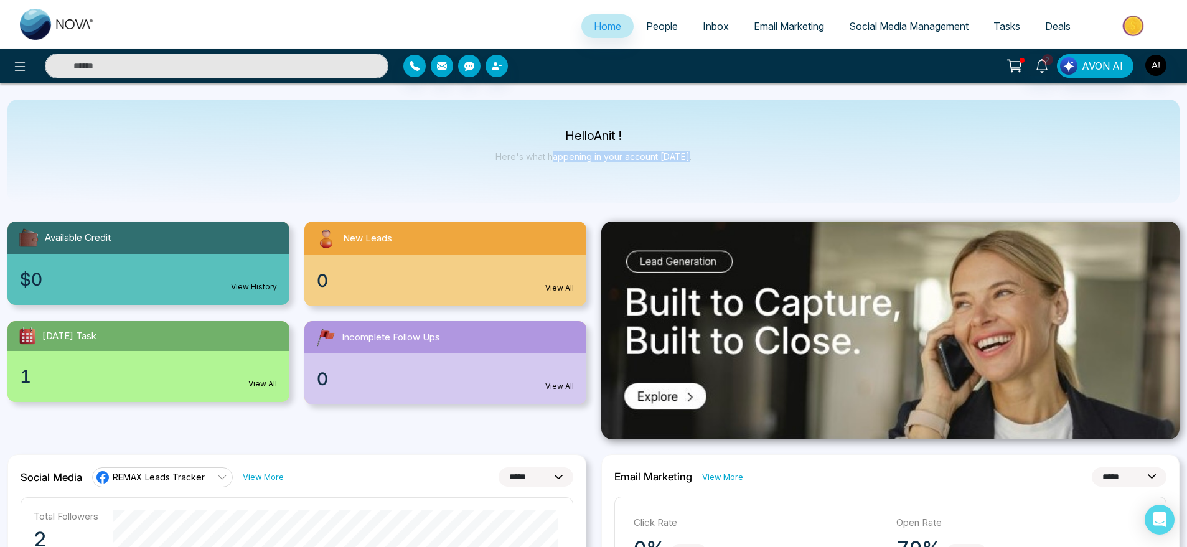
click at [509, 126] on div "Hello Anit ! Here's what happening in your account [DATE]." at bounding box center [593, 151] width 1172 height 103
click at [472, 60] on button "button" at bounding box center [469, 66] width 22 height 22
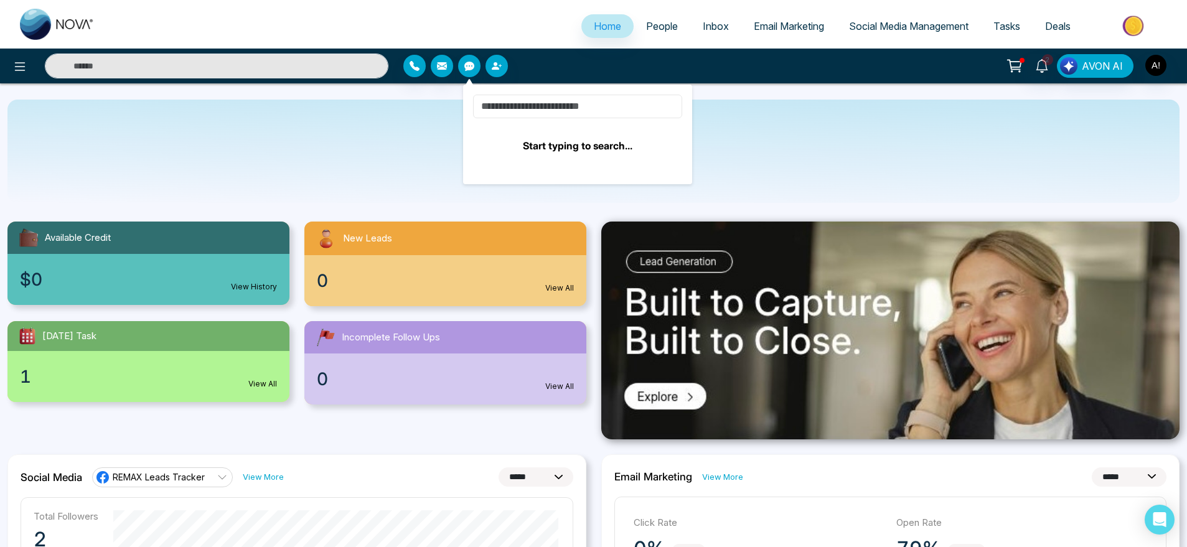
click at [610, 103] on input at bounding box center [577, 107] width 209 height 24
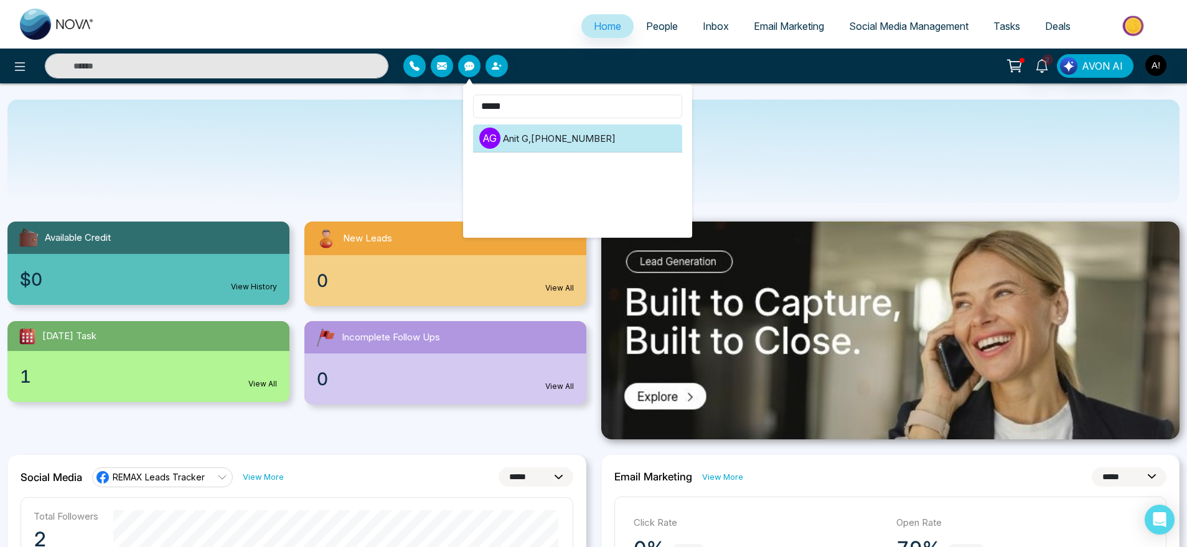
type input "*****"
click at [602, 143] on li "A G Anit G , +919930053035" at bounding box center [577, 138] width 209 height 28
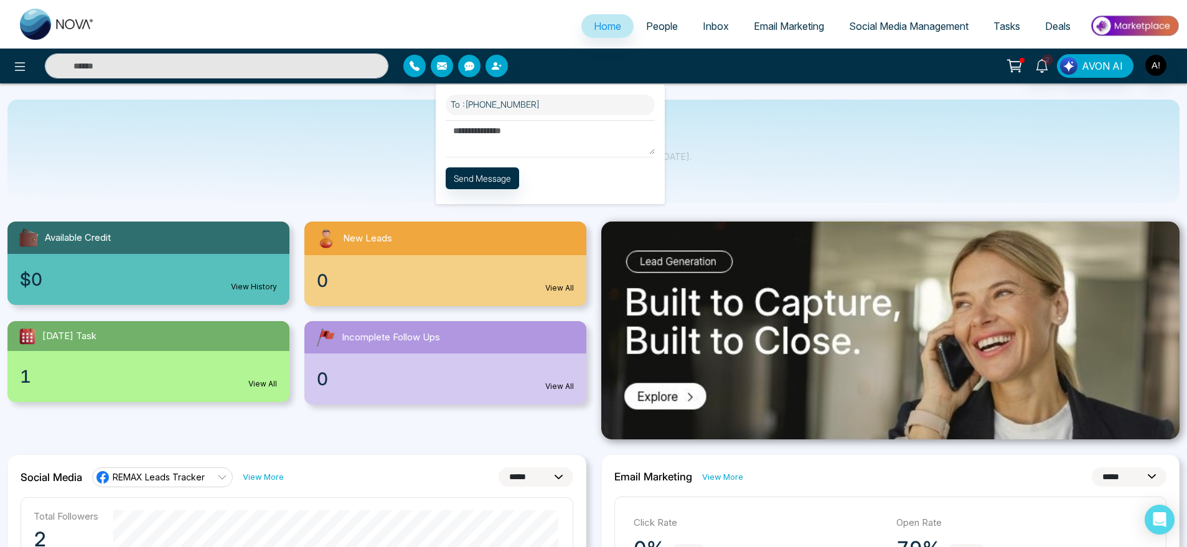
click at [489, 124] on textarea at bounding box center [550, 137] width 209 height 34
type textarea "***"
click at [500, 179] on button "Send Message" at bounding box center [482, 178] width 73 height 22
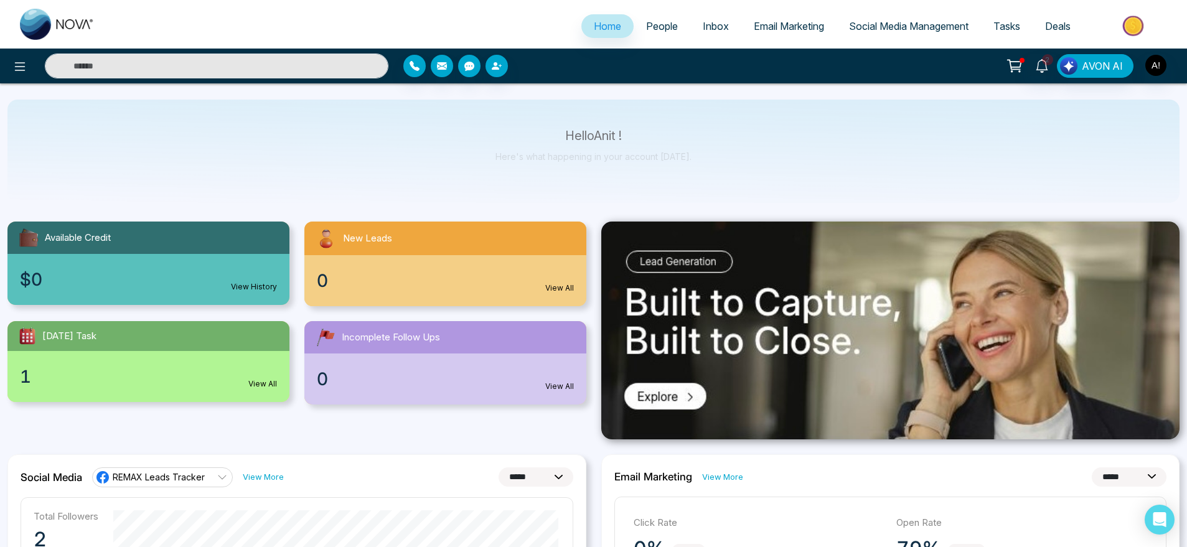
scroll to position [56, 0]
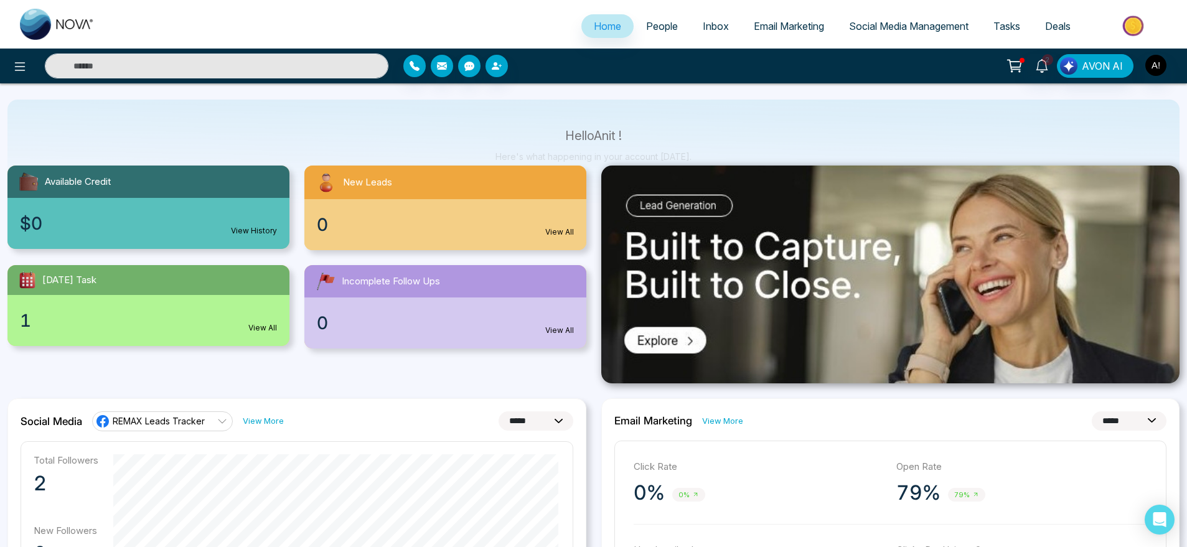
click at [538, 204] on div "0 View All" at bounding box center [445, 224] width 282 height 51
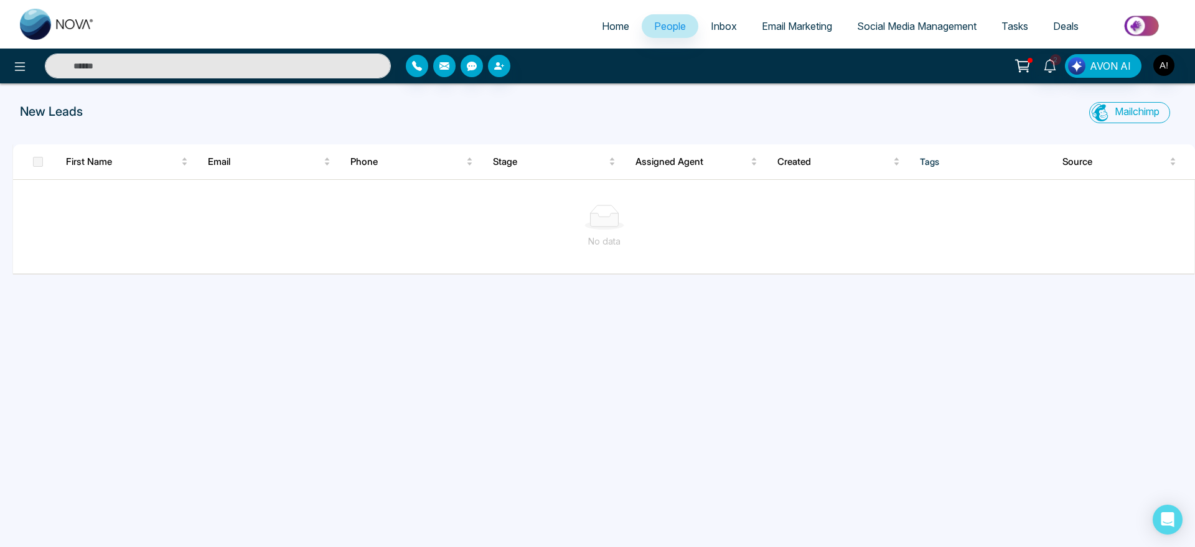
click at [603, 27] on span "Home" at bounding box center [615, 26] width 27 height 12
select select "*"
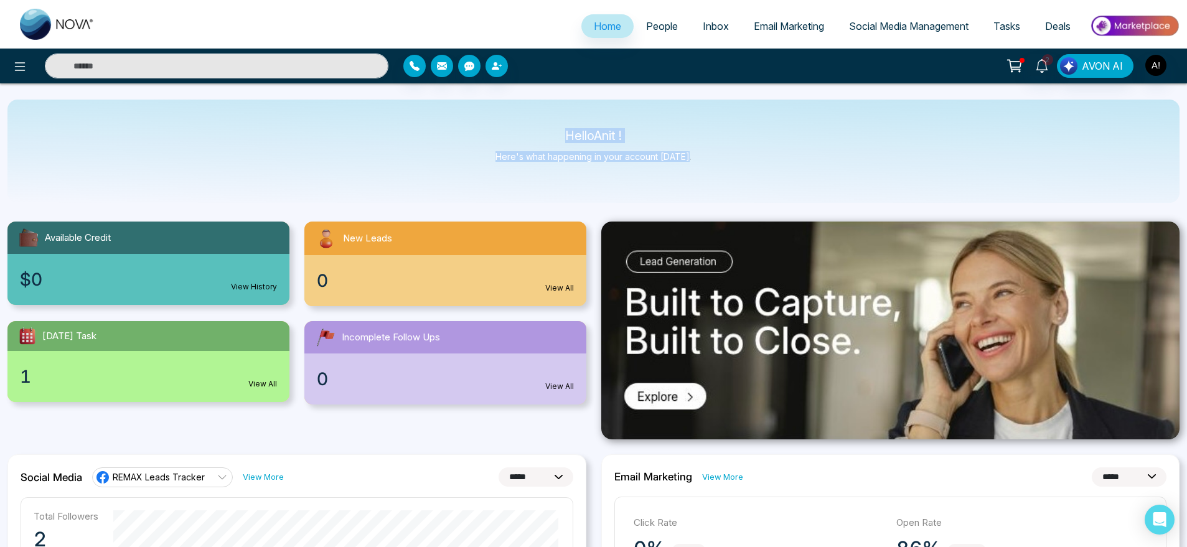
drag, startPoint x: 542, startPoint y: 108, endPoint x: 772, endPoint y: 157, distance: 235.6
click at [772, 157] on div "Hello Anit ! Here's what happening in your account [DATE]." at bounding box center [593, 151] width 1172 height 103
drag, startPoint x: 516, startPoint y: 126, endPoint x: 761, endPoint y: 177, distance: 250.4
click at [761, 177] on div "Hello Anit ! Here's what happening in your account [DATE]." at bounding box center [593, 151] width 1172 height 103
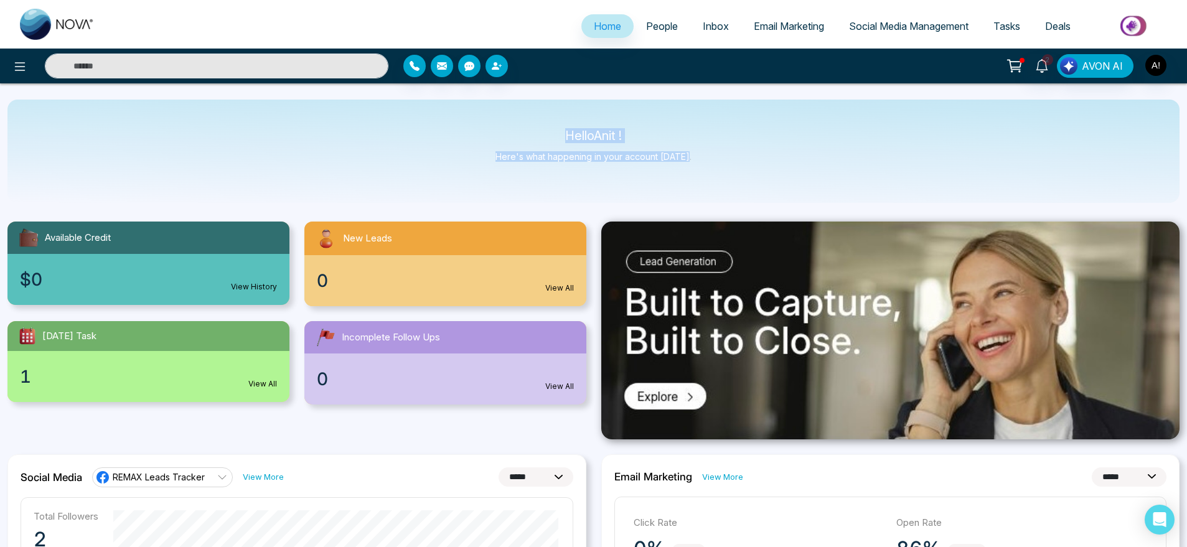
click at [761, 177] on div "Hello Anit ! Here's what happening in your account [DATE]." at bounding box center [593, 151] width 1172 height 103
click at [403, 260] on div "0 View All" at bounding box center [445, 280] width 282 height 51
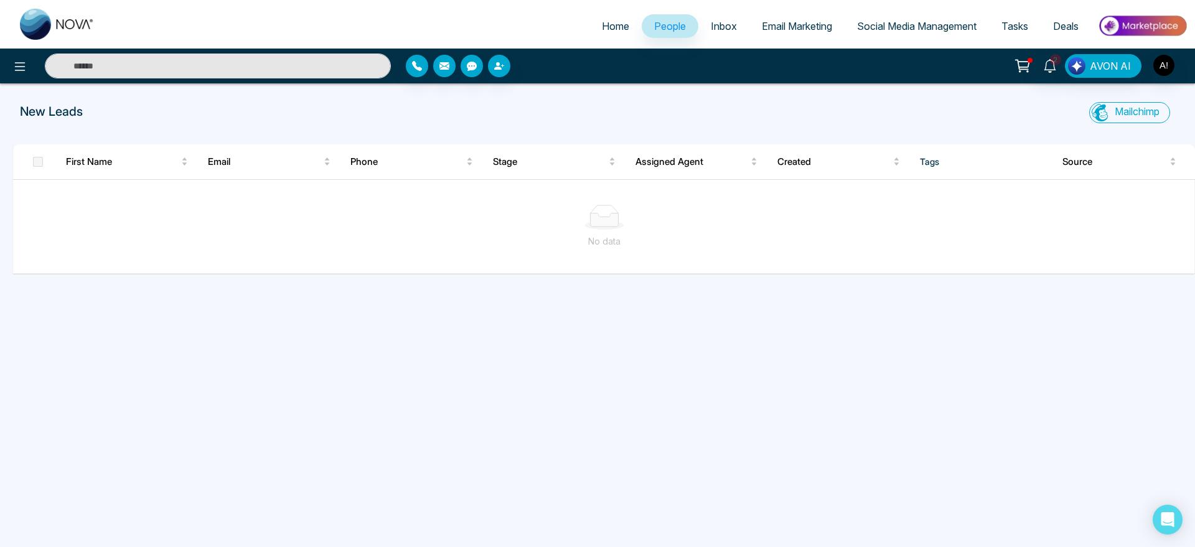
click at [602, 31] on span "Home" at bounding box center [615, 26] width 27 height 12
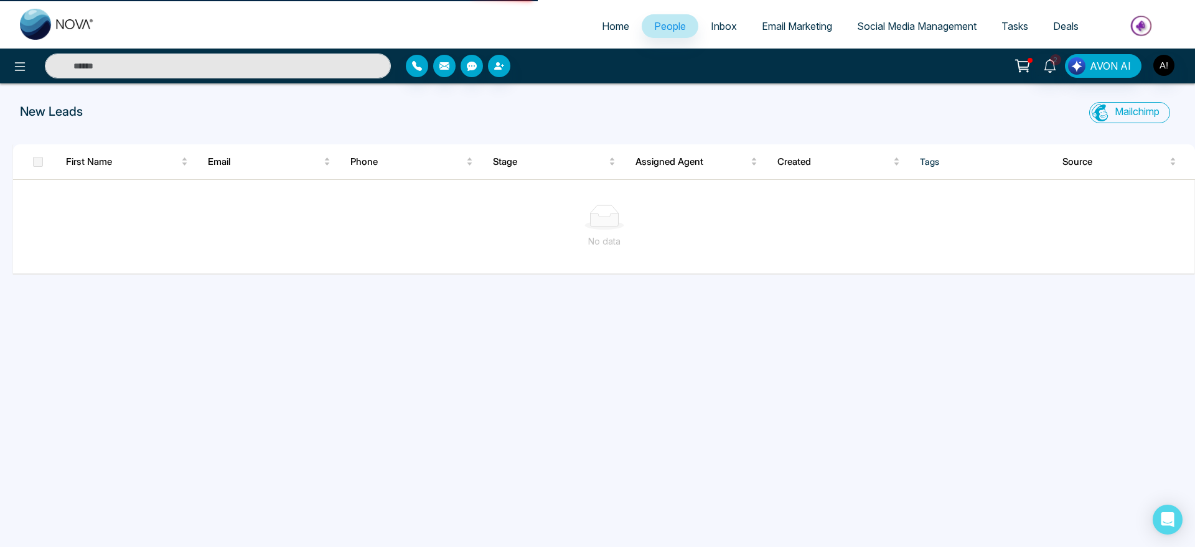
select select "*"
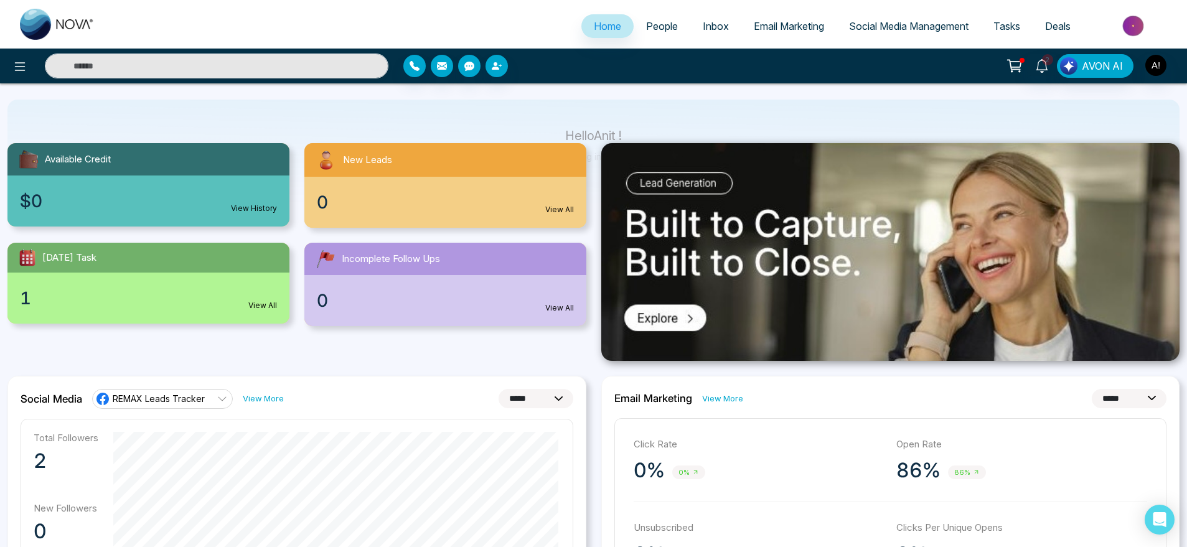
scroll to position [81, 0]
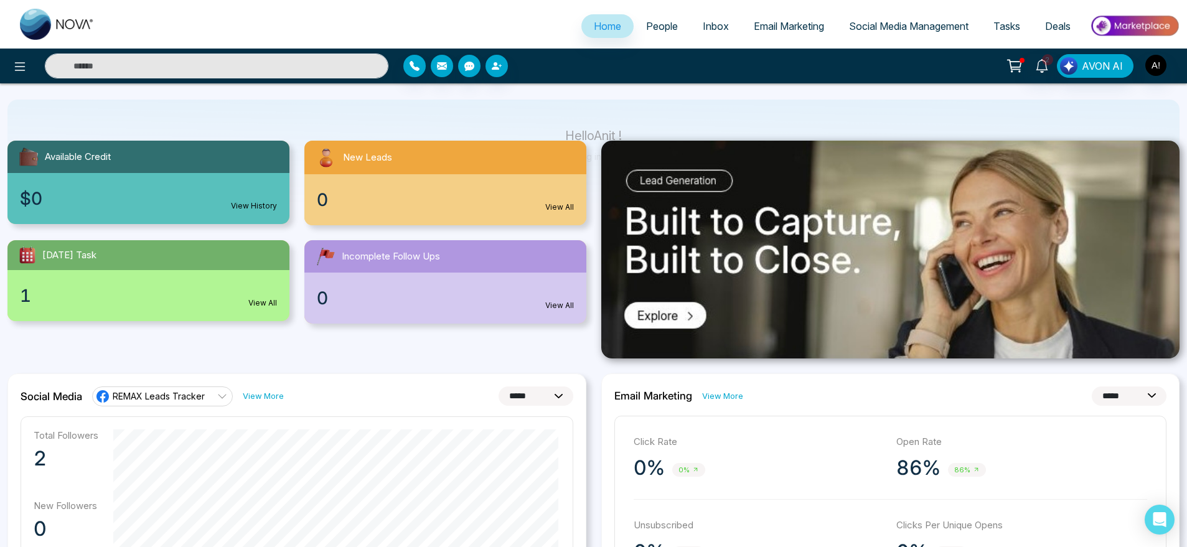
click at [191, 288] on div "1 View All" at bounding box center [148, 295] width 282 height 51
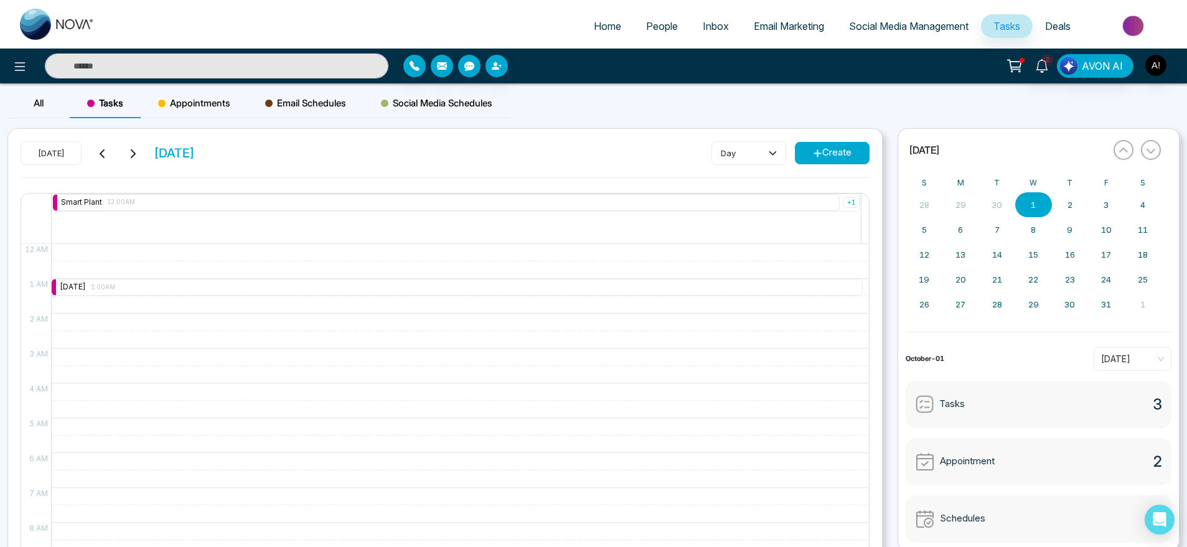
drag, startPoint x: 221, startPoint y: 198, endPoint x: 225, endPoint y: 240, distance: 41.9
click at [225, 240] on div "Smart Plant 12:00AM + 1" at bounding box center [456, 219] width 809 height 50
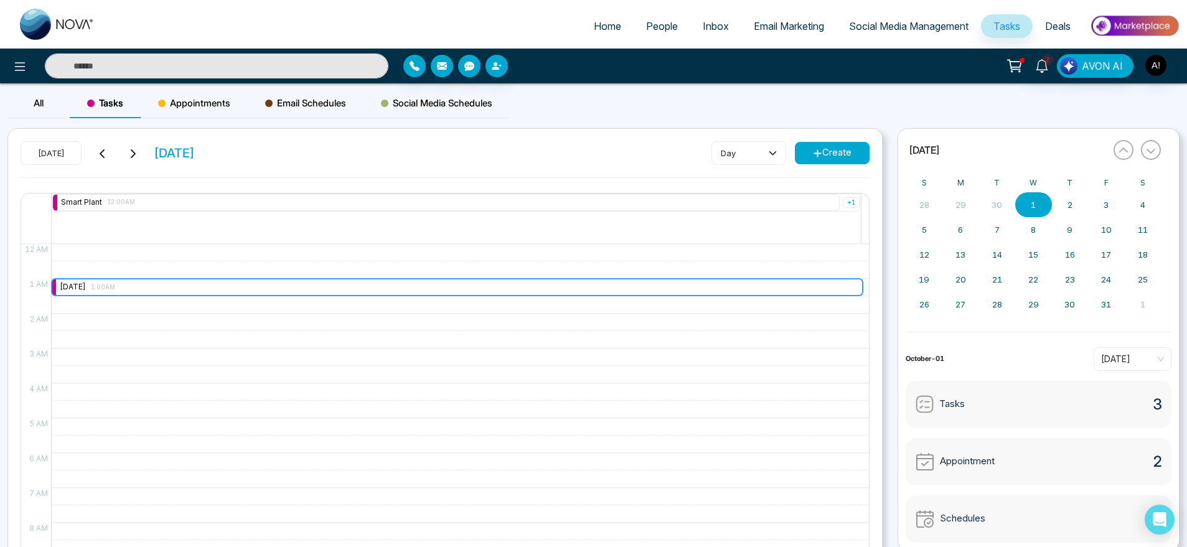
drag, startPoint x: 184, startPoint y: 290, endPoint x: 188, endPoint y: 324, distance: 34.5
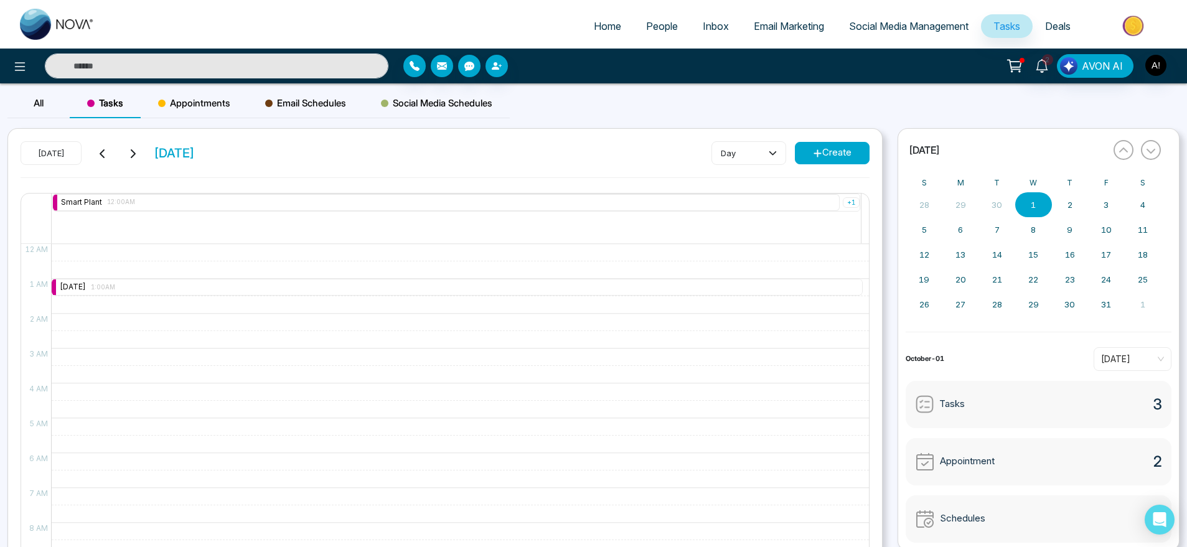
click at [235, 100] on div "Appointments" at bounding box center [194, 103] width 107 height 30
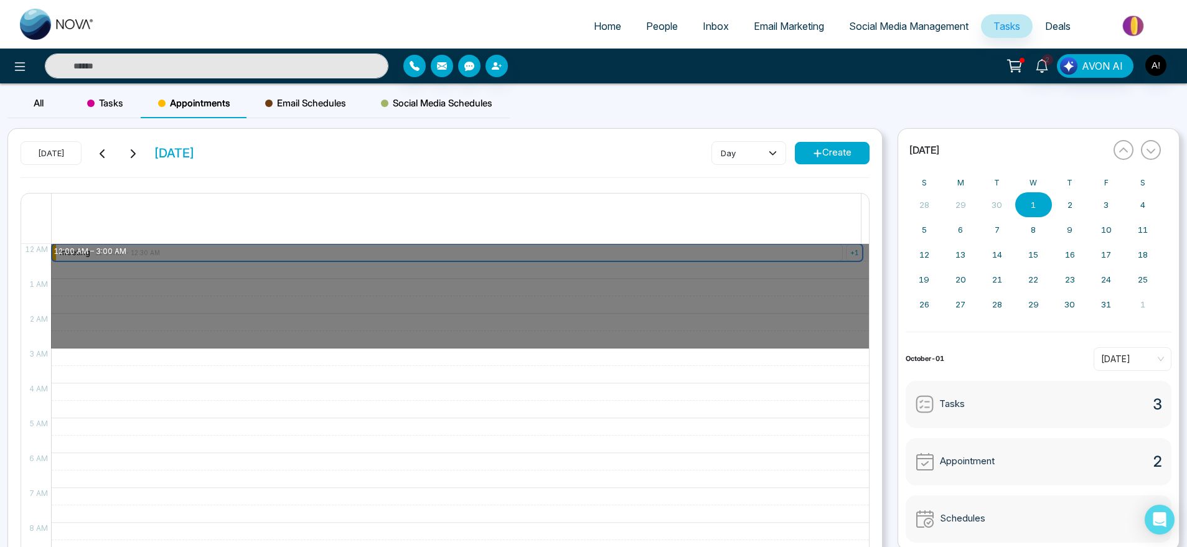
drag, startPoint x: 230, startPoint y: 255, endPoint x: 227, endPoint y: 337, distance: 82.2
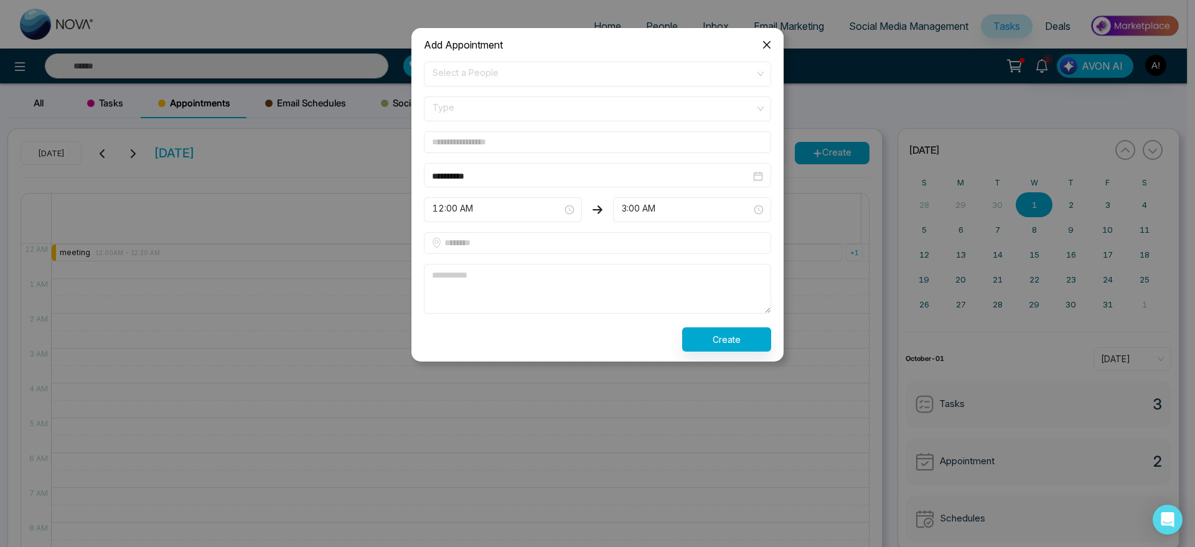
click at [770, 45] on icon "close" at bounding box center [767, 45] width 10 height 10
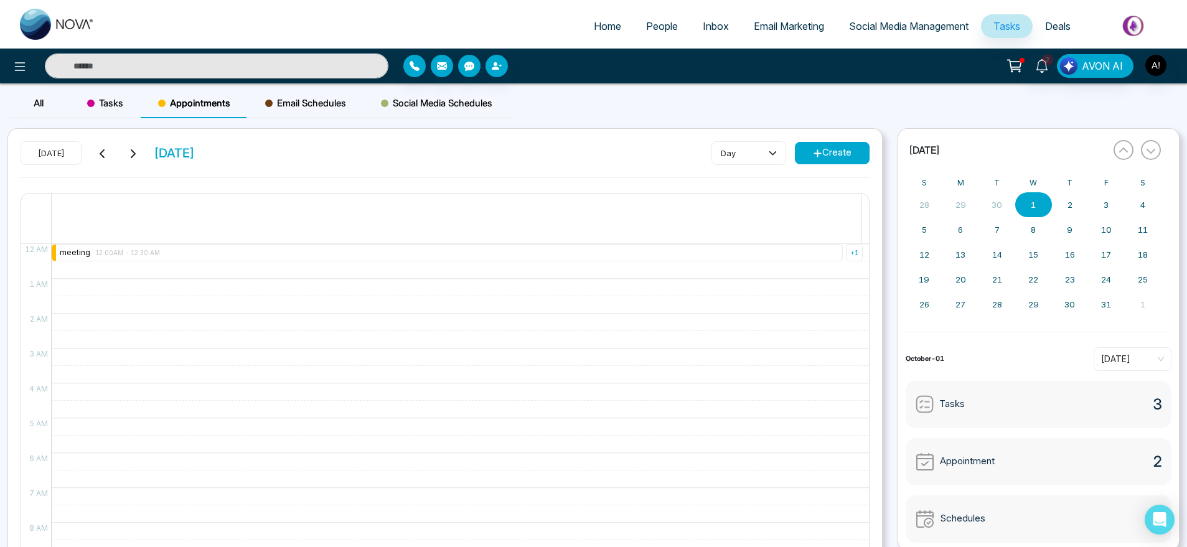
click at [306, 96] on span "Email Schedules" at bounding box center [305, 103] width 81 height 15
click at [21, 59] on icon at bounding box center [19, 66] width 15 height 15
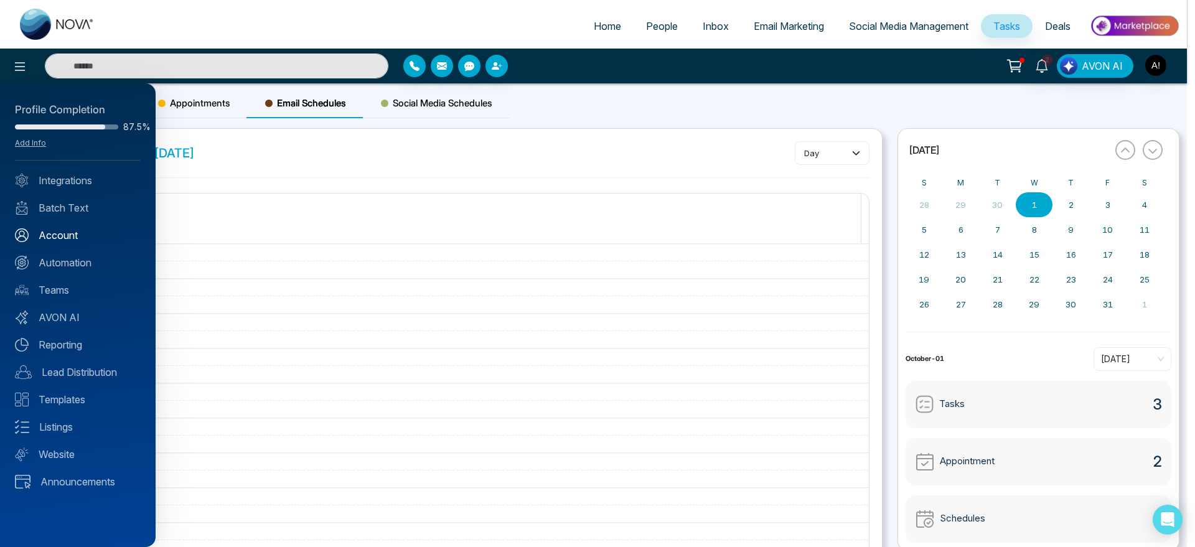
click at [64, 231] on link "Account" at bounding box center [78, 235] width 126 height 15
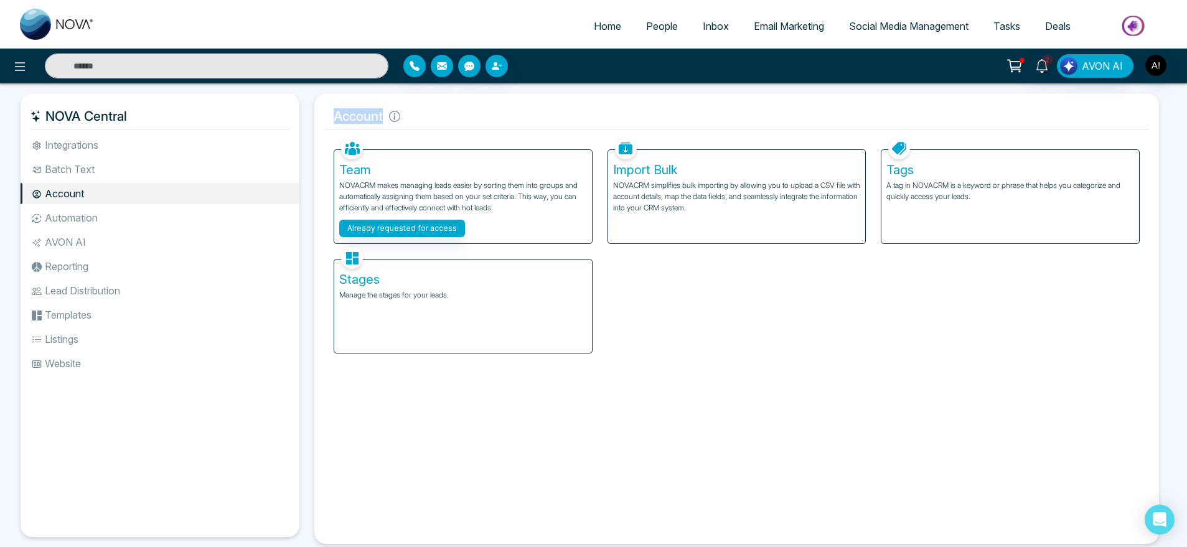
drag, startPoint x: 332, startPoint y: 115, endPoint x: 432, endPoint y: 112, distance: 99.6
click at [432, 112] on h5 "Account" at bounding box center [736, 116] width 825 height 26
drag, startPoint x: 324, startPoint y: 117, endPoint x: 467, endPoint y: 118, distance: 143.8
click at [467, 118] on h5 "Account" at bounding box center [736, 116] width 825 height 26
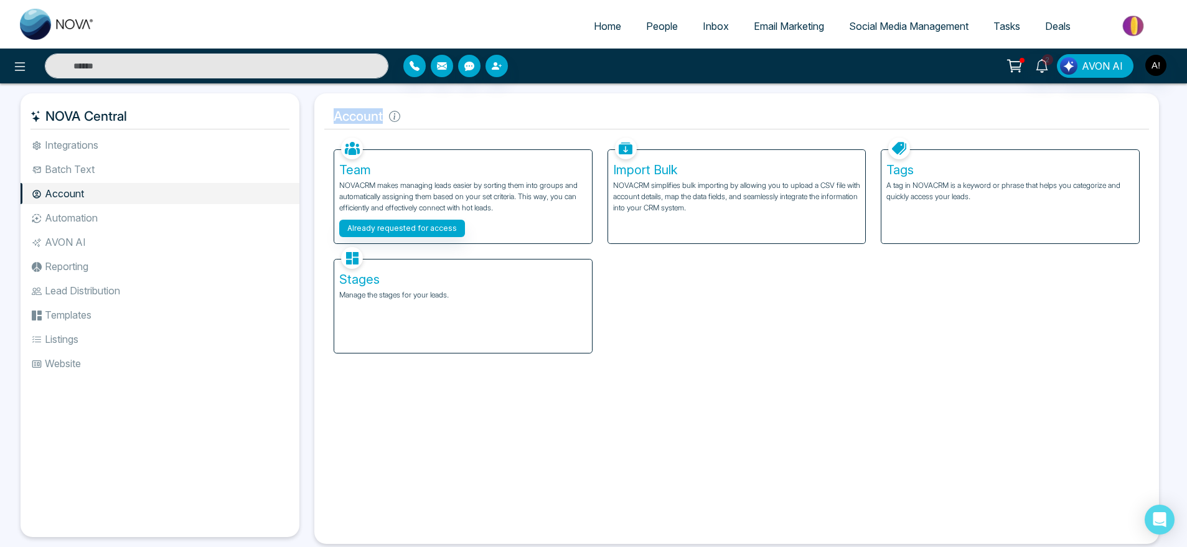
click at [467, 118] on h5 "Account" at bounding box center [736, 116] width 825 height 26
click at [418, 232] on button "Already requested for access" at bounding box center [402, 228] width 126 height 17
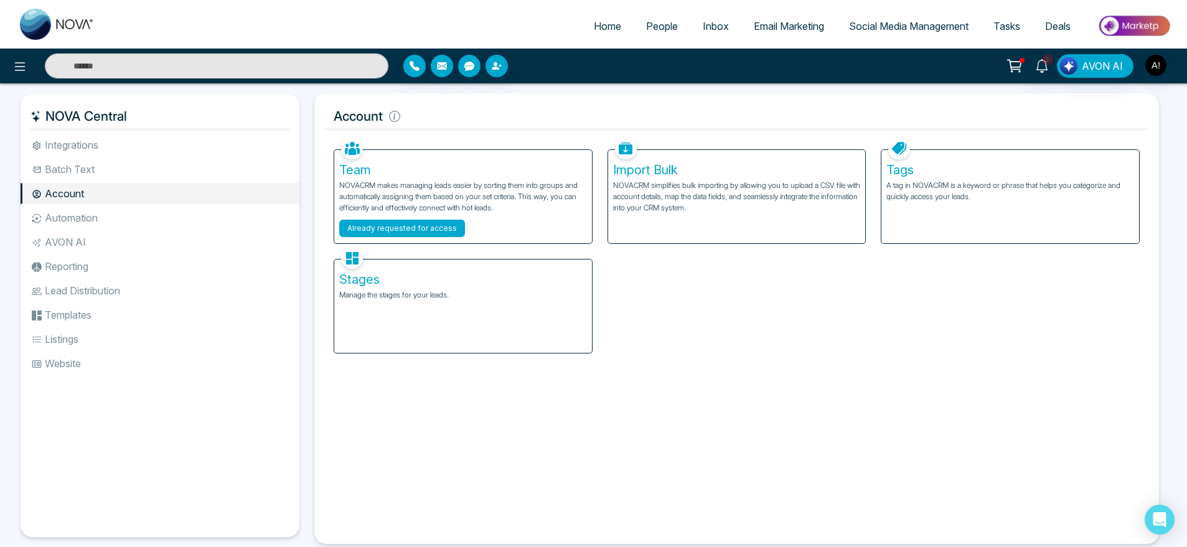
click at [418, 232] on button "Already requested for access" at bounding box center [402, 228] width 126 height 17
click at [732, 211] on p "NOVACRM simplifies bulk importing by allowing you to upload a CSV file with acc…" at bounding box center [737, 197] width 248 height 34
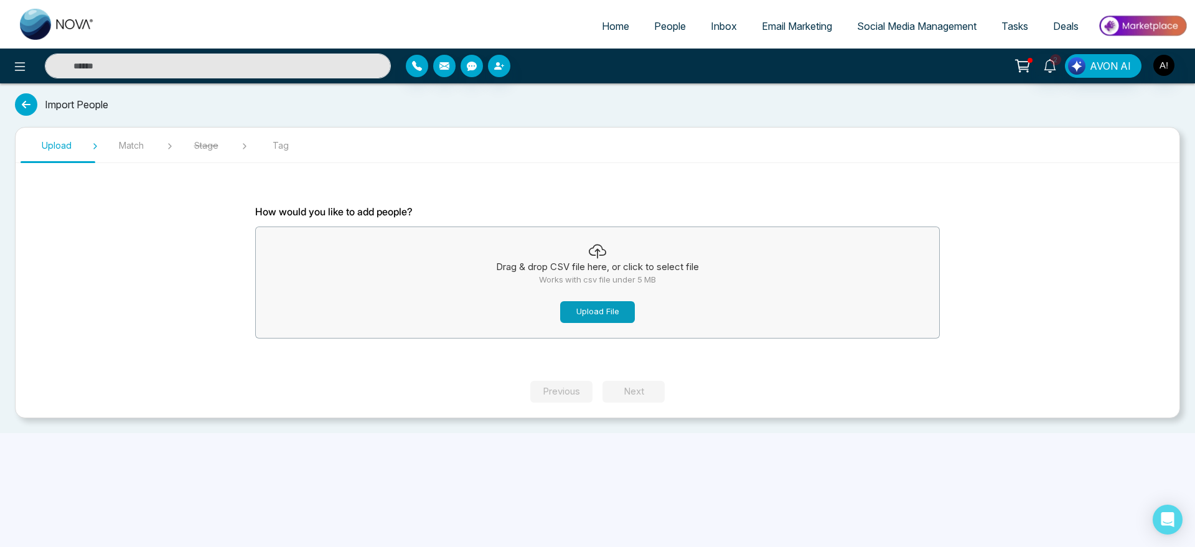
click at [612, 316] on button "Upload File" at bounding box center [597, 312] width 75 height 22
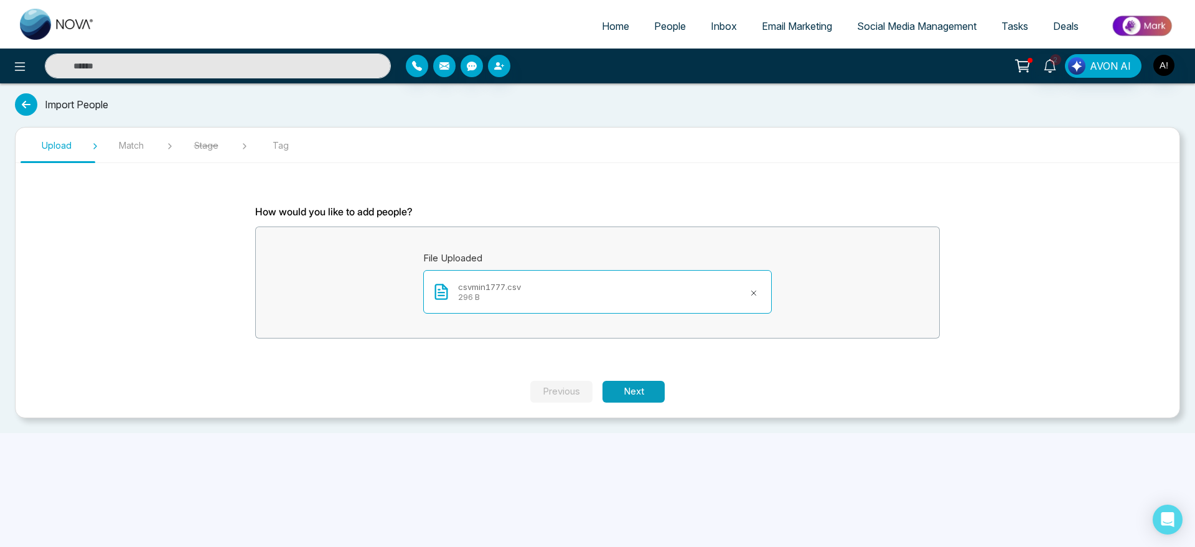
click at [610, 383] on button "Next" at bounding box center [633, 392] width 62 height 22
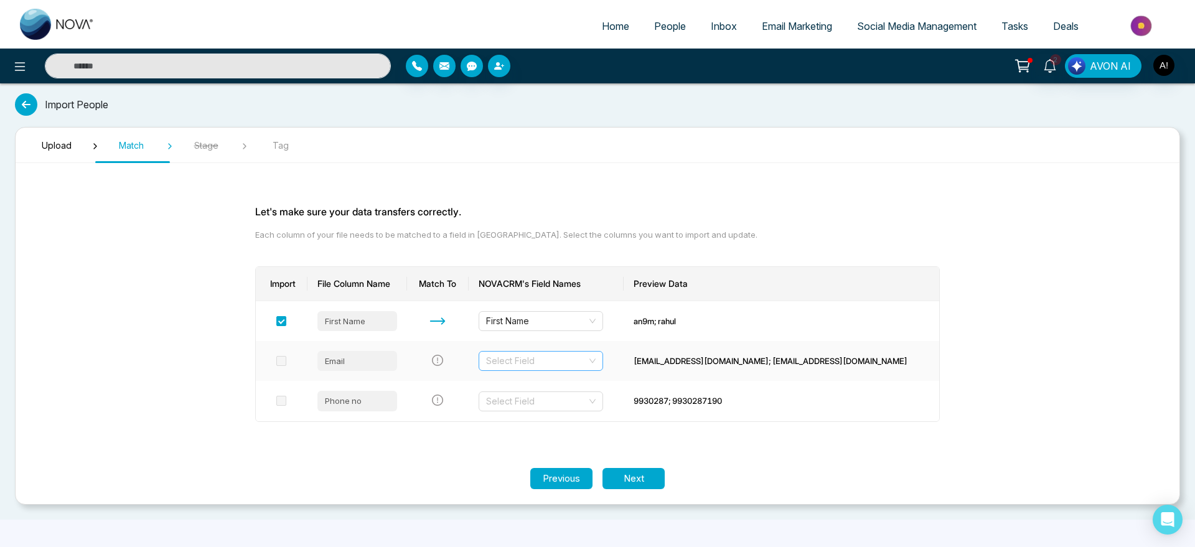
click at [577, 356] on input "search" at bounding box center [536, 361] width 101 height 19
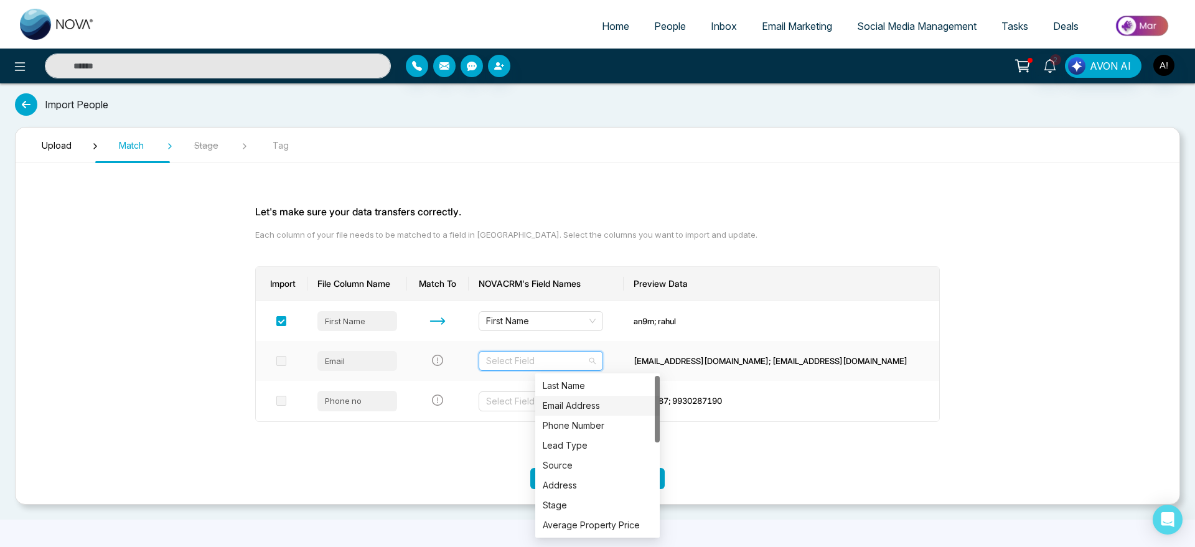
click at [586, 407] on div "Email Address" at bounding box center [598, 406] width 110 height 14
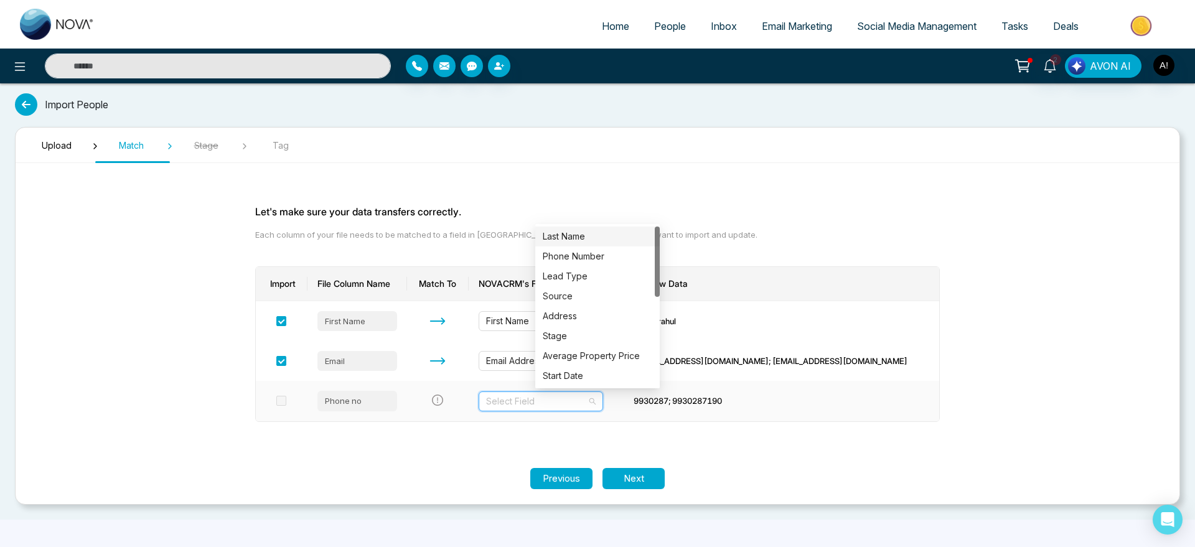
click at [584, 396] on input "search" at bounding box center [536, 401] width 101 height 19
click at [578, 257] on div "Phone Number" at bounding box center [598, 257] width 110 height 14
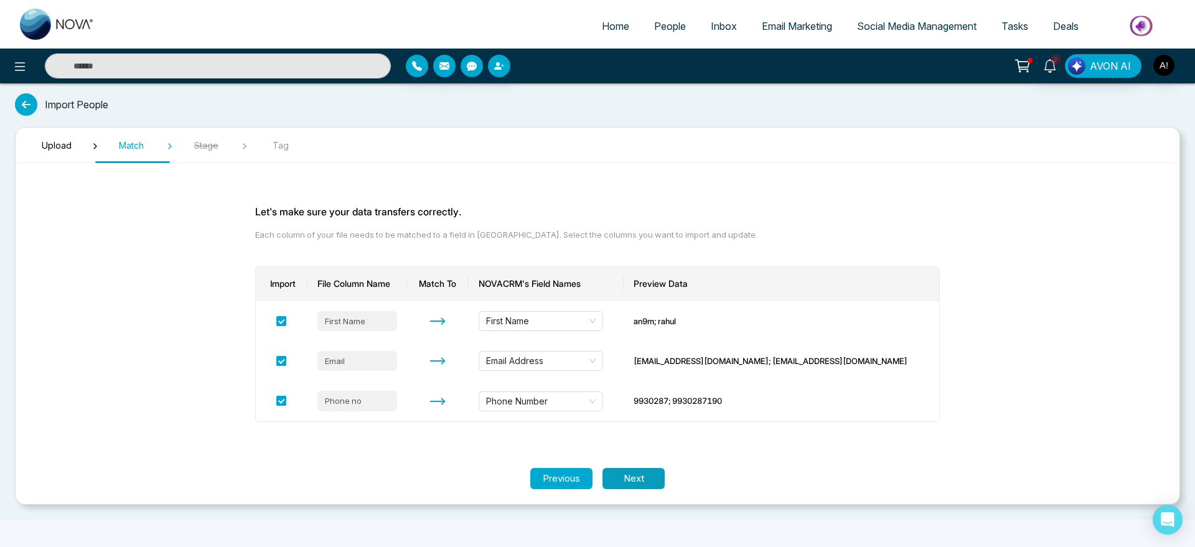
click at [649, 482] on button "Next" at bounding box center [633, 479] width 62 height 22
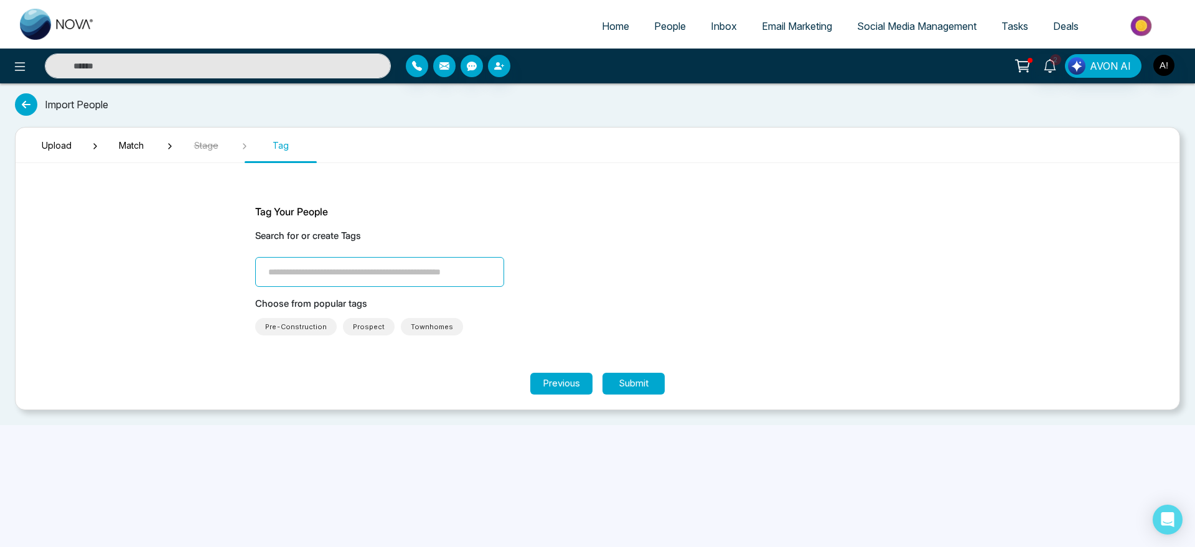
click at [367, 276] on input "search" at bounding box center [379, 272] width 249 height 30
type input "***"
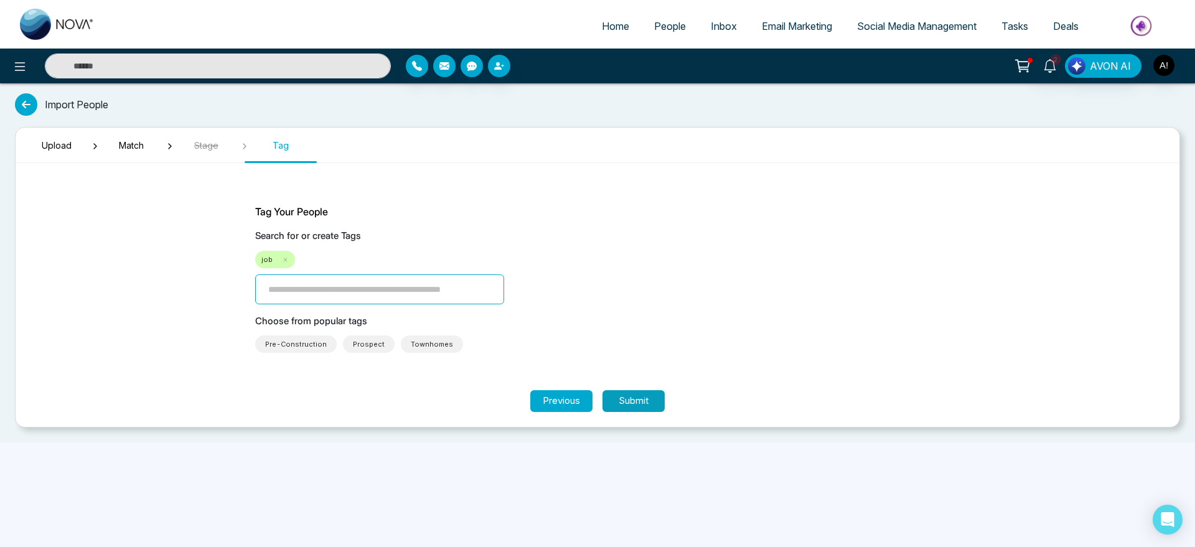
click at [647, 404] on button "Submit" at bounding box center [633, 401] width 62 height 22
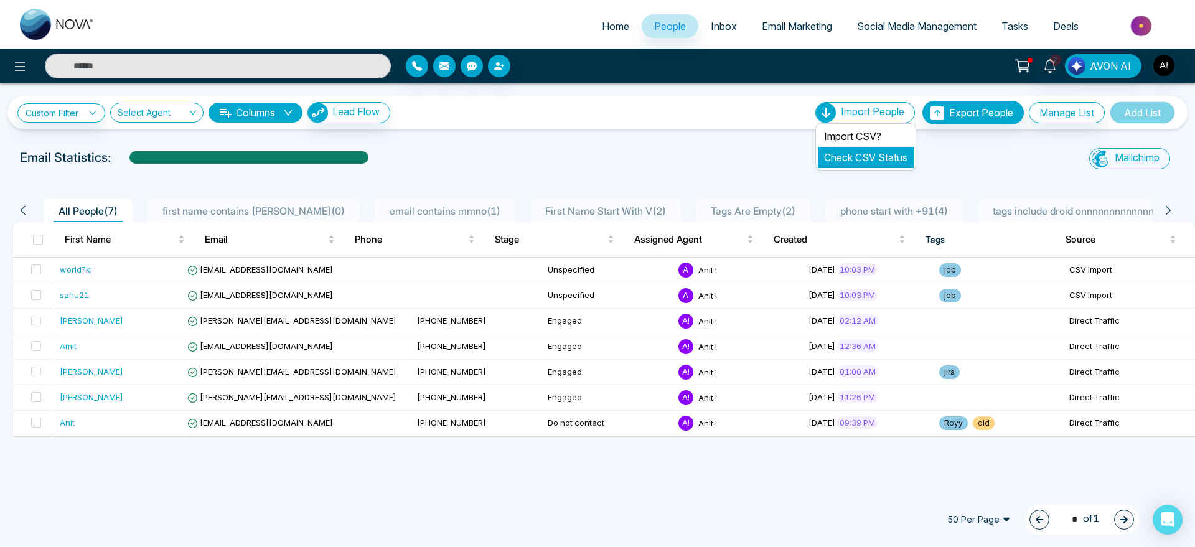
click at [852, 148] on li "Check CSV Status" at bounding box center [866, 157] width 96 height 21
click at [861, 156] on link "Check CSV Status" at bounding box center [865, 157] width 83 height 12
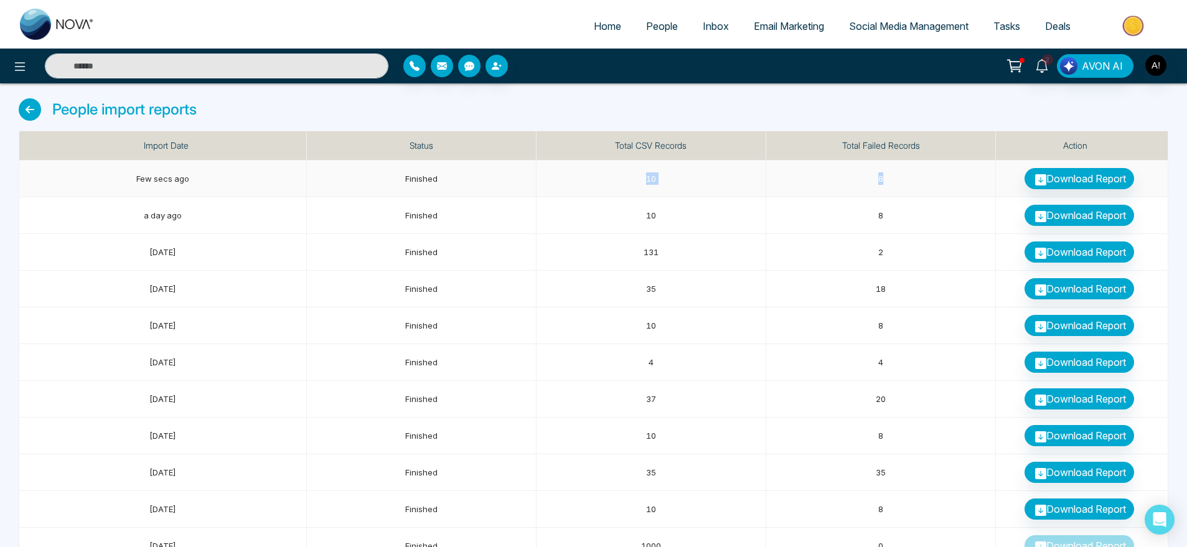
drag, startPoint x: 627, startPoint y: 183, endPoint x: 912, endPoint y: 171, distance: 285.3
click at [912, 171] on tr "Few secs ago Finished 10 8 Download Report" at bounding box center [593, 179] width 1149 height 37
click at [912, 171] on td "8" at bounding box center [881, 179] width 230 height 37
click at [34, 112] on icon at bounding box center [30, 109] width 22 height 22
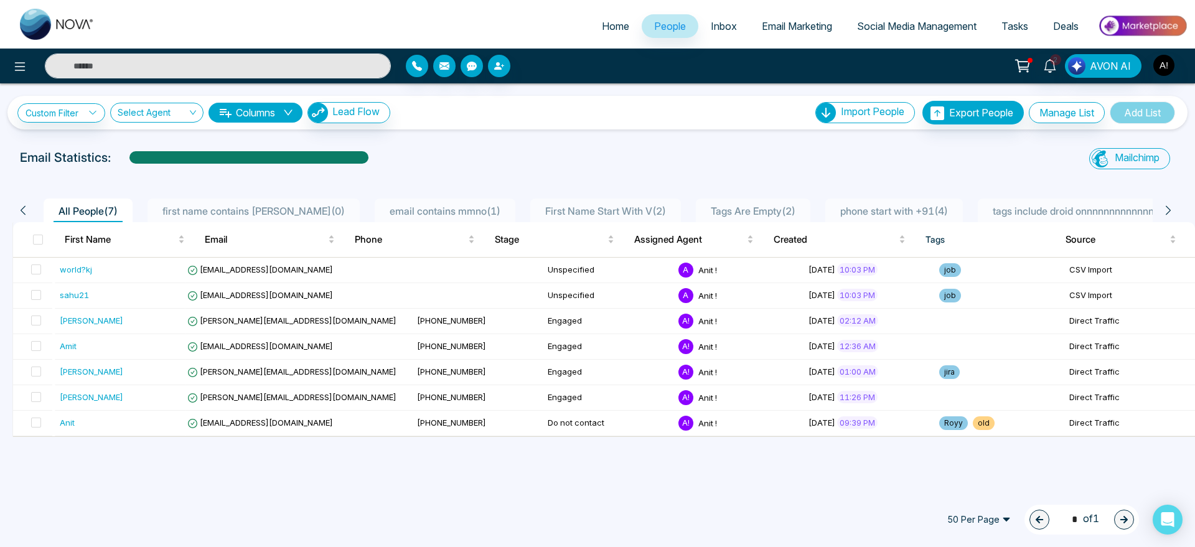
drag, startPoint x: 18, startPoint y: 143, endPoint x: 237, endPoint y: 148, distance: 219.1
click at [237, 148] on div "Custom Filter Choose a filter Cancel Apply Select Agent Columns Lead Flow Impor…" at bounding box center [597, 285] width 1195 height 404
click at [263, 179] on div "All People ( 7 ) first name contains arsh ( 0 ) email contains mmno ( 1 ) First…" at bounding box center [597, 307] width 1180 height 259
click at [13, 62] on icon at bounding box center [19, 66] width 15 height 15
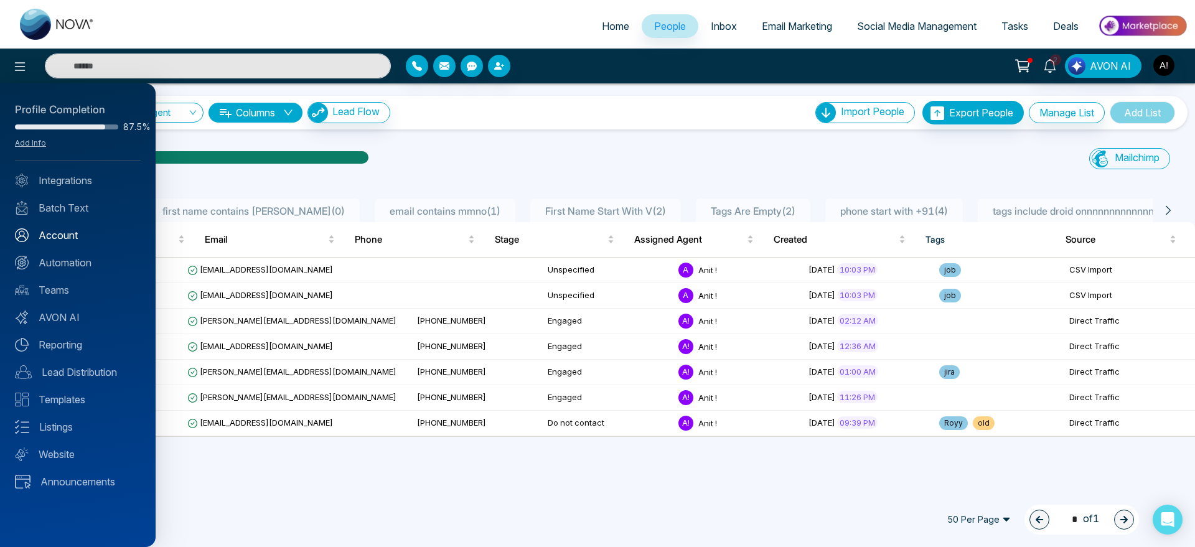
click at [73, 233] on link "Account" at bounding box center [78, 235] width 126 height 15
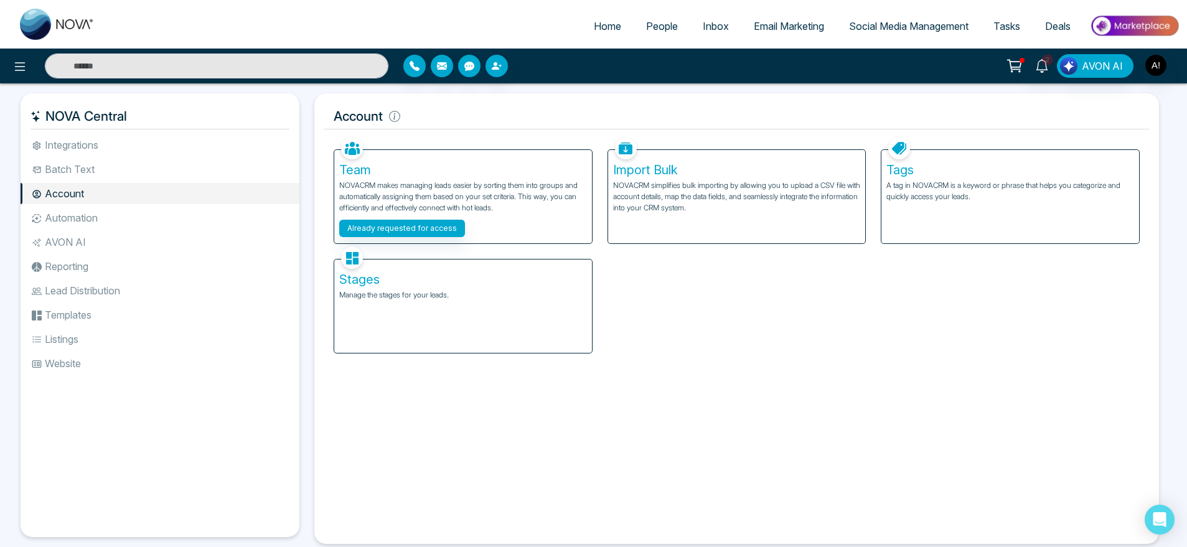
click at [1047, 153] on div "Tags A tag in NOVACRM is a keyword or phrase that helps you categorize and quic…" at bounding box center [1010, 196] width 258 height 93
click at [1042, 179] on div "Tags A tag in NOVACRM is a keyword or phrase that helps you categorize and quic…" at bounding box center [1010, 196] width 258 height 93
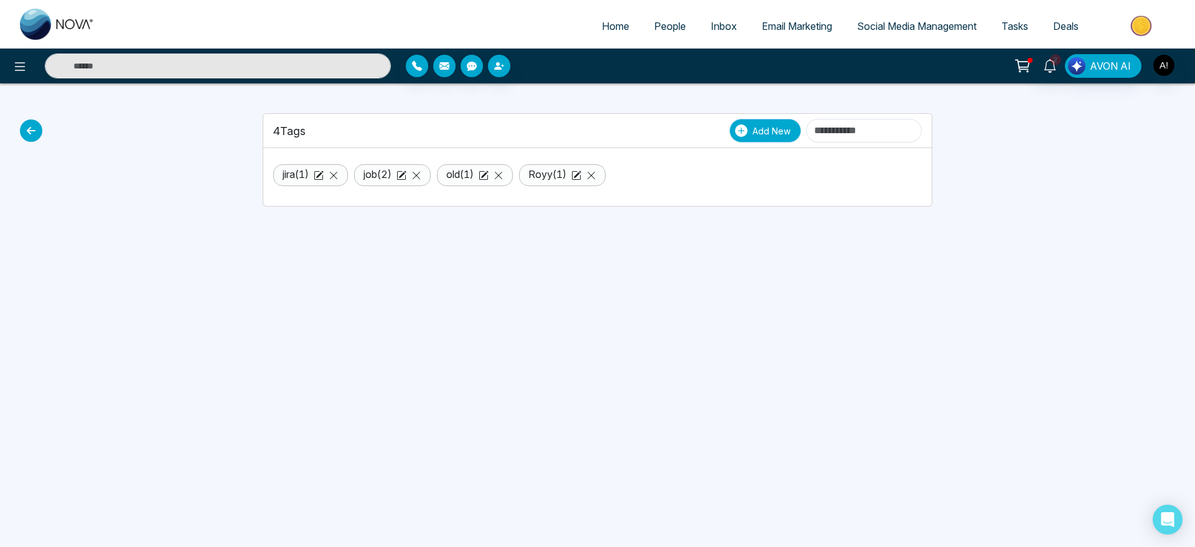
click at [735, 133] on icon "button" at bounding box center [741, 130] width 12 height 12
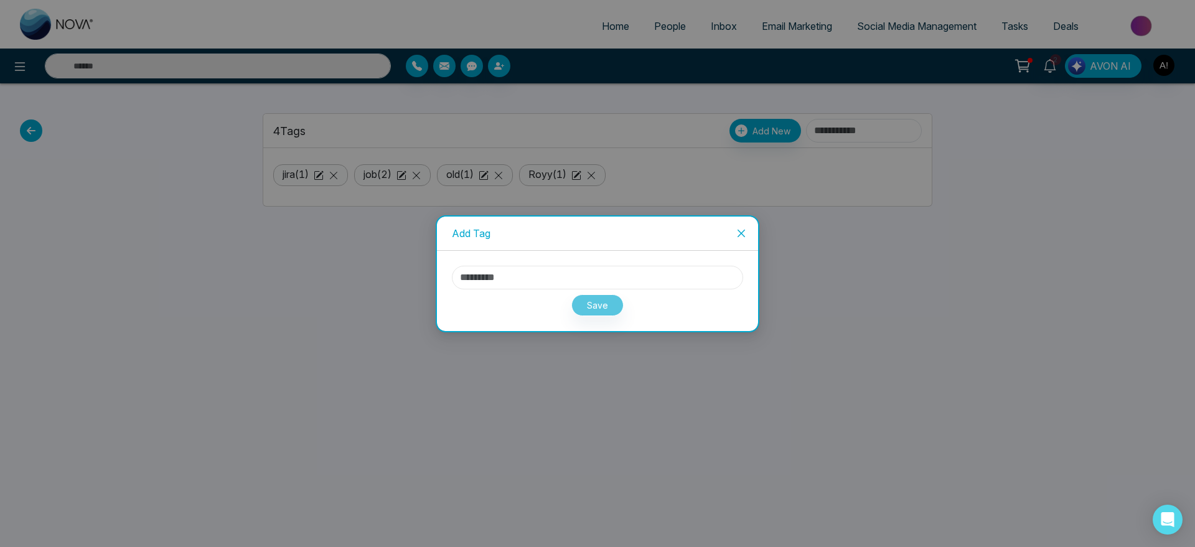
click at [544, 272] on input "text" at bounding box center [597, 278] width 291 height 24
type input "****"
click at [670, 303] on div "Save" at bounding box center [597, 302] width 291 height 27
click at [623, 303] on div "Save" at bounding box center [597, 302] width 291 height 27
click at [602, 306] on button "Save" at bounding box center [597, 305] width 52 height 22
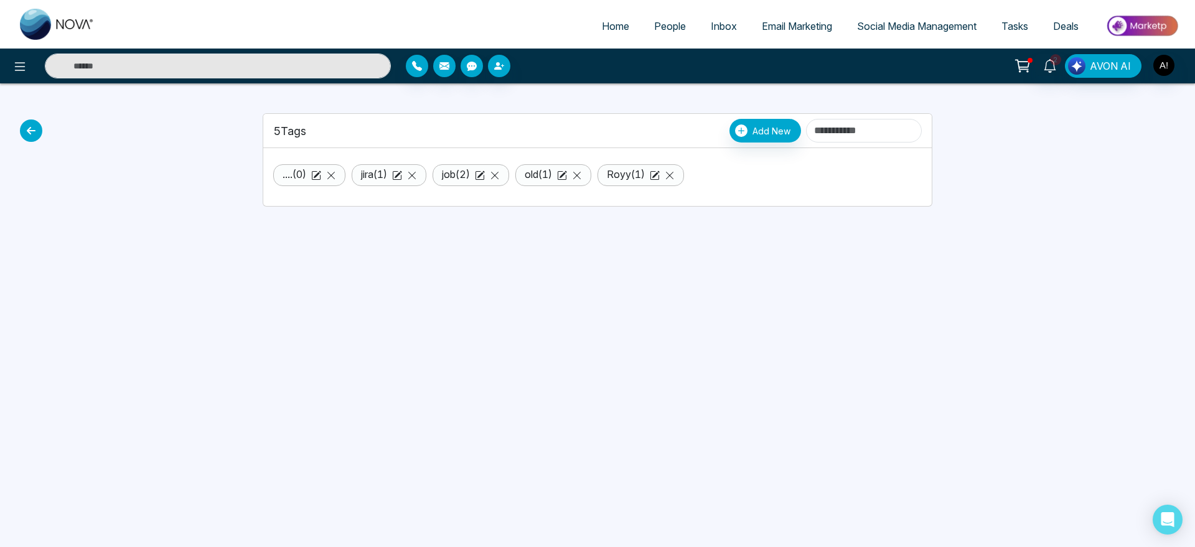
click at [581, 331] on div "Home People Inbox Email Marketing Social Media Management Tasks Deals 2 AVON AI…" at bounding box center [597, 273] width 1195 height 547
click at [621, 12] on ul "Home People Inbox Email Marketing Social Media Management Tasks Deals" at bounding box center [647, 27] width 1080 height 34
click at [609, 31] on span "Home" at bounding box center [615, 26] width 27 height 12
select select "*"
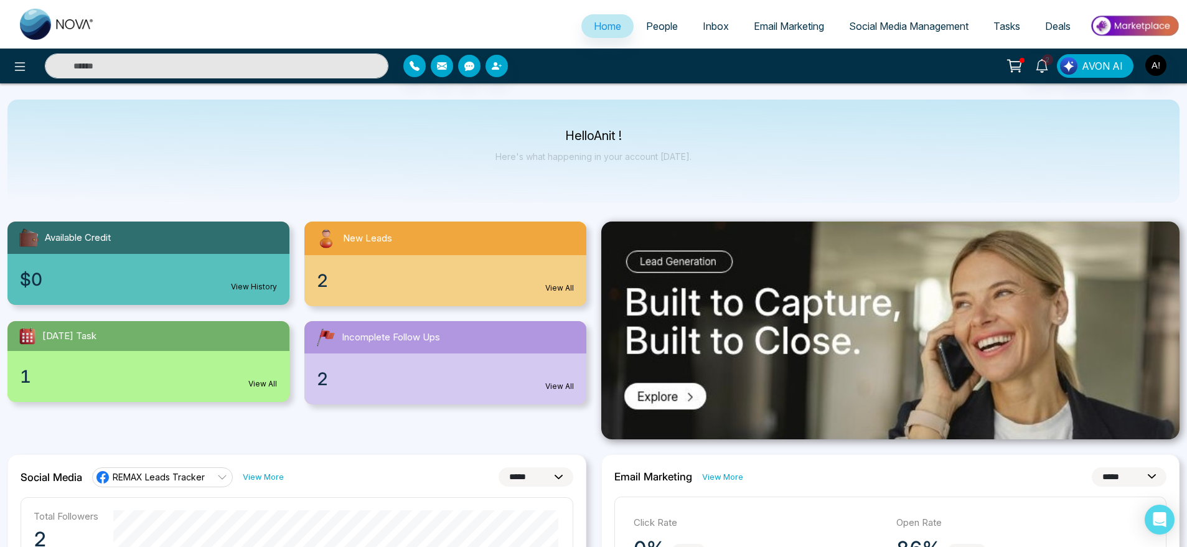
click at [652, 32] on link "People" at bounding box center [662, 26] width 57 height 24
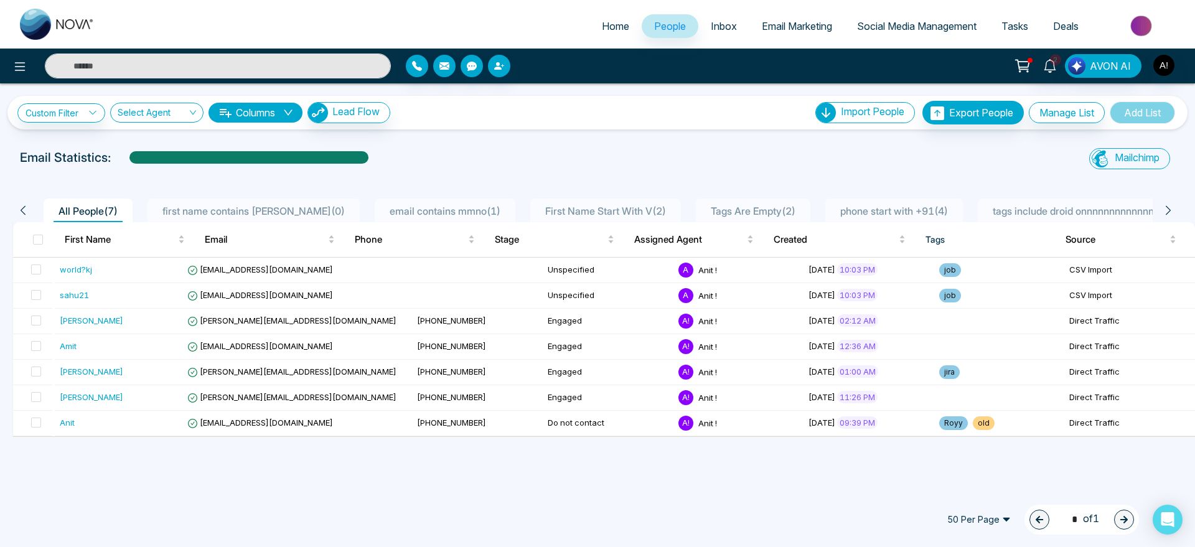
click at [613, 35] on link "Home" at bounding box center [615, 26] width 52 height 24
select select "*"
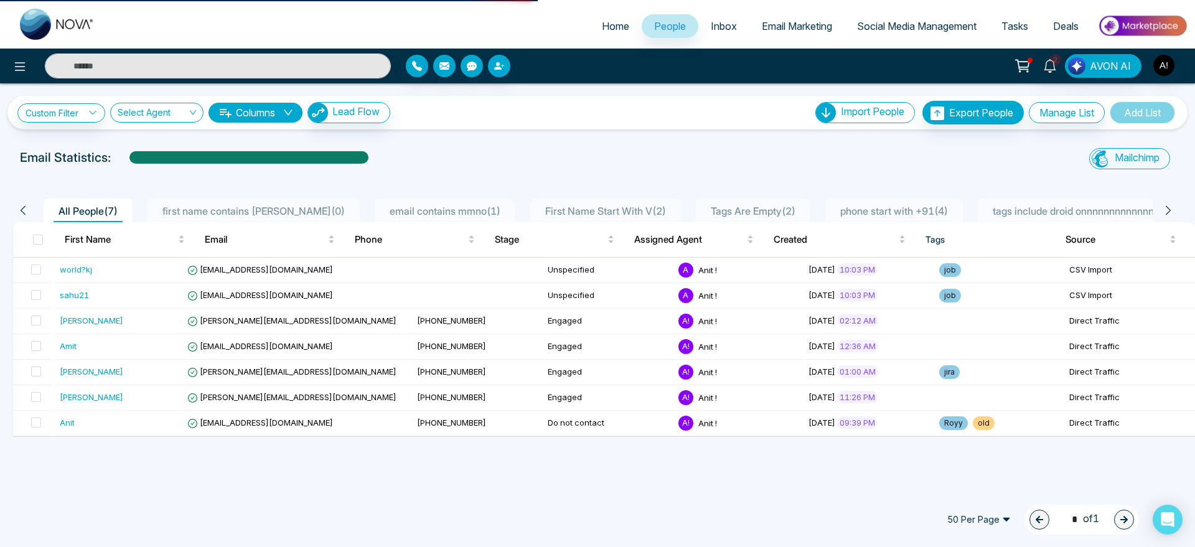
select select "*"
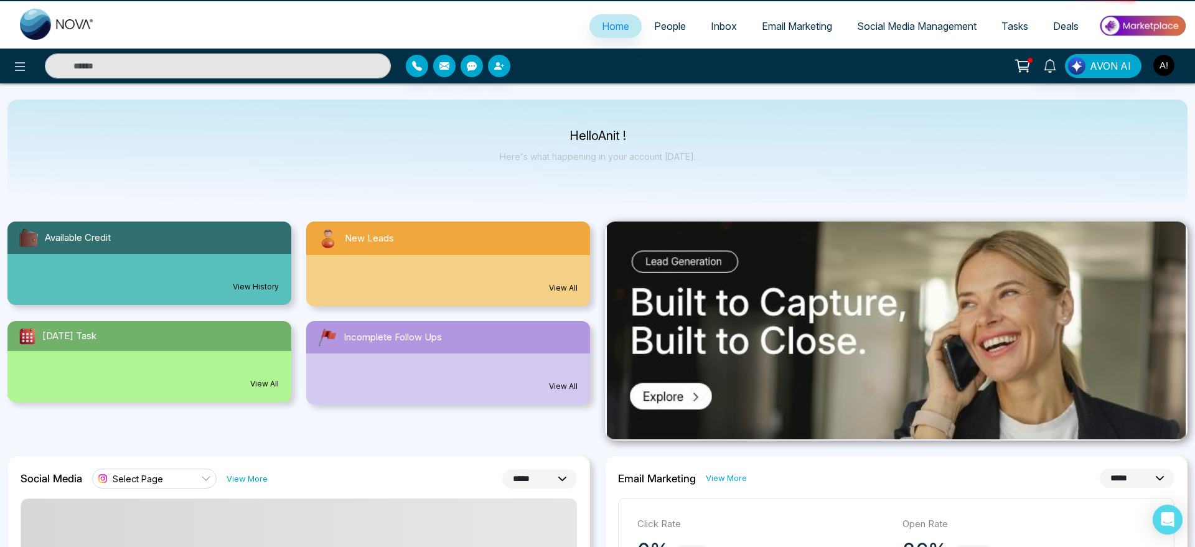
click at [608, 32] on link "Home" at bounding box center [615, 26] width 52 height 24
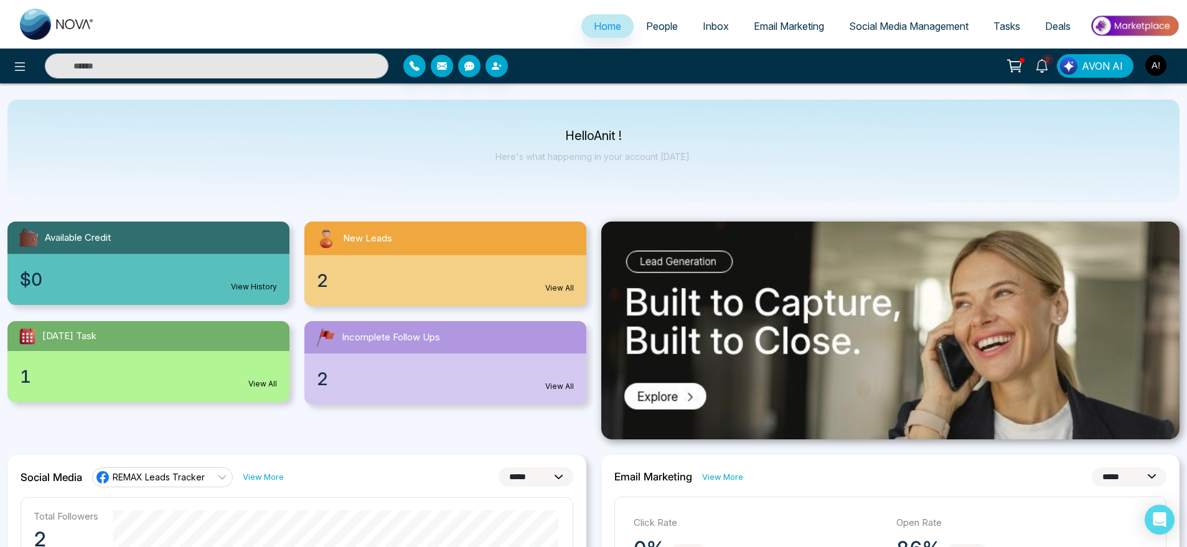
click at [806, 12] on ul "Home People Inbox Email Marketing Social Media Management Tasks Deals" at bounding box center [643, 27] width 1072 height 34
click at [803, 18] on link "Email Marketing" at bounding box center [788, 26] width 95 height 24
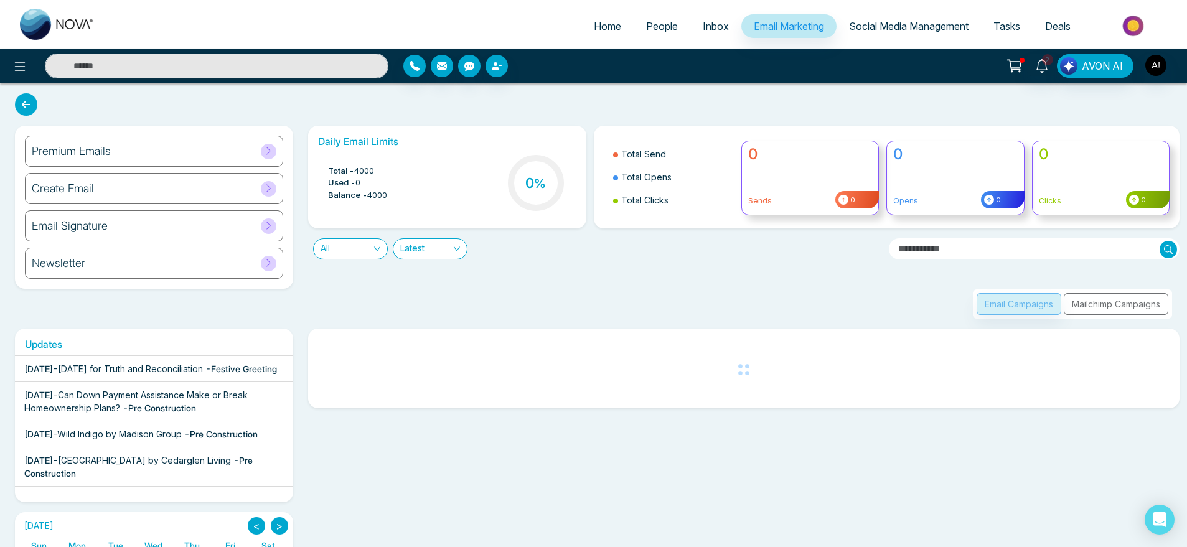
click at [597, 20] on span "Home" at bounding box center [607, 26] width 27 height 12
select select "*"
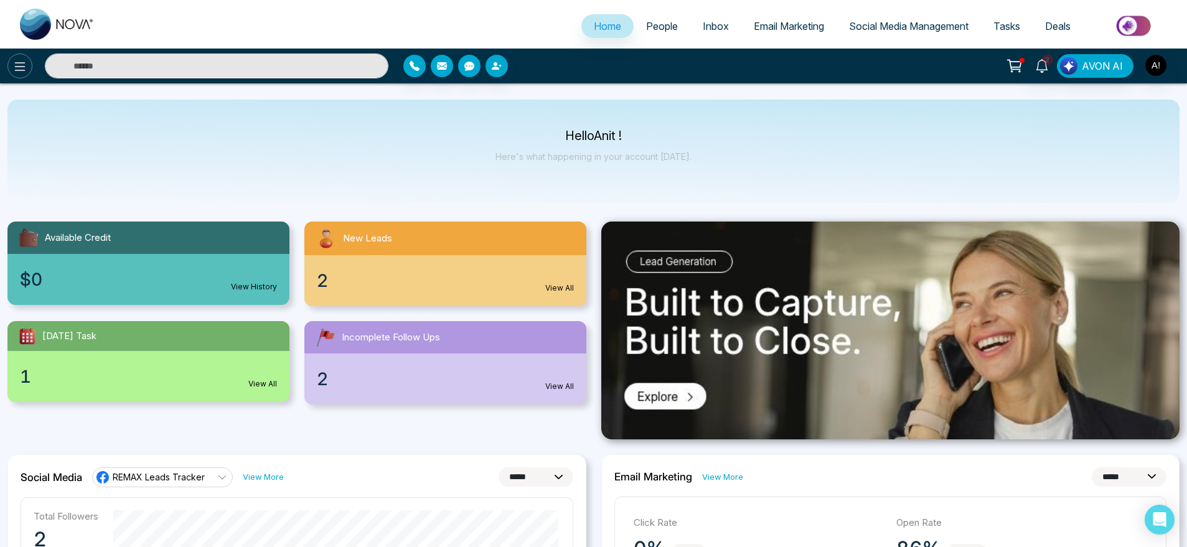
click at [17, 66] on icon at bounding box center [20, 66] width 11 height 9
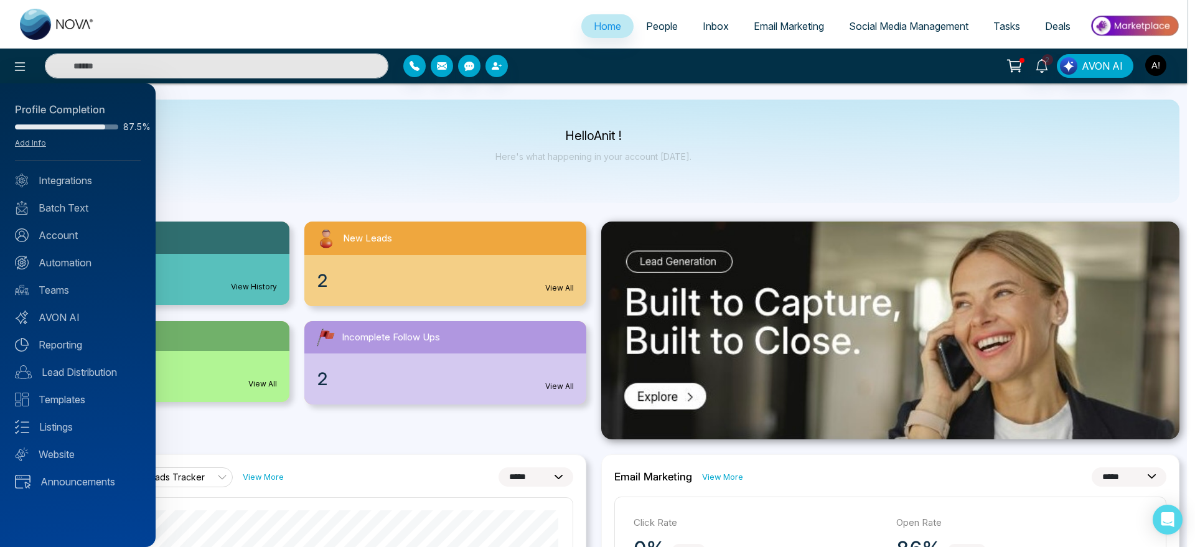
click at [335, 139] on div at bounding box center [597, 273] width 1195 height 547
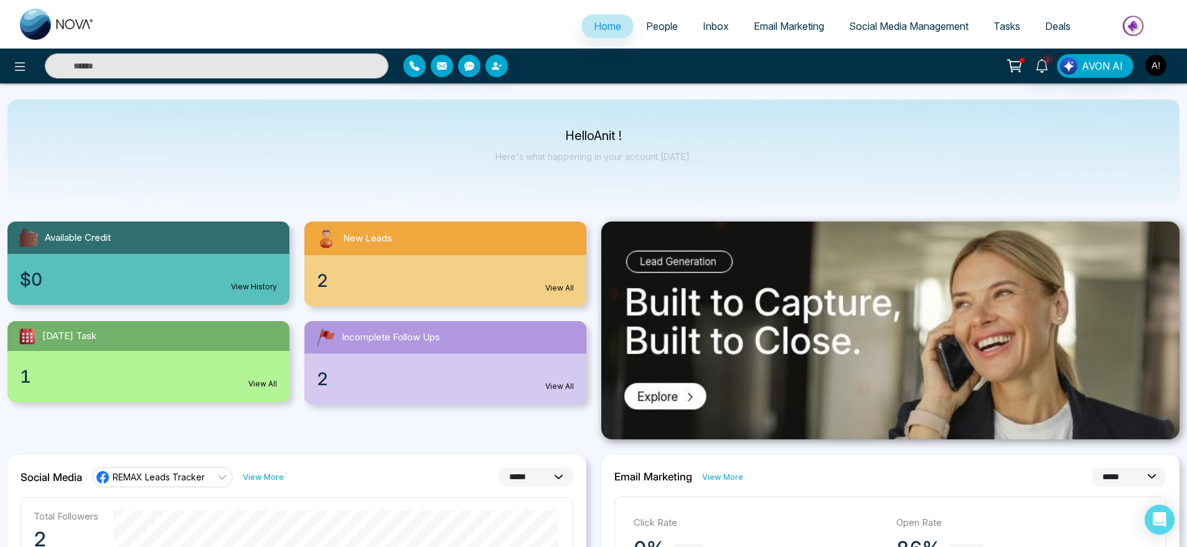
click at [708, 27] on span "Inbox" at bounding box center [716, 26] width 26 height 12
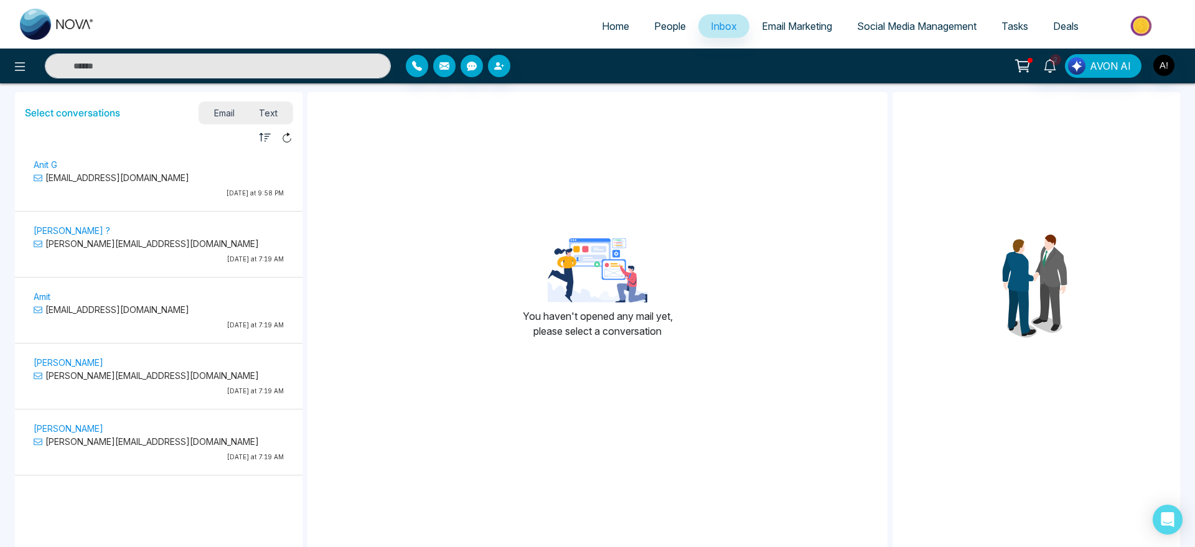
click at [602, 22] on span "Home" at bounding box center [615, 26] width 27 height 12
select select "*"
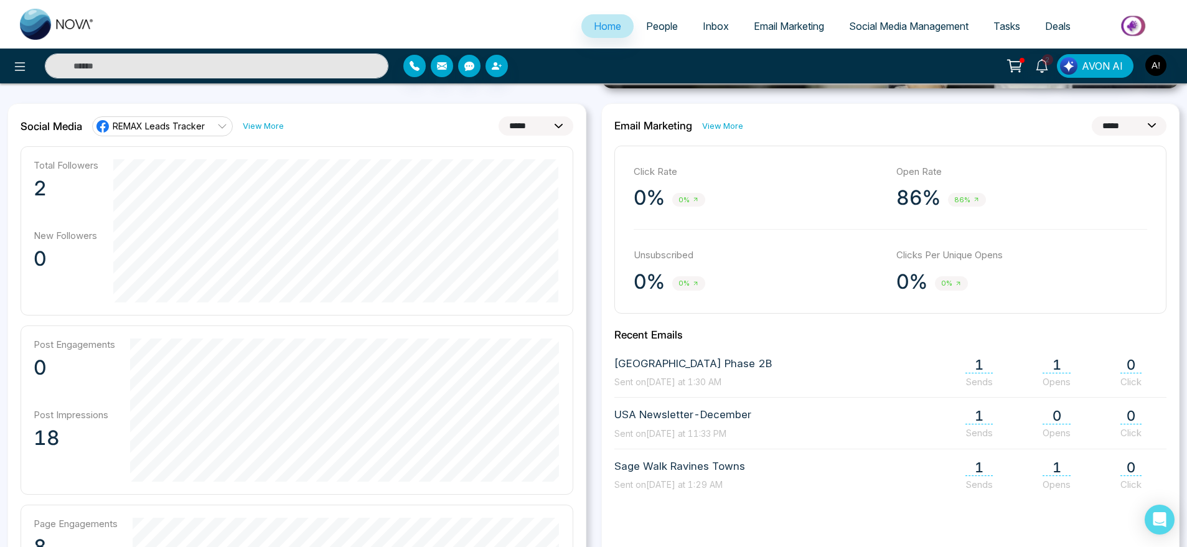
scroll to position [354, 0]
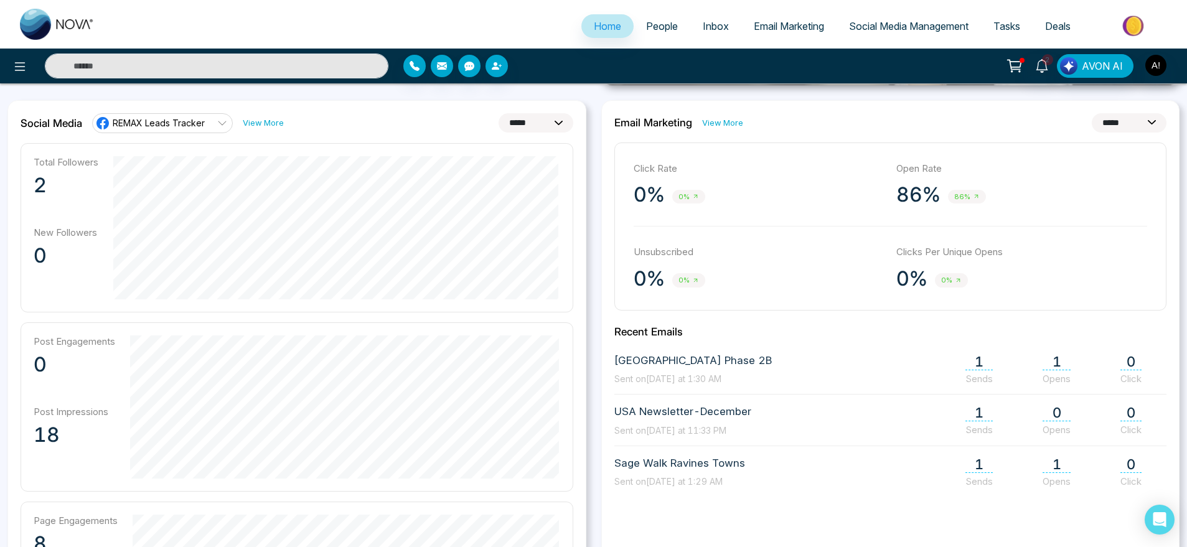
click at [516, 118] on select "**********" at bounding box center [535, 122] width 75 height 19
click at [498, 113] on select "**********" at bounding box center [535, 122] width 75 height 19
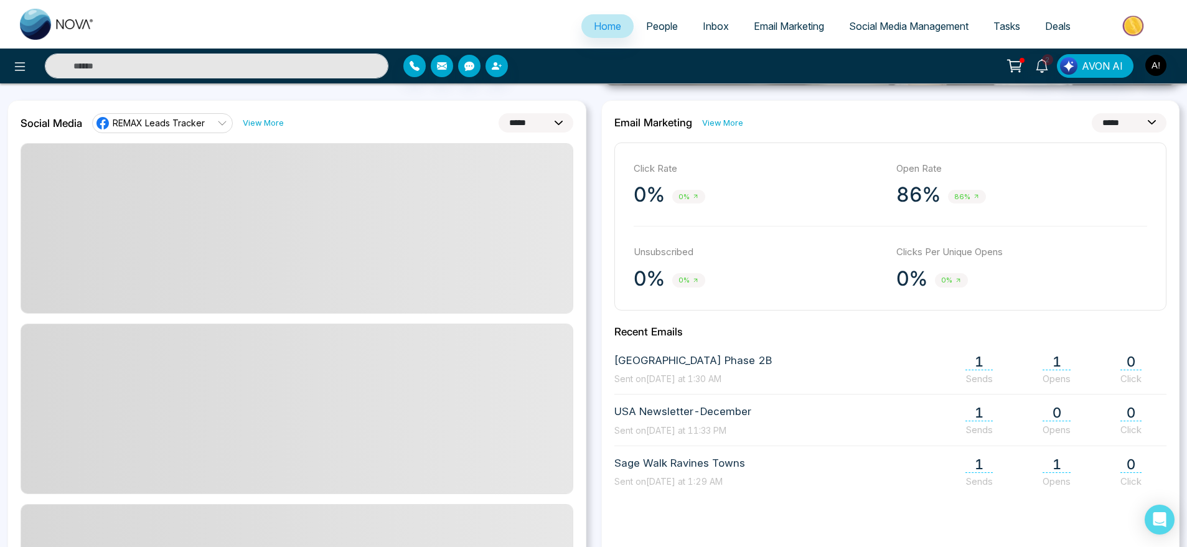
click at [533, 122] on select "**********" at bounding box center [535, 122] width 75 height 19
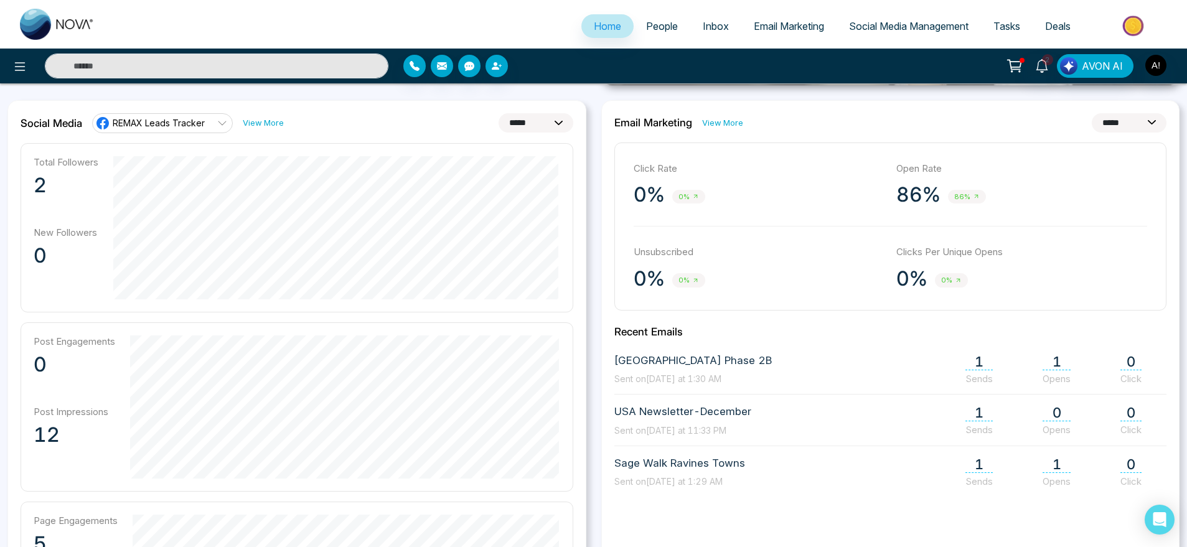
click at [498, 113] on select "**********" at bounding box center [535, 122] width 75 height 19
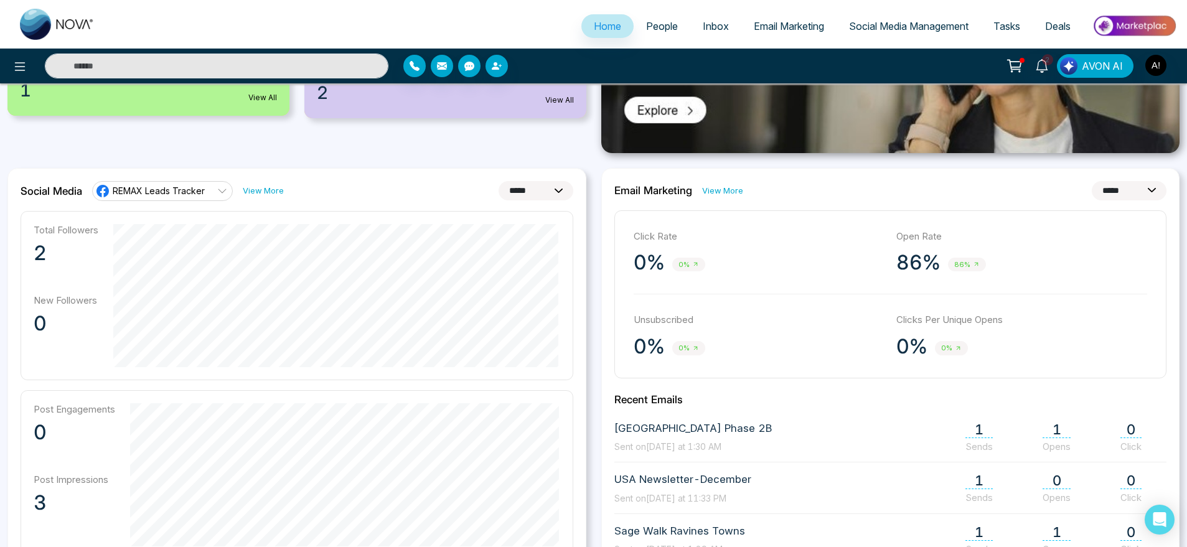
scroll to position [282, 0]
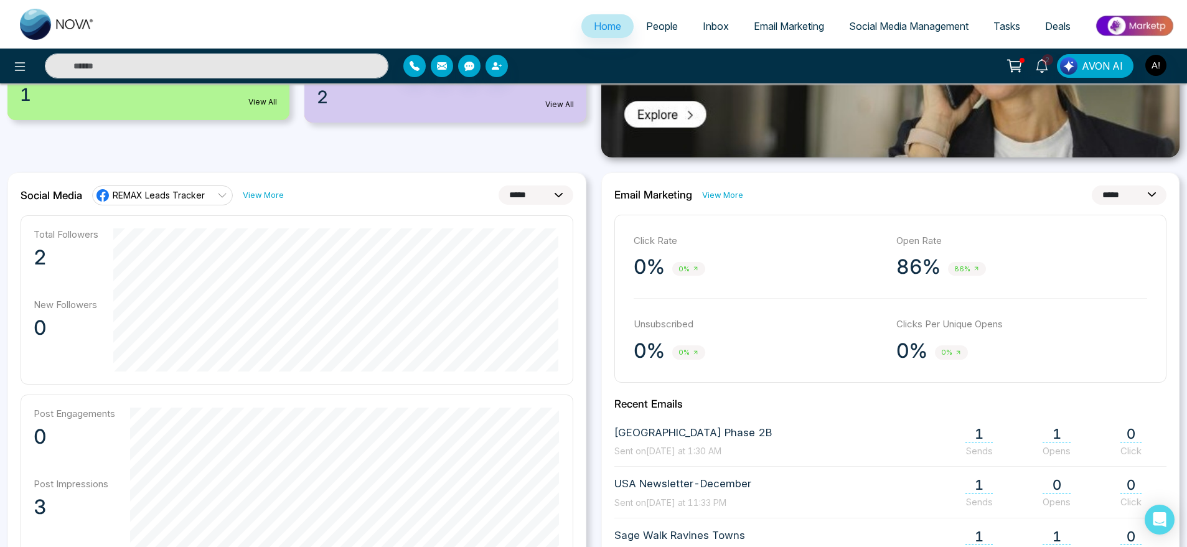
click at [528, 194] on select "**********" at bounding box center [535, 194] width 75 height 19
click at [498, 185] on select "**********" at bounding box center [535, 194] width 75 height 19
click at [533, 196] on select "**********" at bounding box center [535, 194] width 75 height 19
select select "*"
click at [498, 185] on select "**********" at bounding box center [535, 194] width 75 height 19
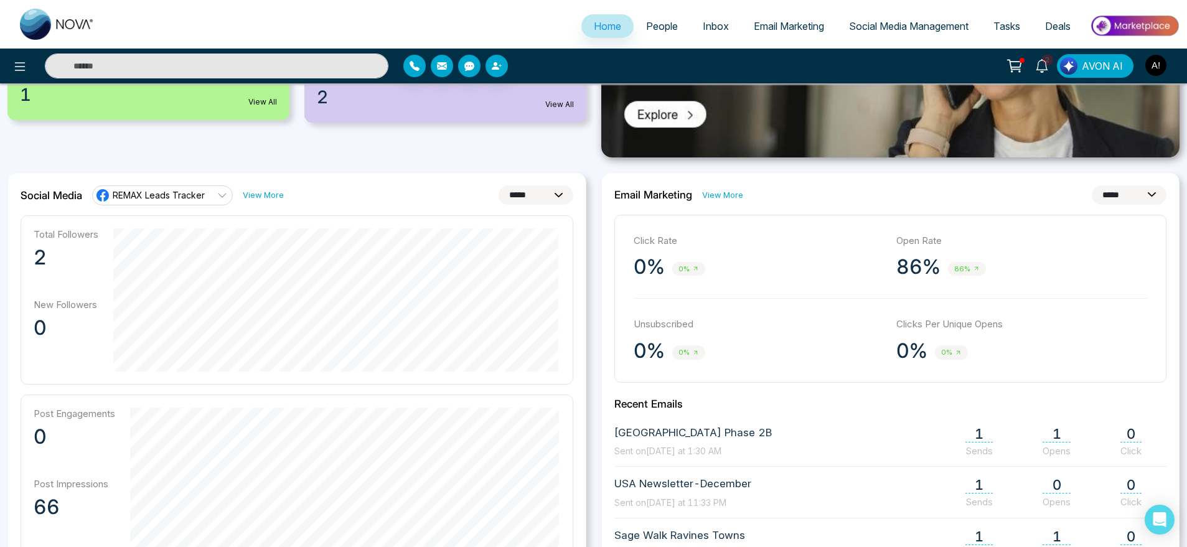
click at [722, 192] on link "View More" at bounding box center [722, 195] width 41 height 12
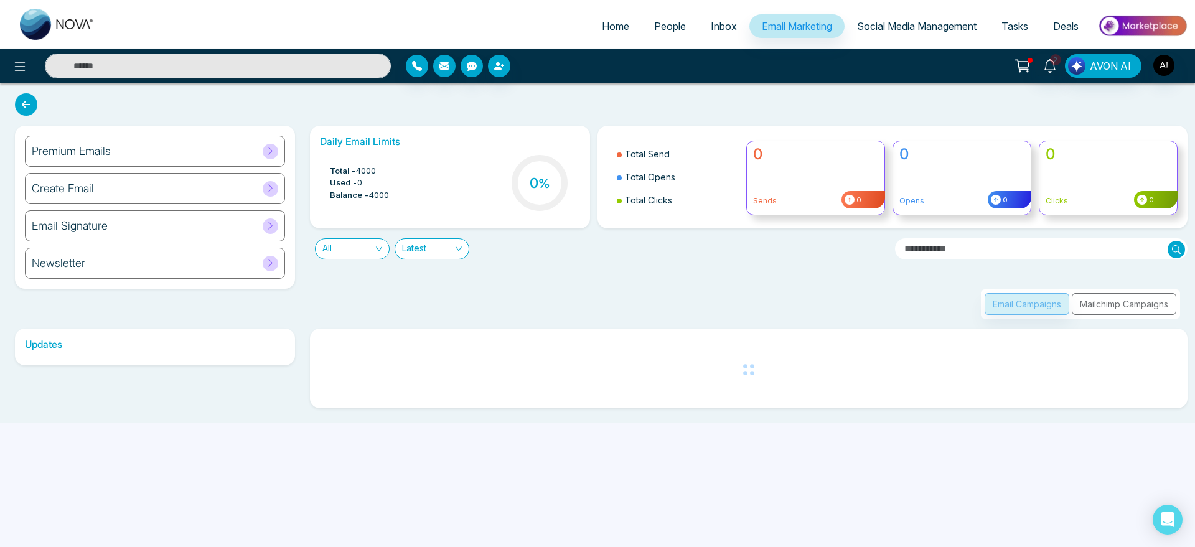
click at [604, 28] on span "Home" at bounding box center [615, 26] width 27 height 12
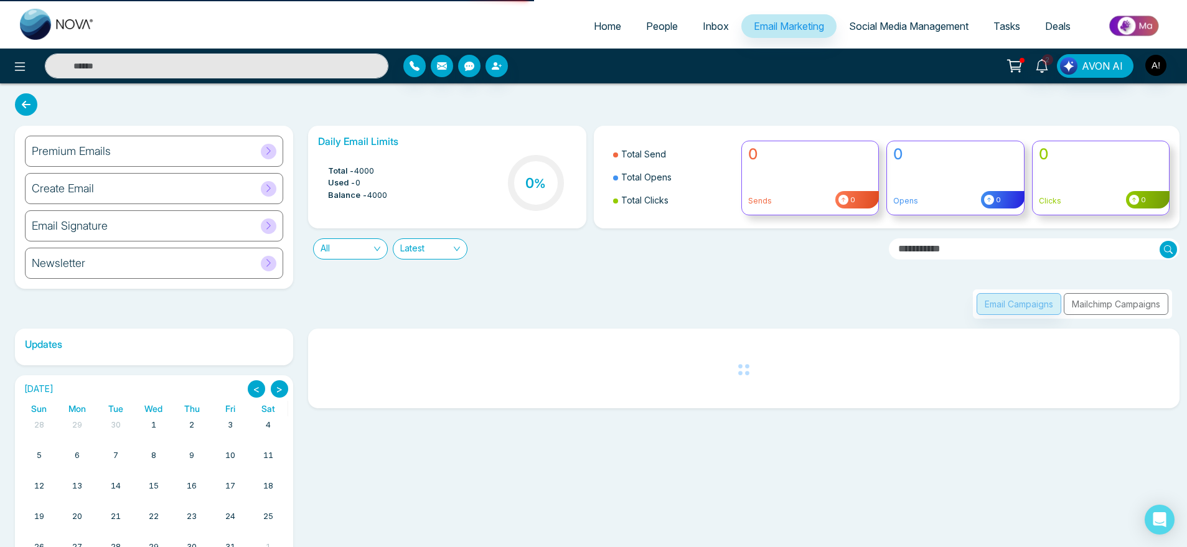
select select "*"
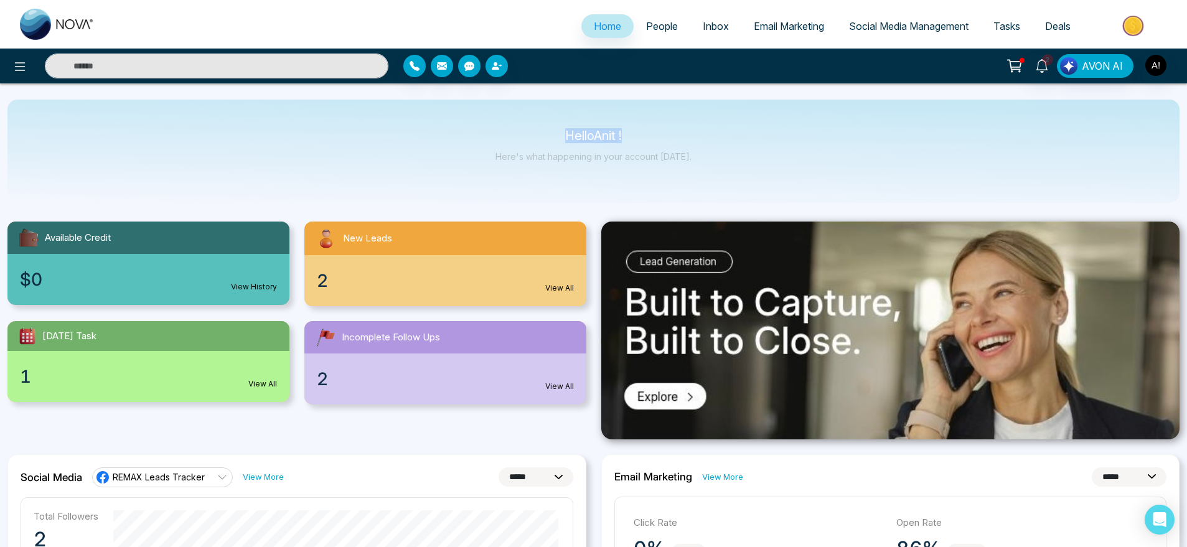
drag, startPoint x: 556, startPoint y: 115, endPoint x: 716, endPoint y: 154, distance: 164.8
click at [716, 154] on div "Hello Anit ! Here's what happening in your account [DATE]." at bounding box center [593, 151] width 1172 height 103
drag, startPoint x: 716, startPoint y: 154, endPoint x: 493, endPoint y: 138, distance: 223.4
click at [493, 138] on div "Hello Anit ! Here's what happening in your account [DATE]." at bounding box center [593, 151] width 1172 height 103
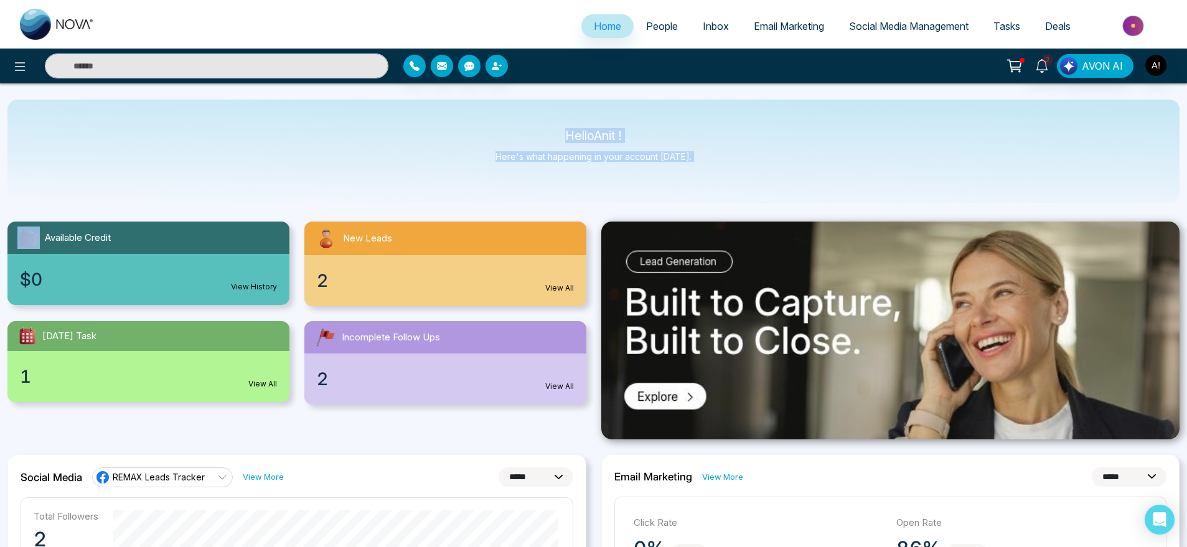
click at [493, 138] on div "Hello Anit ! Here's what happening in your account [DATE]." at bounding box center [593, 151] width 1172 height 103
drag, startPoint x: 686, startPoint y: 159, endPoint x: 533, endPoint y: 143, distance: 153.9
click at [533, 143] on div "Hello Anit ! Here's what happening in your account [DATE]." at bounding box center [593, 151] width 196 height 41
drag, startPoint x: 552, startPoint y: 129, endPoint x: 745, endPoint y: 161, distance: 195.4
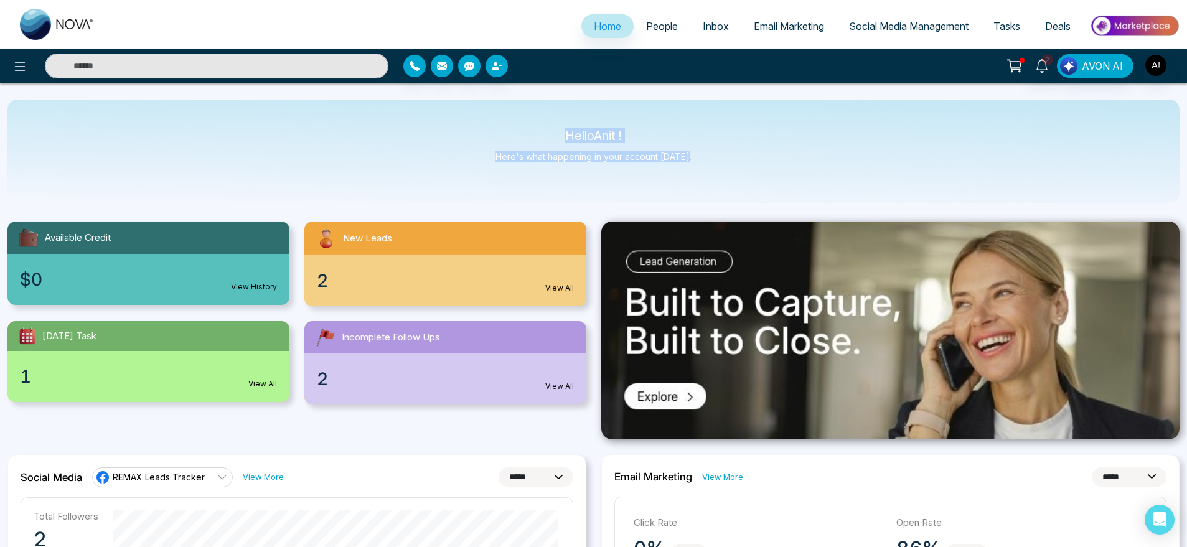
click at [745, 161] on div "Hello Anit ! Here's what happening in your account [DATE]." at bounding box center [593, 151] width 1172 height 103
drag, startPoint x: 745, startPoint y: 161, endPoint x: 491, endPoint y: 122, distance: 256.8
click at [491, 122] on div "Hello Anit ! Here's what happening in your account [DATE]." at bounding box center [593, 151] width 1172 height 103
click at [444, 220] on div "Available Credit $0 View History New Leads 2 View All Today's Task 1 View All I…" at bounding box center [297, 306] width 594 height 198
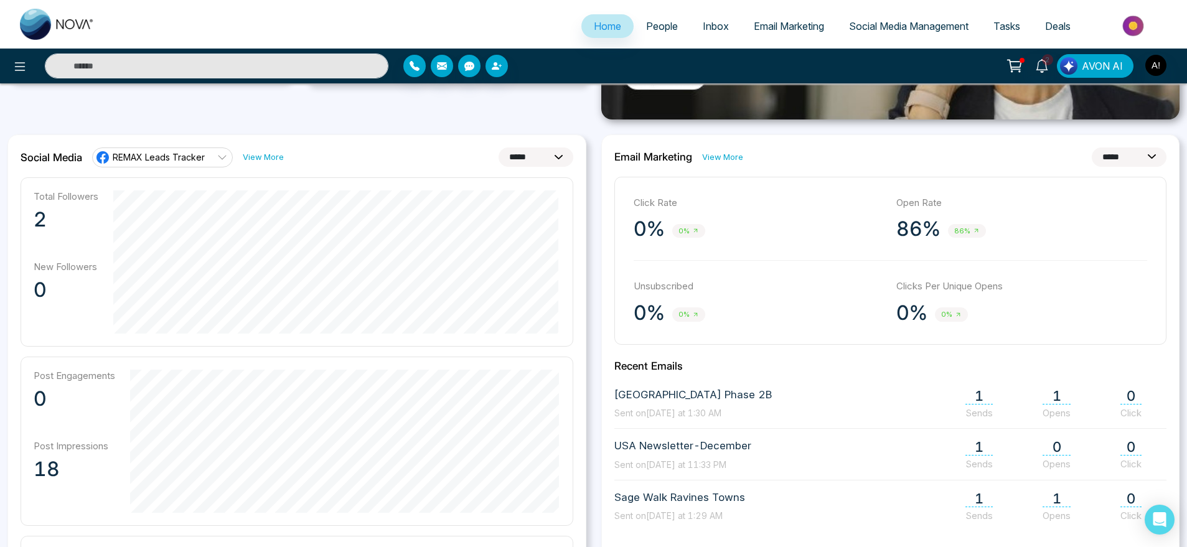
scroll to position [324, 0]
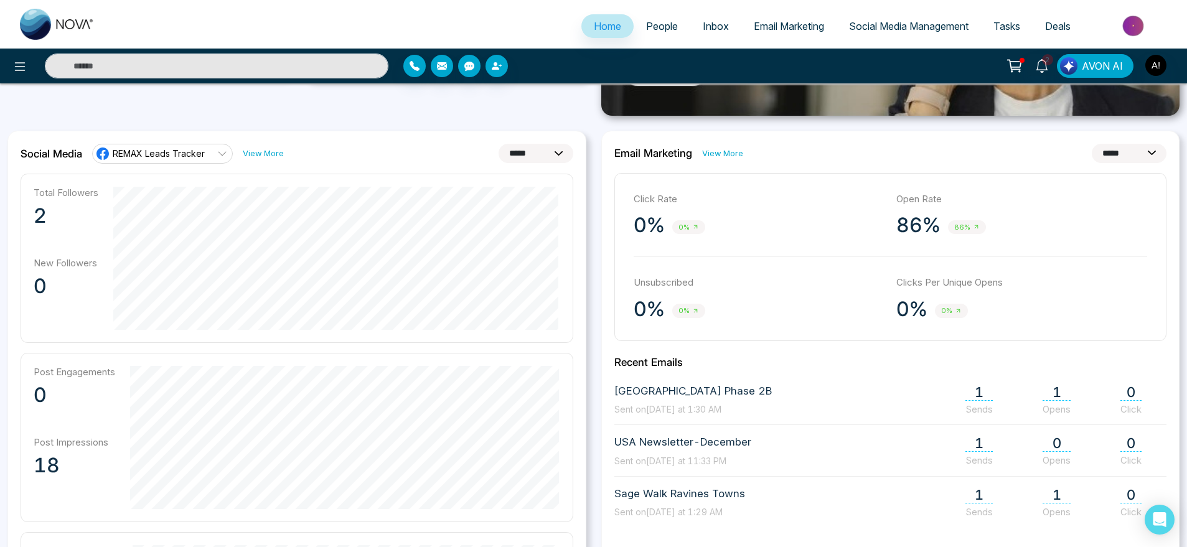
click at [723, 154] on link "View More" at bounding box center [722, 153] width 41 height 12
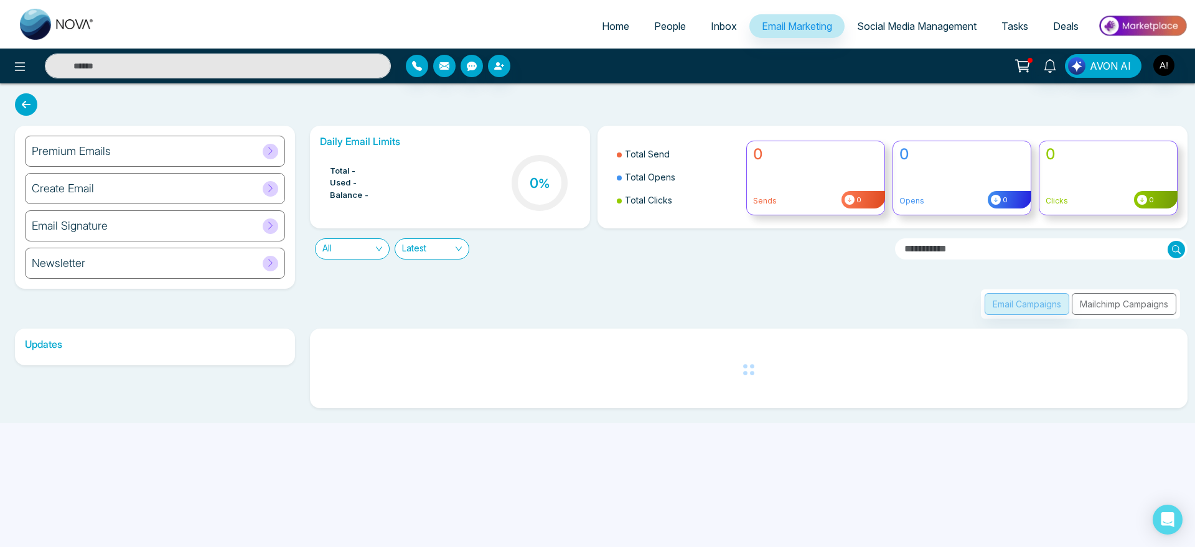
click at [602, 24] on span "Home" at bounding box center [615, 26] width 27 height 12
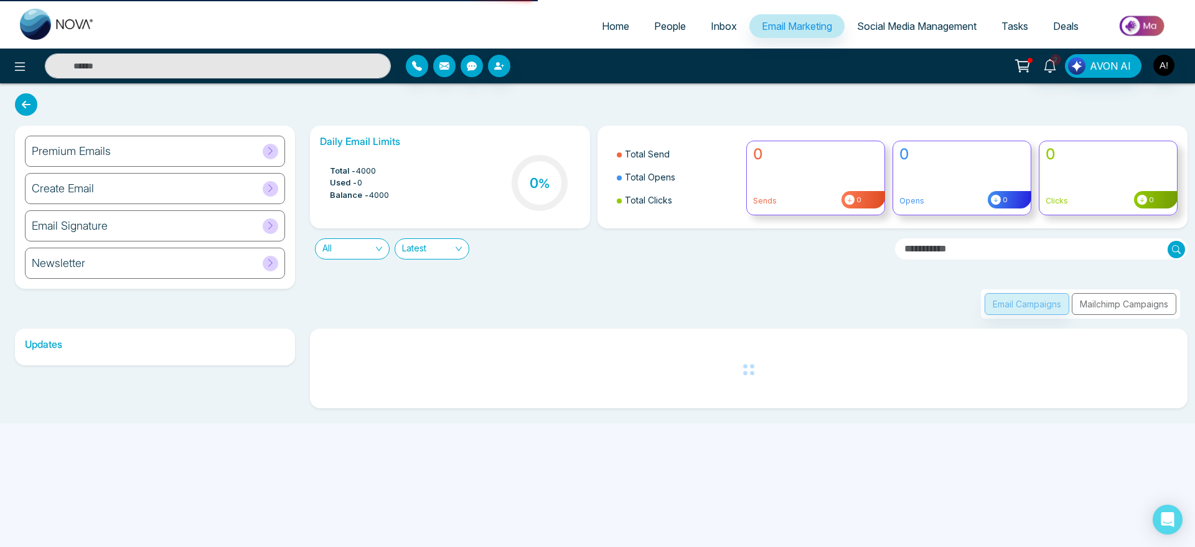
select select "*"
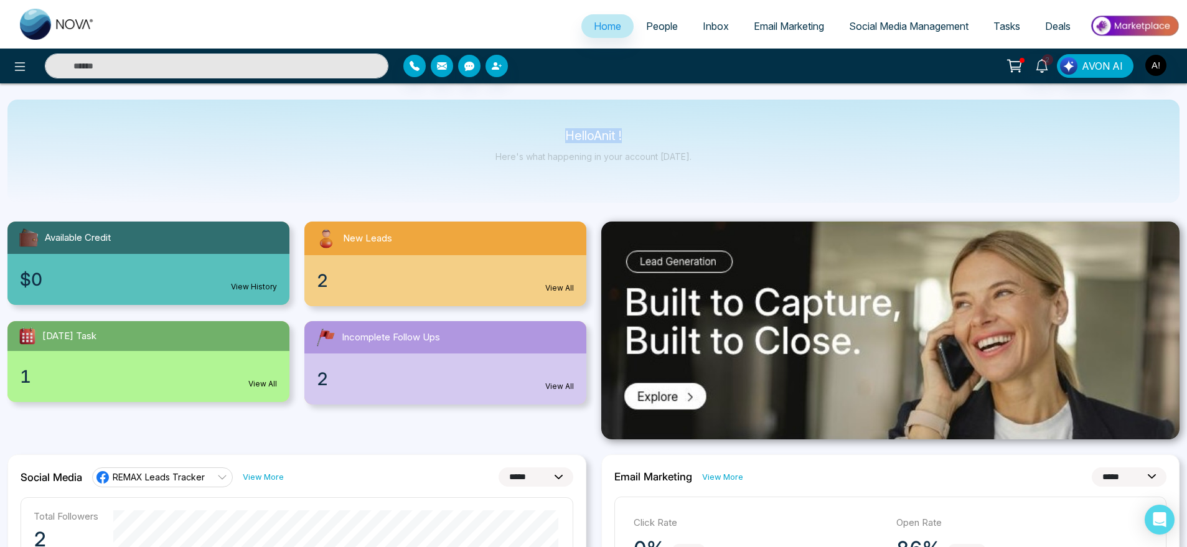
drag, startPoint x: 550, startPoint y: 128, endPoint x: 708, endPoint y: 164, distance: 161.5
click at [708, 164] on div "Hello Anit ! Here's what happening in your account [DATE]." at bounding box center [593, 151] width 1172 height 103
drag, startPoint x: 708, startPoint y: 164, endPoint x: 511, endPoint y: 113, distance: 203.0
click at [511, 113] on div "Hello Anit ! Here's what happening in your account [DATE]." at bounding box center [593, 151] width 1172 height 103
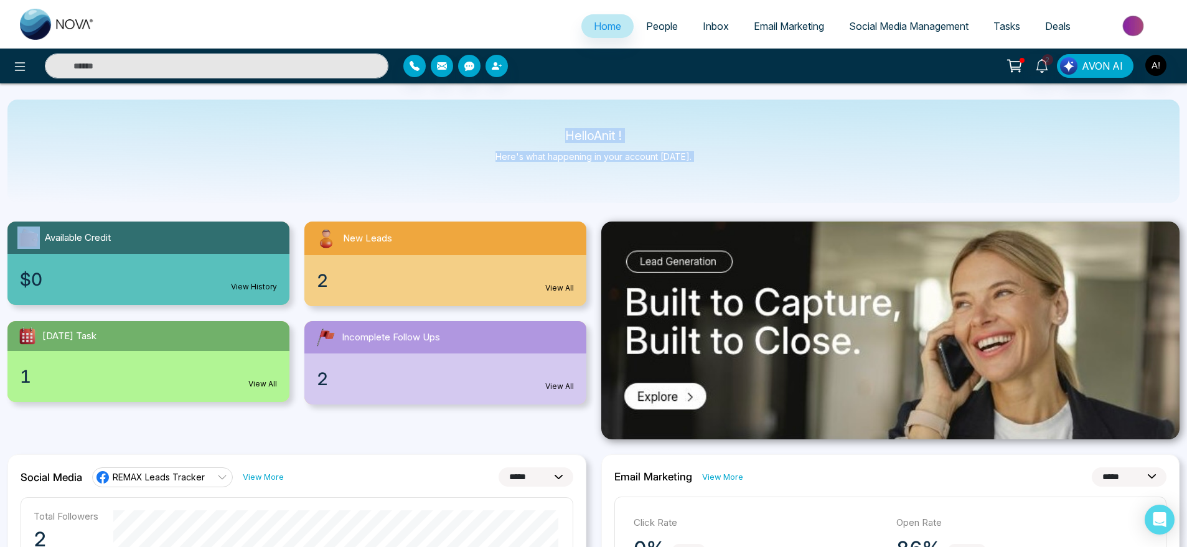
click at [511, 113] on div "Hello Anit ! Here's what happening in your account [DATE]." at bounding box center [593, 151] width 1172 height 103
drag, startPoint x: 520, startPoint y: 133, endPoint x: 742, endPoint y: 177, distance: 226.5
click at [742, 177] on div "Hello Anit ! Here's what happening in your account [DATE]." at bounding box center [593, 151] width 1172 height 103
drag, startPoint x: 742, startPoint y: 177, endPoint x: 509, endPoint y: 121, distance: 240.1
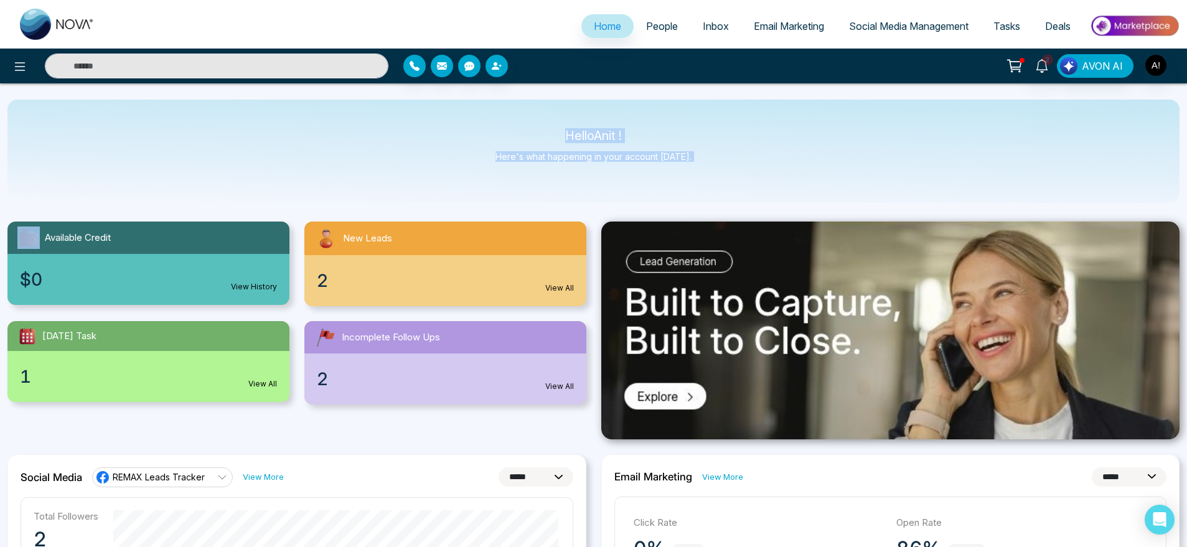
click at [509, 121] on div "Hello Anit ! Here's what happening in your account [DATE]." at bounding box center [593, 151] width 1172 height 103
drag, startPoint x: 699, startPoint y: 155, endPoint x: 484, endPoint y: 122, distance: 218.4
click at [484, 122] on div "Hello Anit ! Here's what happening in your account [DATE]." at bounding box center [593, 151] width 1172 height 103
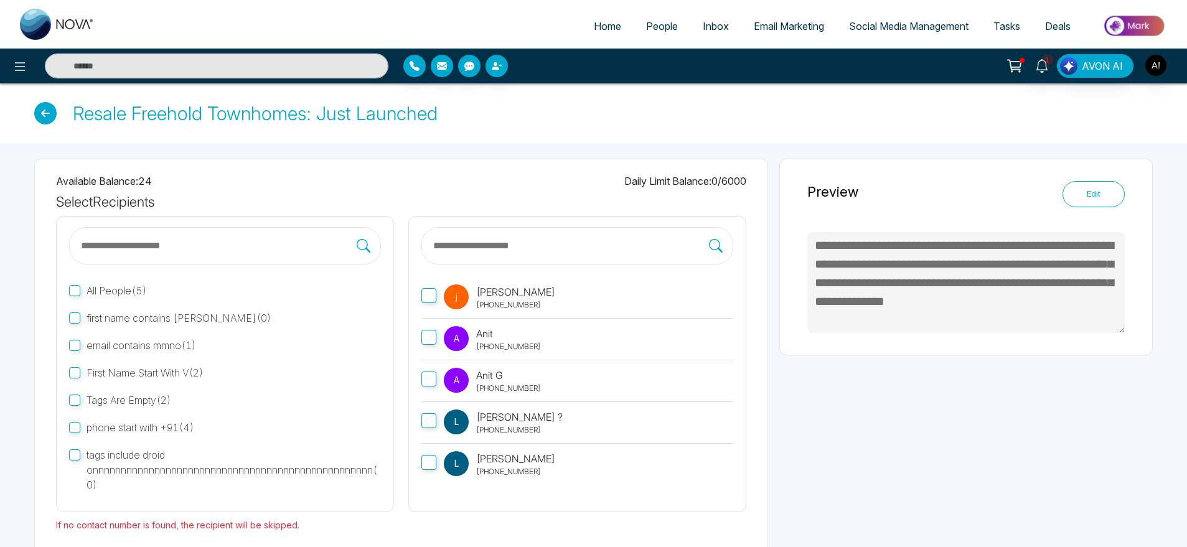
scroll to position [22, 0]
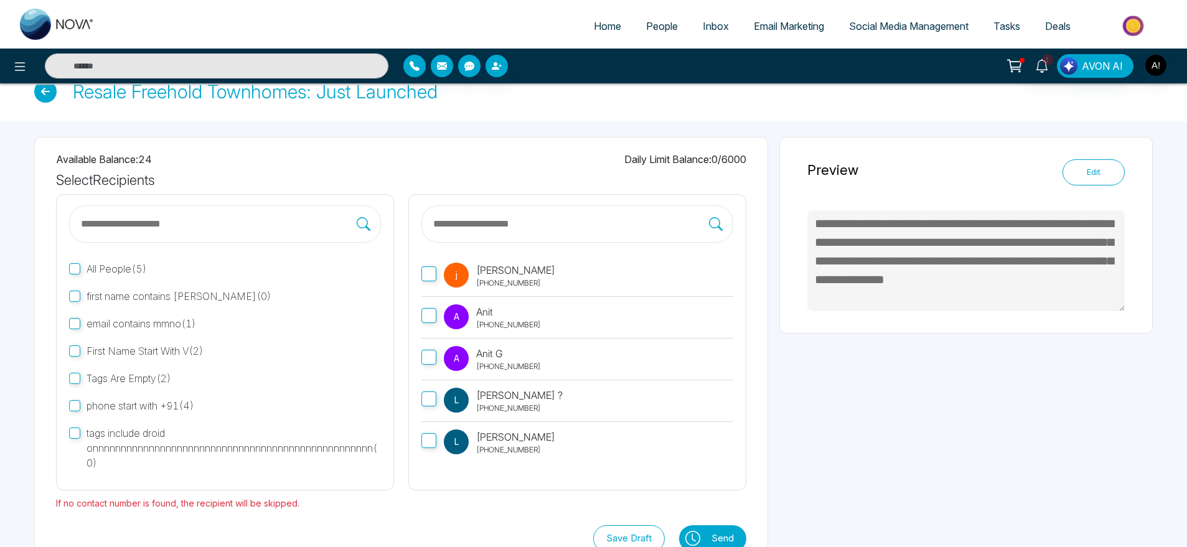
click at [653, 31] on span "People" at bounding box center [662, 26] width 32 height 12
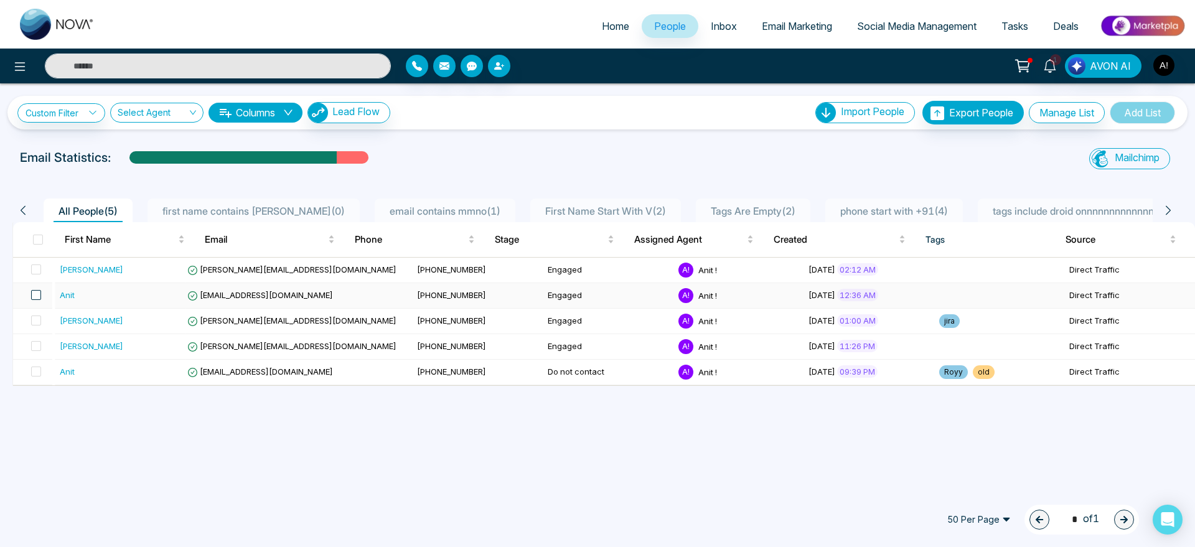
click at [40, 294] on span at bounding box center [36, 295] width 10 height 10
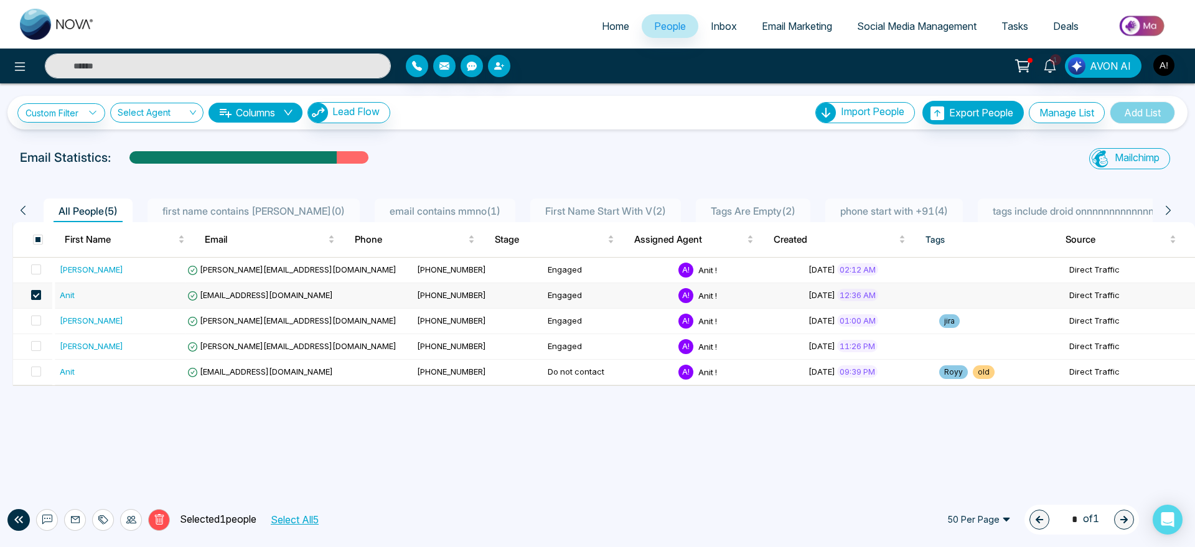
click at [41, 295] on span at bounding box center [36, 295] width 10 height 10
click at [25, 68] on icon at bounding box center [19, 66] width 15 height 15
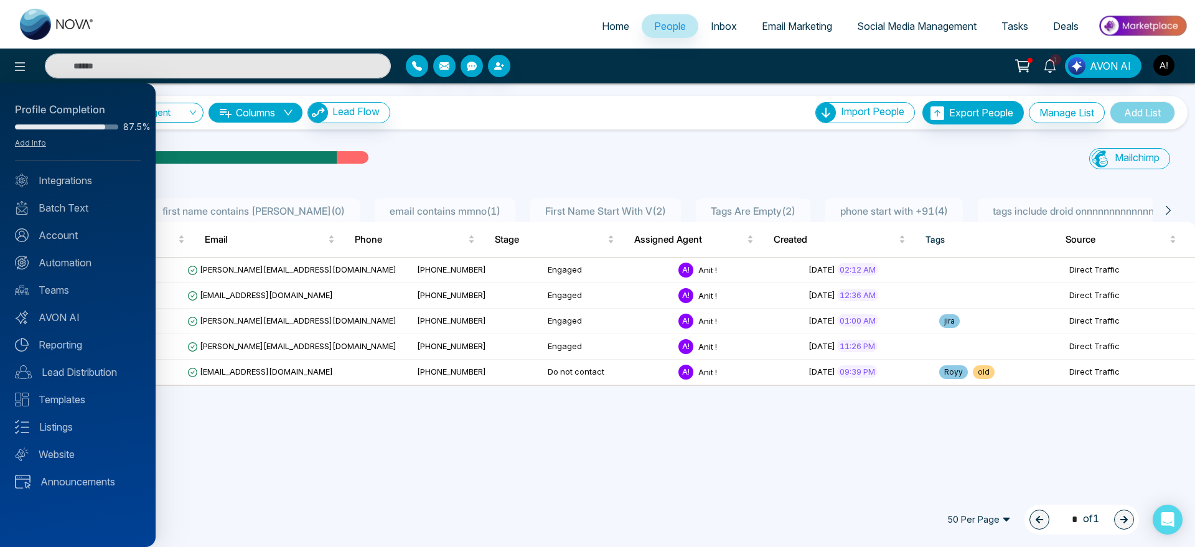
click at [489, 115] on div at bounding box center [597, 273] width 1195 height 547
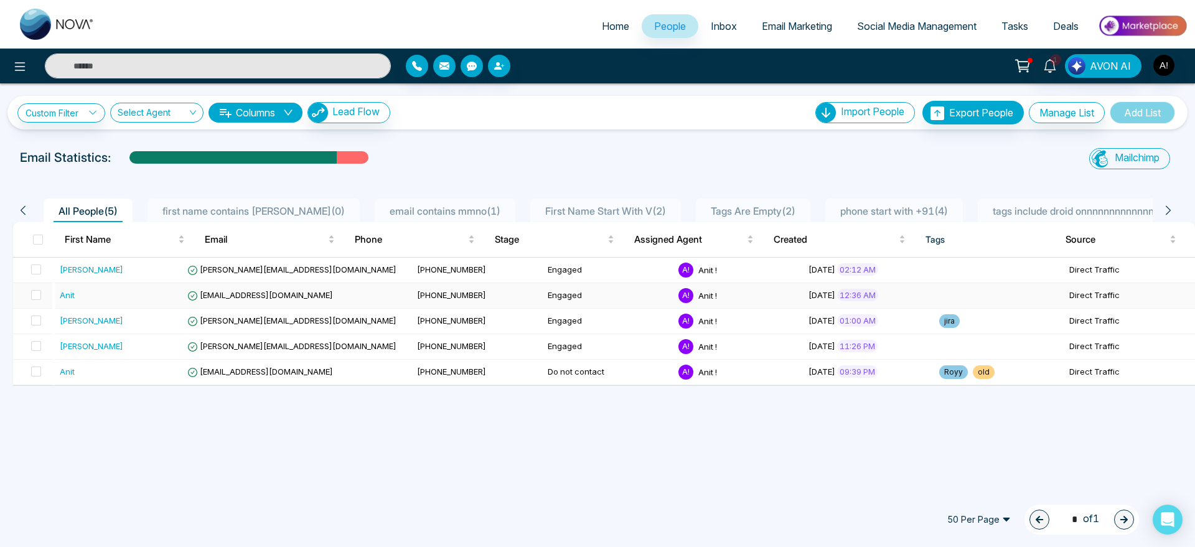
click at [161, 286] on td "Anit" at bounding box center [120, 296] width 131 height 26
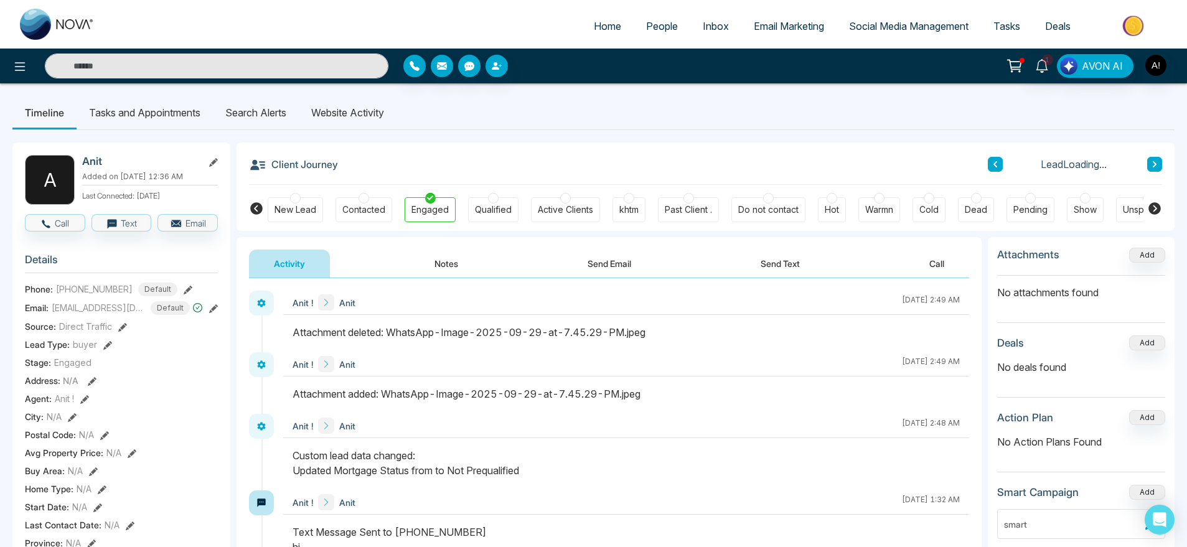
click at [217, 167] on button at bounding box center [213, 161] width 9 height 13
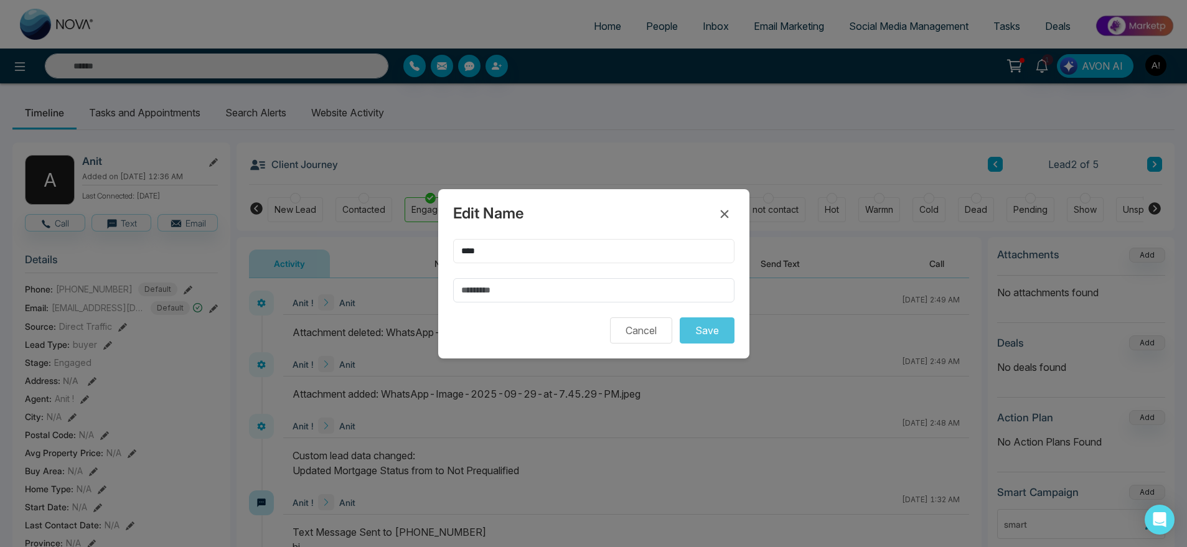
click at [469, 253] on input "****" at bounding box center [593, 251] width 281 height 24
type input "****"
drag, startPoint x: 698, startPoint y: 346, endPoint x: 713, endPoint y: 327, distance: 23.9
click at [713, 327] on div "Edit Name **** Cancel Save" at bounding box center [593, 273] width 311 height 169
click at [713, 327] on button "Save" at bounding box center [707, 330] width 55 height 26
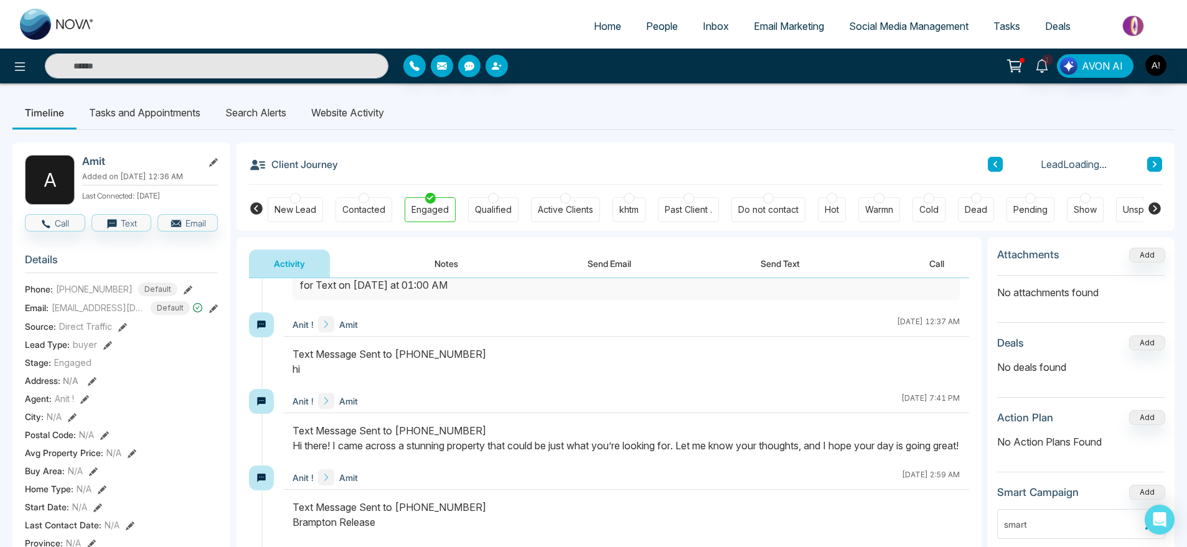
scroll to position [610, 0]
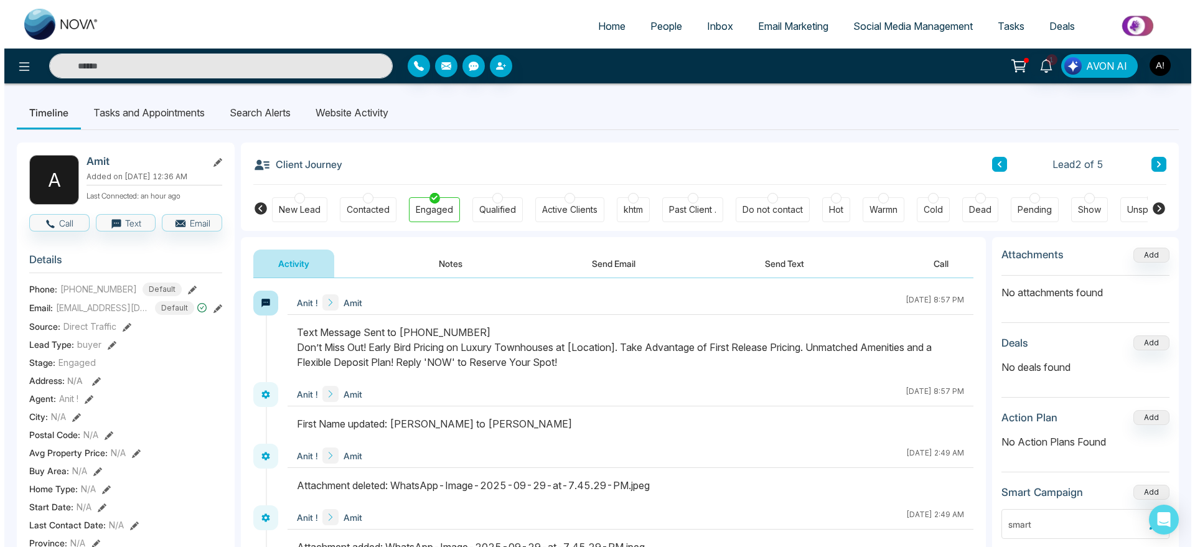
scroll to position [610, 0]
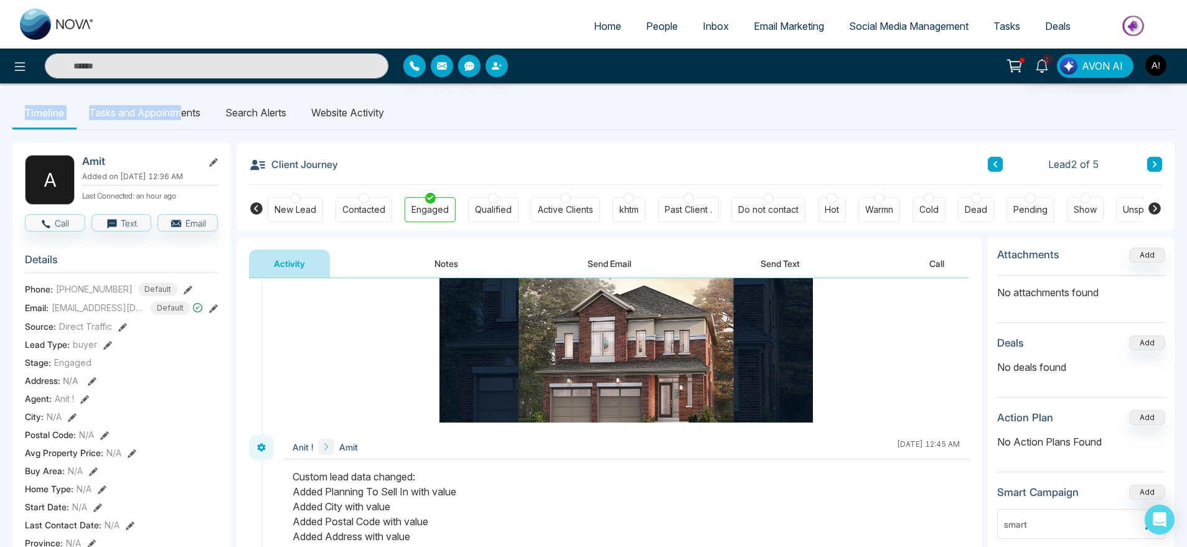
drag, startPoint x: 184, startPoint y: 106, endPoint x: 571, endPoint y: 42, distance: 392.3
click at [571, 42] on div "Home People Inbox Email Marketing Social Media Management Tasks Deals 1 AVON AI…" at bounding box center [593, 520] width 1187 height 1041
click at [486, 147] on div "Client Journey Lead 2 of 5" at bounding box center [705, 164] width 913 height 42
click at [601, 39] on li "Home" at bounding box center [607, 27] width 52 height 26
click at [599, 22] on span "Home" at bounding box center [607, 26] width 27 height 12
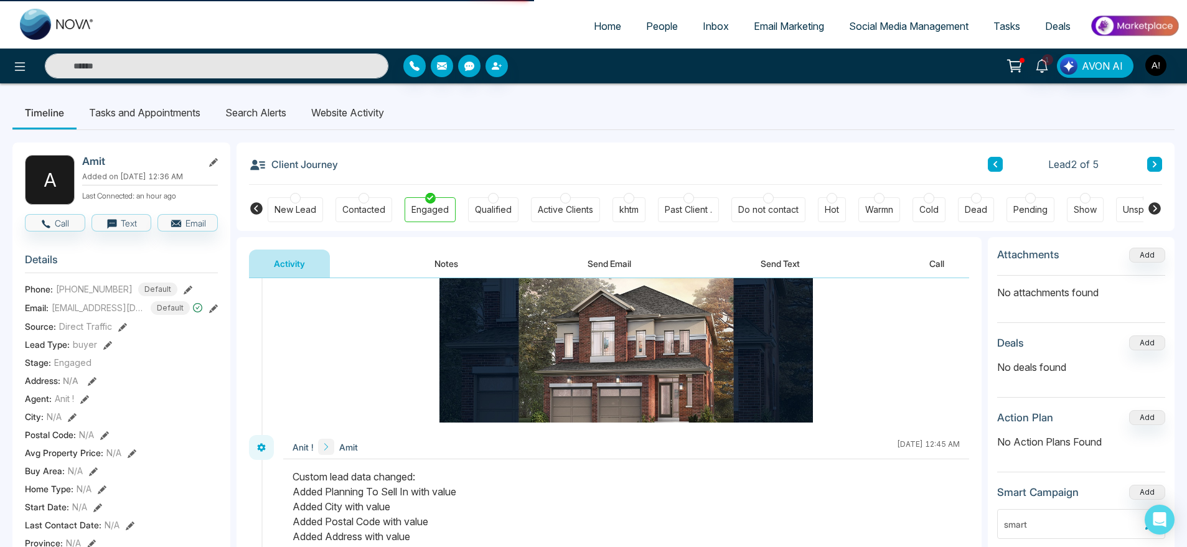
select select "*"
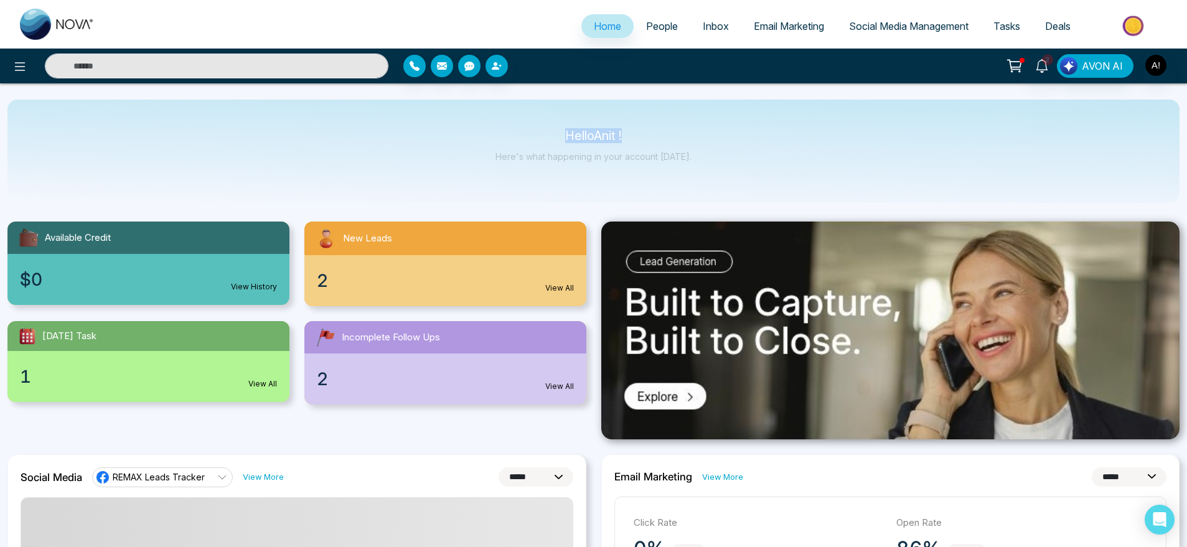
drag, startPoint x: 560, startPoint y: 127, endPoint x: 692, endPoint y: 144, distance: 133.0
click at [692, 144] on div "Hello Anit ! Here's what happening in your account [DATE]." at bounding box center [593, 151] width 1172 height 103
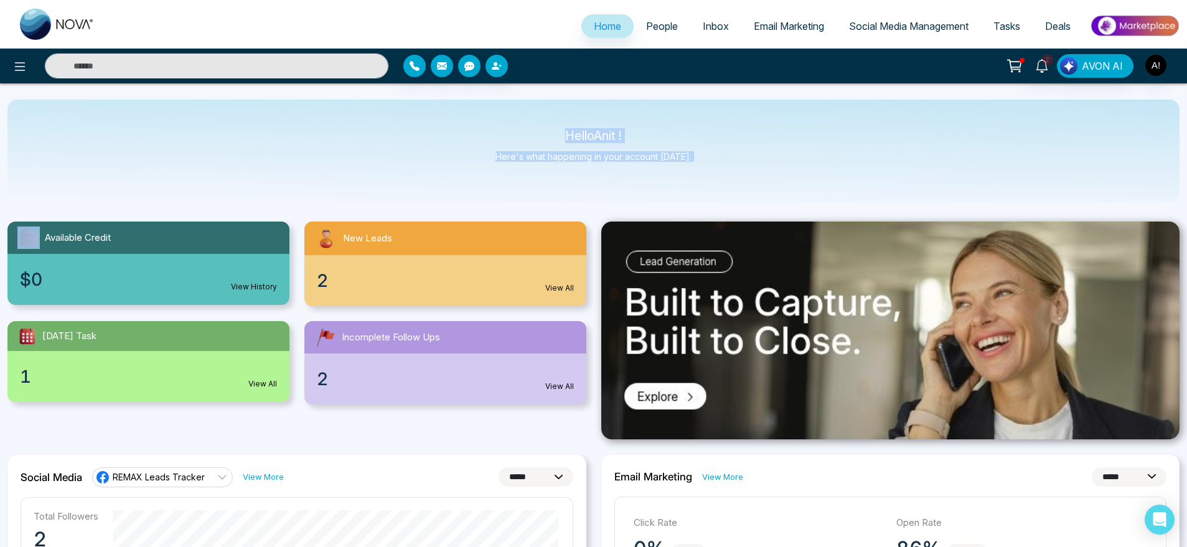
drag, startPoint x: 692, startPoint y: 144, endPoint x: 495, endPoint y: 124, distance: 197.7
click at [495, 124] on div "Hello Anit ! Here's what happening in your account [DATE]." at bounding box center [593, 151] width 1172 height 103
click at [31, 59] on div at bounding box center [198, 66] width 396 height 25
click at [17, 60] on icon at bounding box center [19, 66] width 15 height 15
